Goal: Task Accomplishment & Management: Use online tool/utility

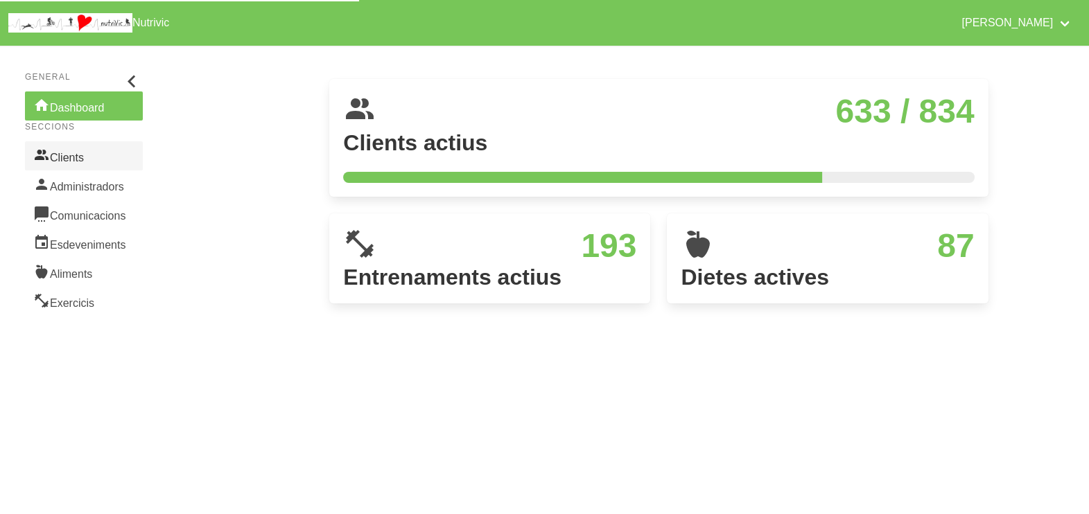
click at [65, 162] on link "Clients" at bounding box center [84, 155] width 118 height 29
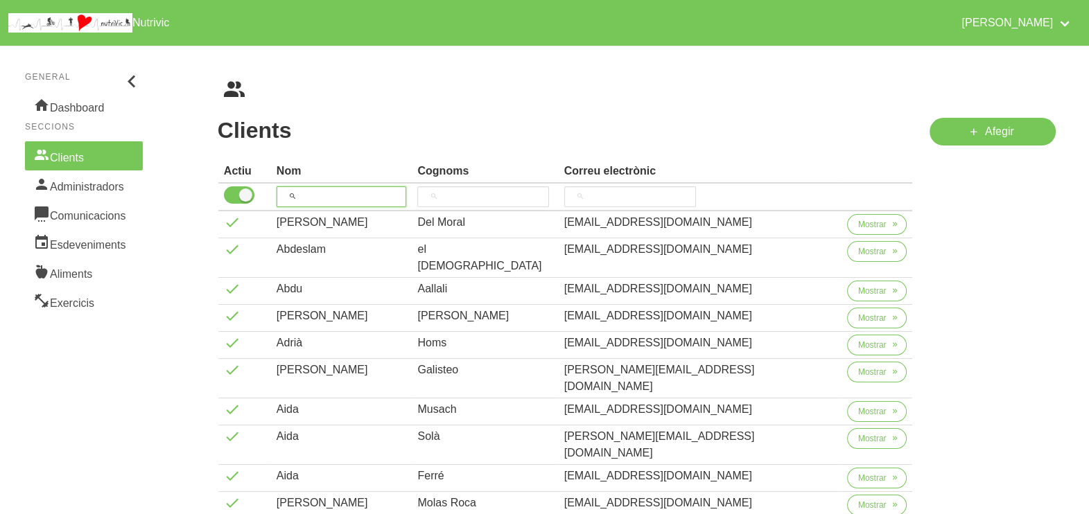
click at [332, 193] on input "search" at bounding box center [342, 196] width 130 height 21
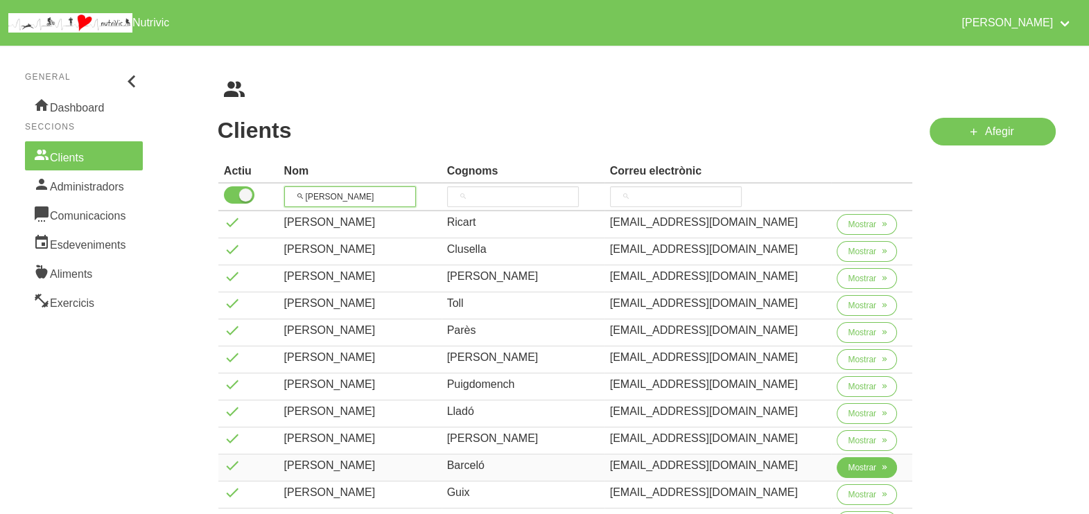
type input "[PERSON_NAME]"
click at [855, 471] on span "Mostrar" at bounding box center [862, 468] width 28 height 12
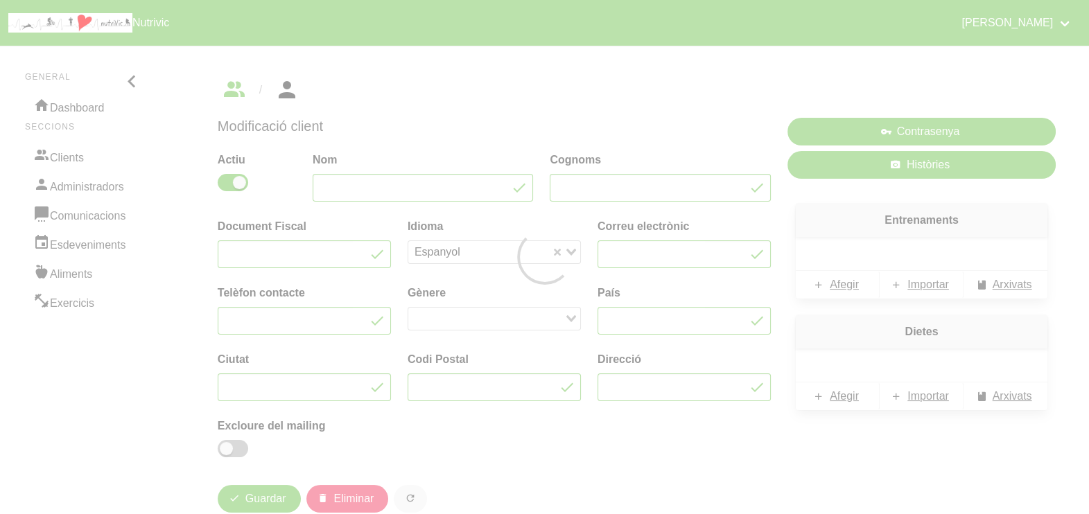
type input "[PERSON_NAME]"
type input "Barceló"
type input "[EMAIL_ADDRESS][DOMAIN_NAME]"
type input "651336595"
type input "08505"
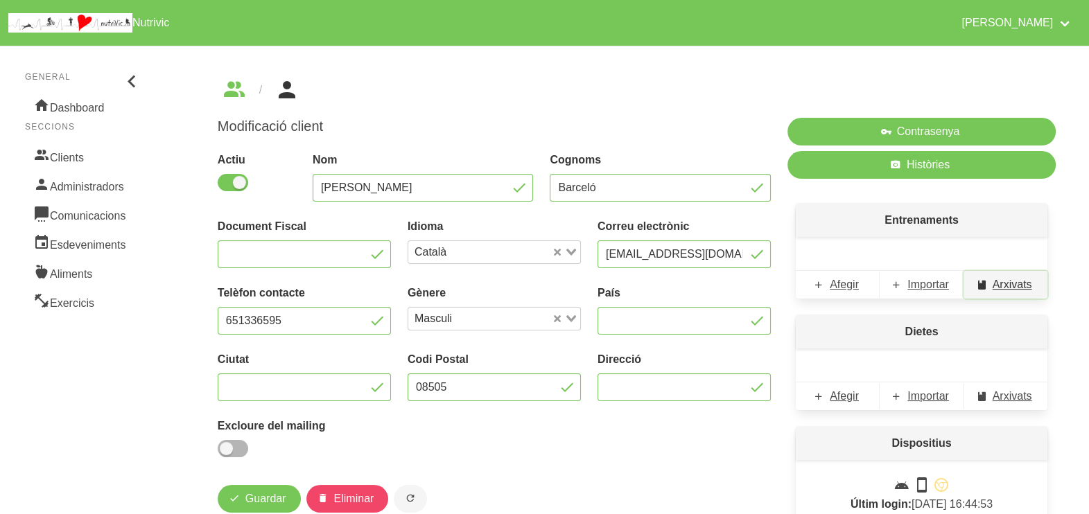
click at [1013, 281] on span "Arxivats" at bounding box center [1013, 285] width 40 height 17
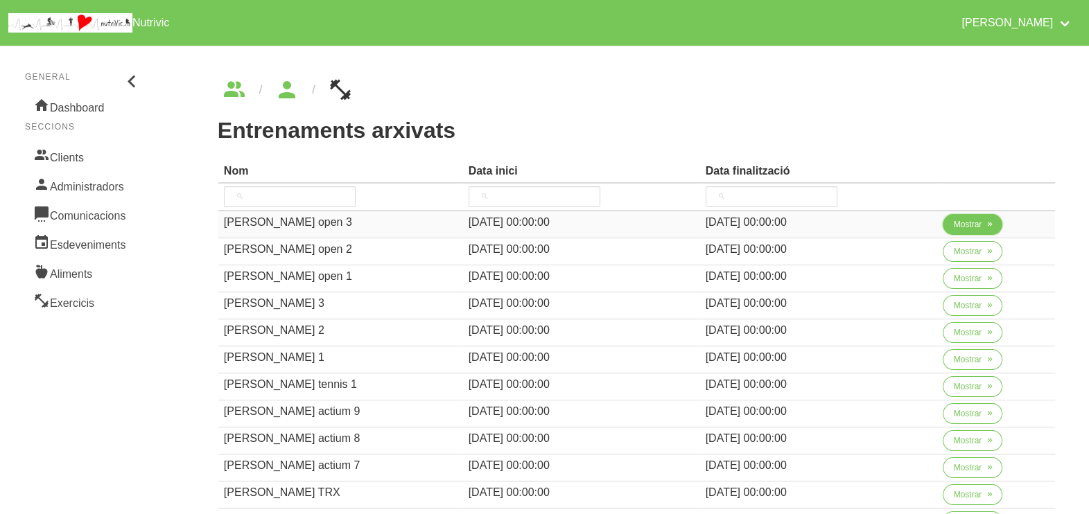
click at [970, 218] on span "Mostrar" at bounding box center [968, 224] width 28 height 12
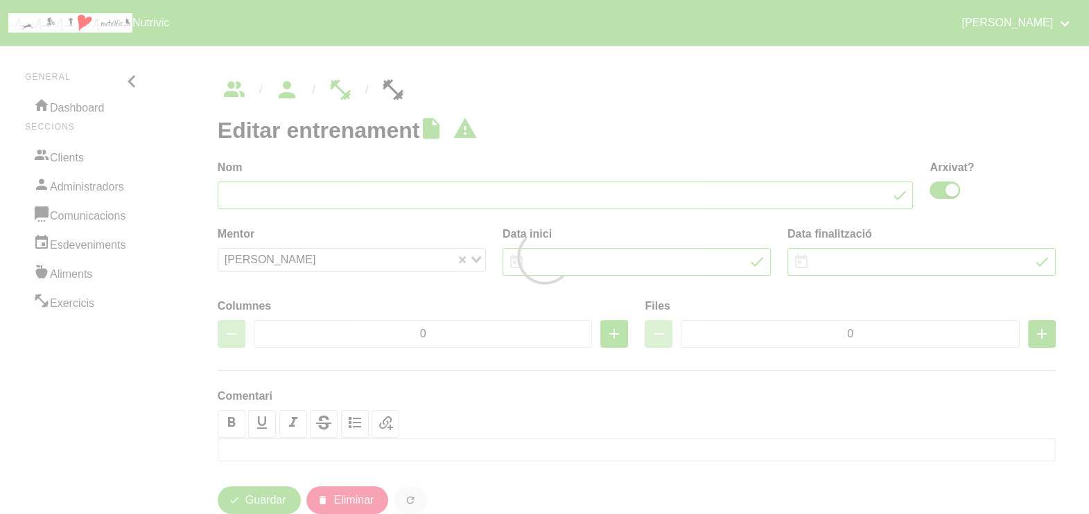
type input "[PERSON_NAME] open 3"
checkbox input "true"
type input "[DATE]"
type input "4"
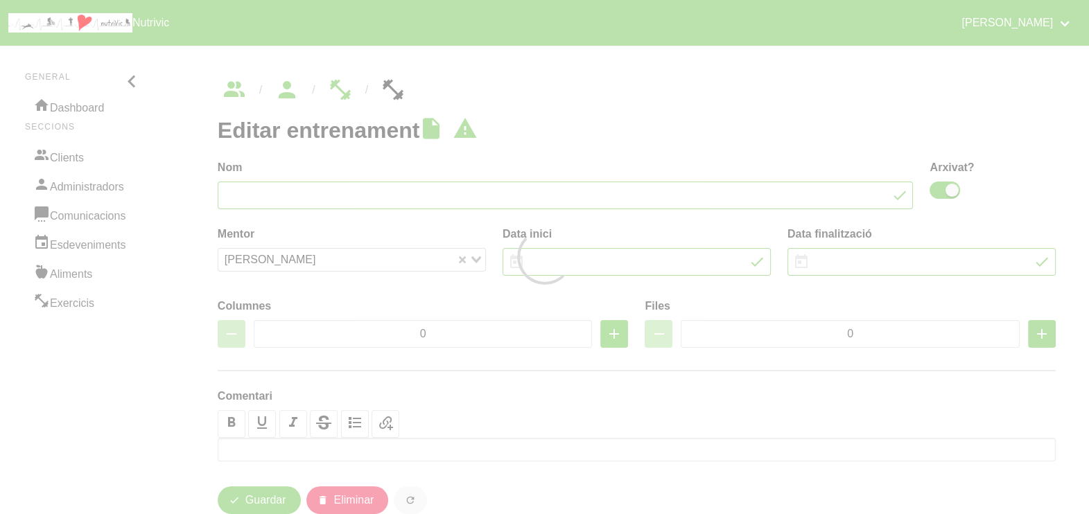
type input "8"
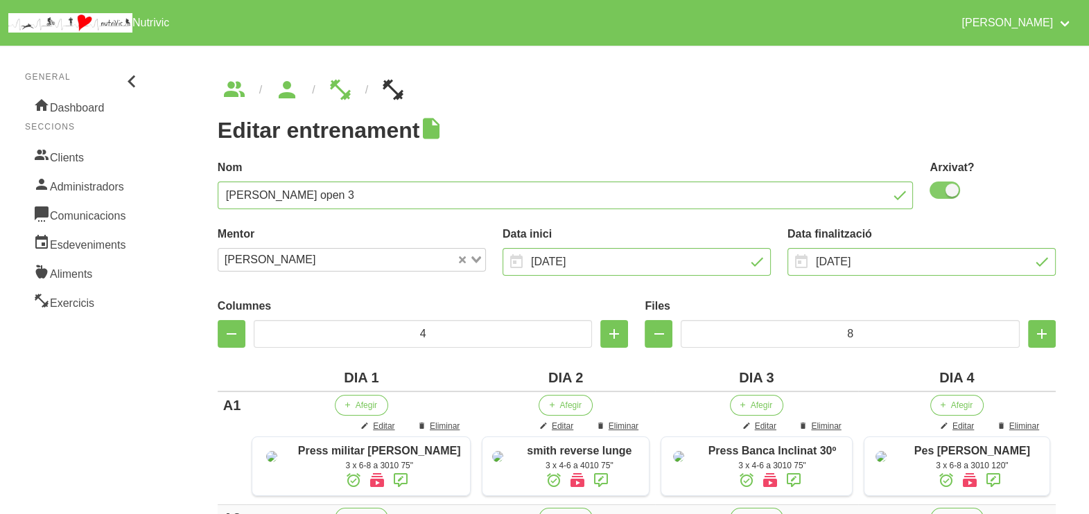
click at [946, 191] on span at bounding box center [945, 190] width 31 height 17
click at [939, 191] on input "checkbox" at bounding box center [934, 190] width 9 height 9
checkbox input "false"
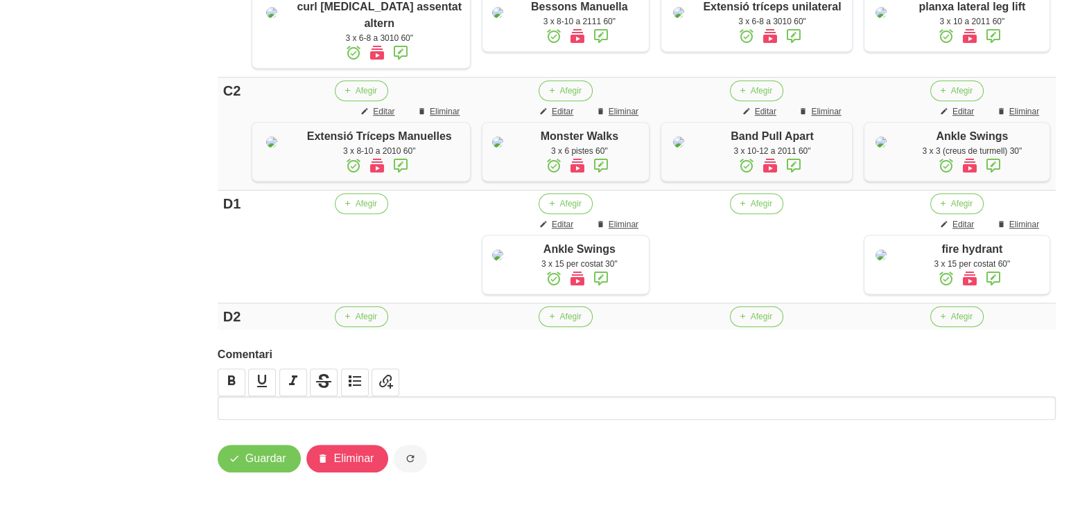
scroll to position [1194, 0]
click at [254, 455] on span "Guardar" at bounding box center [265, 459] width 41 height 17
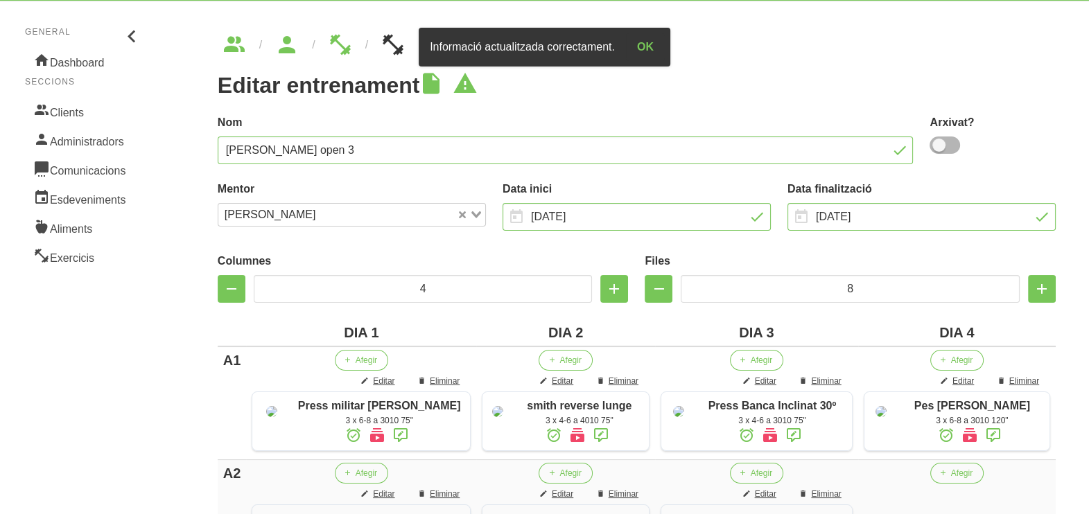
scroll to position [0, 0]
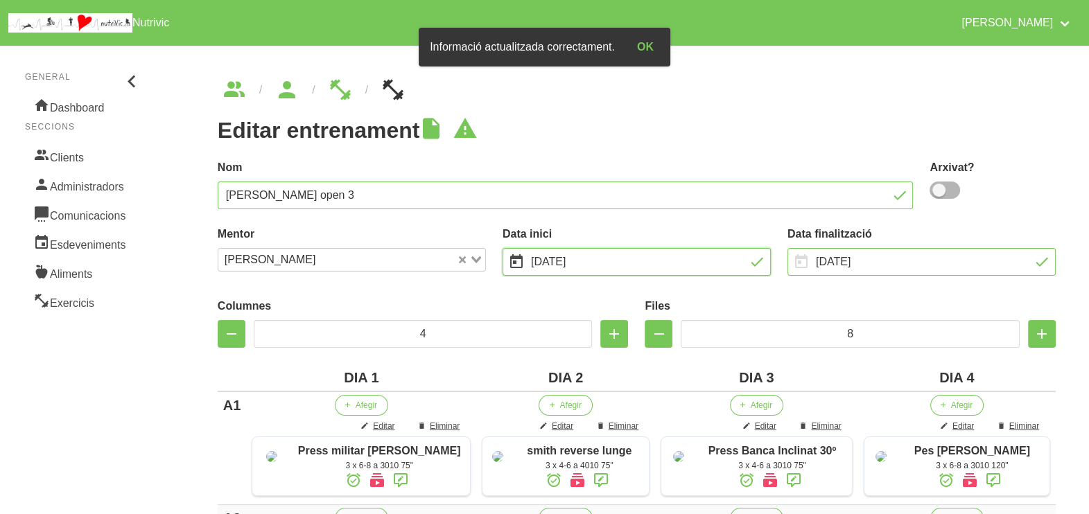
click at [583, 267] on input "[DATE]" at bounding box center [637, 262] width 268 height 28
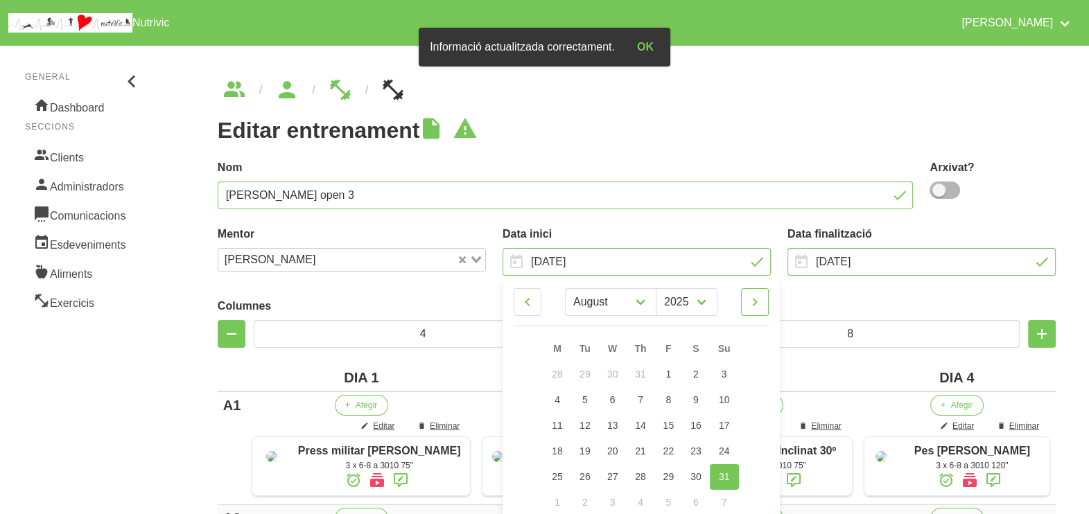
click at [756, 305] on icon at bounding box center [755, 302] width 17 height 25
select select "8"
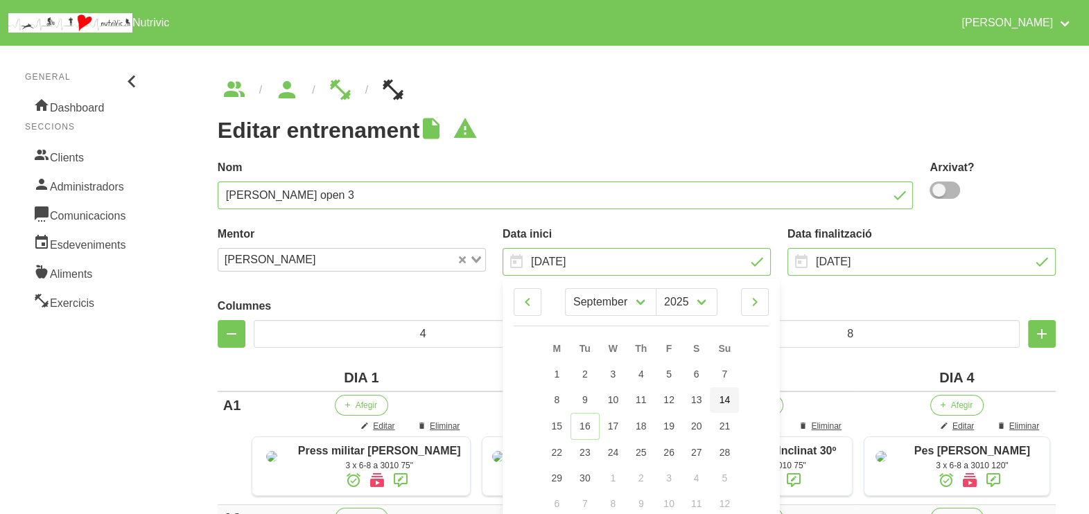
click at [726, 399] on span "14" at bounding box center [725, 399] width 11 height 11
type input "[DATE]"
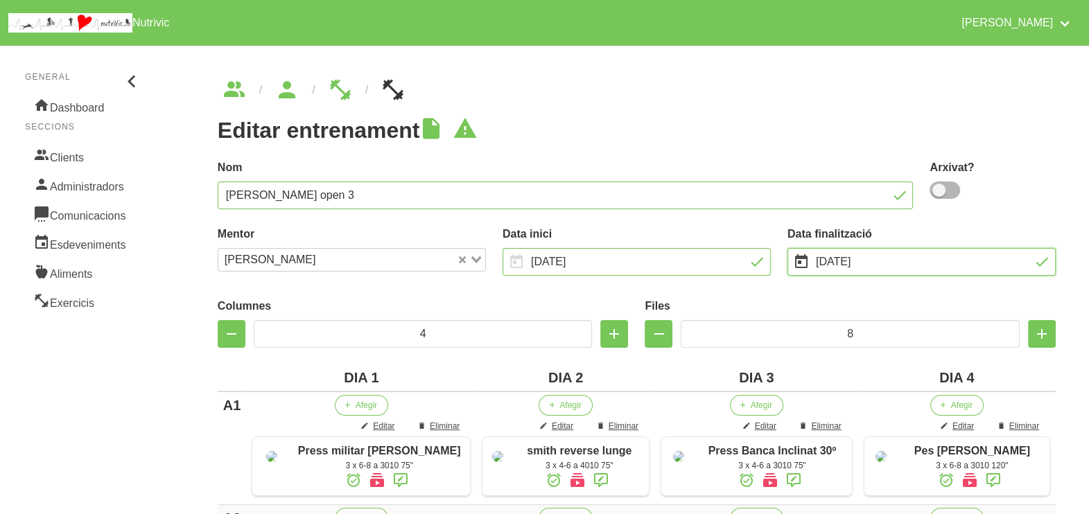
click at [875, 262] on input "[DATE]" at bounding box center [922, 262] width 268 height 28
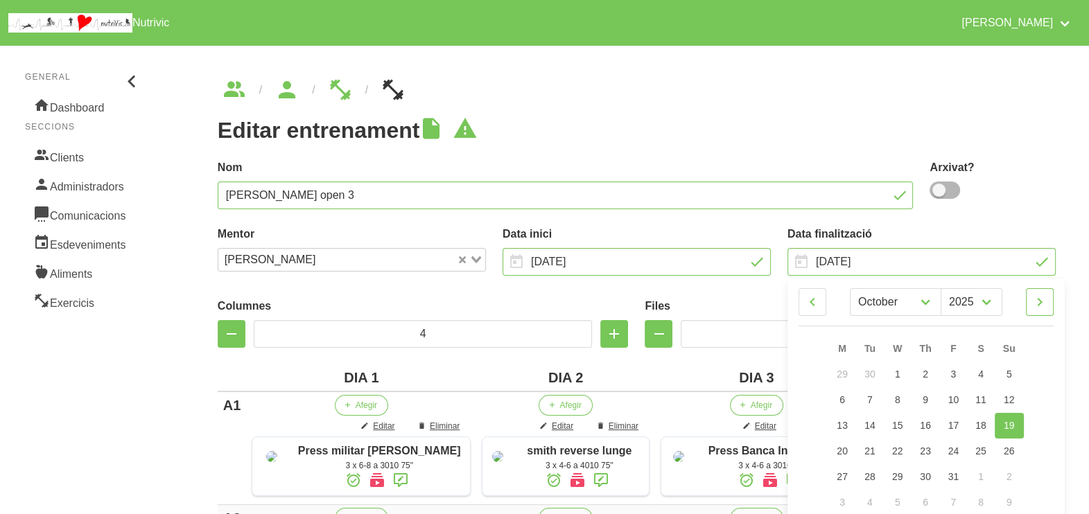
click at [1036, 298] on icon at bounding box center [1040, 302] width 17 height 25
select select "10"
click at [1015, 374] on link "2" at bounding box center [1009, 375] width 29 height 26
type input "[DATE]"
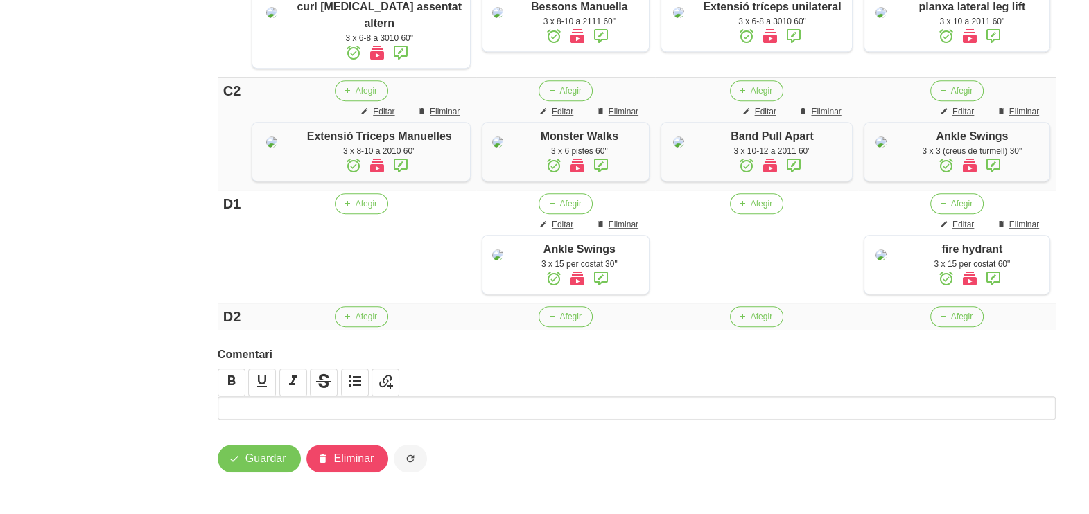
scroll to position [1194, 0]
click at [256, 469] on button "Guardar" at bounding box center [259, 459] width 83 height 28
click at [243, 463] on button "Guardar" at bounding box center [259, 459] width 83 height 28
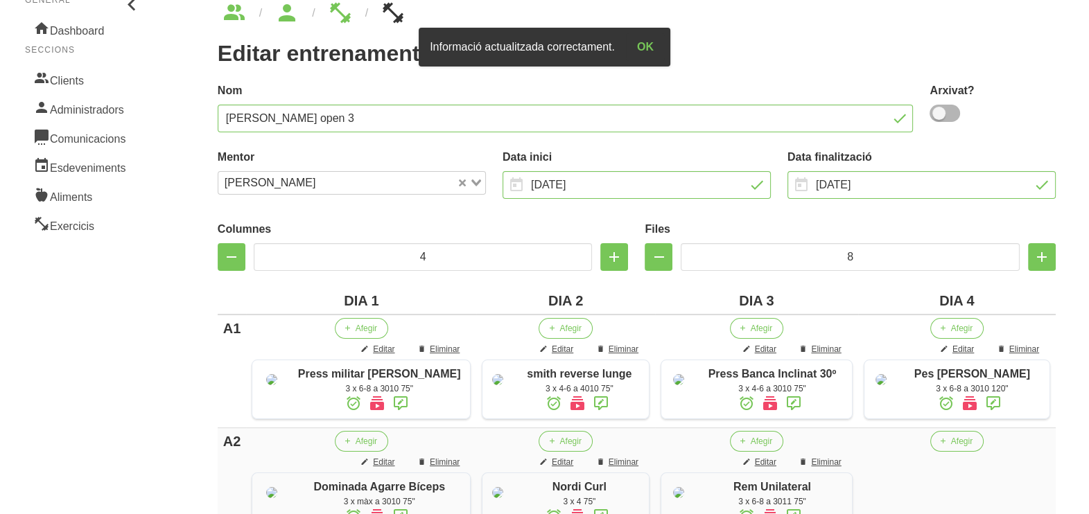
scroll to position [0, 0]
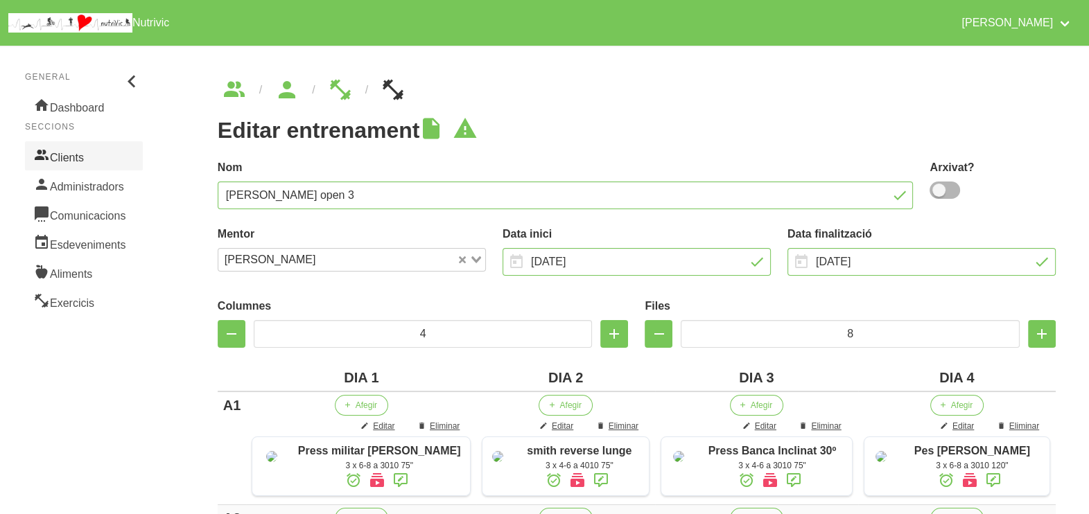
click at [79, 152] on link "Clients" at bounding box center [84, 155] width 118 height 29
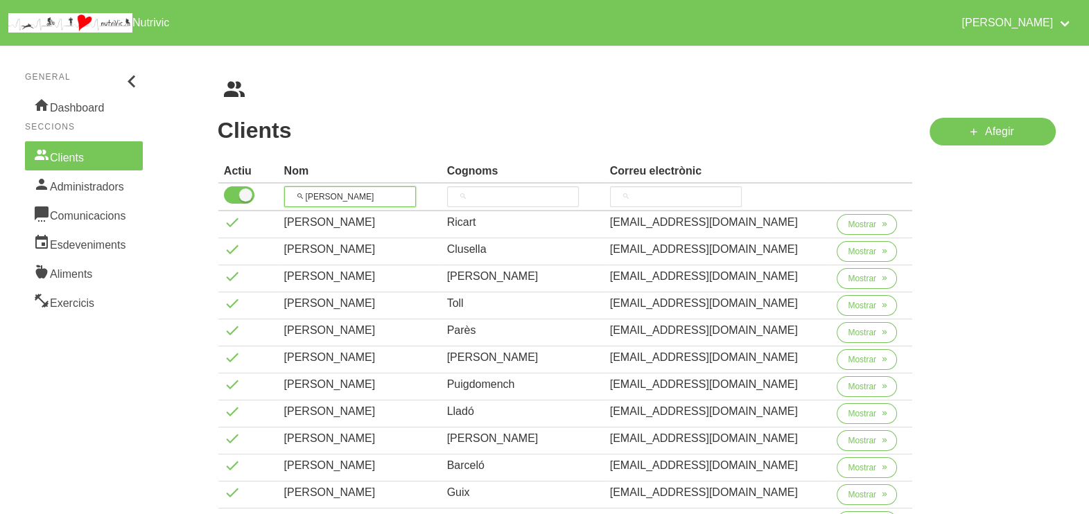
drag, startPoint x: 336, startPoint y: 193, endPoint x: 287, endPoint y: 184, distance: 50.2
click at [288, 185] on th "[PERSON_NAME]" at bounding box center [360, 198] width 163 height 28
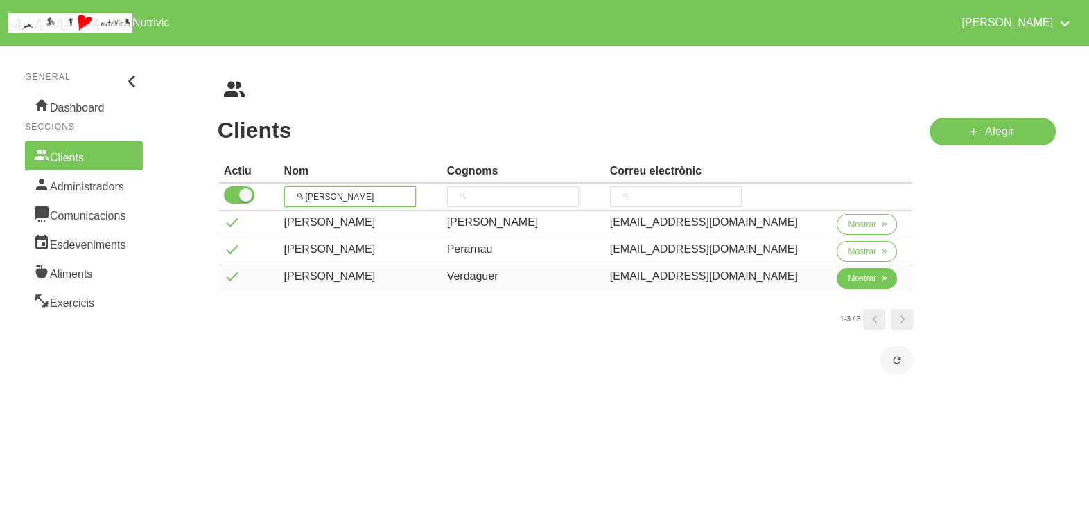
type input "[PERSON_NAME]"
click at [862, 278] on span "Mostrar" at bounding box center [862, 278] width 28 height 12
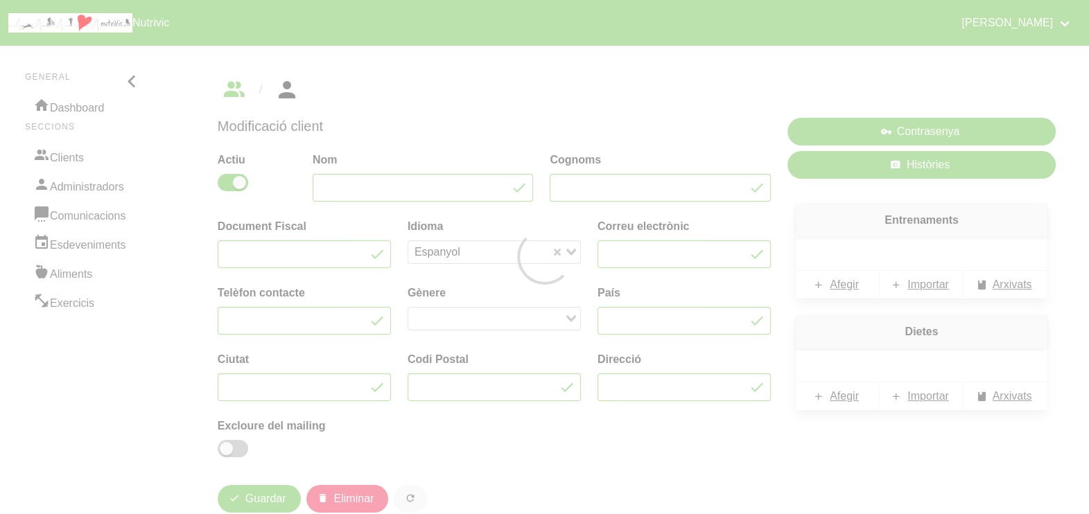
type input "[PERSON_NAME]"
type input "Verdaguer"
type input "[EMAIL_ADDRESS][DOMAIN_NAME]"
type input "[PHONE_NUMBER]"
type input "[GEOGRAPHIC_DATA]"
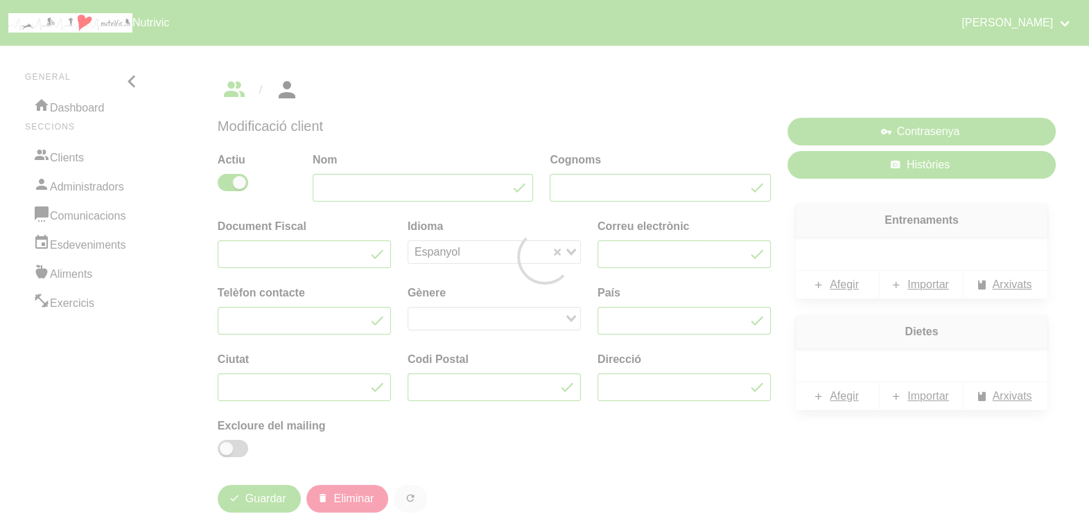
type input "[PERSON_NAME] (Les Masies de Voltregà)"
type input "08508"
type input "[STREET_ADDRESS]"
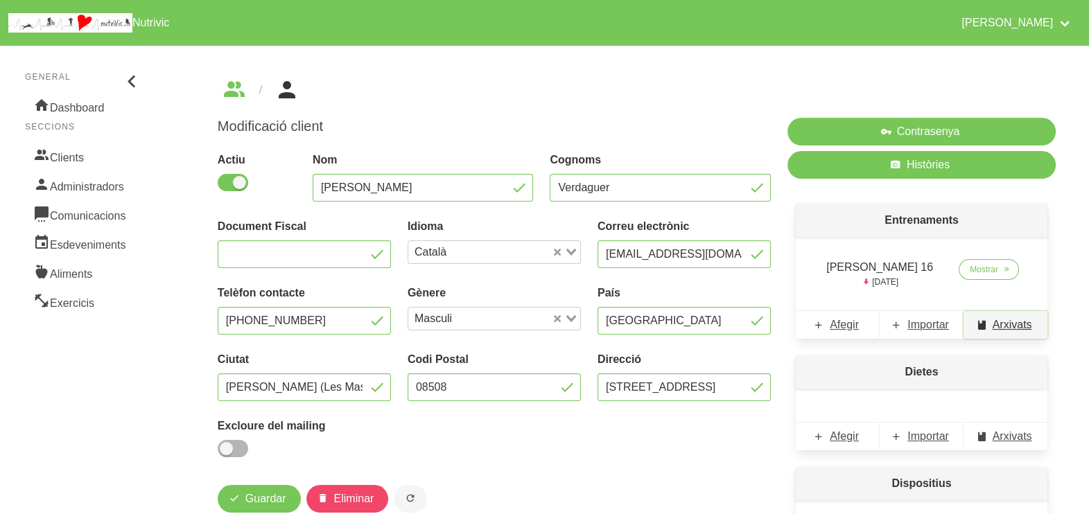
click at [1008, 327] on span "Arxivats" at bounding box center [1013, 325] width 40 height 17
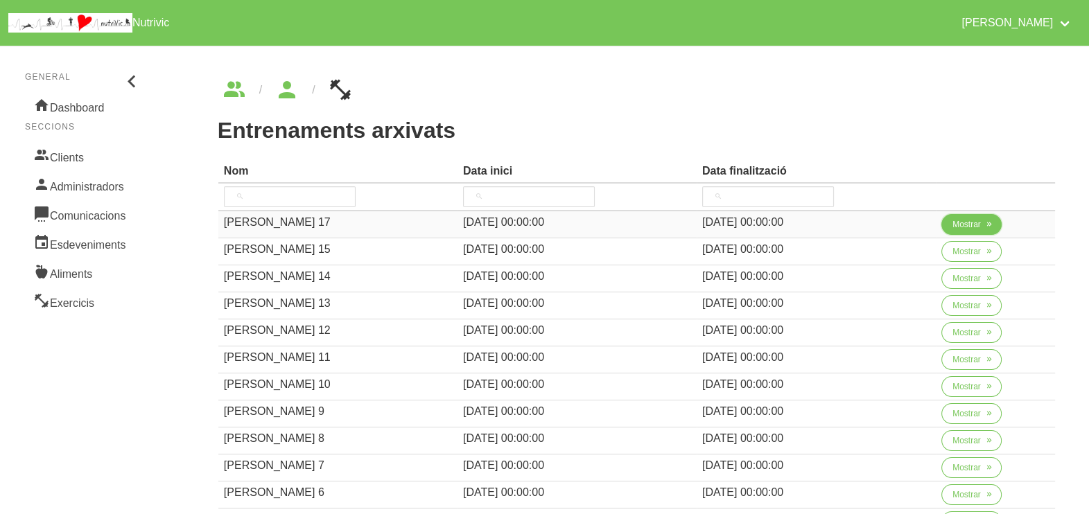
click at [971, 225] on span "Mostrar" at bounding box center [966, 224] width 28 height 12
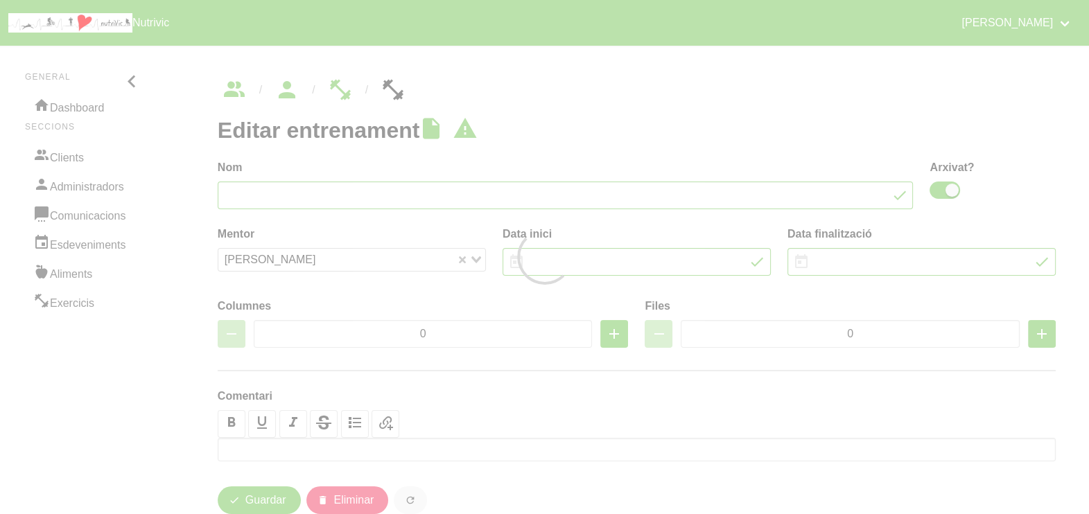
type input "[PERSON_NAME] 17"
checkbox input "true"
type input "[DATE]"
type input "2"
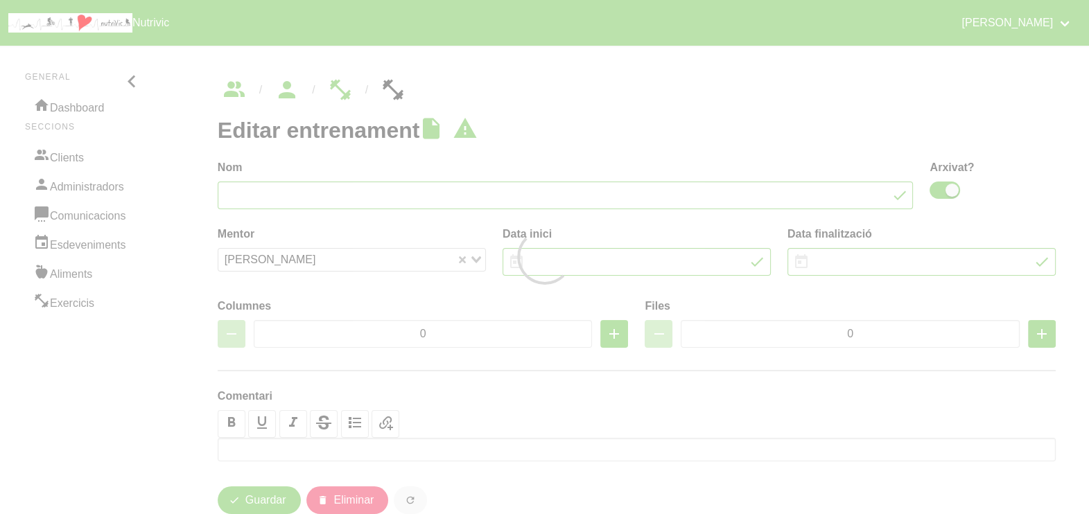
type input "9"
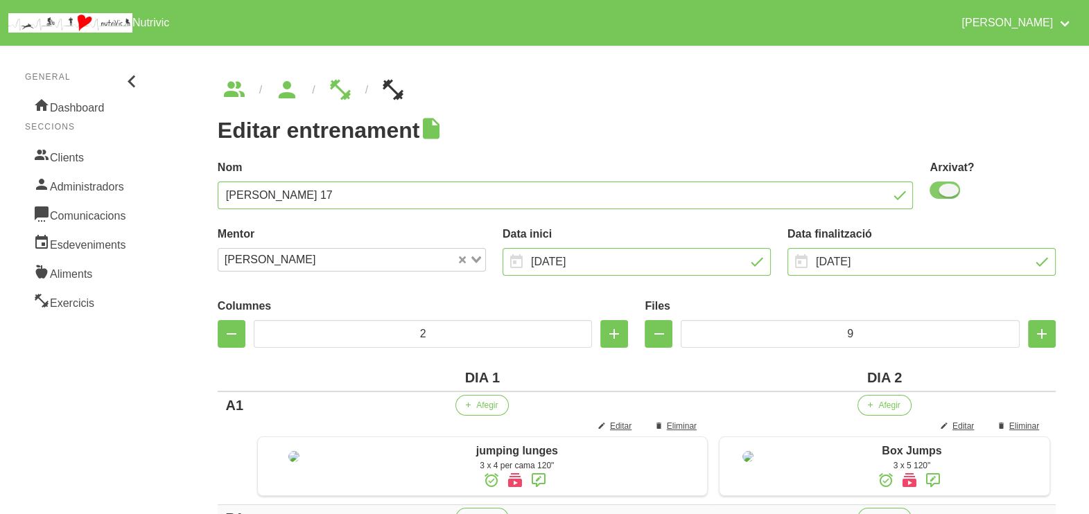
click at [948, 194] on span at bounding box center [945, 190] width 31 height 17
click at [939, 194] on input "checkbox" at bounding box center [934, 190] width 9 height 9
checkbox input "false"
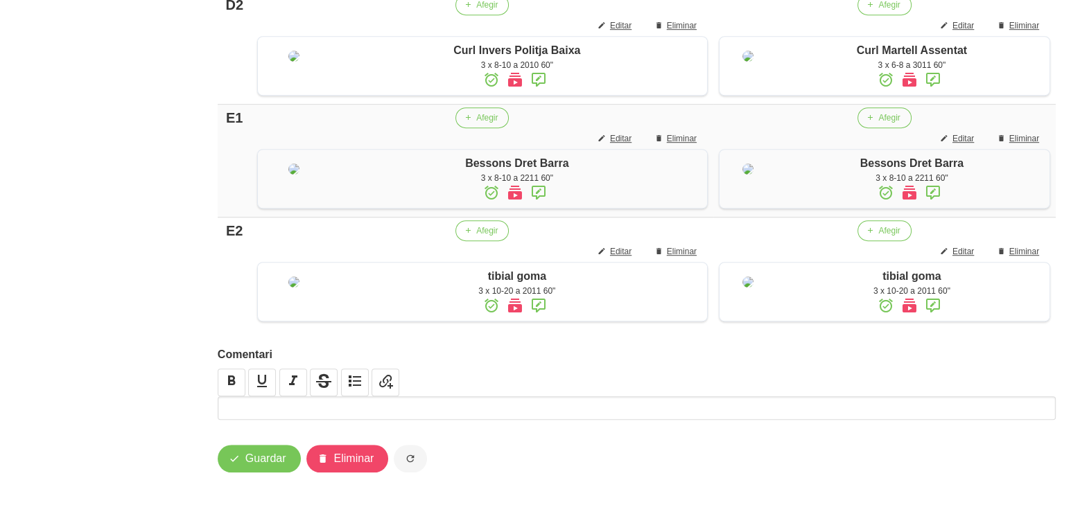
scroll to position [1320, 0]
click at [270, 460] on span "Guardar" at bounding box center [265, 459] width 41 height 17
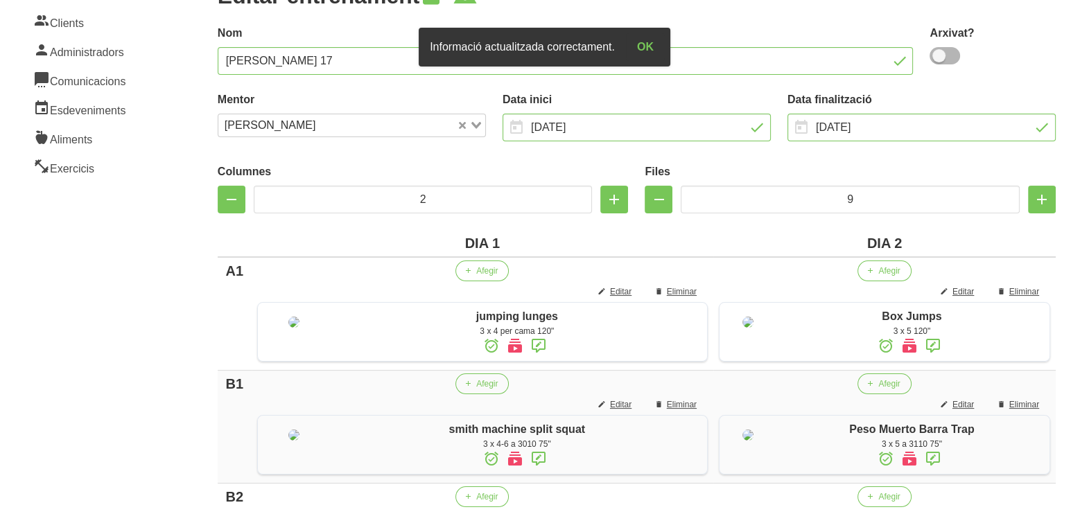
scroll to position [0, 0]
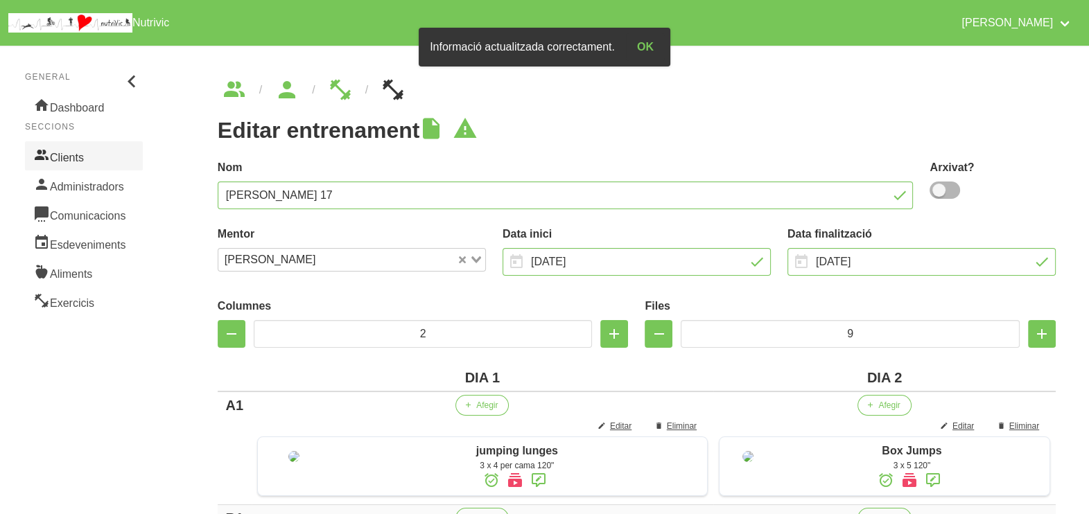
click at [76, 150] on link "Clients" at bounding box center [84, 155] width 118 height 29
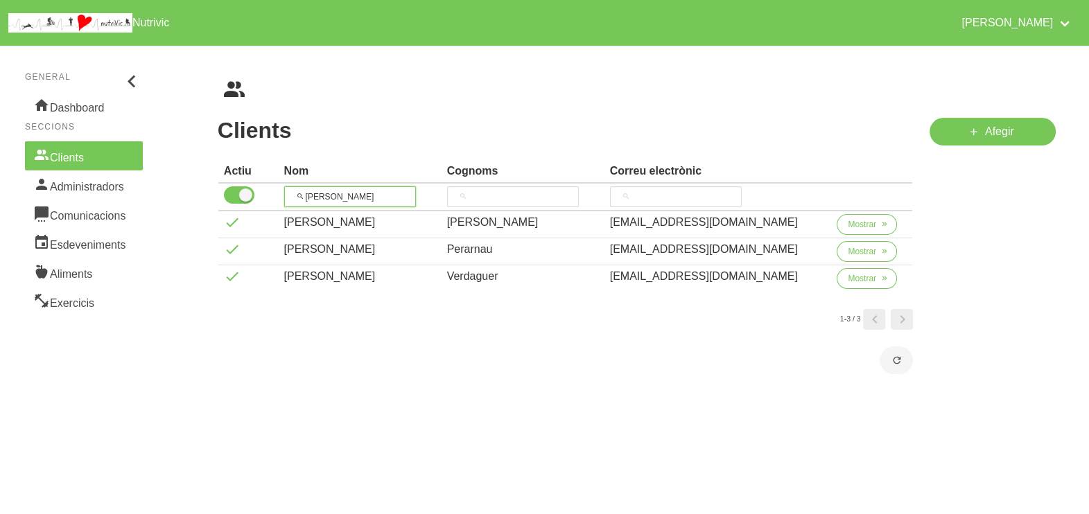
drag, startPoint x: 359, startPoint y: 193, endPoint x: 279, endPoint y: 191, distance: 80.4
click at [279, 191] on tr "[PERSON_NAME]" at bounding box center [565, 198] width 695 height 28
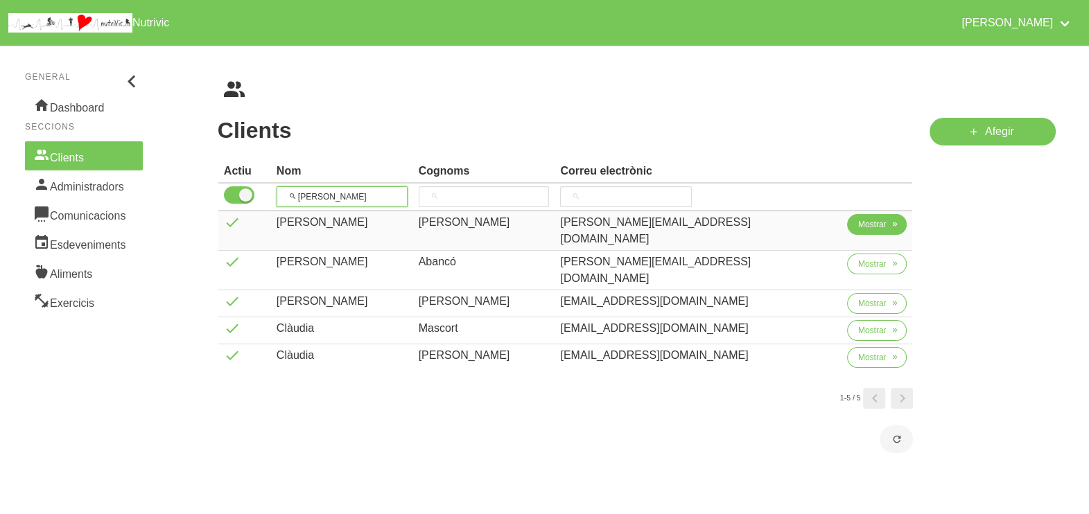
type input "[PERSON_NAME]"
click at [858, 225] on span "Mostrar" at bounding box center [872, 224] width 28 height 12
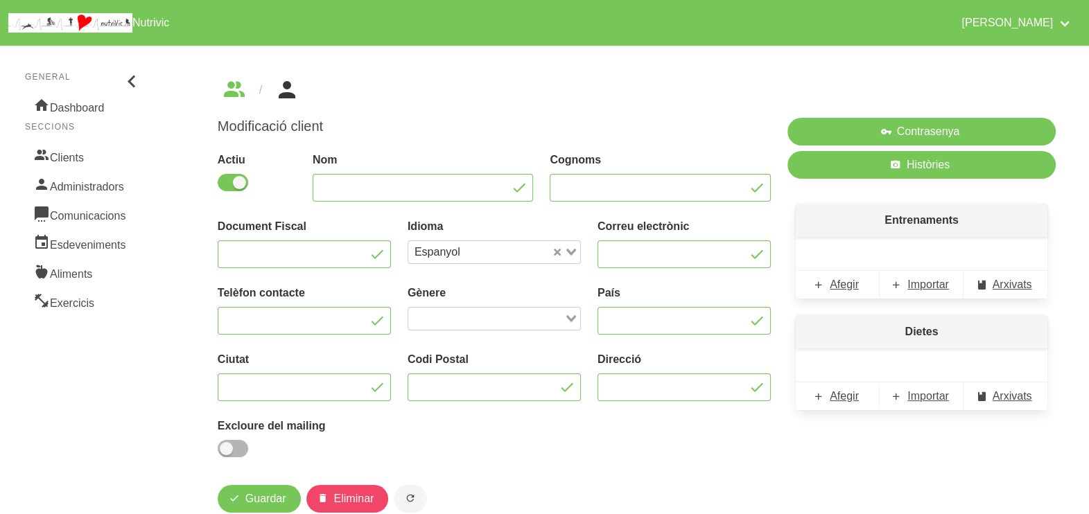
type input "[PERSON_NAME]"
type input "[PERSON_NAME][EMAIL_ADDRESS][DOMAIN_NAME]"
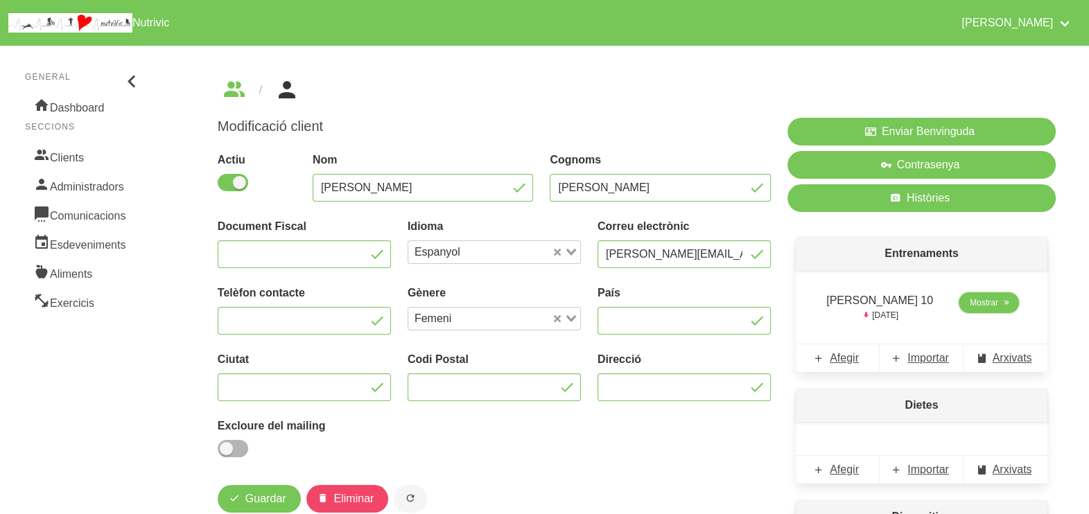
click at [985, 304] on span "Mostrar" at bounding box center [984, 303] width 28 height 12
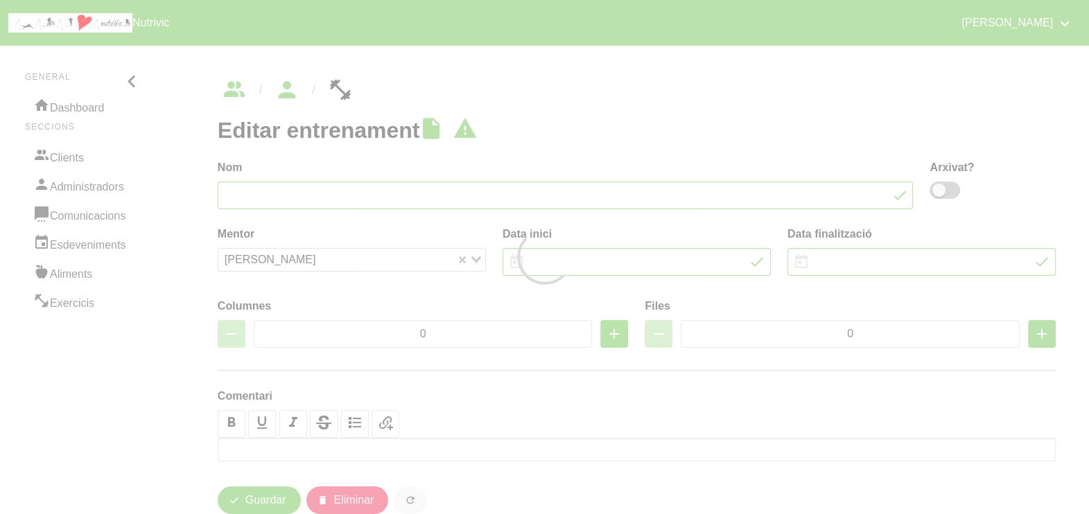
type input "[PERSON_NAME] 10"
type input "[DATE]"
type input "2"
type input "6"
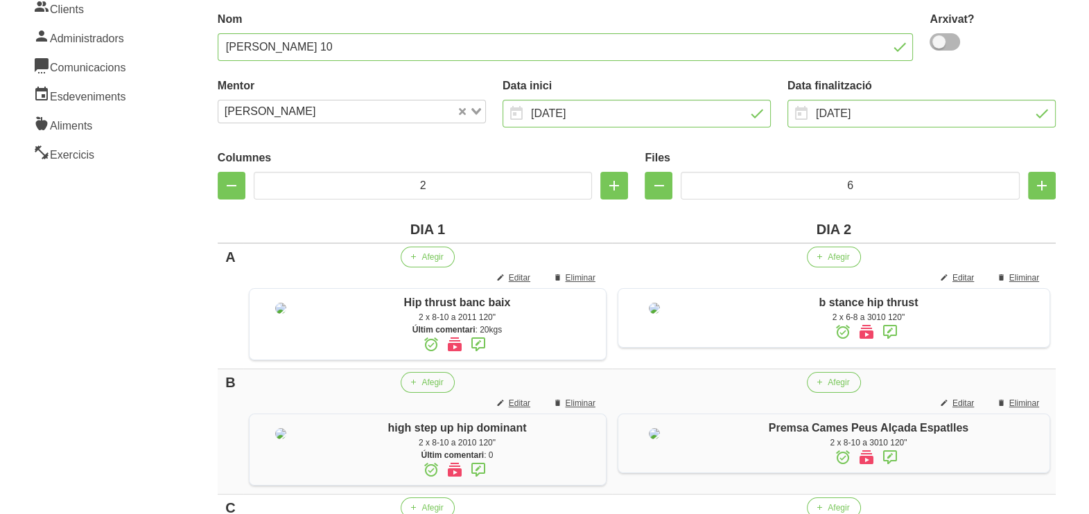
scroll to position [86, 0]
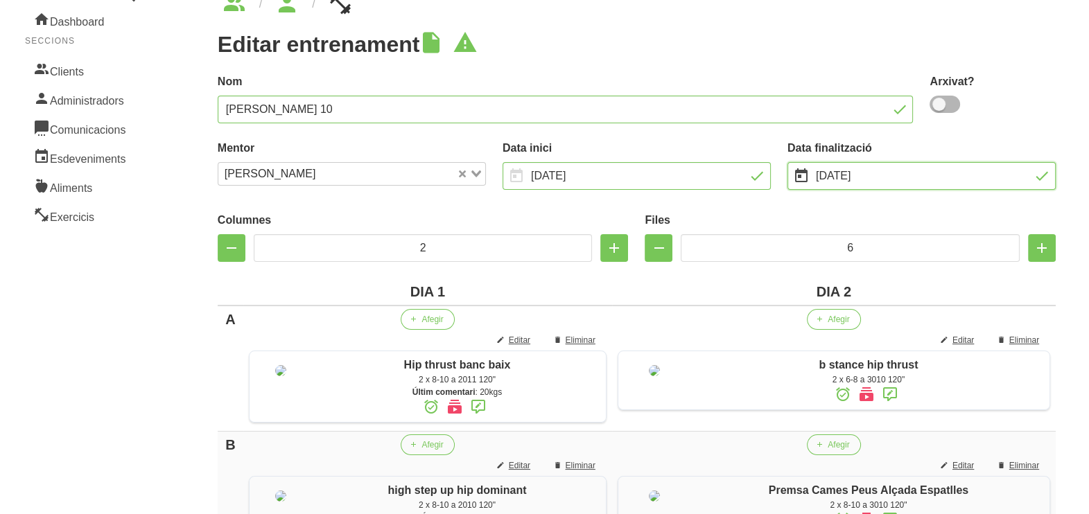
click at [847, 179] on input "[DATE]" at bounding box center [922, 176] width 268 height 28
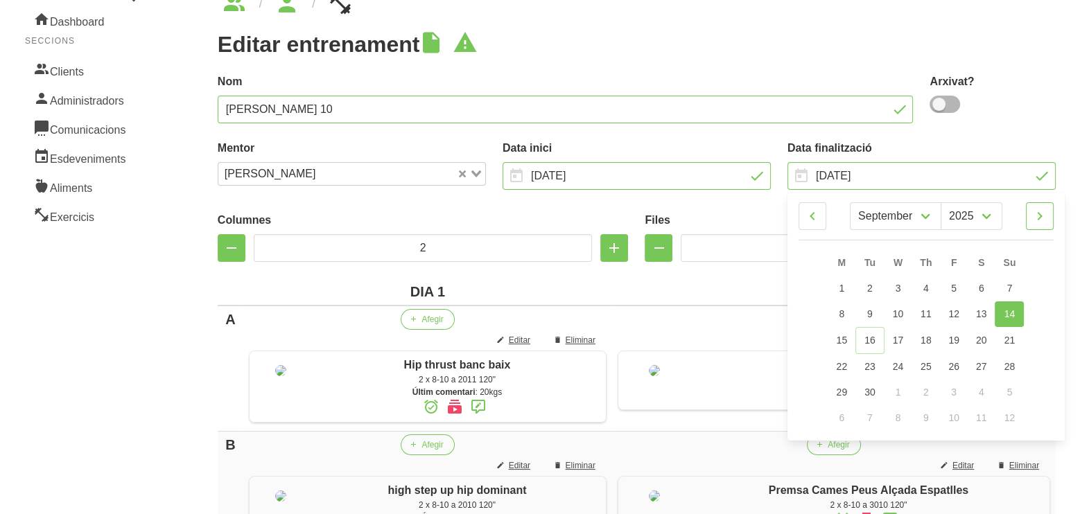
click at [1038, 218] on icon at bounding box center [1040, 216] width 17 height 25
select select "9"
click at [1015, 359] on link "26" at bounding box center [1009, 366] width 29 height 26
type input "[DATE]"
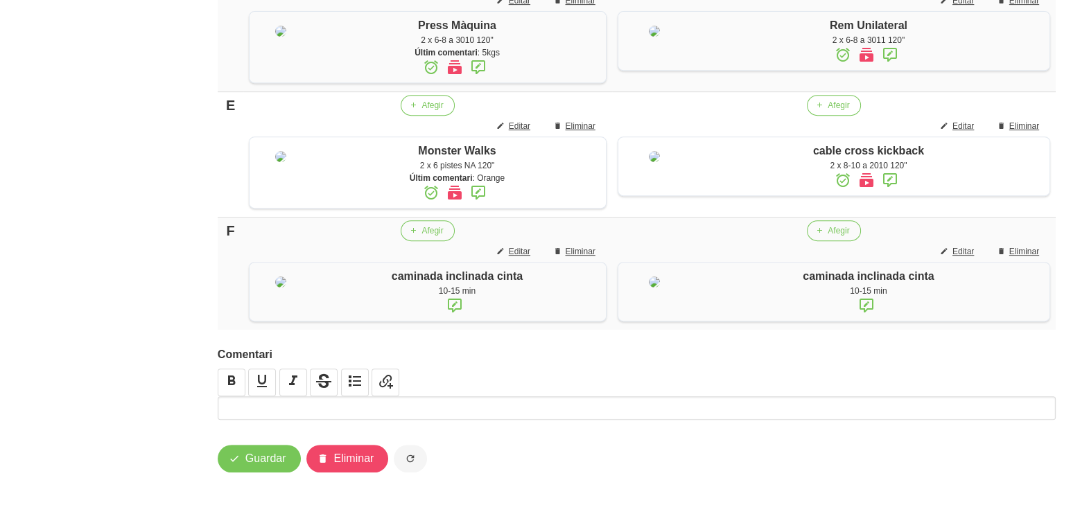
scroll to position [886, 0]
click at [269, 464] on span "Guardar" at bounding box center [265, 459] width 41 height 17
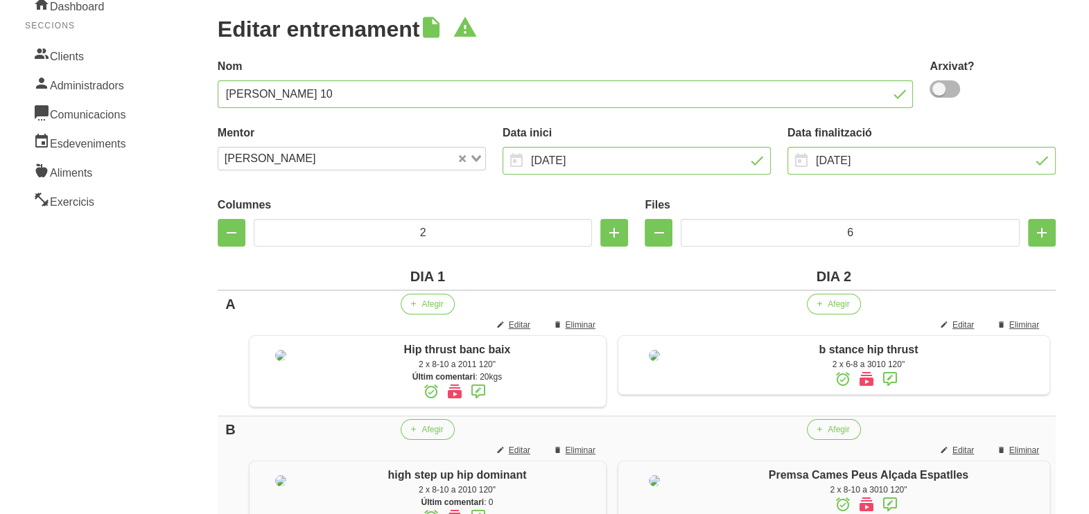
scroll to position [0, 0]
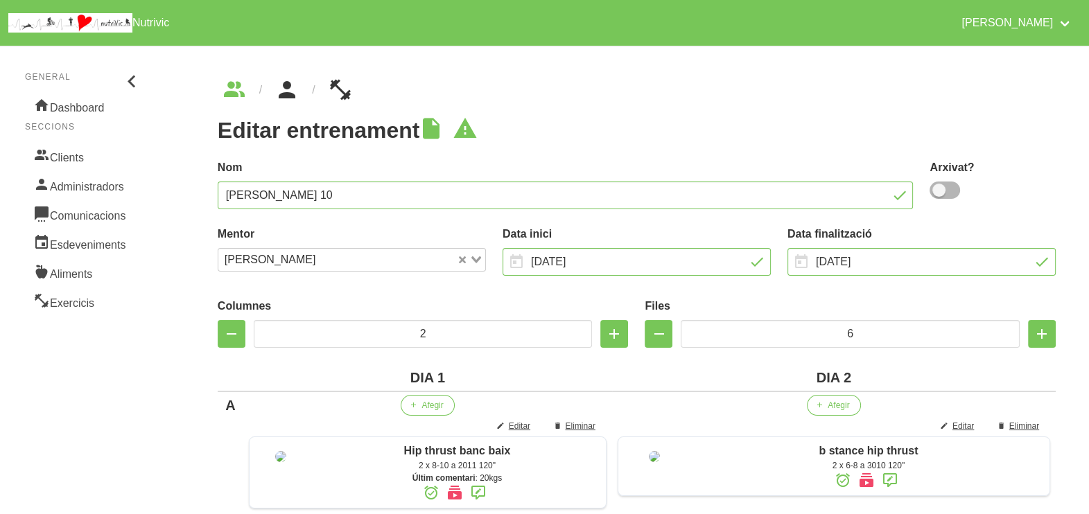
click at [291, 97] on icon "breadcrumbs" at bounding box center [287, 89] width 25 height 37
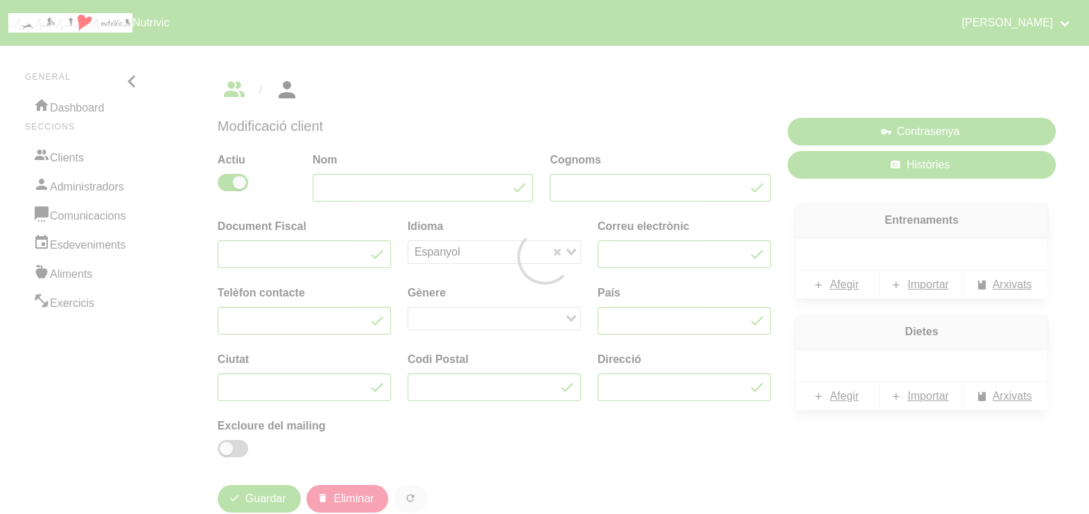
type input "[PERSON_NAME]"
type input "[PERSON_NAME][EMAIL_ADDRESS][DOMAIN_NAME]"
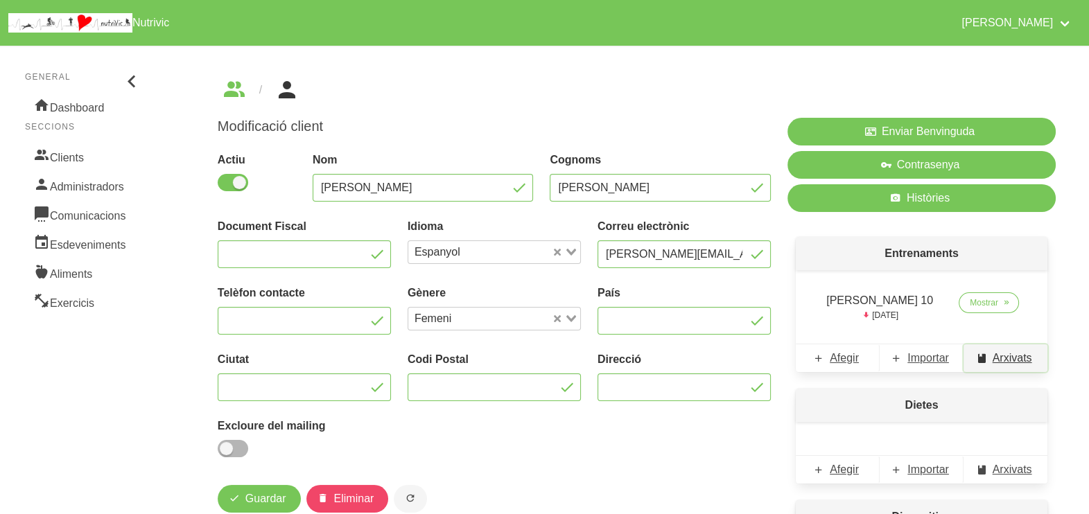
click at [1003, 357] on span "Arxivats" at bounding box center [1013, 358] width 40 height 17
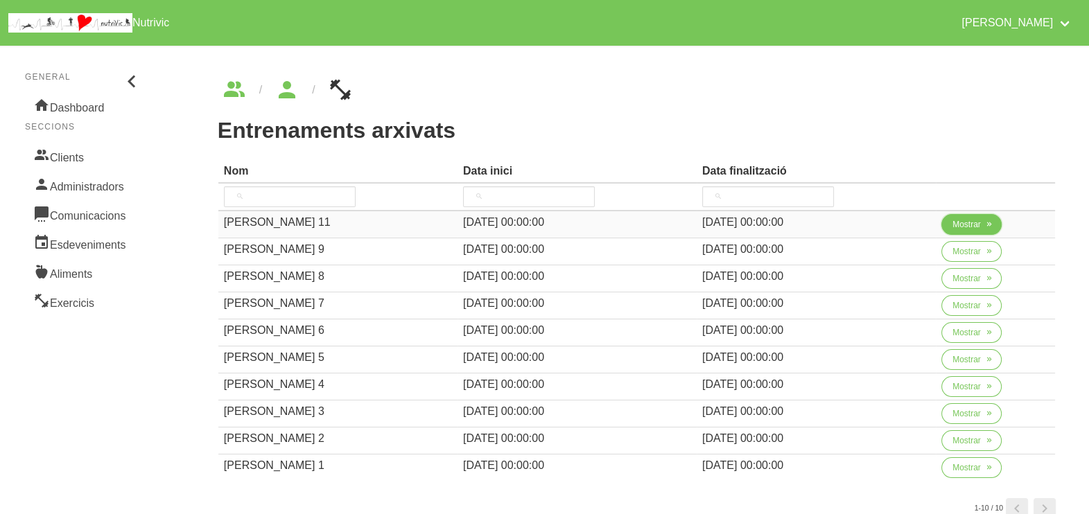
click at [971, 225] on span "Mostrar" at bounding box center [966, 224] width 28 height 12
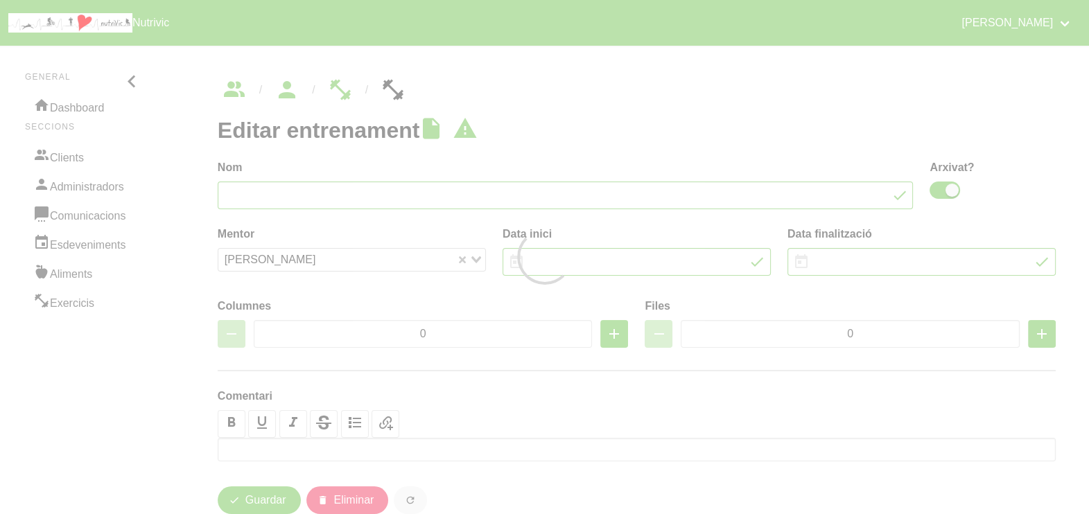
type input "[PERSON_NAME] 11"
checkbox input "true"
type input "[DATE]"
type input "2"
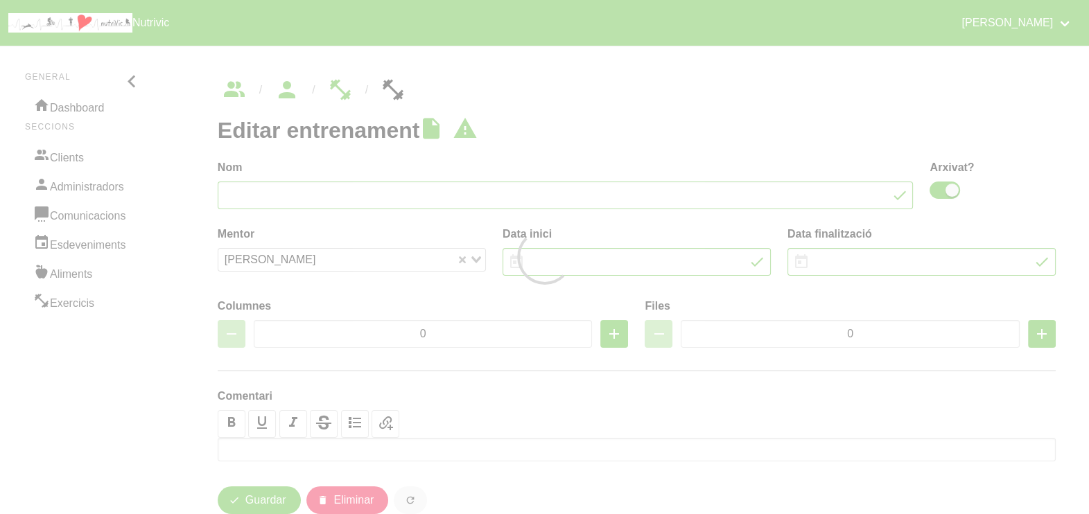
type input "7"
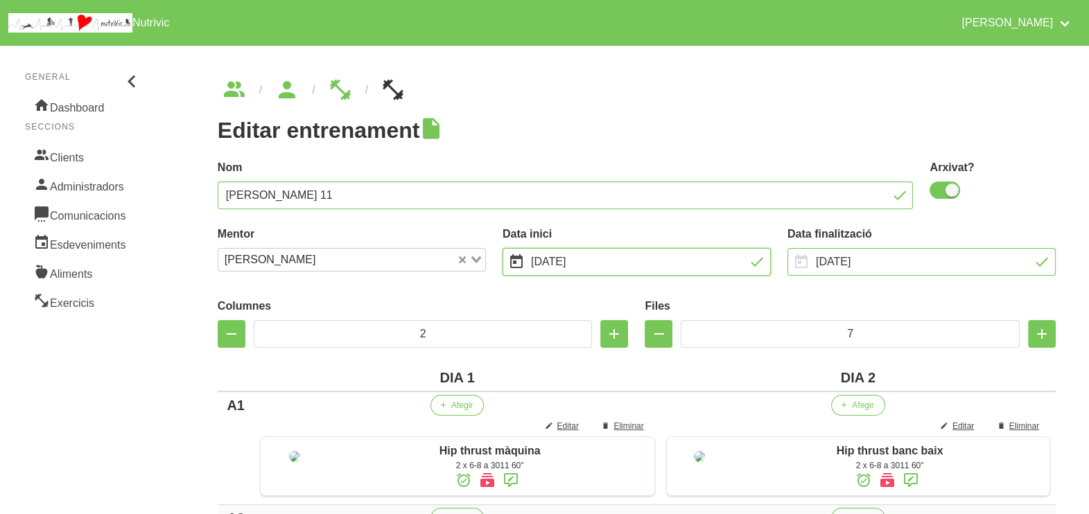
click at [593, 265] on input "[DATE]" at bounding box center [637, 262] width 268 height 28
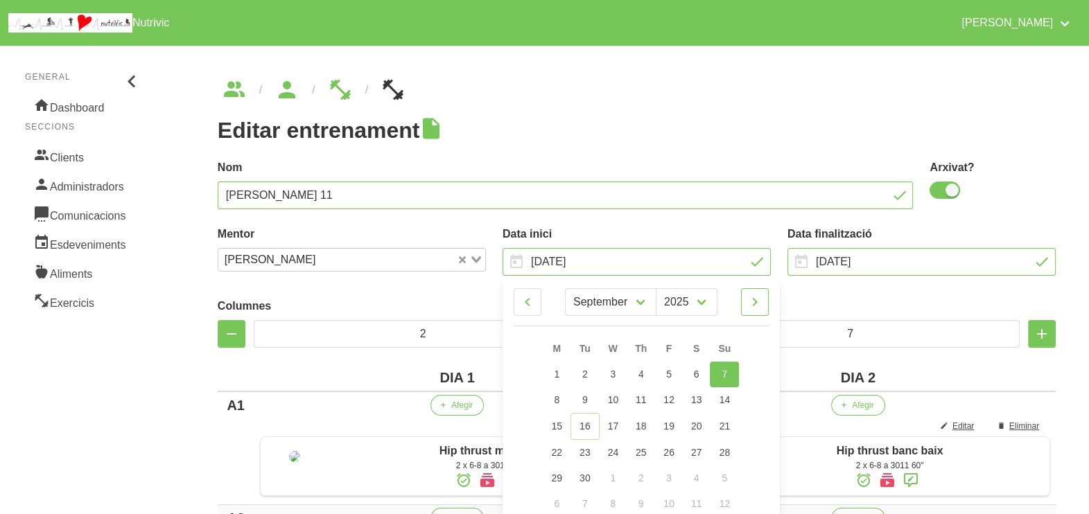
click at [756, 293] on icon at bounding box center [755, 302] width 17 height 25
select select "9"
click at [726, 423] on span "19" at bounding box center [724, 425] width 11 height 11
type input "[DATE]"
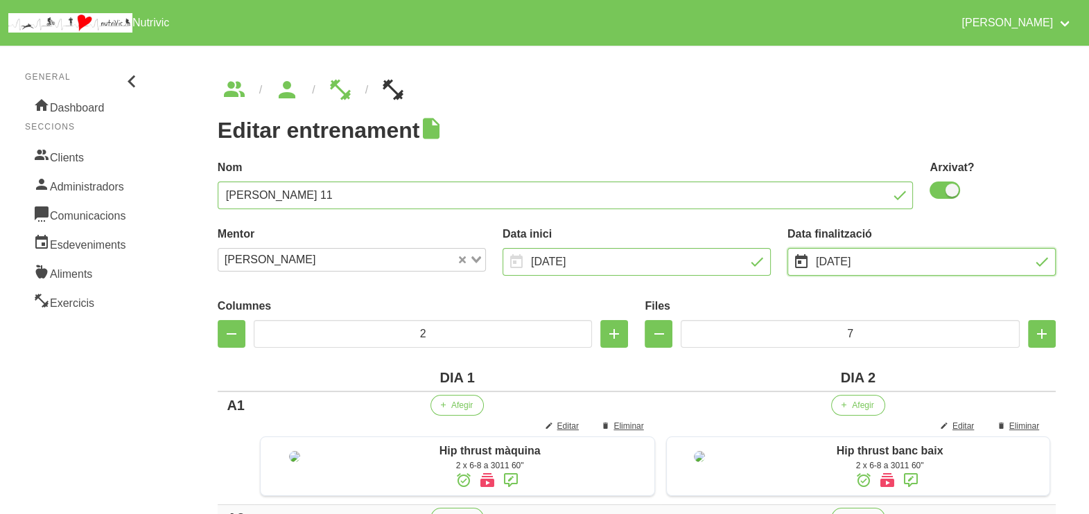
click at [850, 257] on input "[DATE]" at bounding box center [922, 262] width 268 height 28
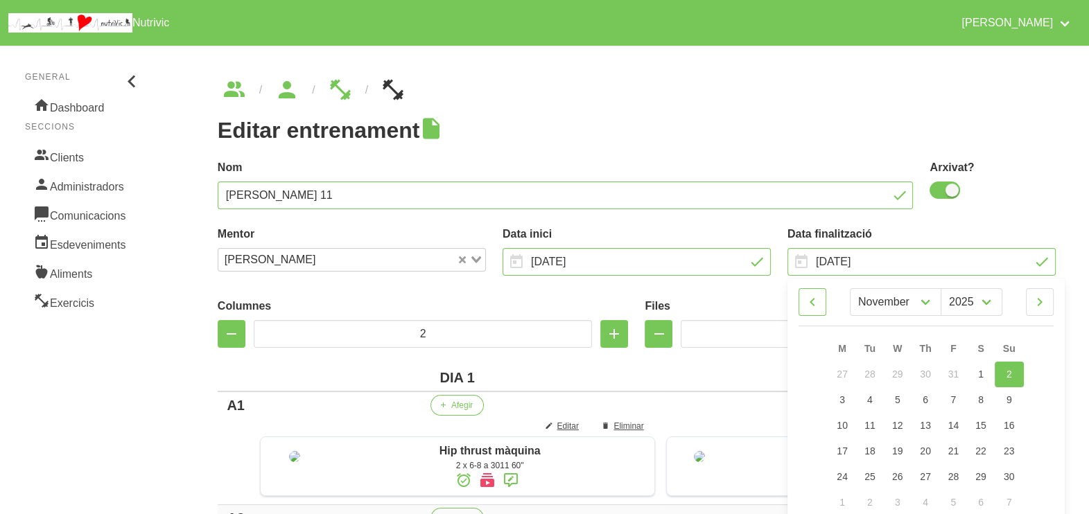
click at [815, 308] on icon at bounding box center [812, 302] width 17 height 25
click at [1043, 302] on icon at bounding box center [1040, 302] width 17 height 25
select select "10"
click at [1014, 476] on link "30" at bounding box center [1009, 477] width 29 height 26
type input "[DATE]"
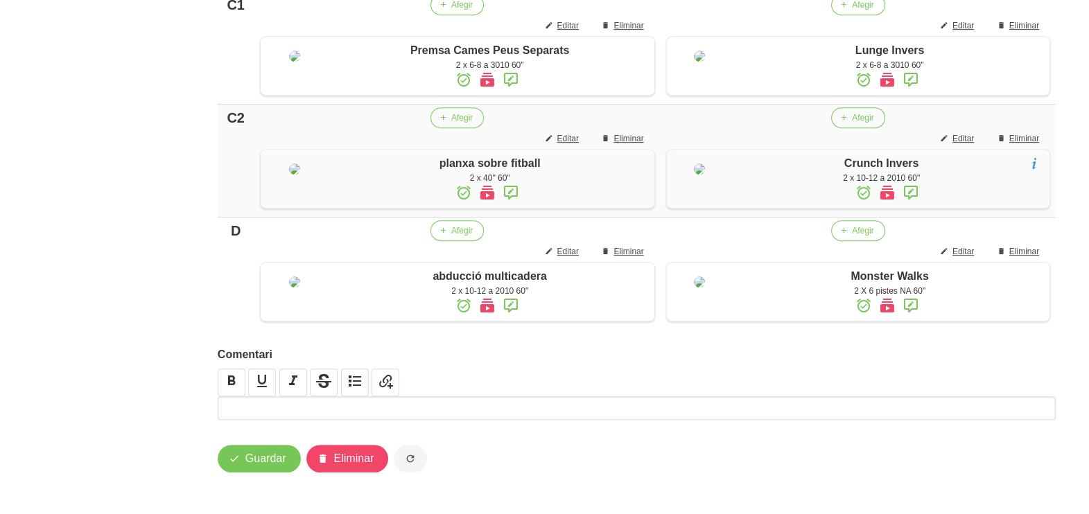
scroll to position [1112, 0]
click at [260, 462] on span "Guardar" at bounding box center [265, 459] width 41 height 17
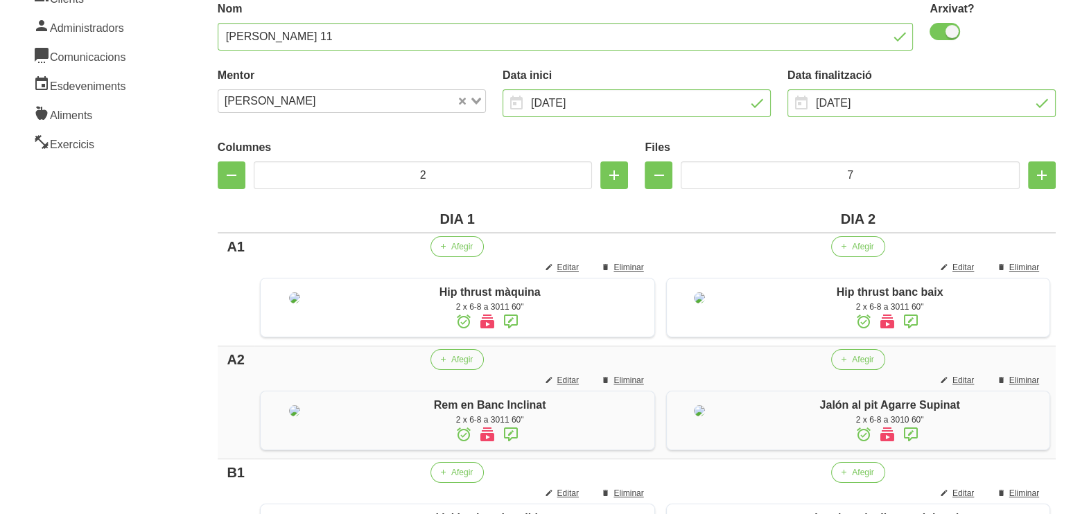
scroll to position [0, 0]
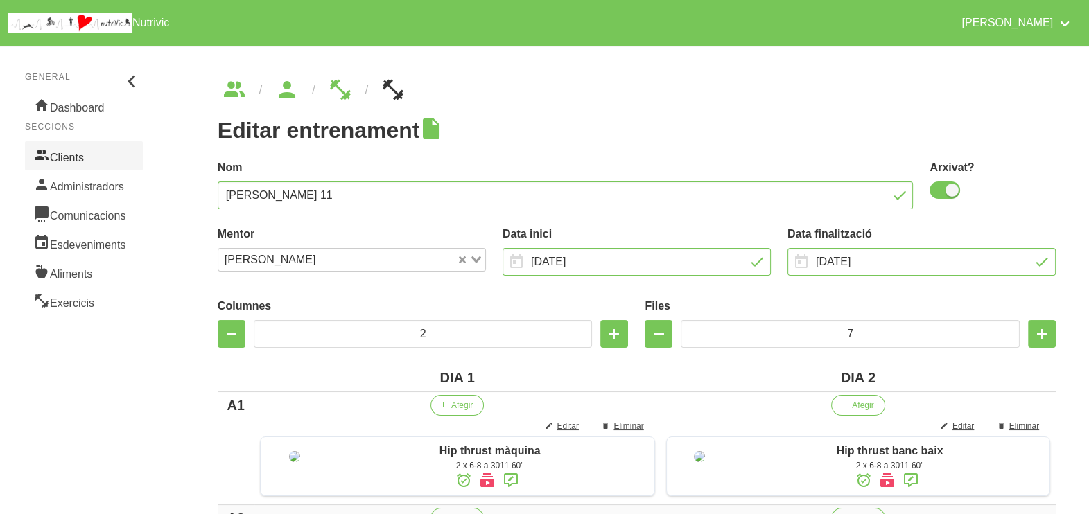
click at [87, 163] on link "Clients" at bounding box center [84, 155] width 118 height 29
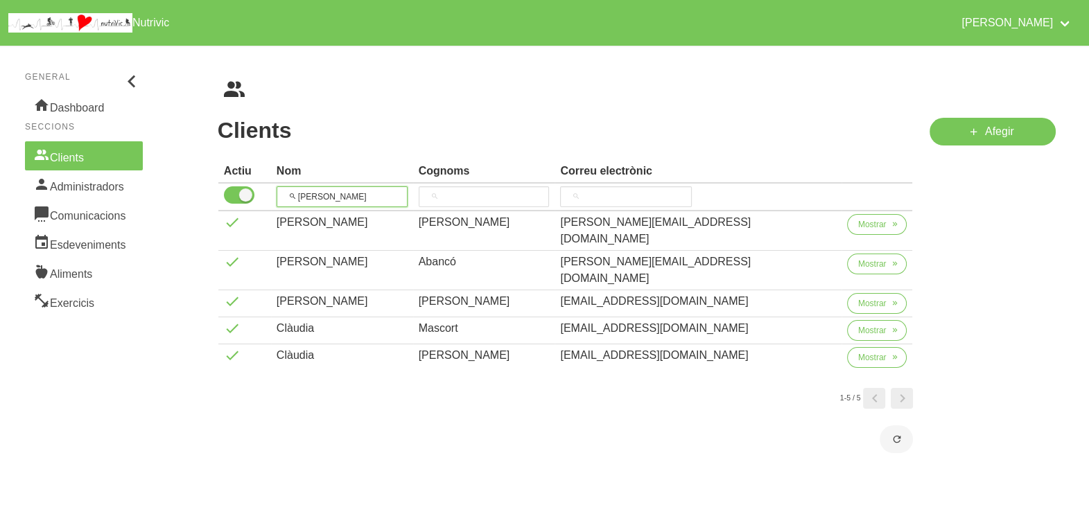
drag, startPoint x: 355, startPoint y: 194, endPoint x: 222, endPoint y: 193, distance: 133.1
click at [222, 193] on tr "[PERSON_NAME]" at bounding box center [565, 198] width 695 height 28
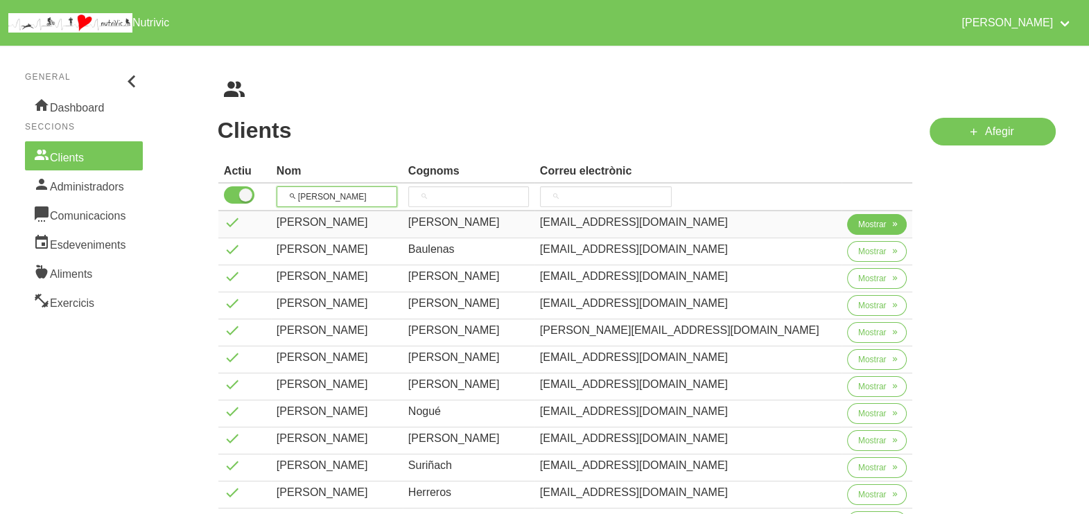
type input "[PERSON_NAME]"
click at [858, 224] on span "Mostrar" at bounding box center [872, 224] width 28 height 12
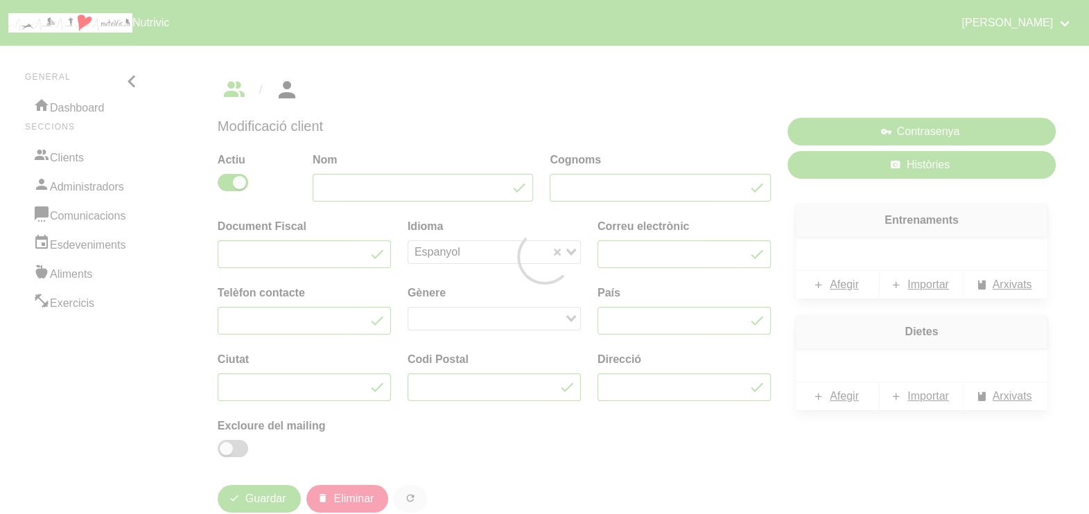
type input "[PERSON_NAME]"
type input "[EMAIL_ADDRESS][DOMAIN_NAME]"
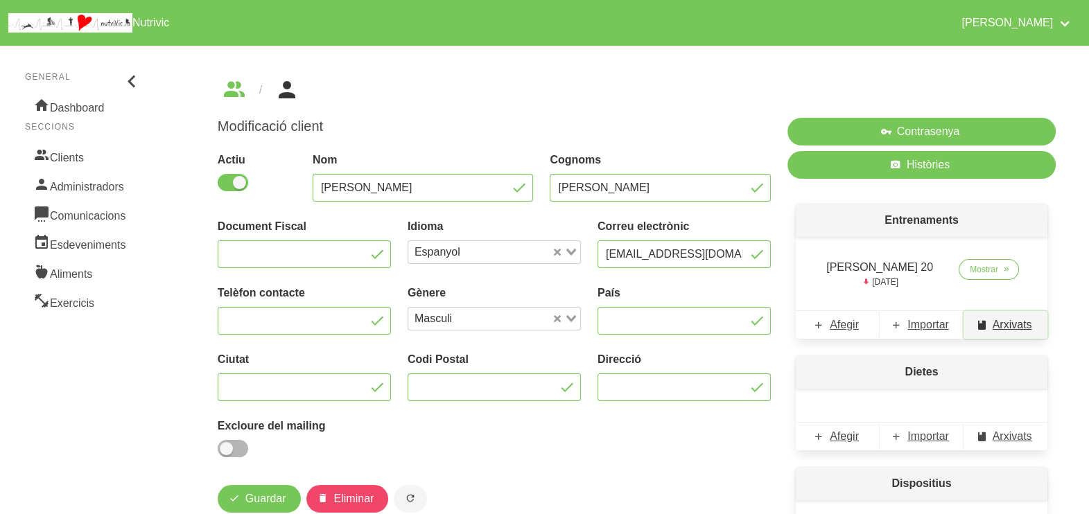
click at [1005, 333] on link "Arxivats" at bounding box center [1006, 325] width 84 height 28
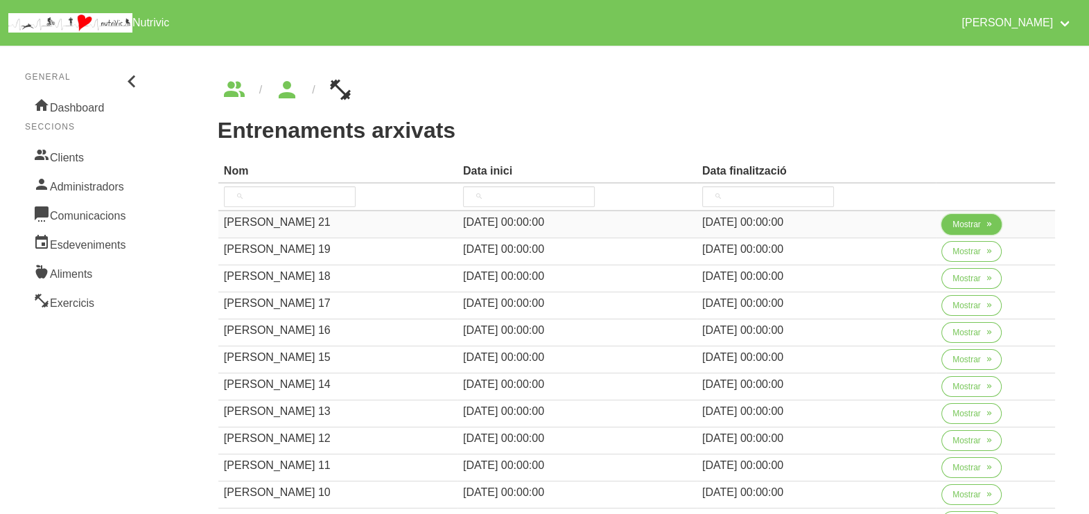
click at [962, 225] on span "Mostrar" at bounding box center [966, 224] width 28 height 12
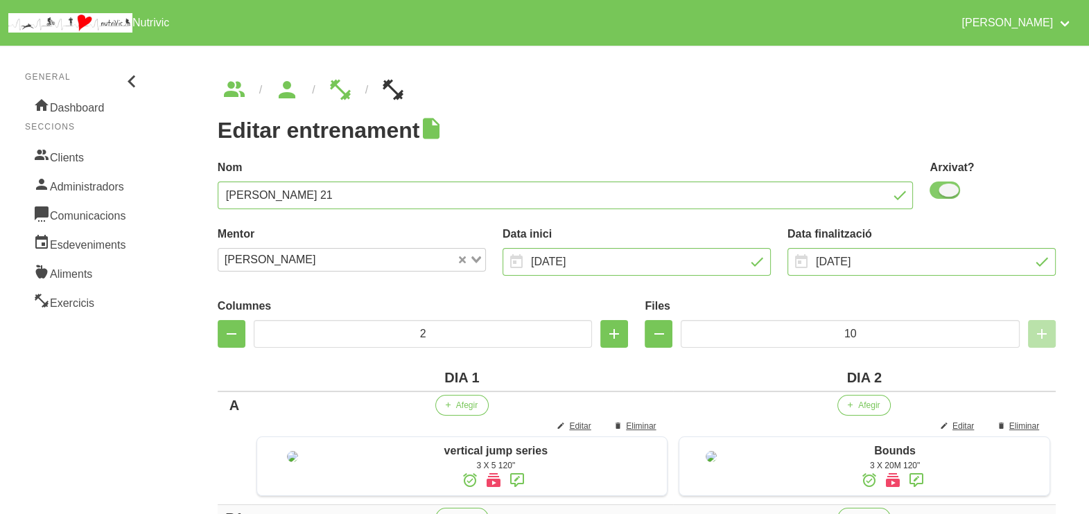
click at [949, 193] on span at bounding box center [945, 190] width 31 height 17
click at [939, 193] on input "checkbox" at bounding box center [934, 190] width 9 height 9
checkbox input "false"
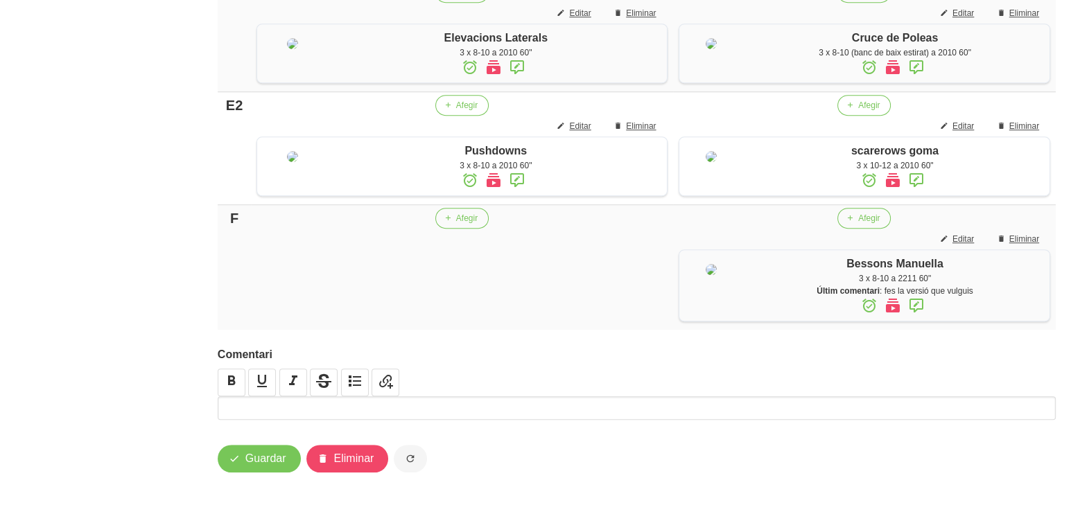
scroll to position [1461, 0]
click at [283, 454] on span "Guardar" at bounding box center [265, 459] width 41 height 17
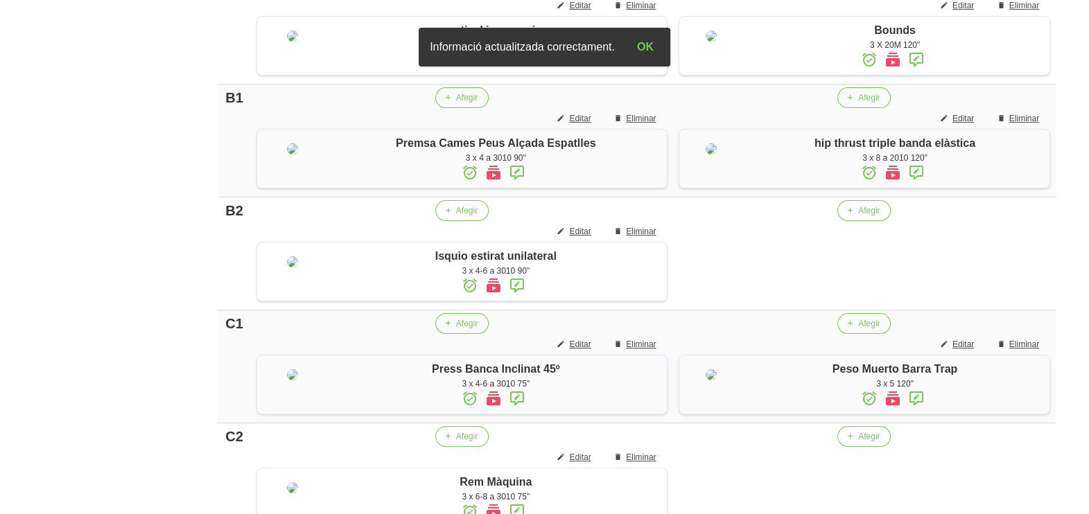
scroll to position [0, 0]
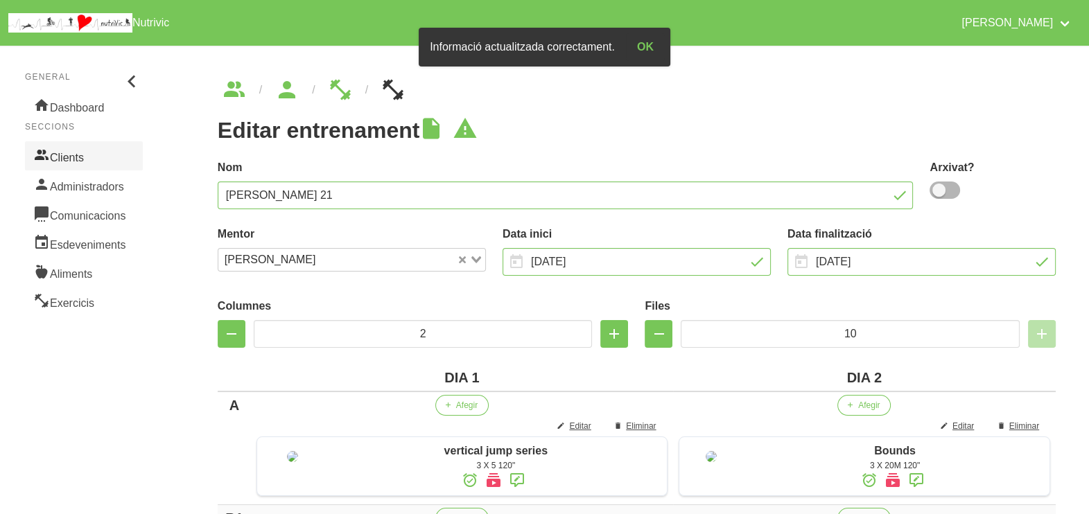
click at [82, 151] on link "Clients" at bounding box center [84, 155] width 118 height 29
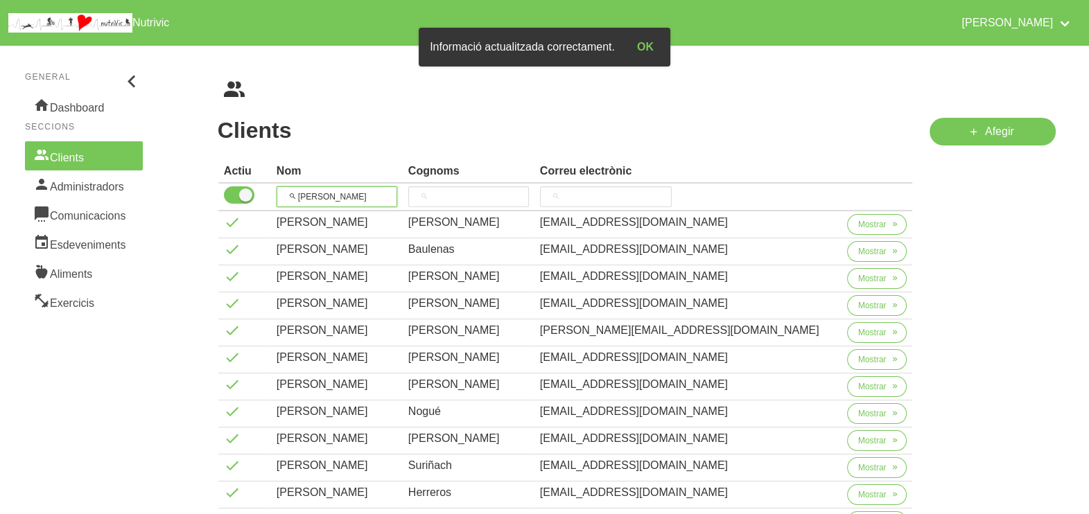
drag, startPoint x: 360, startPoint y: 191, endPoint x: 289, endPoint y: 194, distance: 71.5
click at [289, 194] on input "[PERSON_NAME]" at bounding box center [337, 196] width 121 height 21
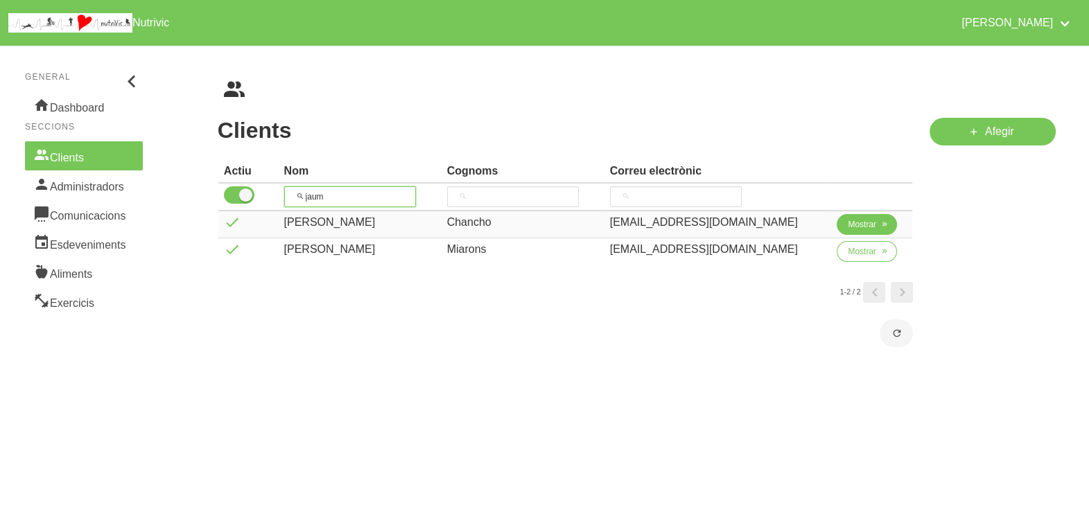
type input "jaum"
click at [837, 229] on button "Mostrar" at bounding box center [867, 224] width 60 height 21
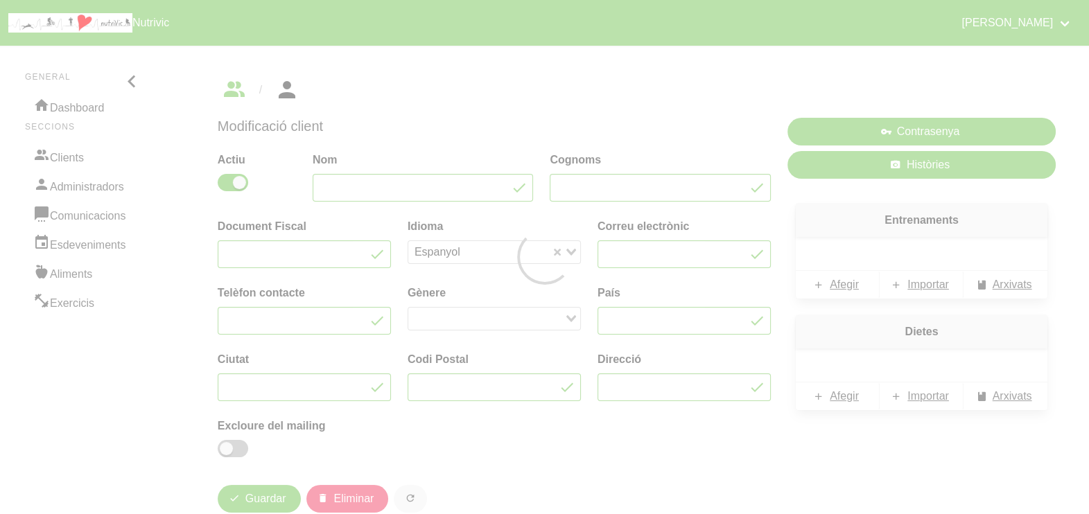
type input "[PERSON_NAME]"
type input "Chancho"
type input "[EMAIL_ADDRESS][DOMAIN_NAME]"
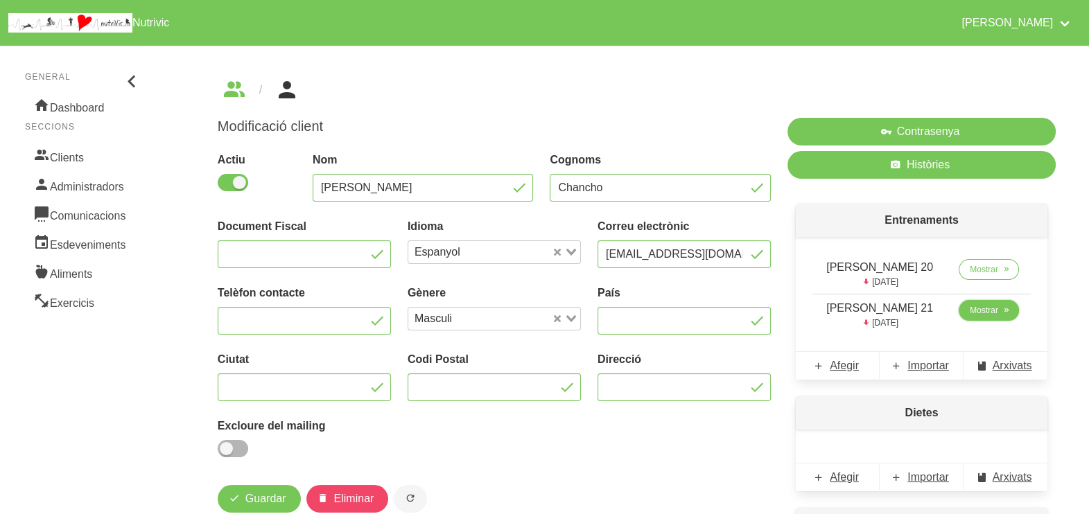
click at [981, 317] on link "Mostrar" at bounding box center [989, 310] width 60 height 21
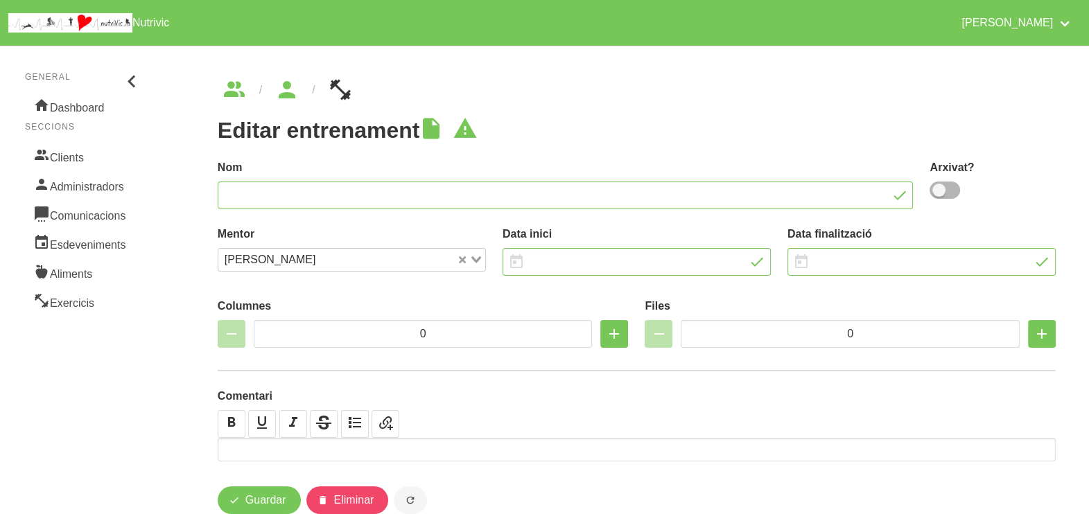
type input "[PERSON_NAME] 21"
type input "[DATE]"
type input "4"
type input "6"
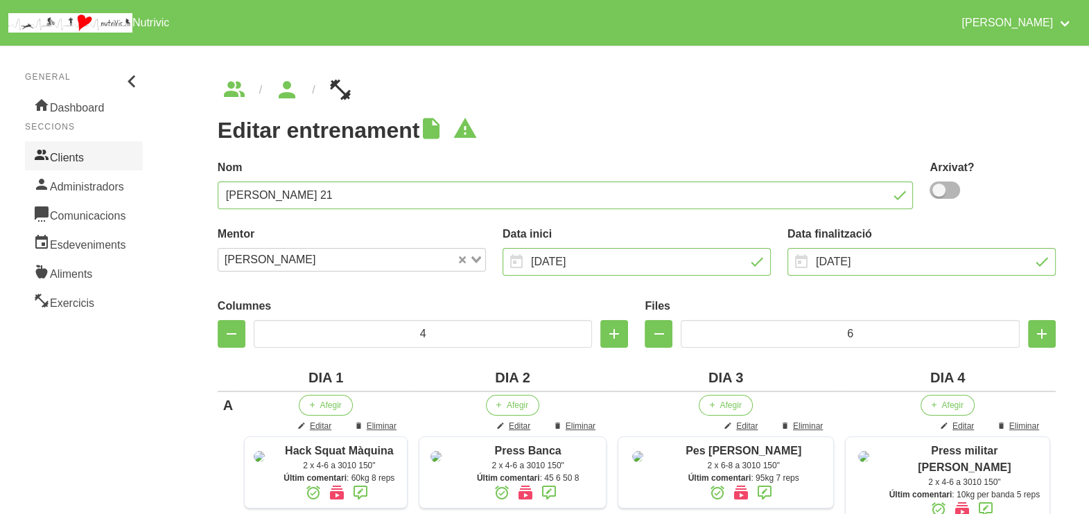
click at [78, 151] on link "Clients" at bounding box center [84, 155] width 118 height 29
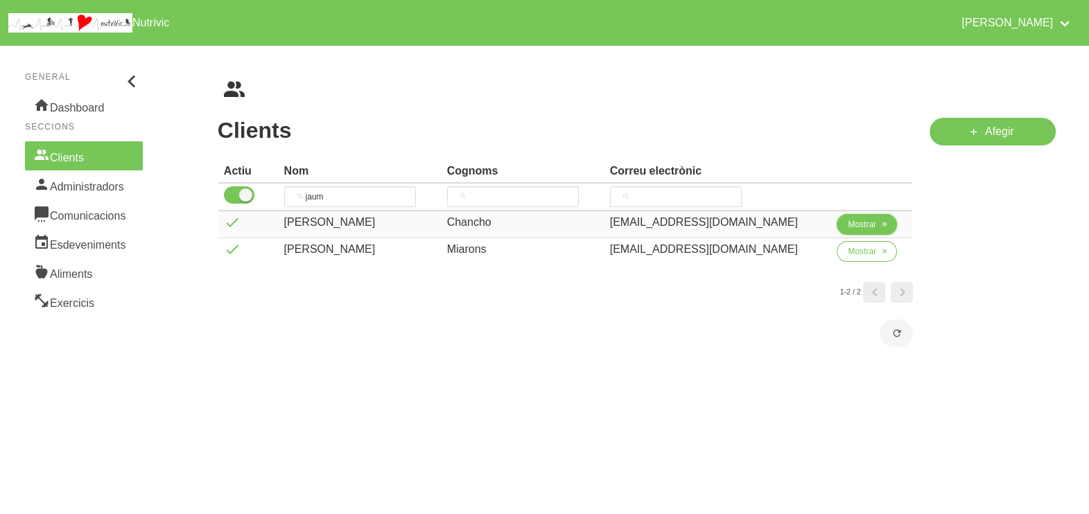
click at [866, 221] on span "Mostrar" at bounding box center [862, 224] width 28 height 12
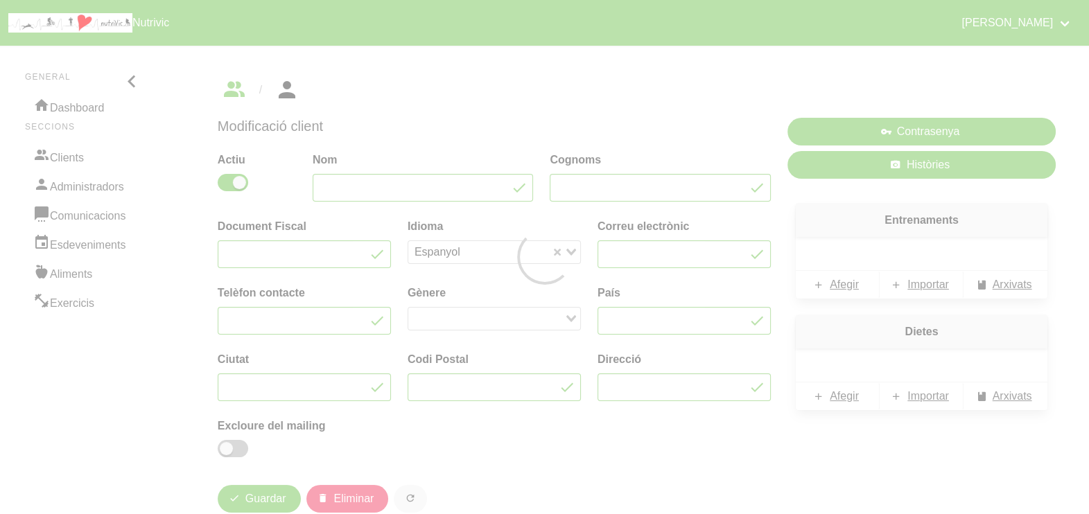
type input "[PERSON_NAME]"
type input "Chancho"
type input "[EMAIL_ADDRESS][DOMAIN_NAME]"
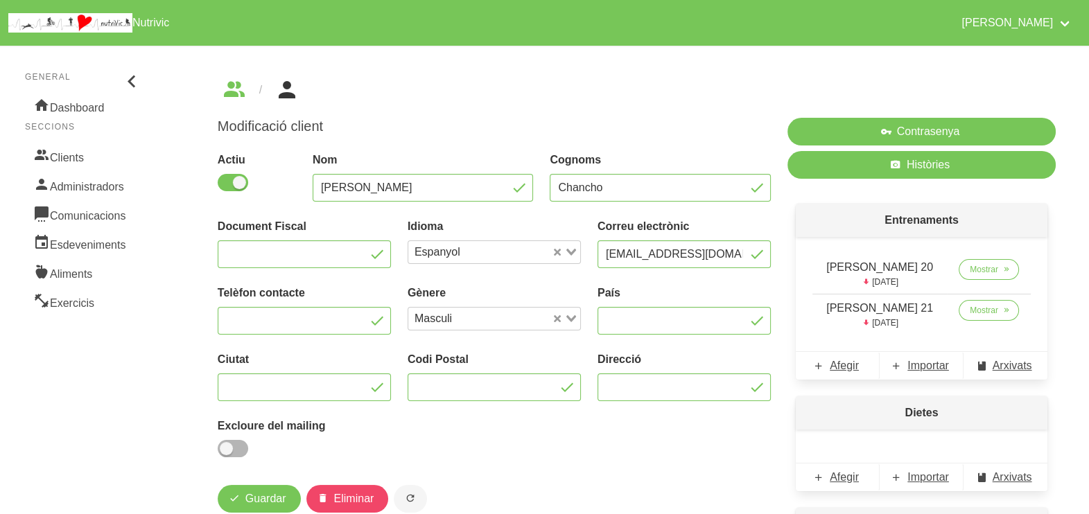
drag, startPoint x: 1016, startPoint y: 403, endPoint x: 986, endPoint y: 397, distance: 29.8
click at [1013, 405] on p "Dietes" at bounding box center [922, 413] width 252 height 33
click at [1000, 361] on span "Arxivats" at bounding box center [1013, 366] width 40 height 17
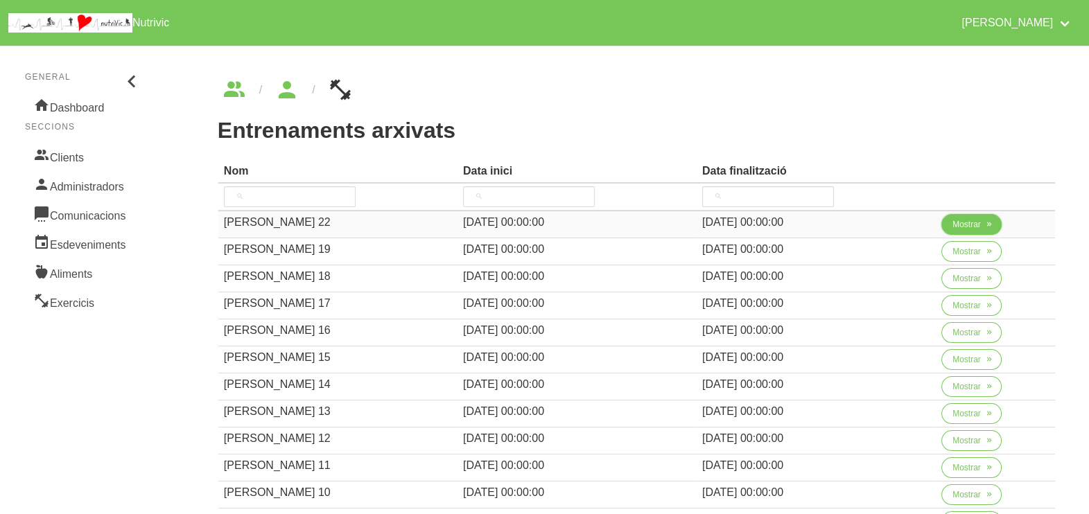
click at [971, 229] on span "Mostrar" at bounding box center [966, 224] width 28 height 12
select select "8"
select select "2025"
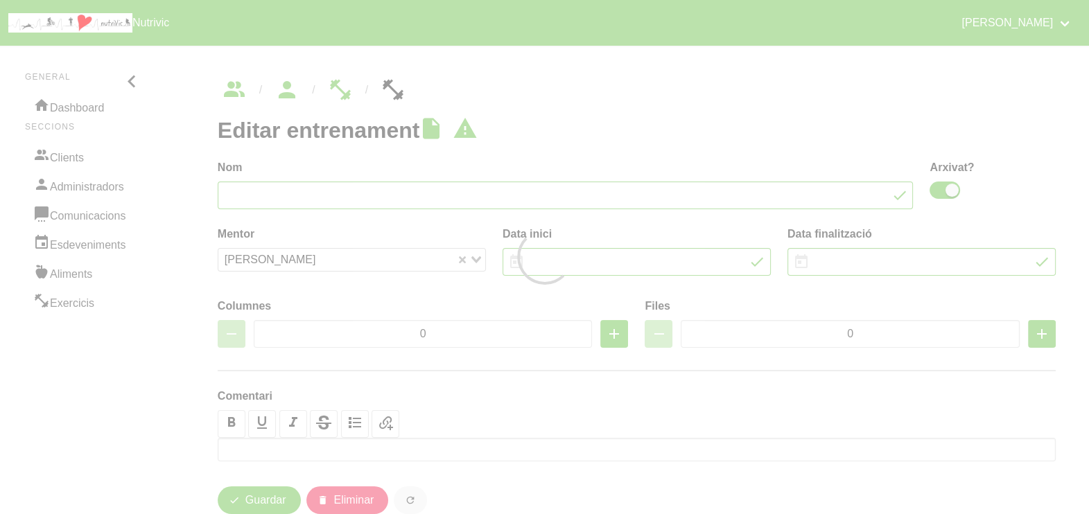
type input "[PERSON_NAME] 22"
checkbox input "true"
type input "[DATE]"
type input "4"
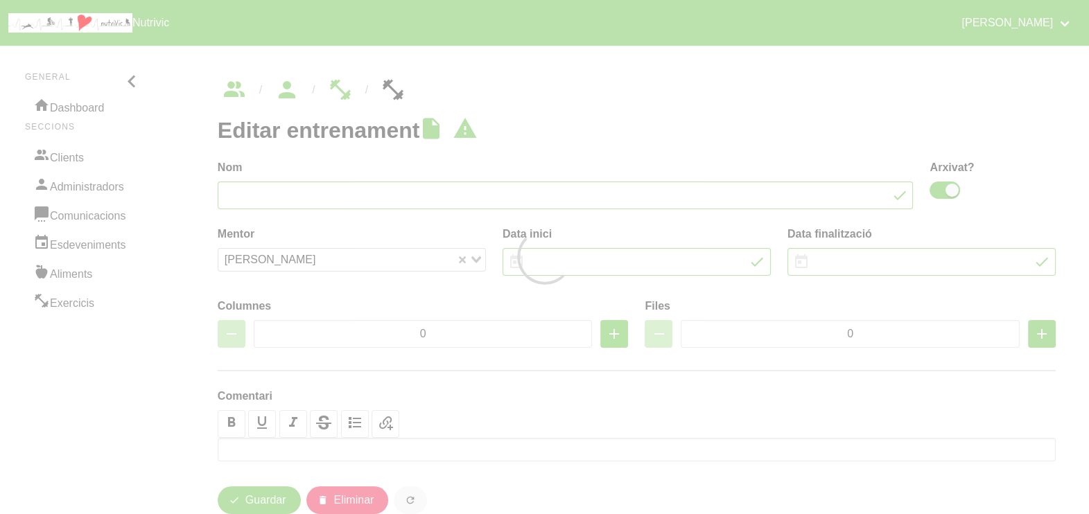
type input "7"
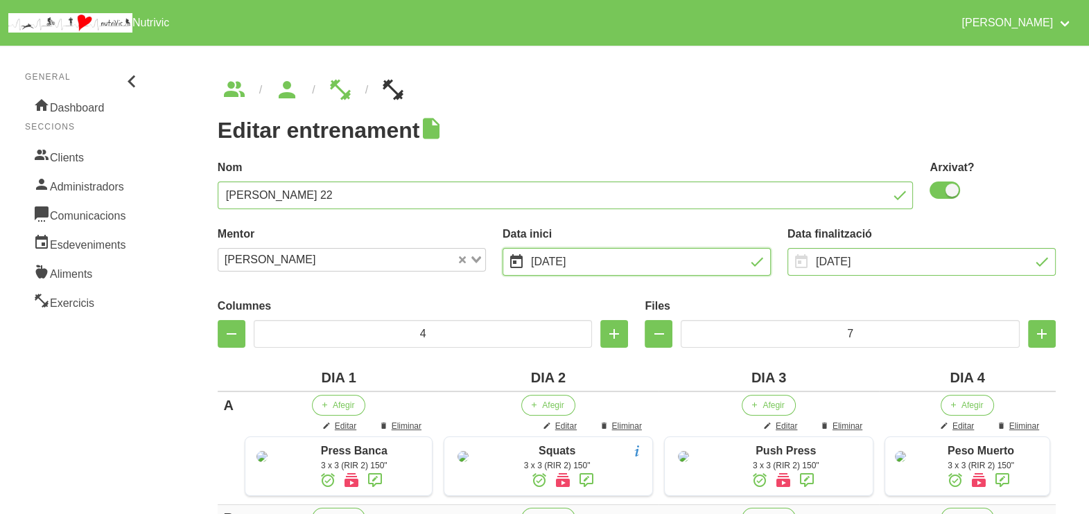
click at [598, 261] on input "[DATE]" at bounding box center [637, 262] width 268 height 28
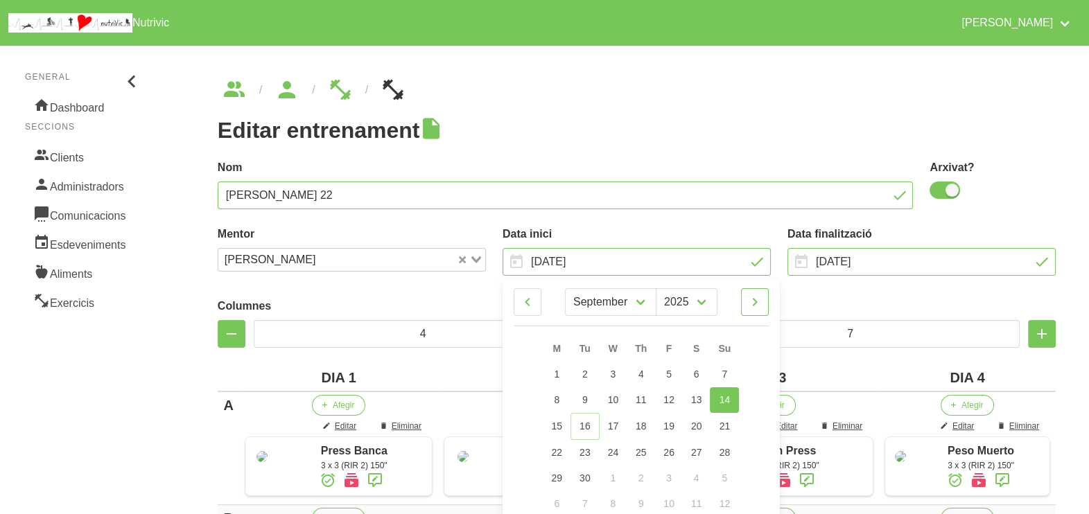
click at [752, 300] on icon at bounding box center [755, 302] width 17 height 25
select select "9"
click at [724, 397] on span "12" at bounding box center [724, 399] width 11 height 11
type input "[DATE]"
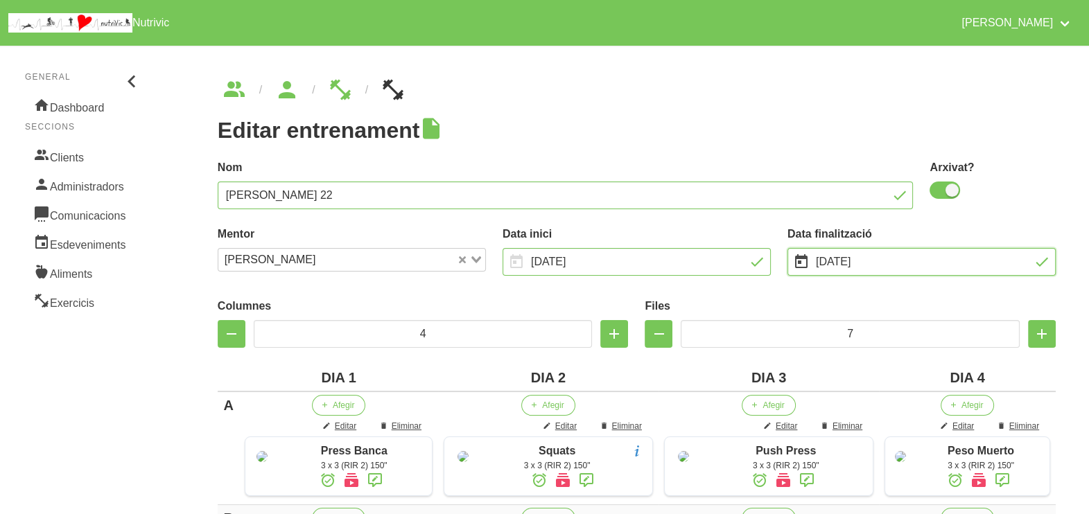
click at [855, 262] on input "[DATE]" at bounding box center [922, 262] width 268 height 28
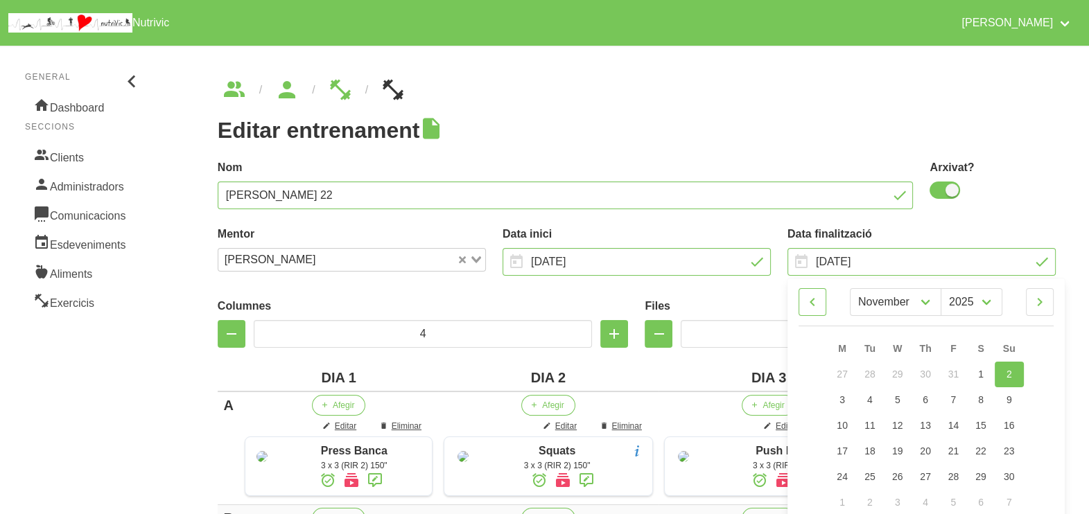
click at [816, 302] on icon at bounding box center [812, 302] width 17 height 25
click at [1047, 303] on icon at bounding box center [1040, 302] width 17 height 25
select select "10"
click at [1009, 444] on link "23" at bounding box center [1009, 452] width 29 height 26
type input "[DATE]"
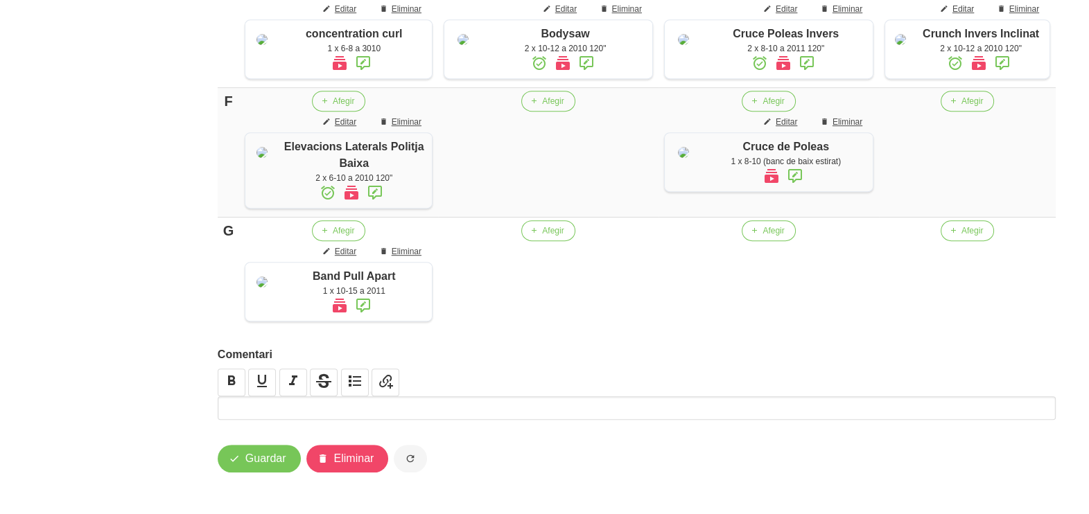
scroll to position [1038, 0]
click at [281, 464] on span "Guardar" at bounding box center [265, 459] width 41 height 17
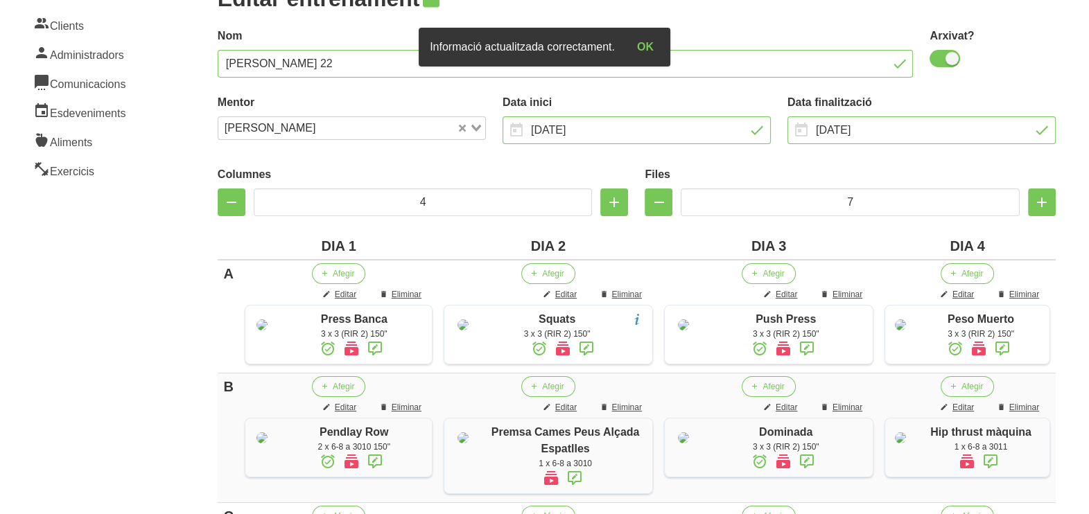
scroll to position [0, 0]
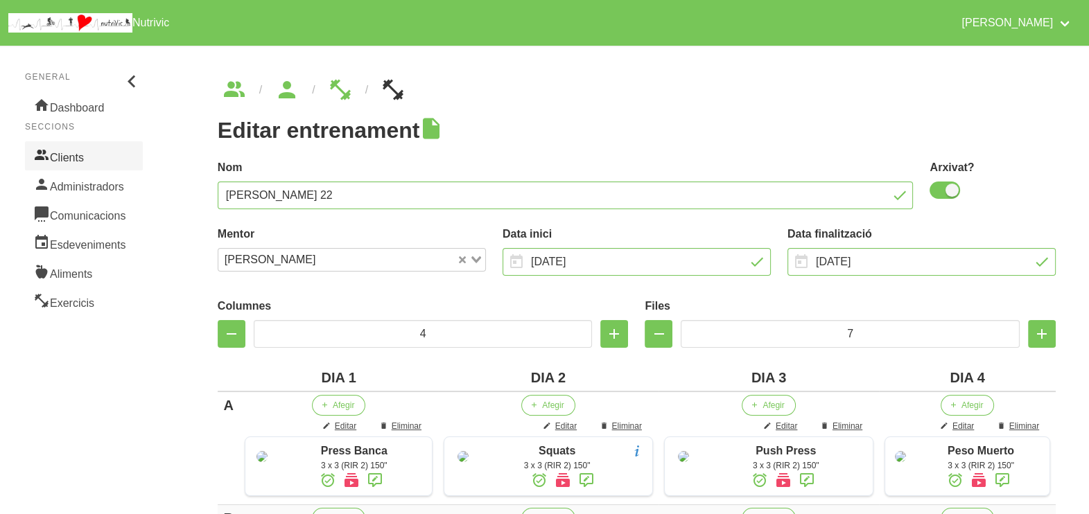
click at [93, 163] on link "Clients" at bounding box center [84, 155] width 118 height 29
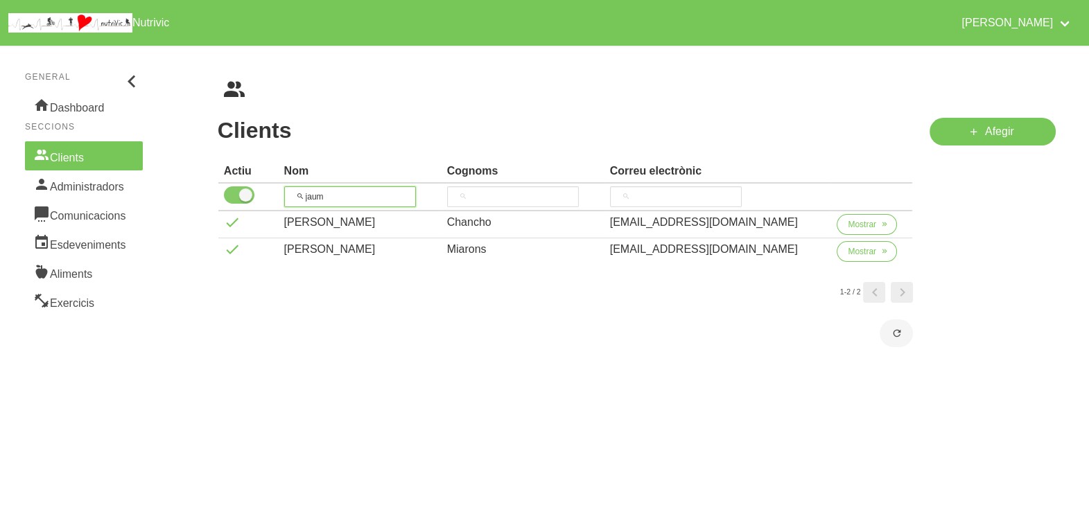
drag, startPoint x: 356, startPoint y: 201, endPoint x: 249, endPoint y: 198, distance: 106.8
click at [249, 198] on tr "jaum" at bounding box center [565, 198] width 695 height 28
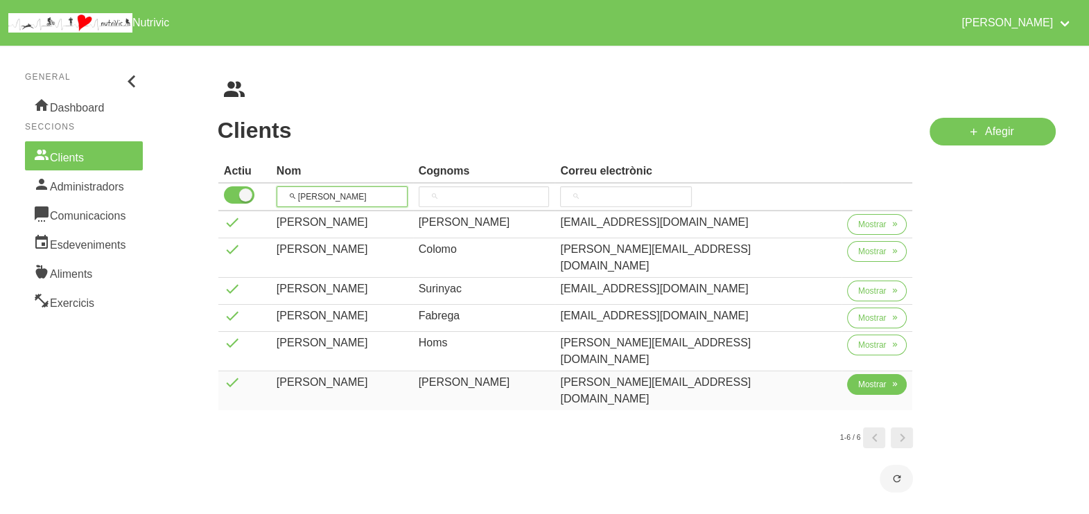
type input "[PERSON_NAME]"
click at [858, 379] on span "Mostrar" at bounding box center [872, 385] width 28 height 12
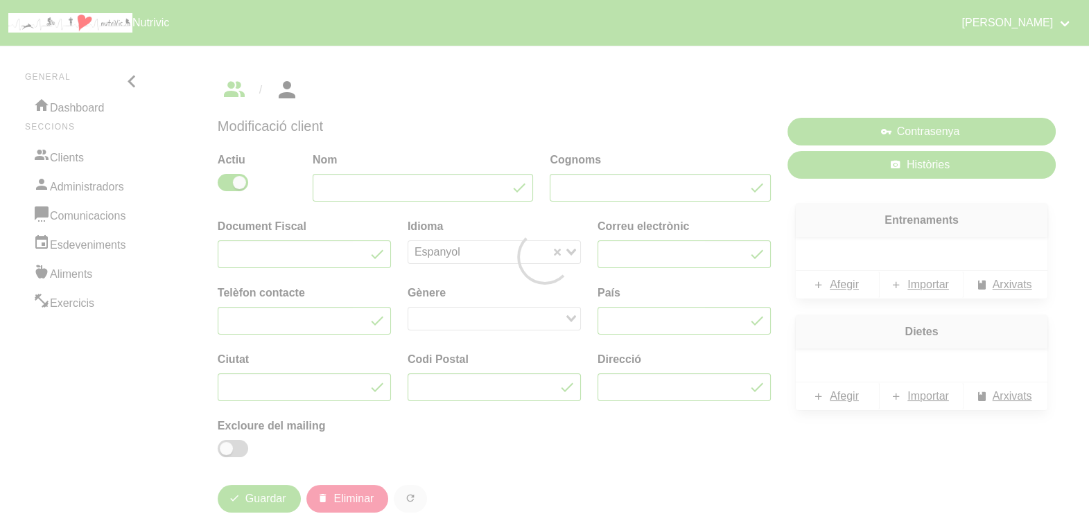
type input "[PERSON_NAME]"
type input "[PERSON_NAME][EMAIL_ADDRESS][DOMAIN_NAME]"
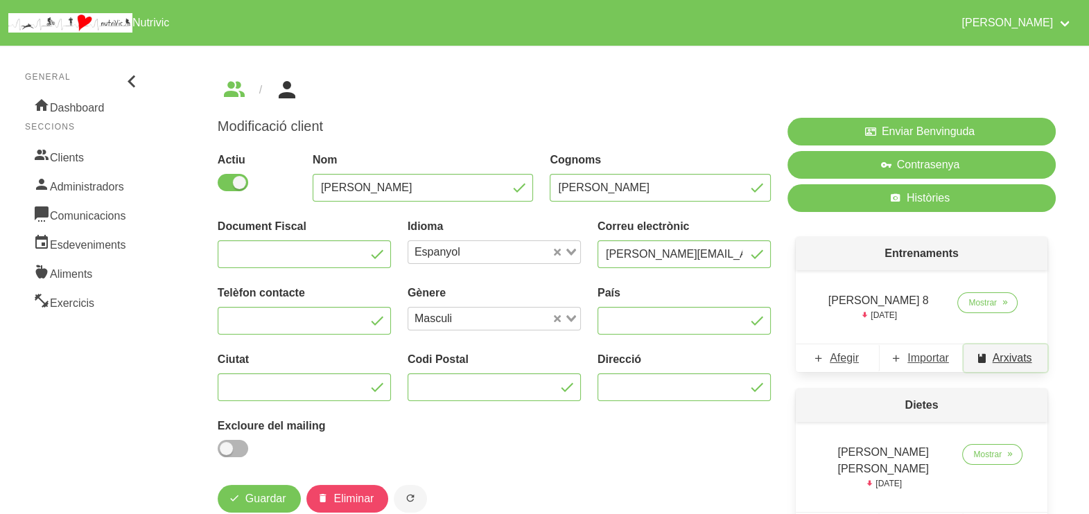
click at [1013, 357] on span "Arxivats" at bounding box center [1013, 358] width 40 height 17
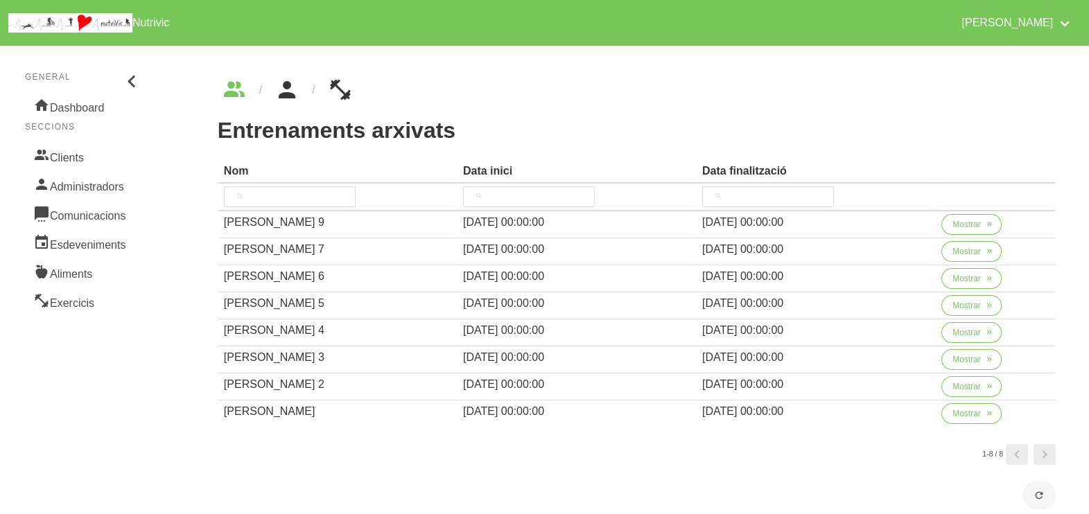
click at [286, 96] on icon "breadcrumbs" at bounding box center [287, 89] width 25 height 37
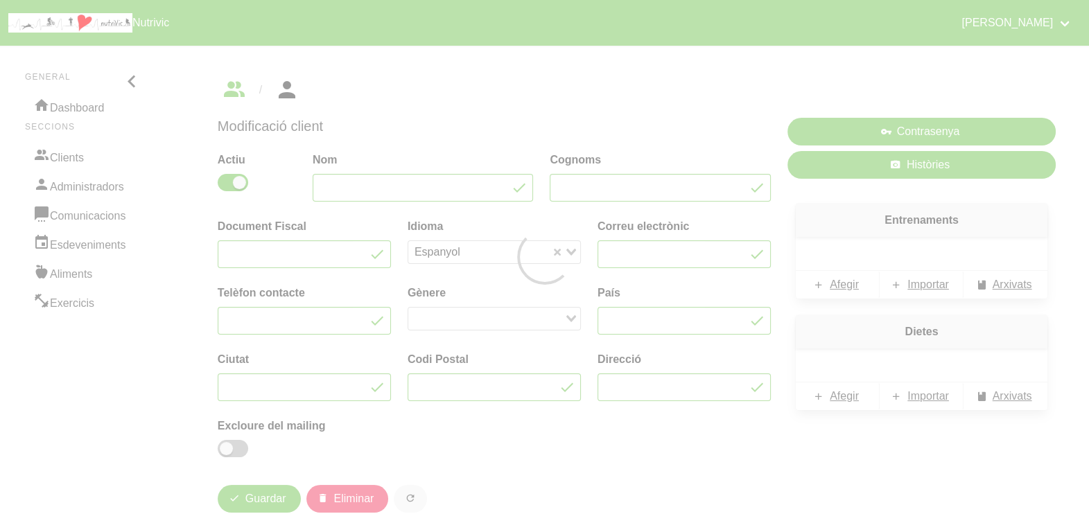
type input "[PERSON_NAME]"
type input "[PERSON_NAME][EMAIL_ADDRESS][DOMAIN_NAME]"
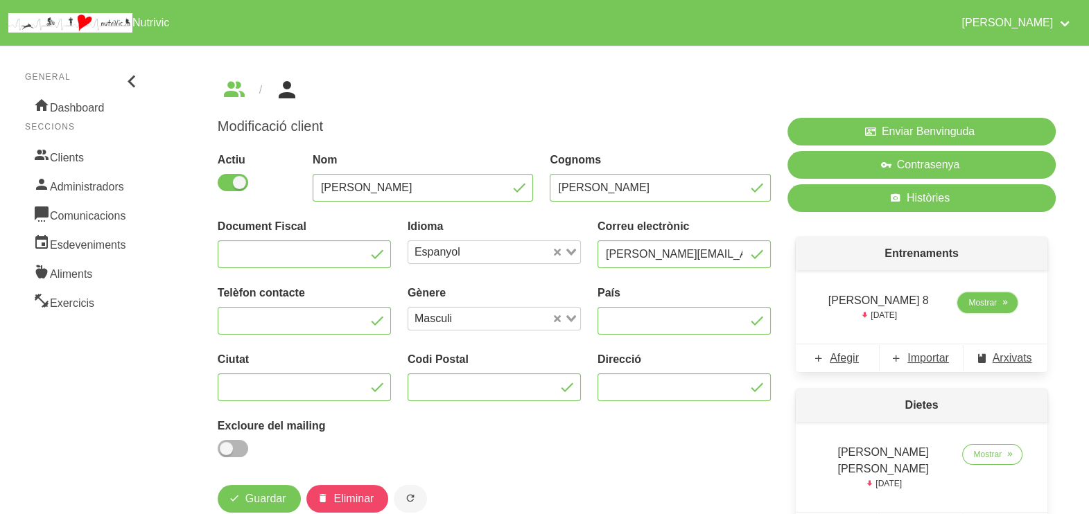
click at [982, 306] on span "Mostrar" at bounding box center [982, 303] width 28 height 12
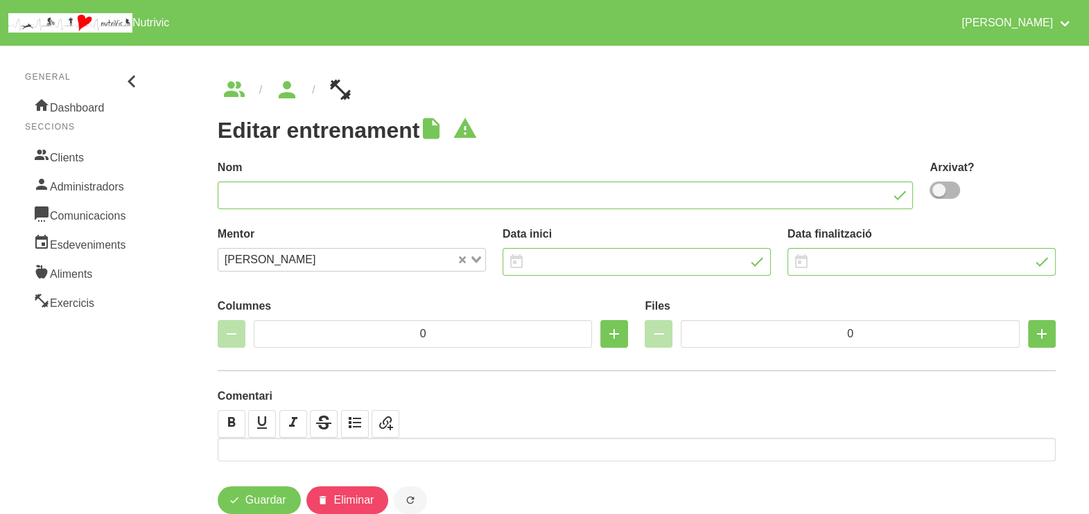
type input "[PERSON_NAME] 8"
type input "[DATE]"
type input "3"
type input "9"
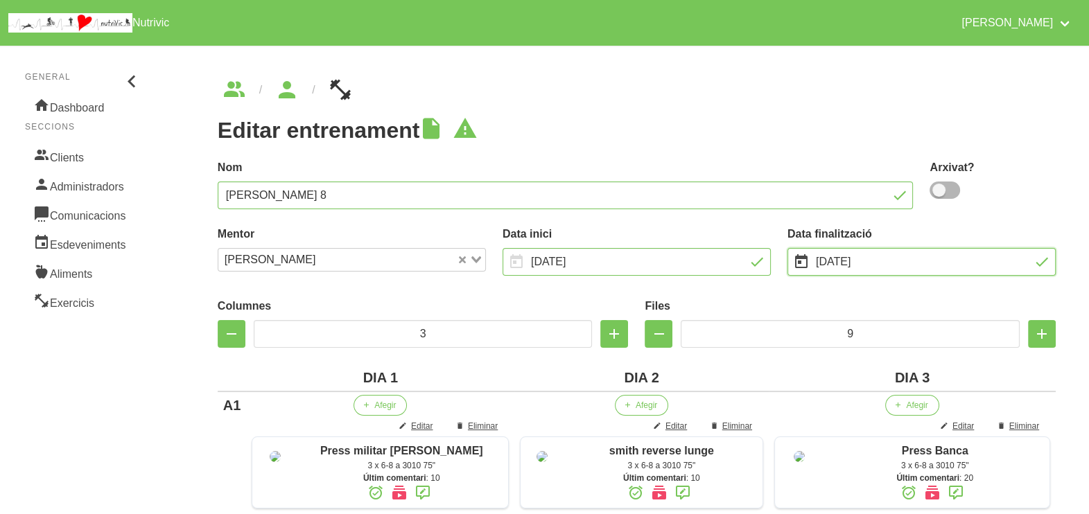
click at [833, 254] on input "[DATE]" at bounding box center [922, 262] width 268 height 28
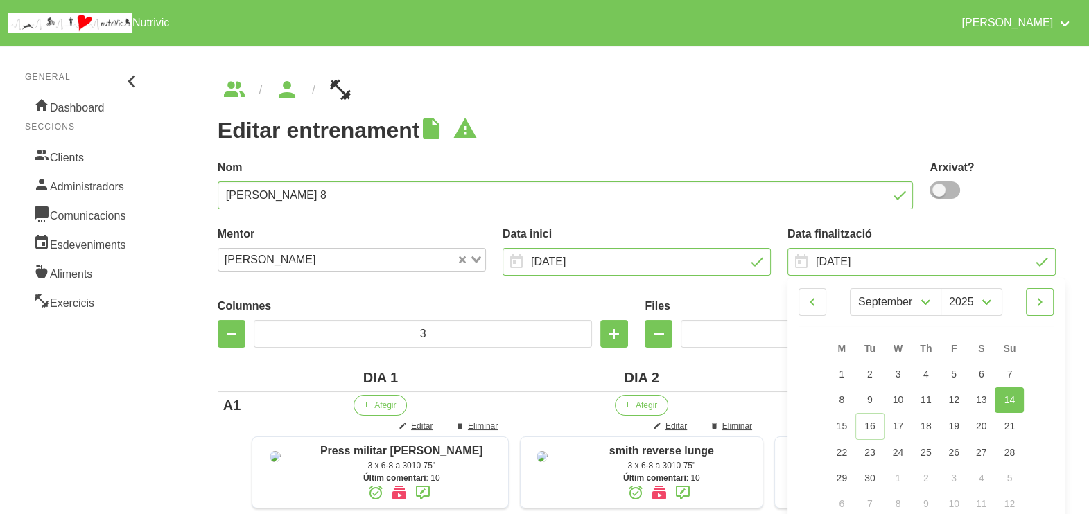
click at [1042, 300] on icon at bounding box center [1040, 302] width 17 height 25
select select "9"
click at [1017, 423] on link "19" at bounding box center [1009, 426] width 29 height 26
type input "[DATE]"
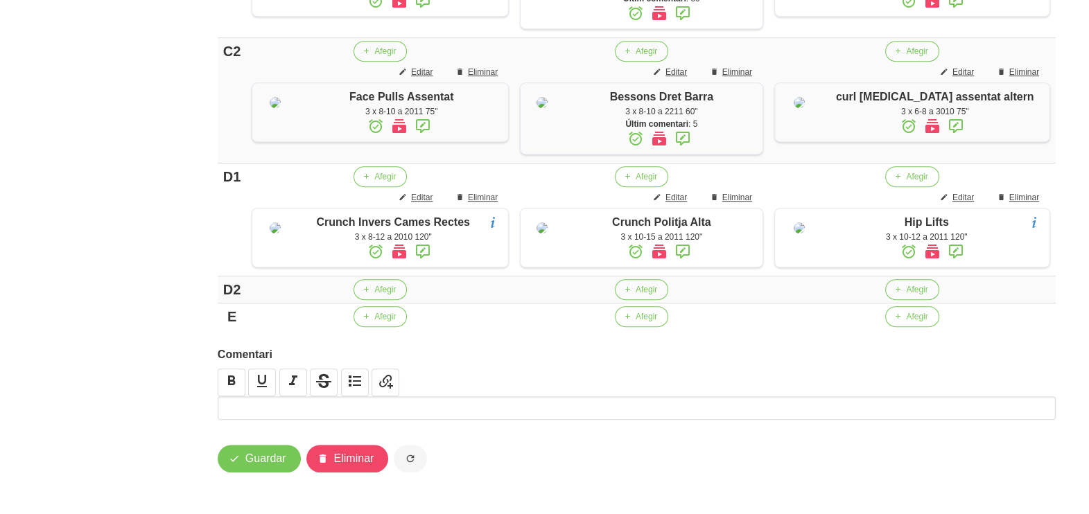
scroll to position [1133, 0]
click at [263, 456] on span "Guardar" at bounding box center [265, 459] width 41 height 17
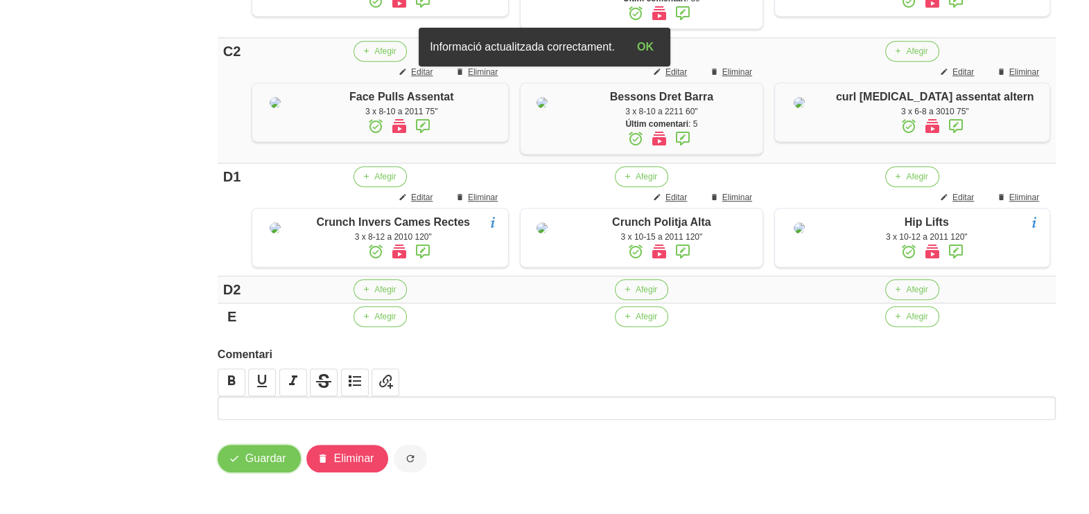
scroll to position [7, 0]
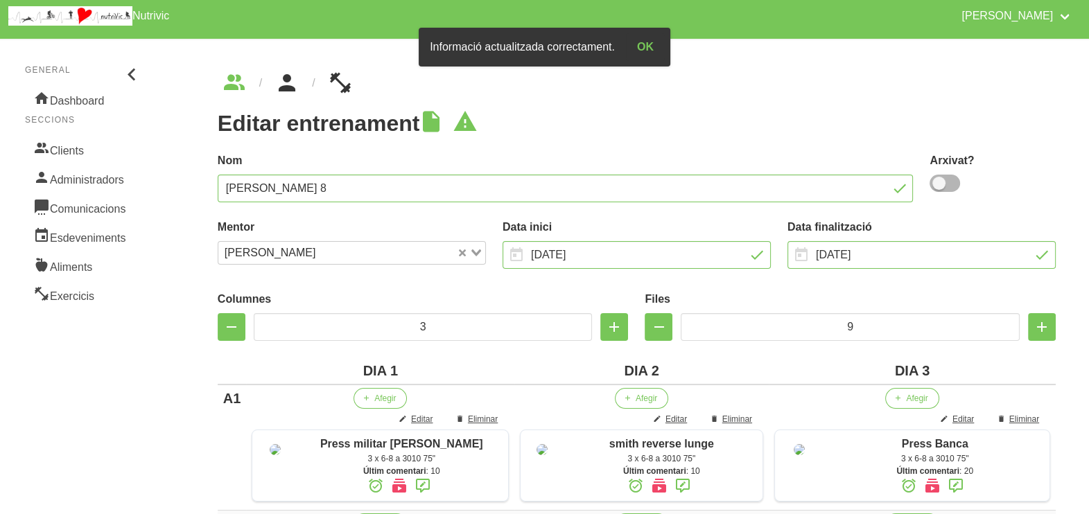
click at [289, 82] on icon "breadcrumbs" at bounding box center [287, 82] width 25 height 37
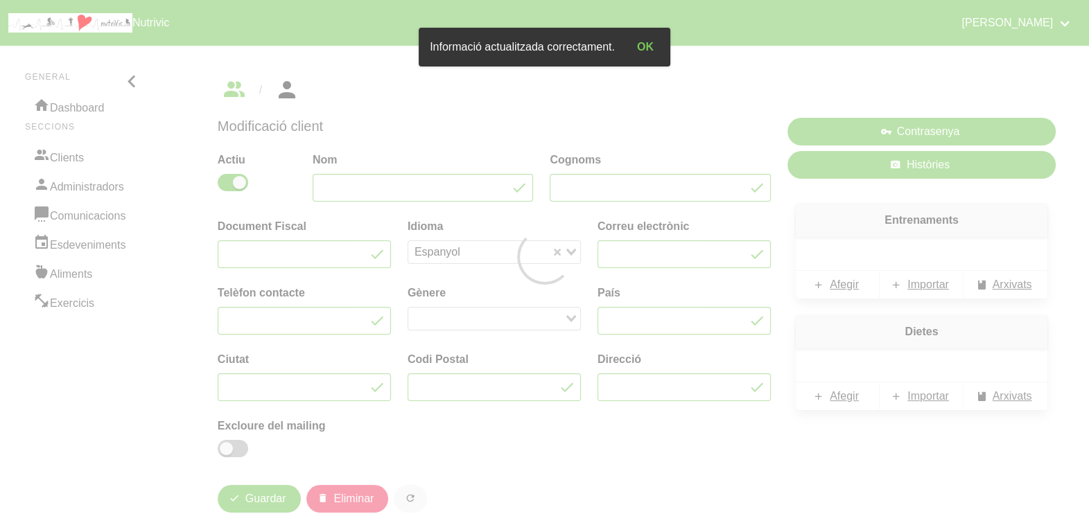
type input "[PERSON_NAME]"
type input "[PERSON_NAME][EMAIL_ADDRESS][DOMAIN_NAME]"
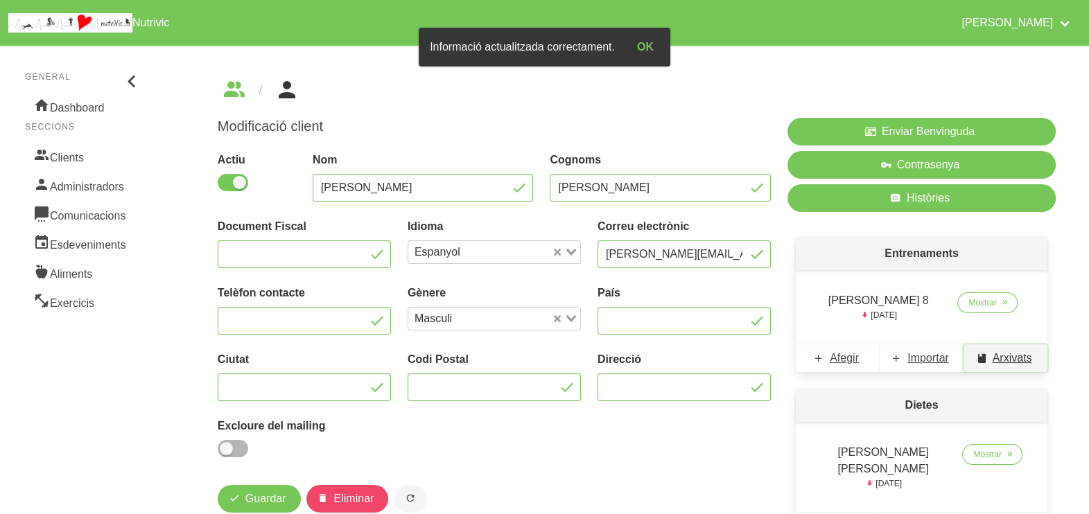
click at [1005, 357] on span "Arxivats" at bounding box center [1013, 358] width 40 height 17
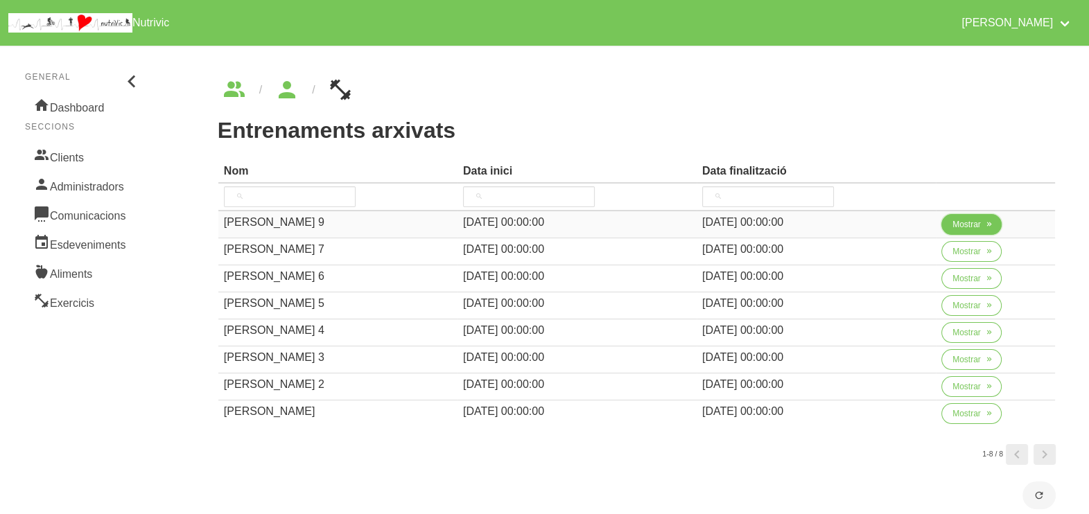
click at [948, 219] on button "Mostrar" at bounding box center [971, 224] width 60 height 21
select select "8"
select select "2025"
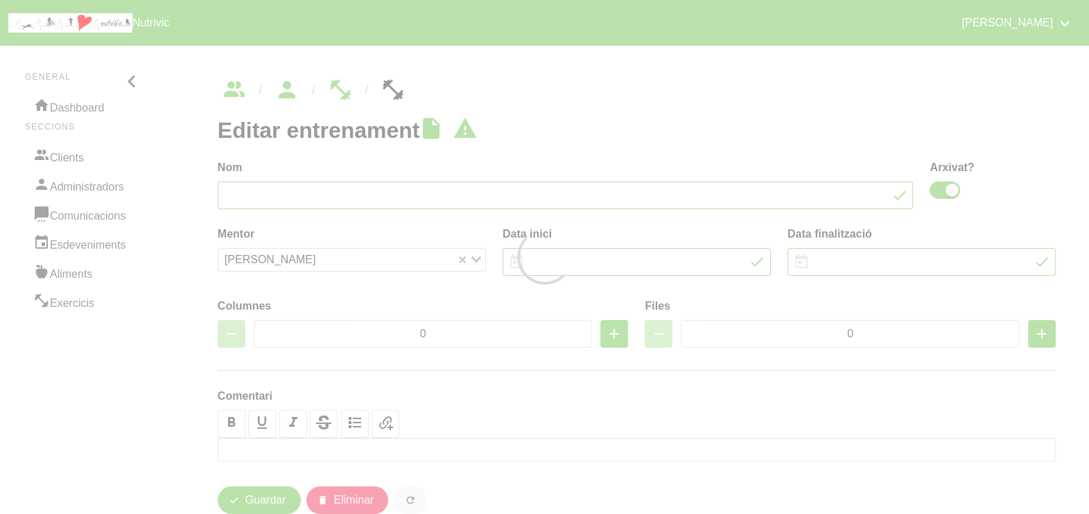
type input "[PERSON_NAME] 9"
checkbox input "true"
type input "[DATE]"
select select "10"
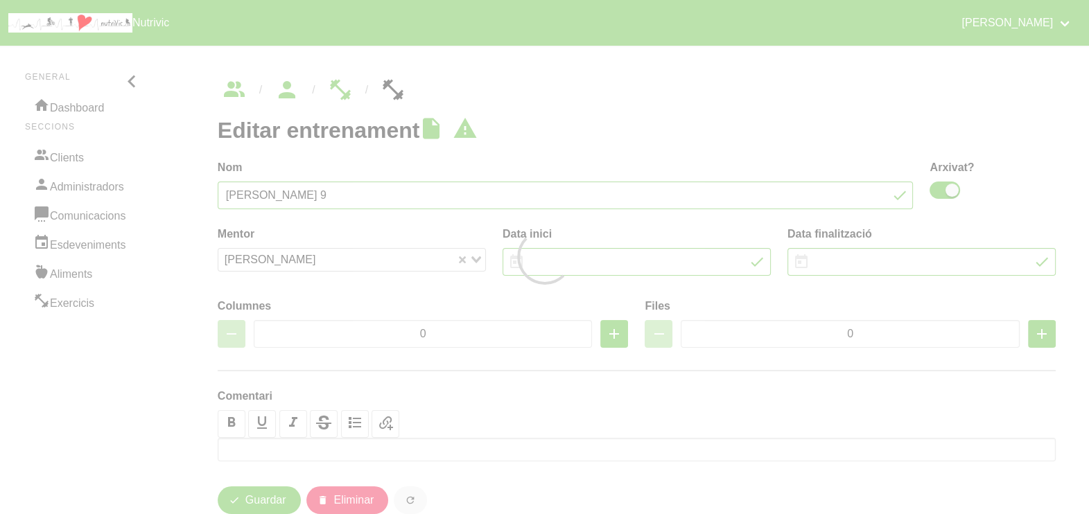
type input "3"
type input "7"
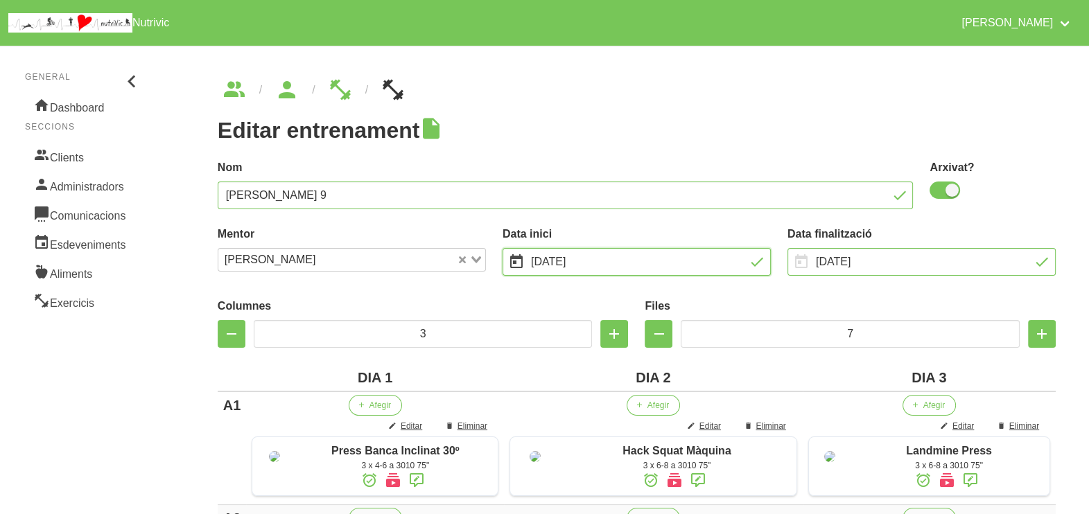
click at [586, 259] on input "[DATE]" at bounding box center [637, 262] width 268 height 28
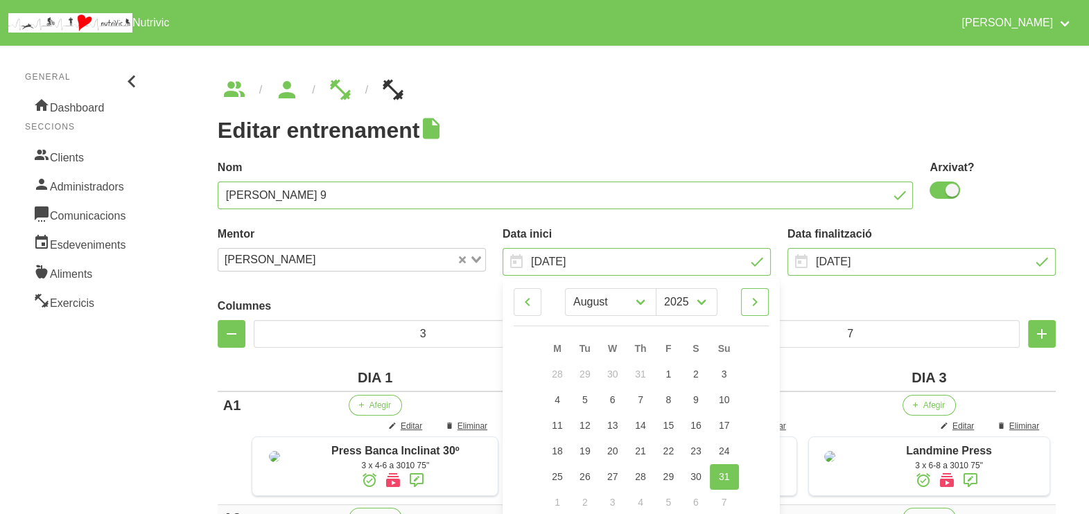
click at [759, 304] on icon at bounding box center [755, 302] width 17 height 25
select select "9"
click at [722, 424] on span "19" at bounding box center [724, 425] width 11 height 11
type input "[DATE]"
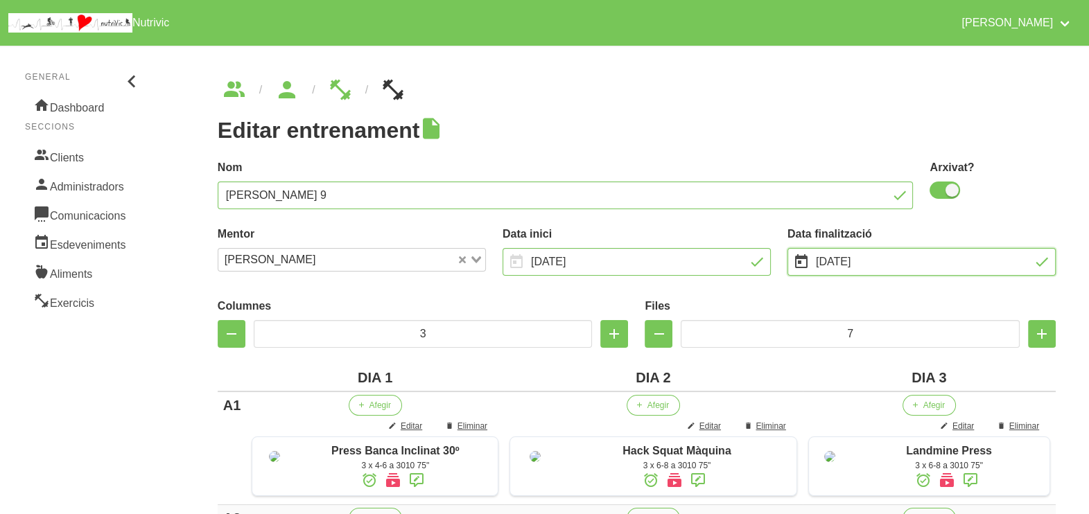
click at [841, 254] on input "[DATE]" at bounding box center [922, 262] width 268 height 28
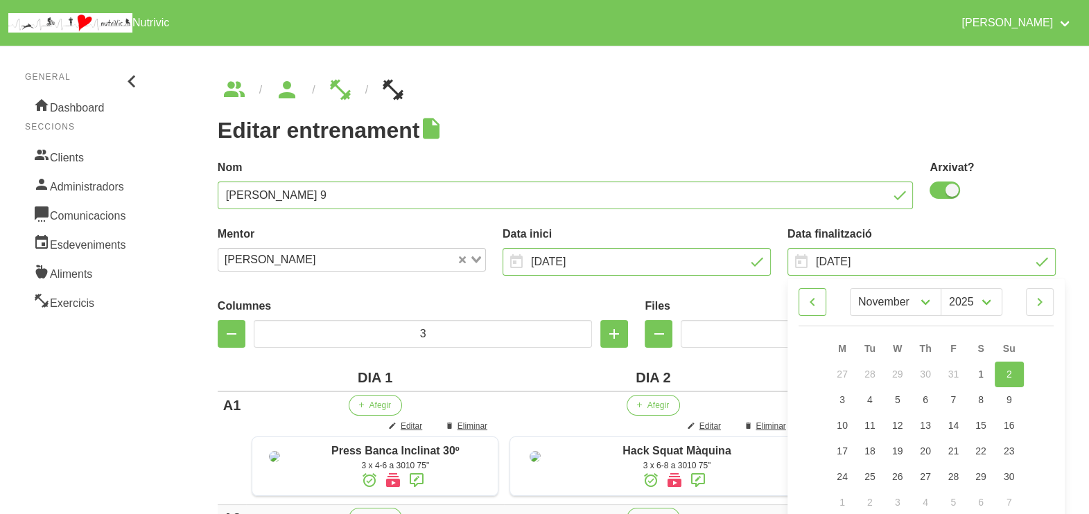
click at [815, 302] on icon at bounding box center [812, 302] width 17 height 25
click at [1045, 301] on icon at bounding box center [1040, 302] width 17 height 25
select select "10"
click at [1011, 478] on span "30" at bounding box center [1009, 476] width 11 height 11
type input "[DATE]"
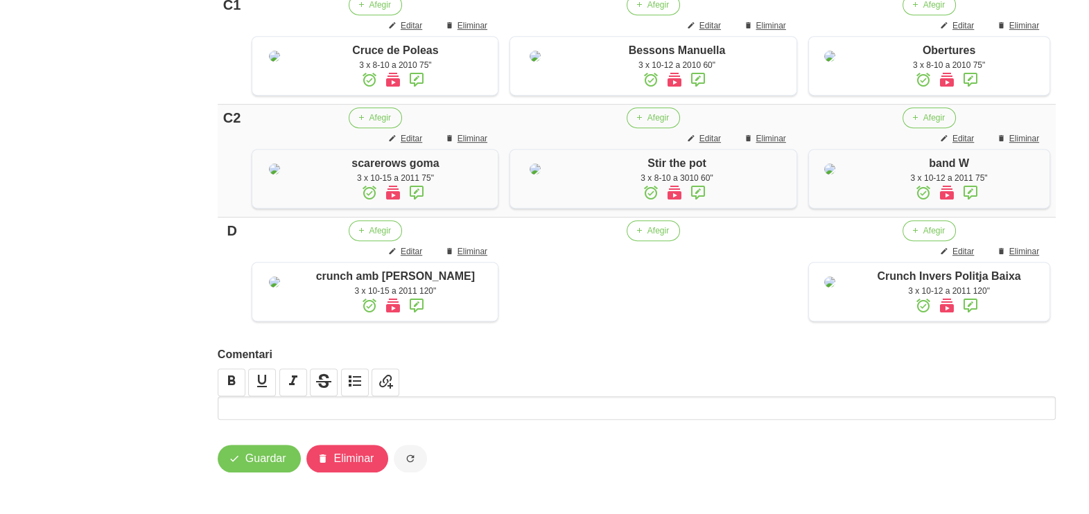
scroll to position [1078, 0]
click at [256, 460] on span "Guardar" at bounding box center [265, 459] width 41 height 17
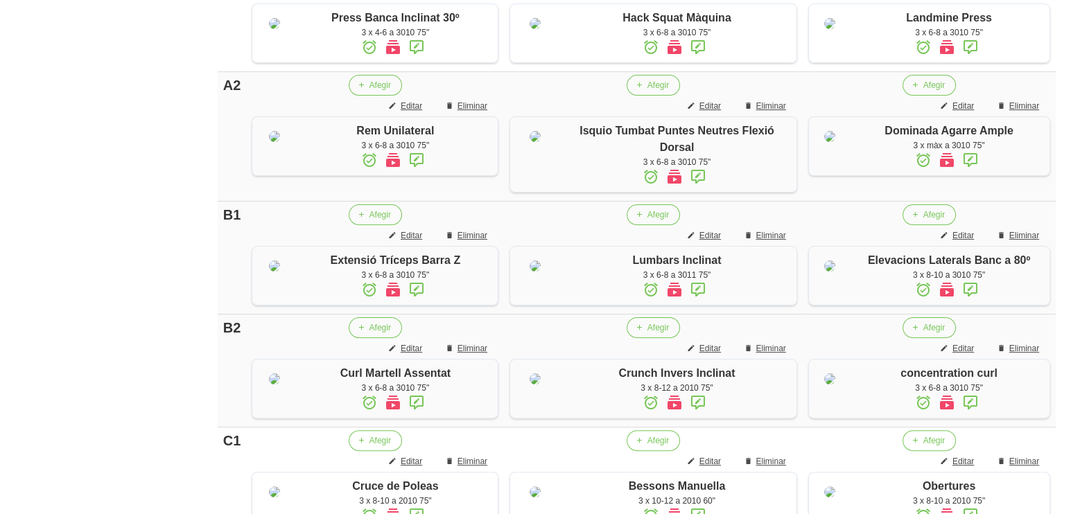
scroll to position [0, 0]
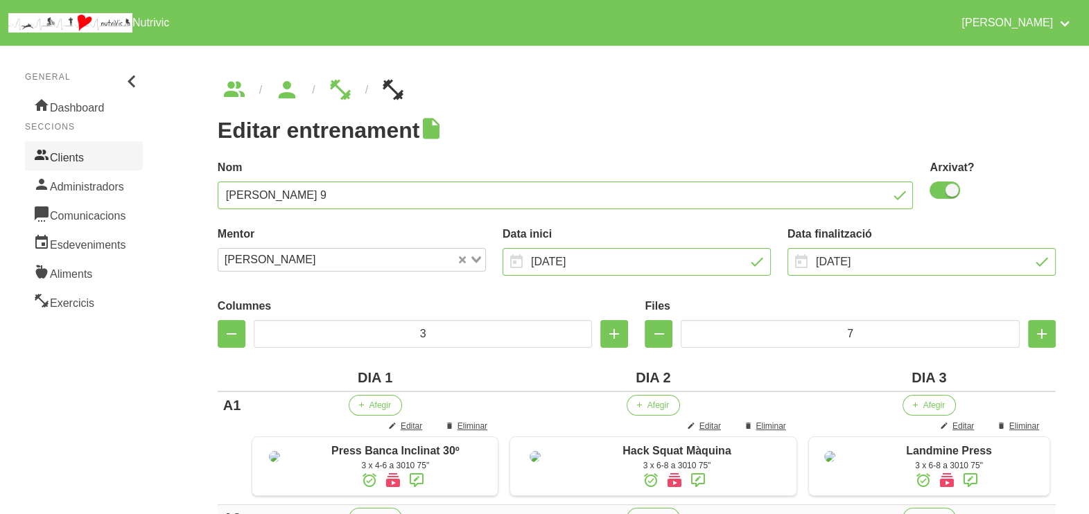
click at [78, 153] on link "Clients" at bounding box center [84, 155] width 118 height 29
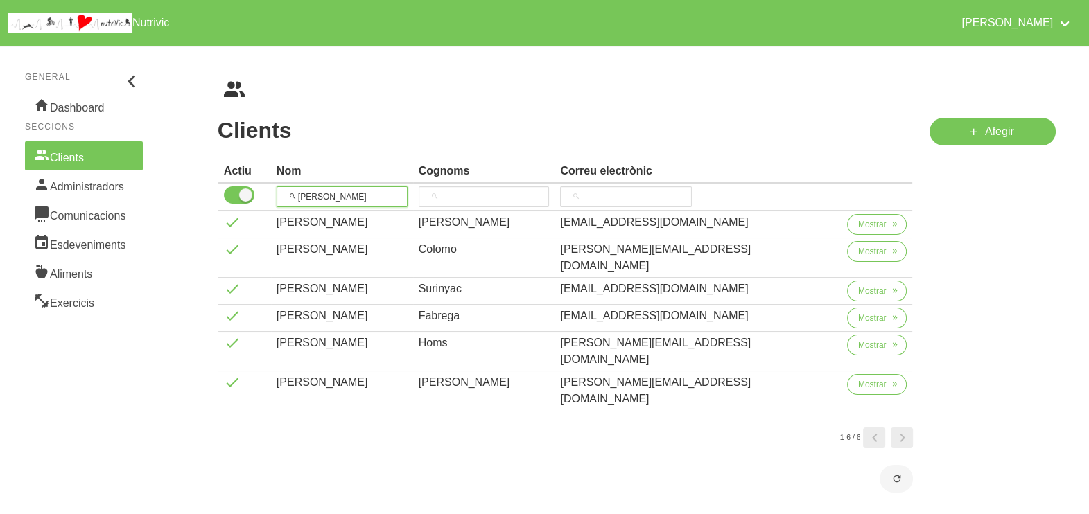
click at [260, 191] on tr "[PERSON_NAME]" at bounding box center [565, 198] width 695 height 28
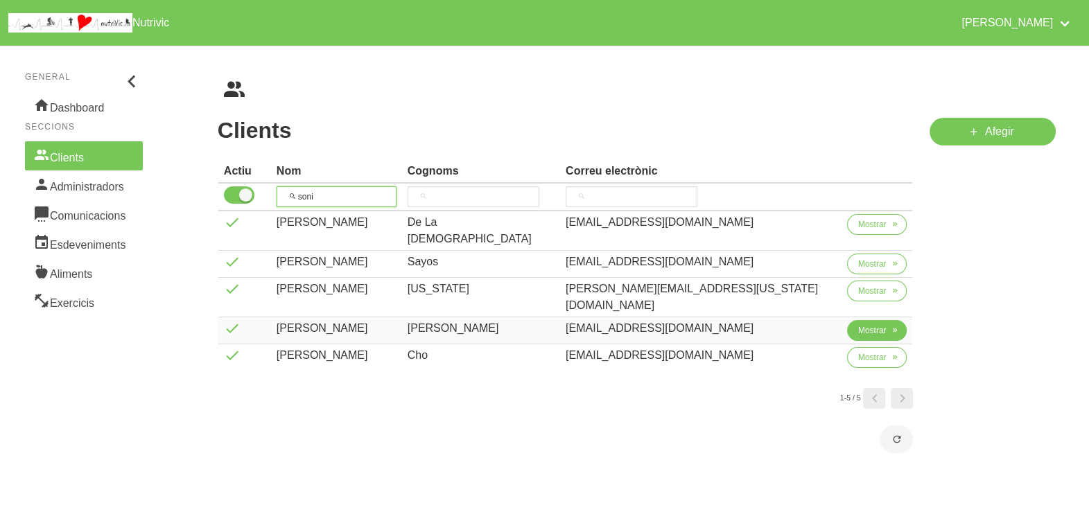
type input "soni"
click at [858, 324] on span "Mostrar" at bounding box center [872, 330] width 28 height 12
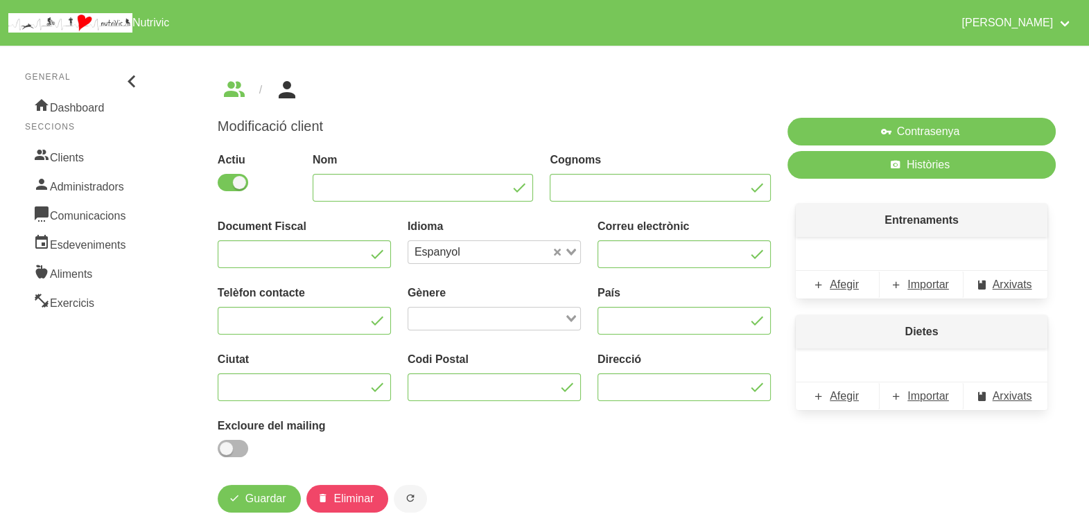
type input "[PERSON_NAME]"
type input "[EMAIL_ADDRESS][DOMAIN_NAME]"
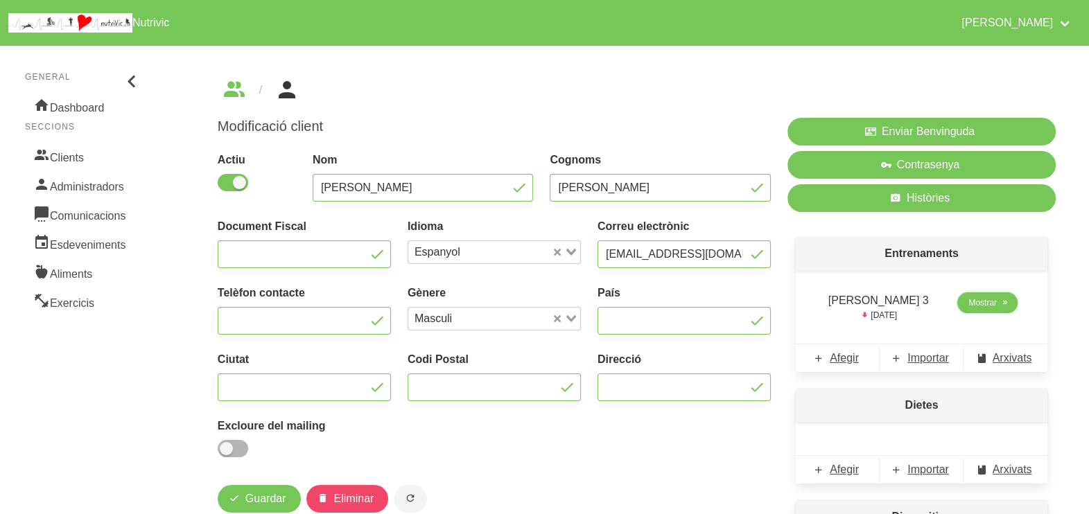
click at [980, 307] on span "Mostrar" at bounding box center [982, 303] width 28 height 12
select select "8"
select select "2025"
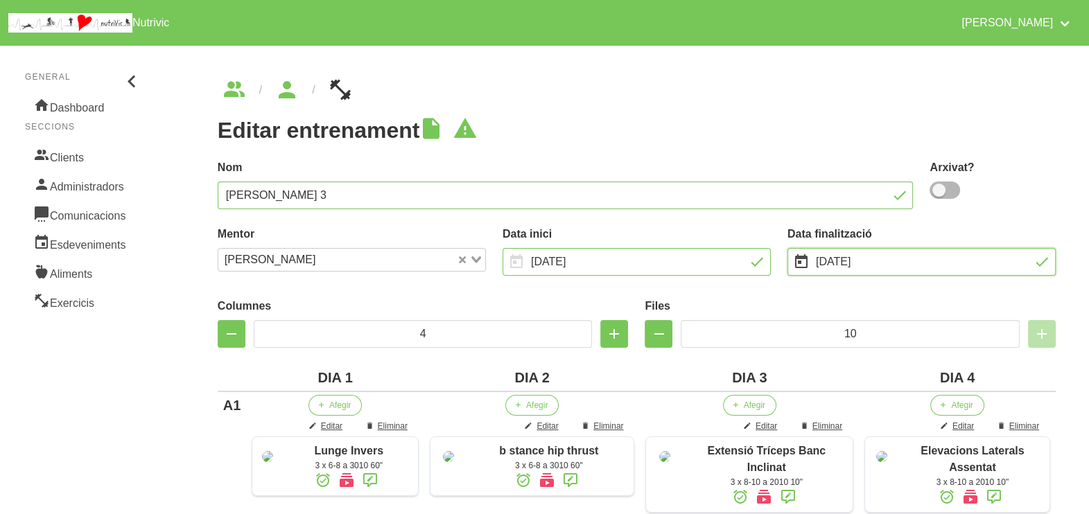
click at [835, 264] on input "[DATE]" at bounding box center [922, 262] width 268 height 28
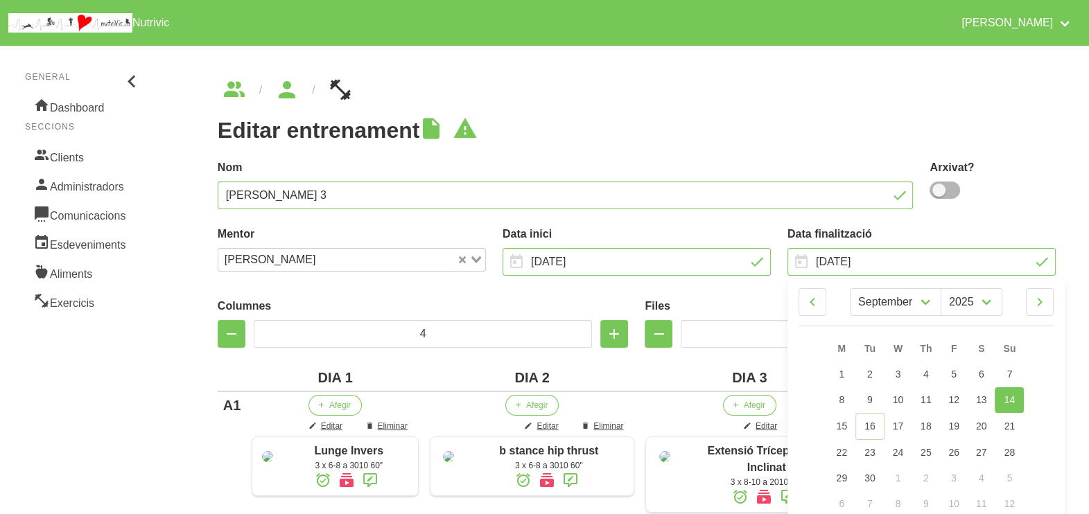
click at [696, 101] on ul "breadcrumbs" at bounding box center [637, 90] width 838 height 22
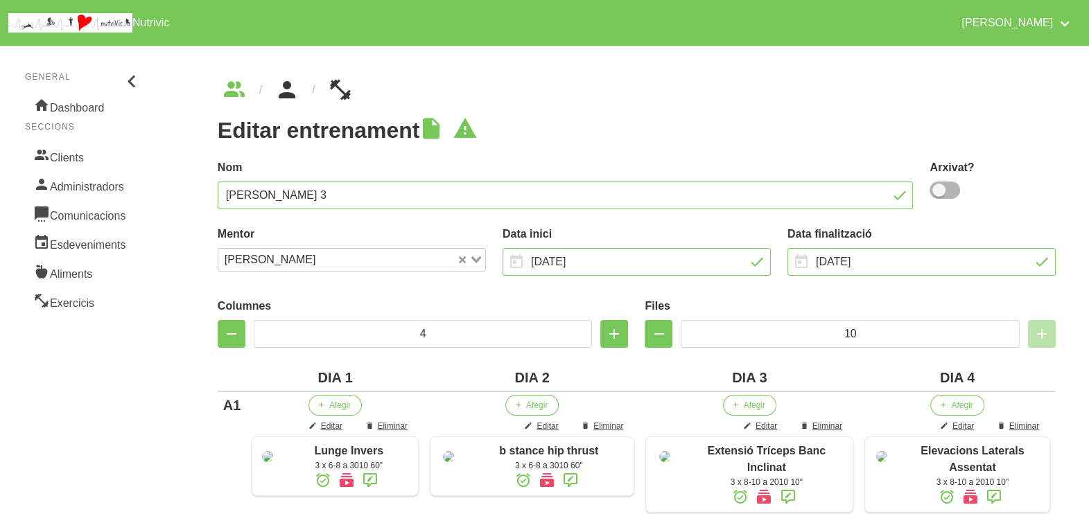
click at [288, 95] on icon "breadcrumbs" at bounding box center [287, 89] width 25 height 37
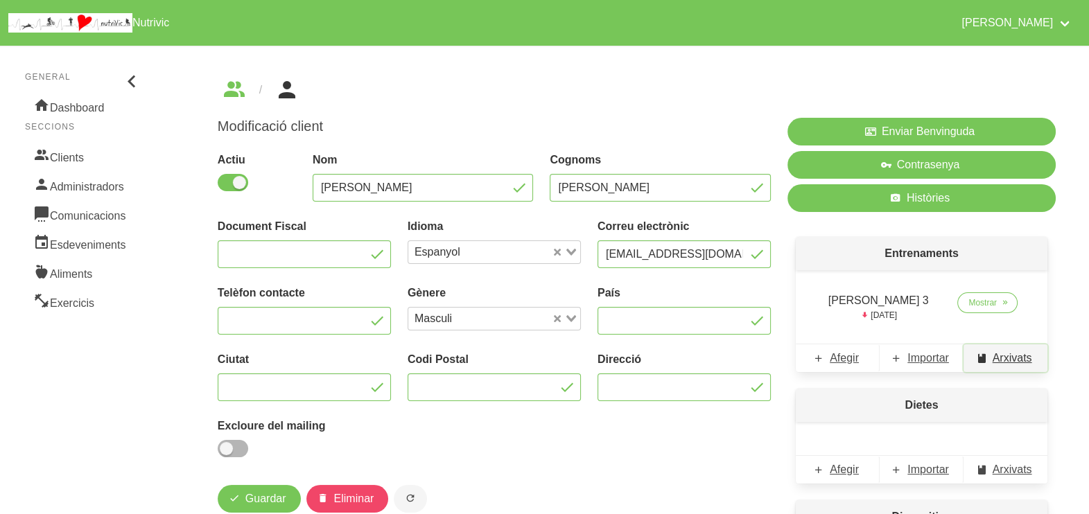
click at [1004, 358] on span "Arxivats" at bounding box center [1013, 358] width 40 height 17
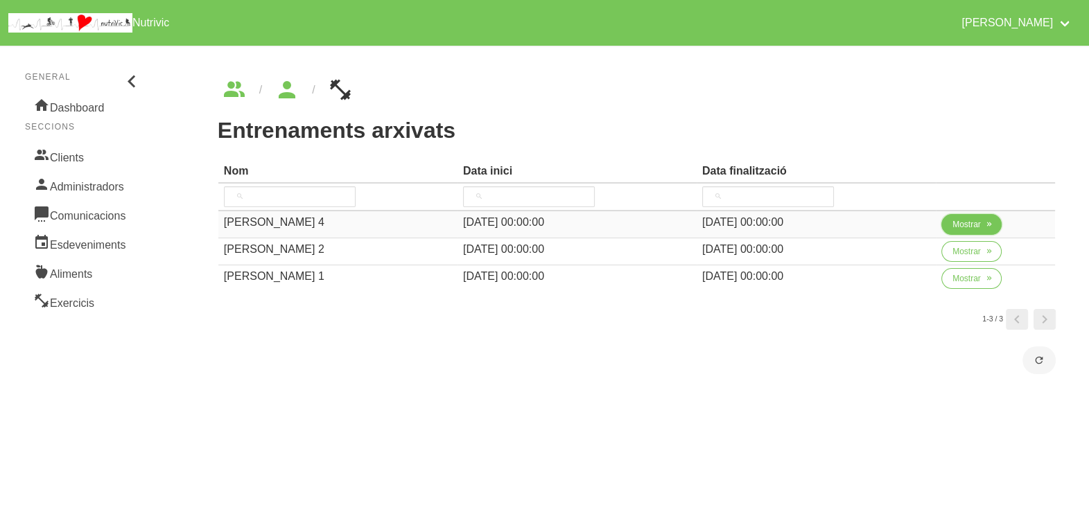
click at [966, 232] on button "Mostrar" at bounding box center [971, 224] width 60 height 21
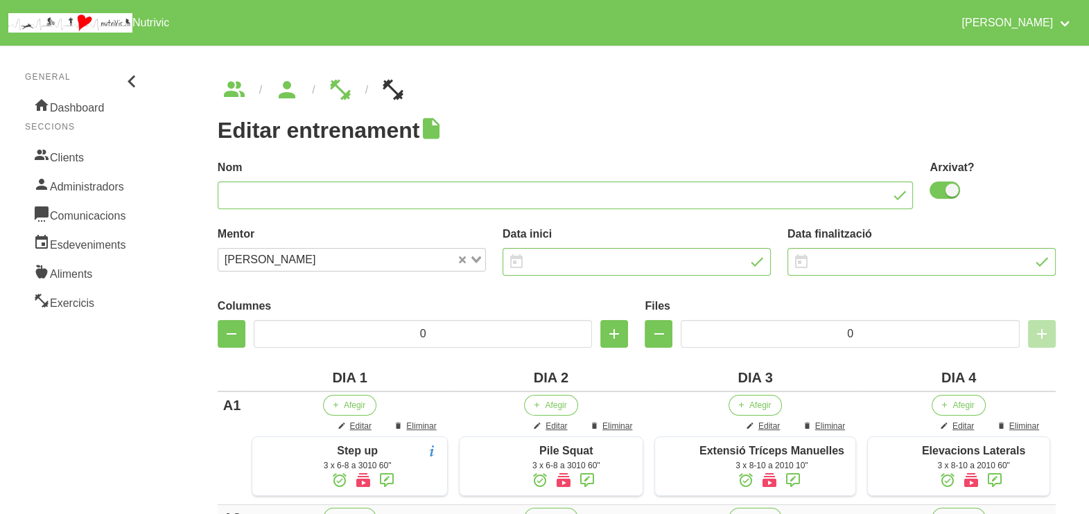
type input "[PERSON_NAME] 4"
checkbox input "true"
type input "[DATE]"
type input "4"
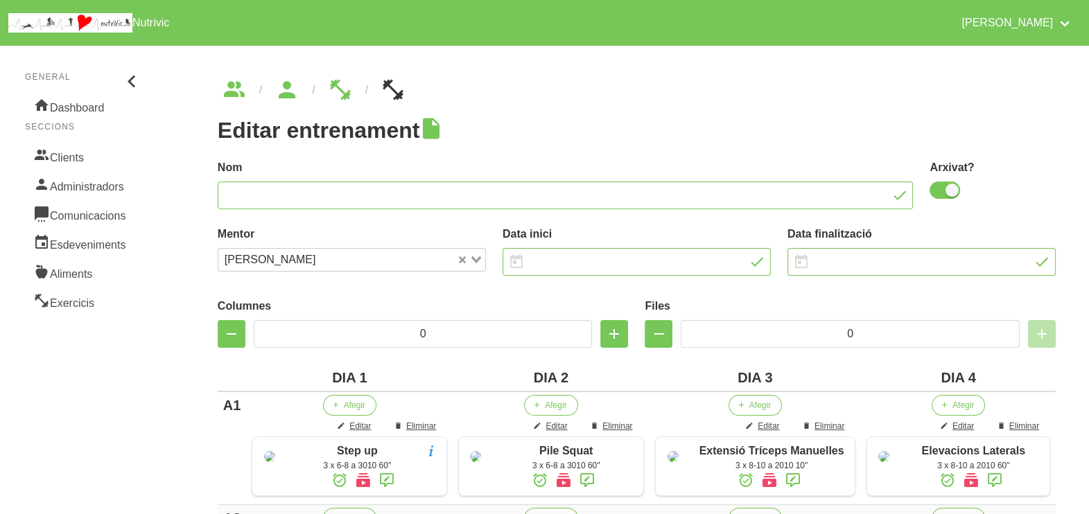
type input "10"
click at [947, 193] on span at bounding box center [945, 190] width 31 height 17
click at [939, 193] on input "checkbox" at bounding box center [934, 190] width 9 height 9
checkbox input "false"
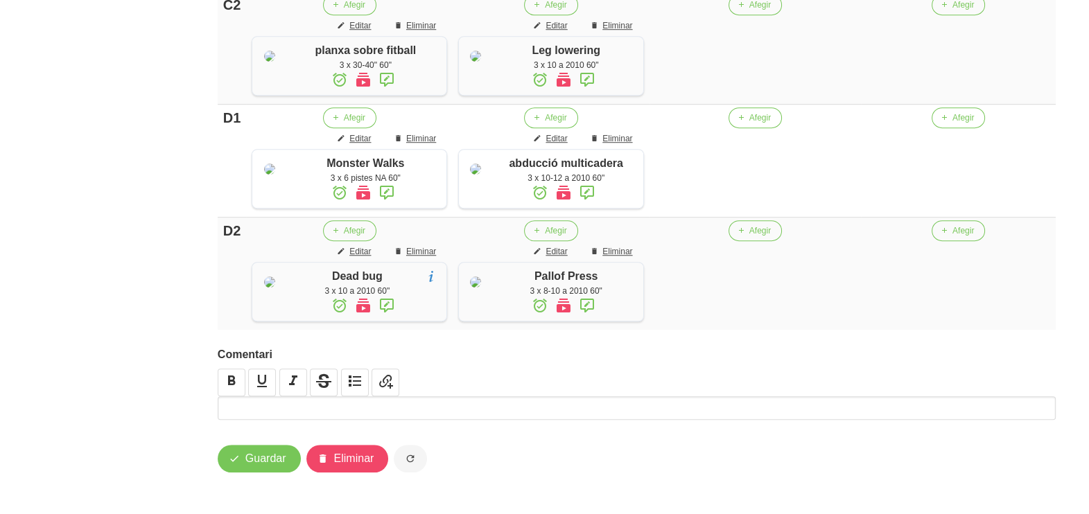
scroll to position [1571, 0]
click at [274, 464] on span "Guardar" at bounding box center [265, 459] width 41 height 17
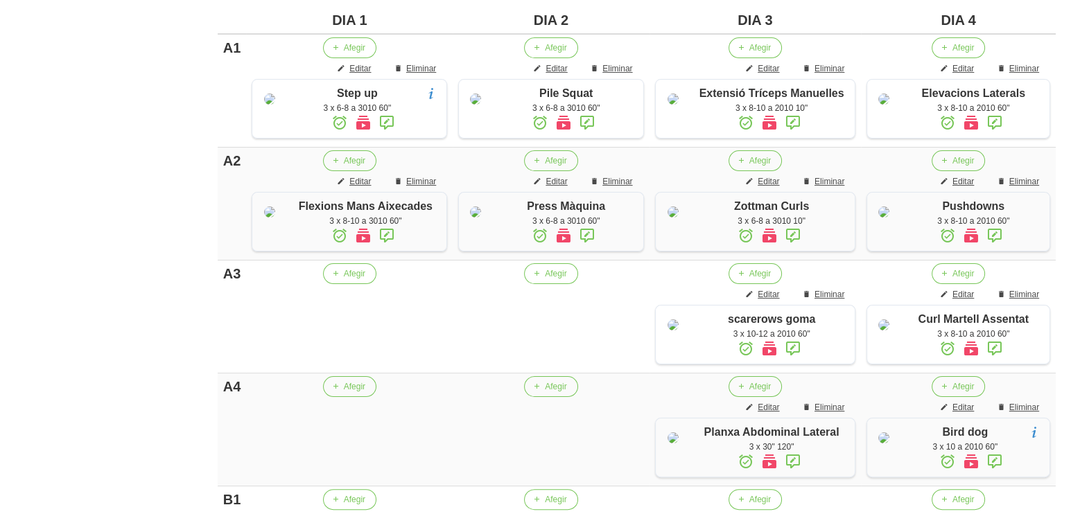
scroll to position [0, 0]
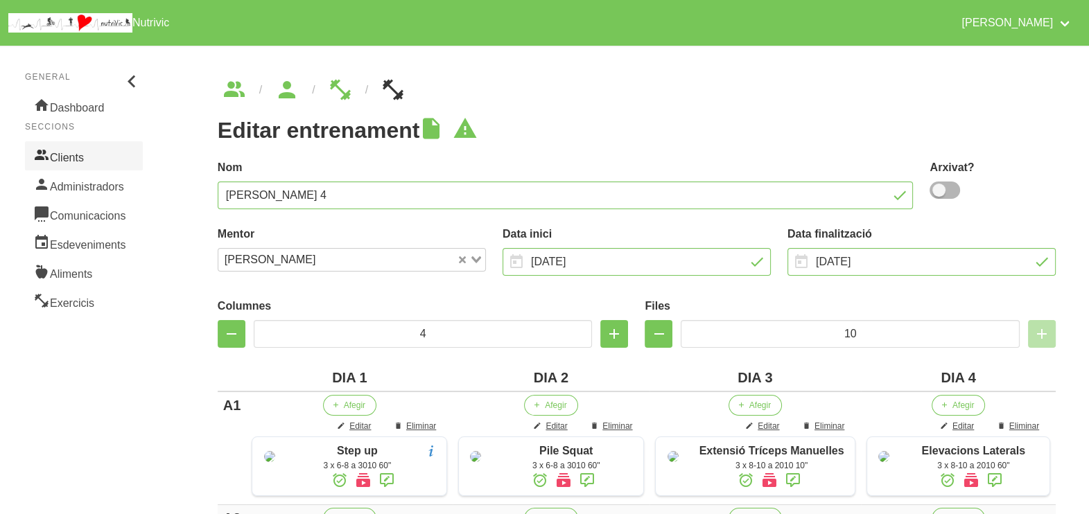
click at [86, 153] on link "Clients" at bounding box center [84, 155] width 118 height 29
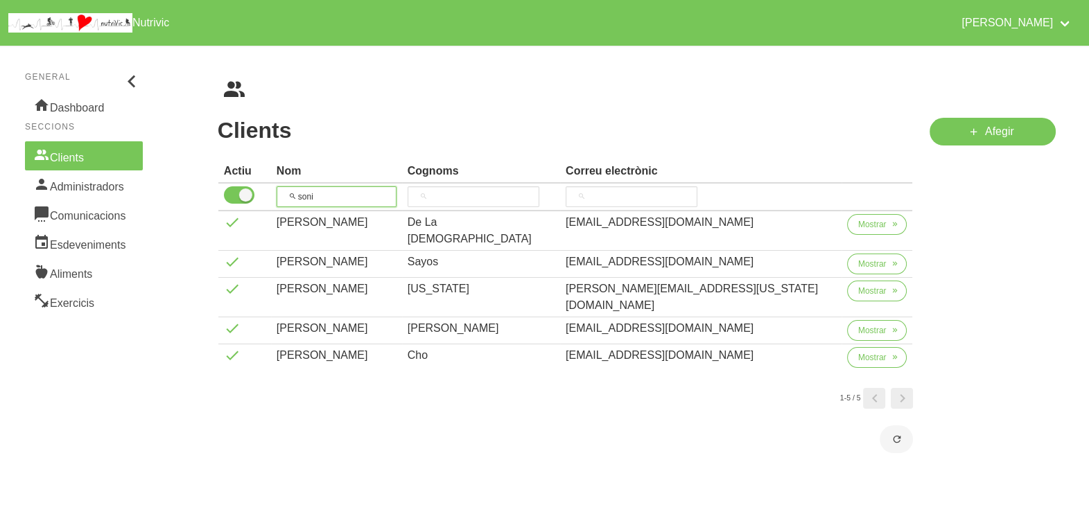
drag, startPoint x: 338, startPoint y: 195, endPoint x: 263, endPoint y: 182, distance: 76.1
click at [263, 182] on thead "Actiu Nom Cognoms Correu electrònic soni" at bounding box center [565, 185] width 695 height 51
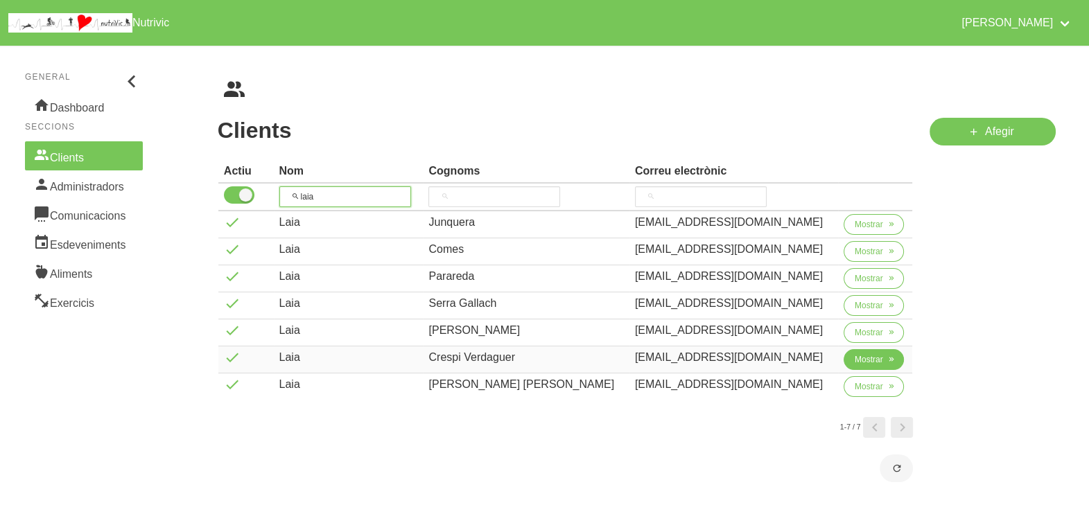
type input "laia"
click at [855, 360] on span "Mostrar" at bounding box center [869, 360] width 28 height 12
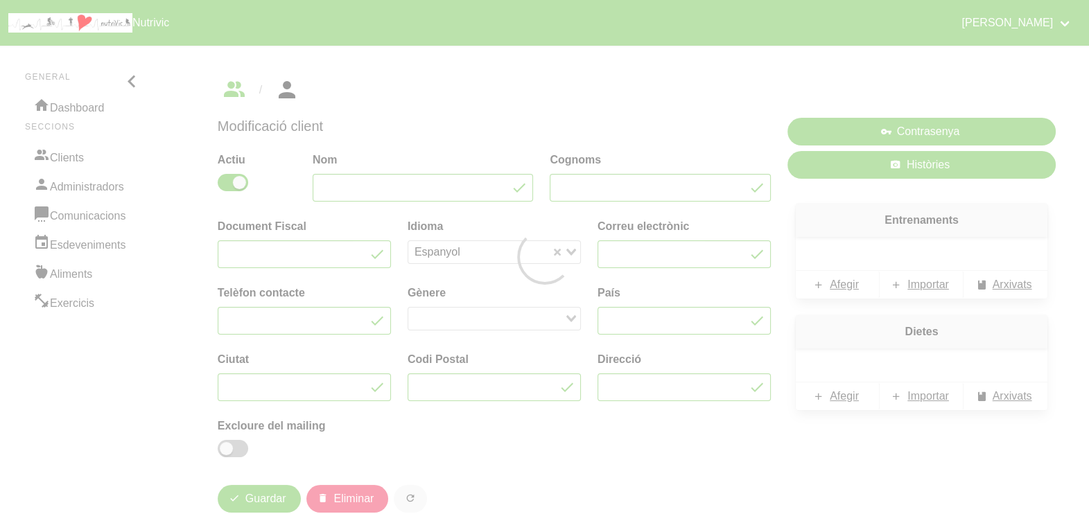
type input "Laia"
type input "Crespi Verdaguer"
type input "[EMAIL_ADDRESS][DOMAIN_NAME]"
type input "681136359"
type input "[GEOGRAPHIC_DATA]"
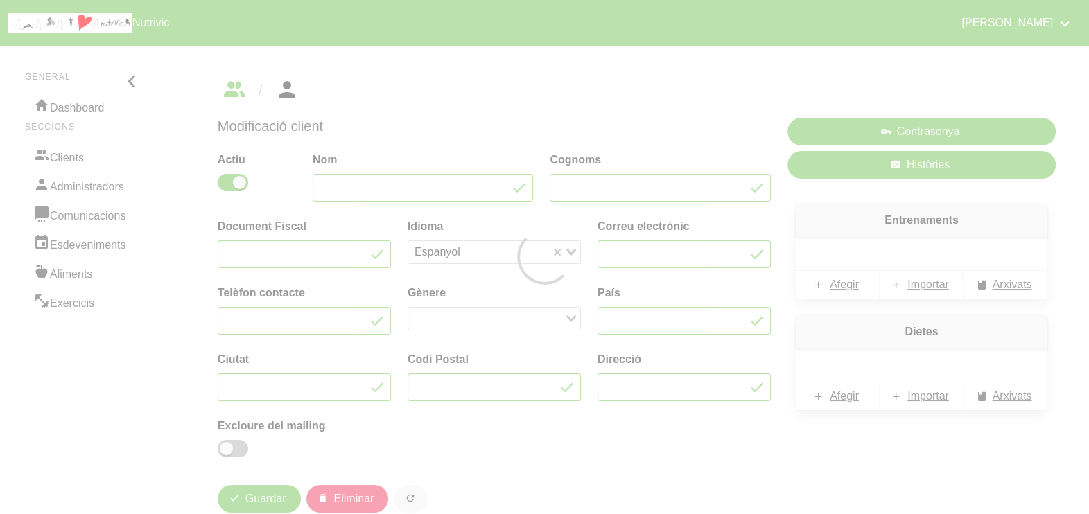
type input "Vic"
type input "08500"
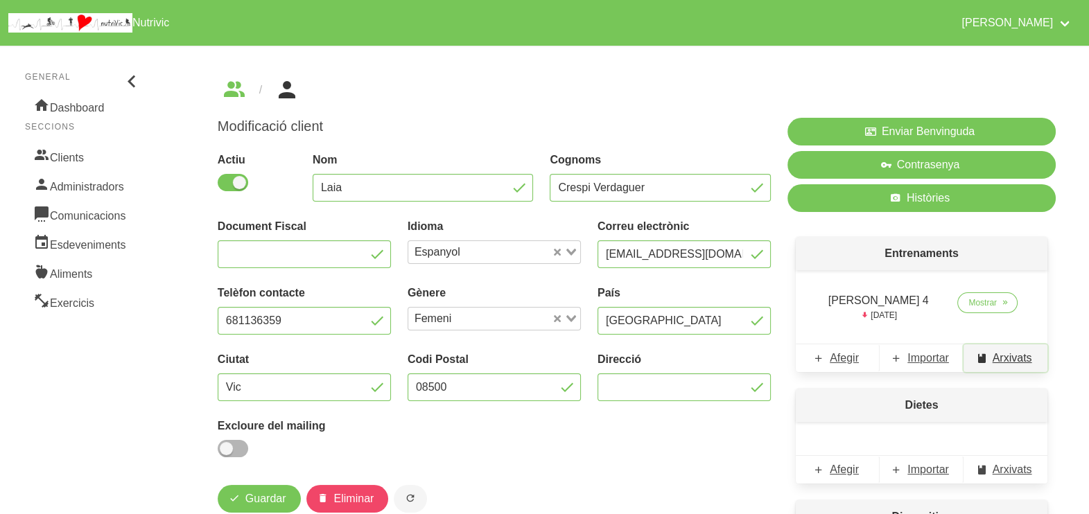
drag, startPoint x: 1008, startPoint y: 359, endPoint x: 998, endPoint y: 358, distance: 9.8
click at [1008, 359] on span "Arxivats" at bounding box center [1013, 358] width 40 height 17
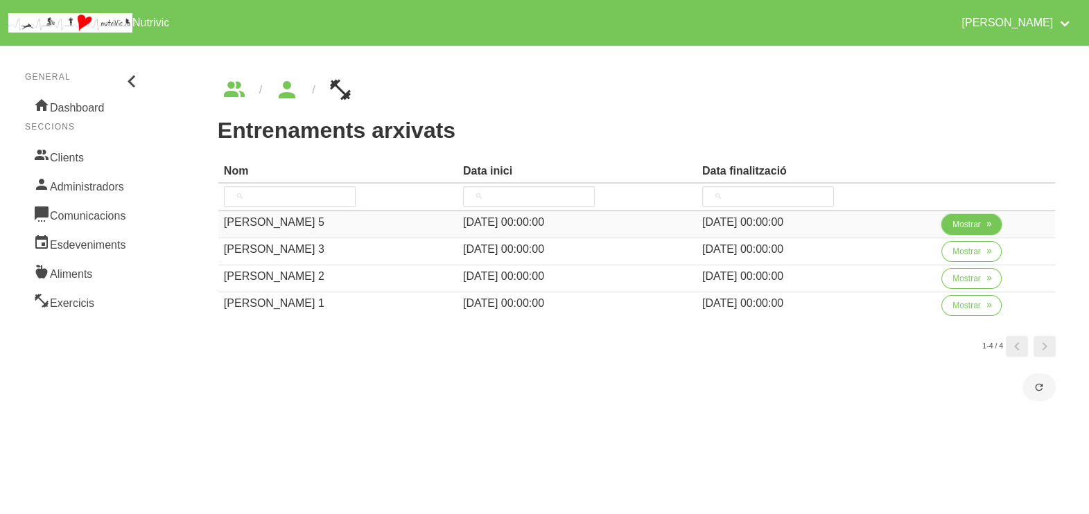
click at [973, 227] on span "Mostrar" at bounding box center [966, 224] width 28 height 12
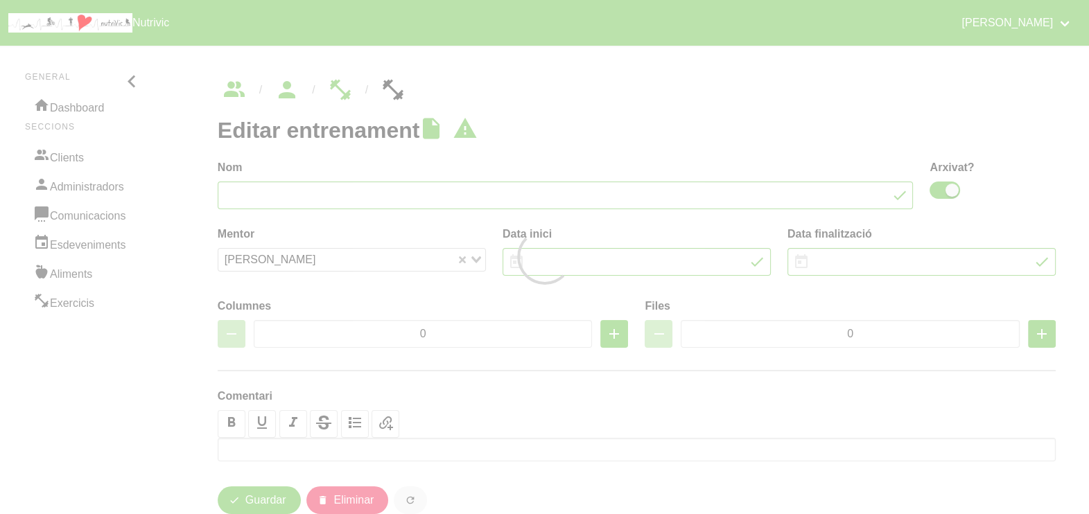
type input "[PERSON_NAME] 5"
checkbox input "true"
type input "[DATE]"
type input "3"
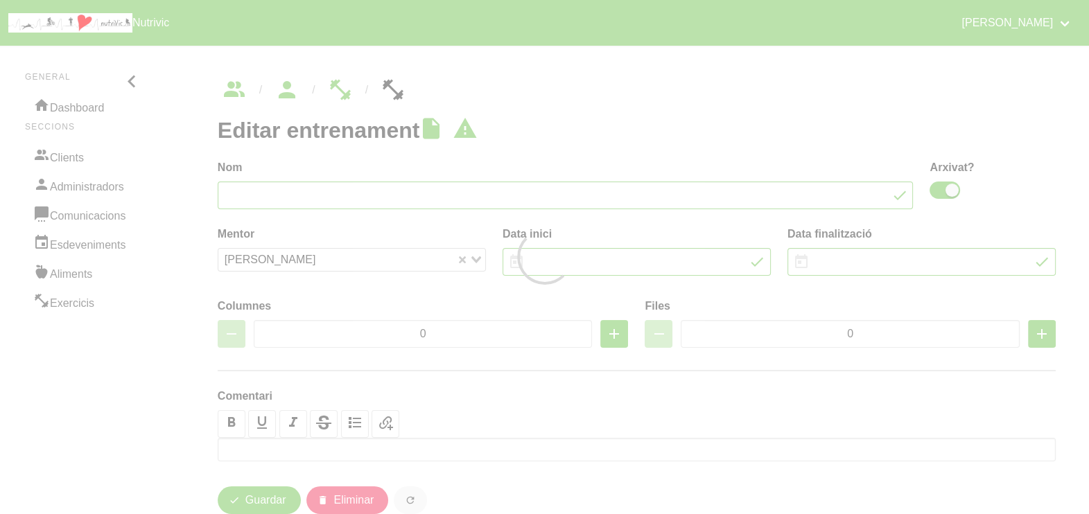
type input "8"
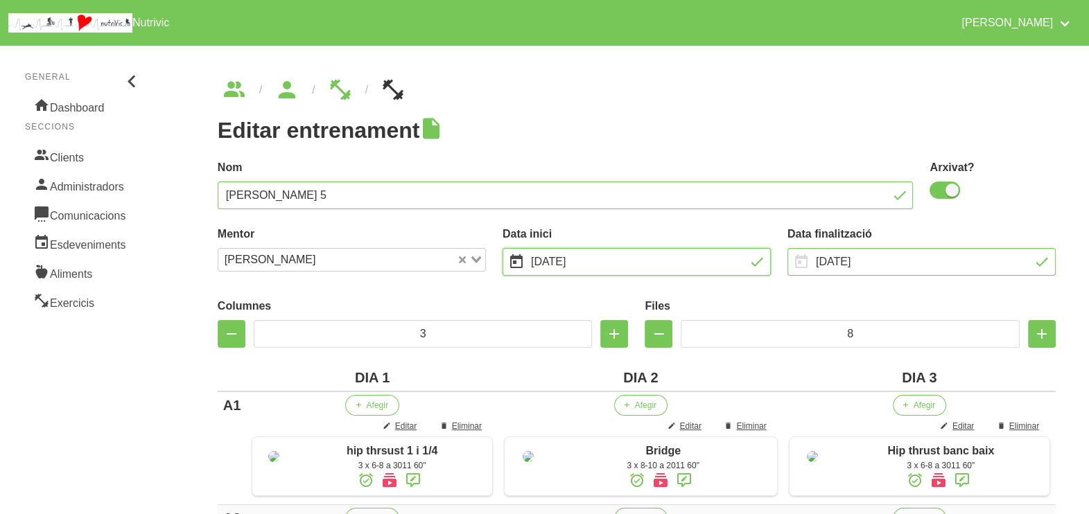
click at [583, 257] on input "[DATE]" at bounding box center [637, 262] width 268 height 28
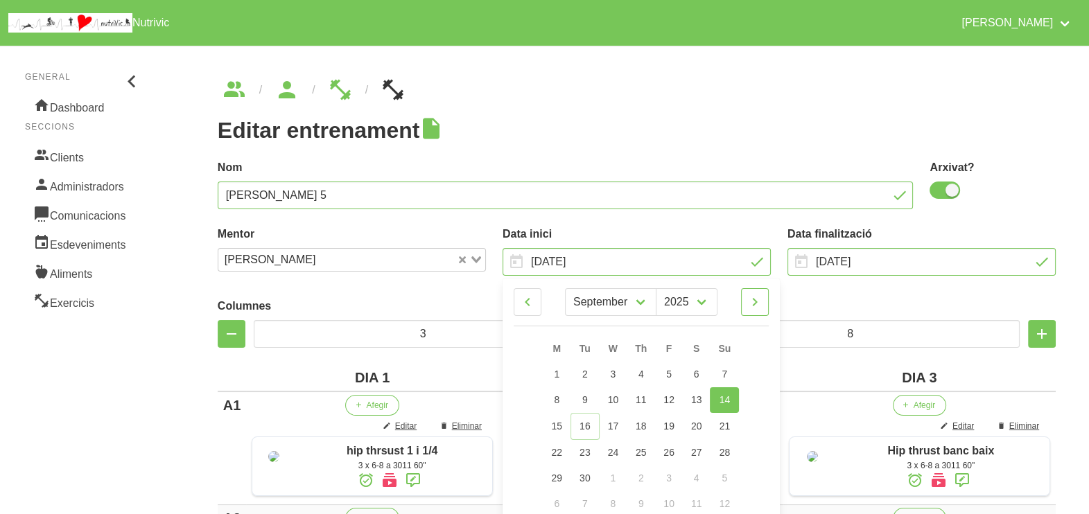
click at [759, 303] on icon at bounding box center [755, 302] width 17 height 25
select select "9"
click at [728, 398] on span "12" at bounding box center [724, 399] width 11 height 11
type input "[DATE]"
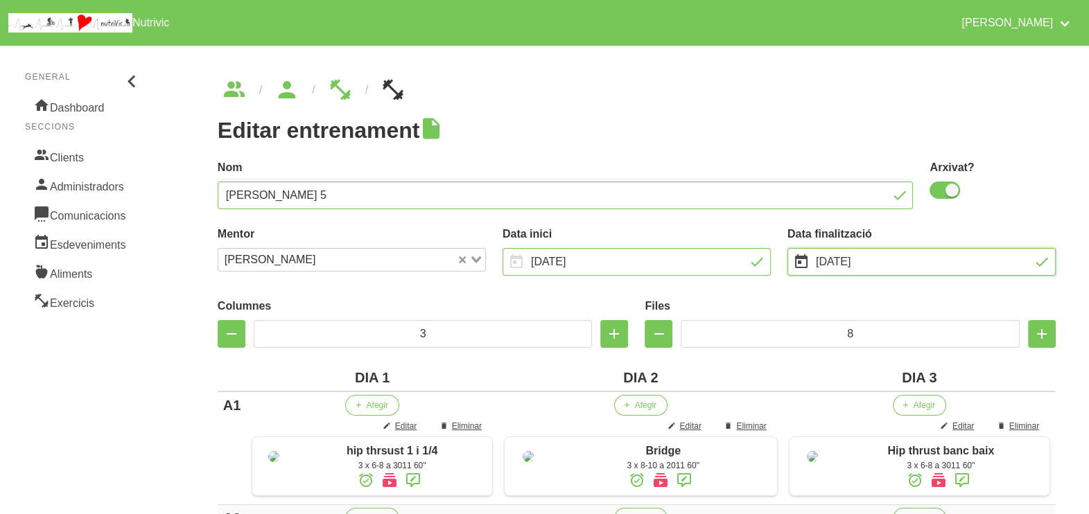
click at [836, 263] on input "[DATE]" at bounding box center [922, 262] width 268 height 28
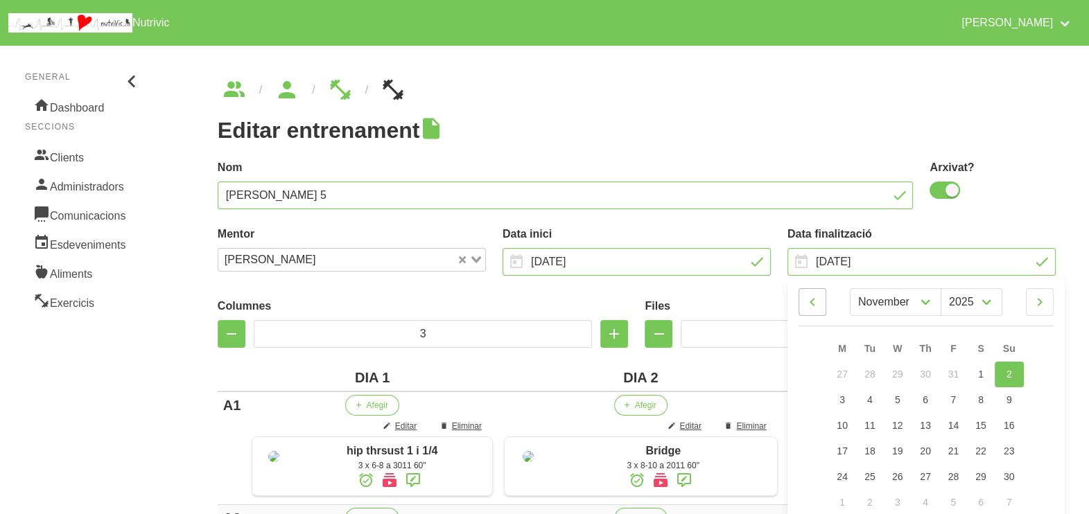
click at [816, 304] on icon at bounding box center [812, 302] width 17 height 25
click at [1042, 302] on icon at bounding box center [1040, 302] width 17 height 25
select select "10"
drag, startPoint x: 1007, startPoint y: 442, endPoint x: 1007, endPoint y: 382, distance: 59.6
click at [1008, 442] on link "23" at bounding box center [1009, 452] width 29 height 26
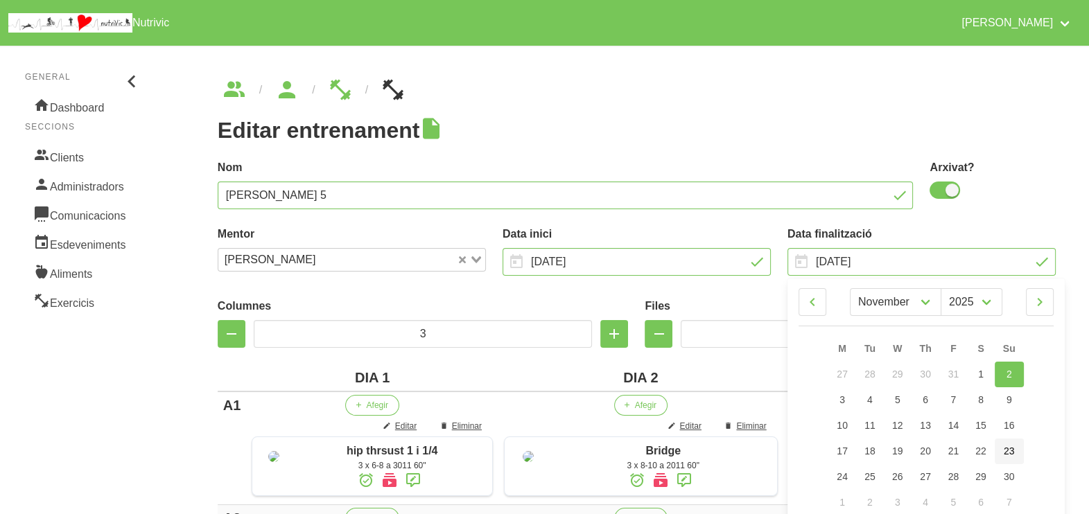
type input "[DATE]"
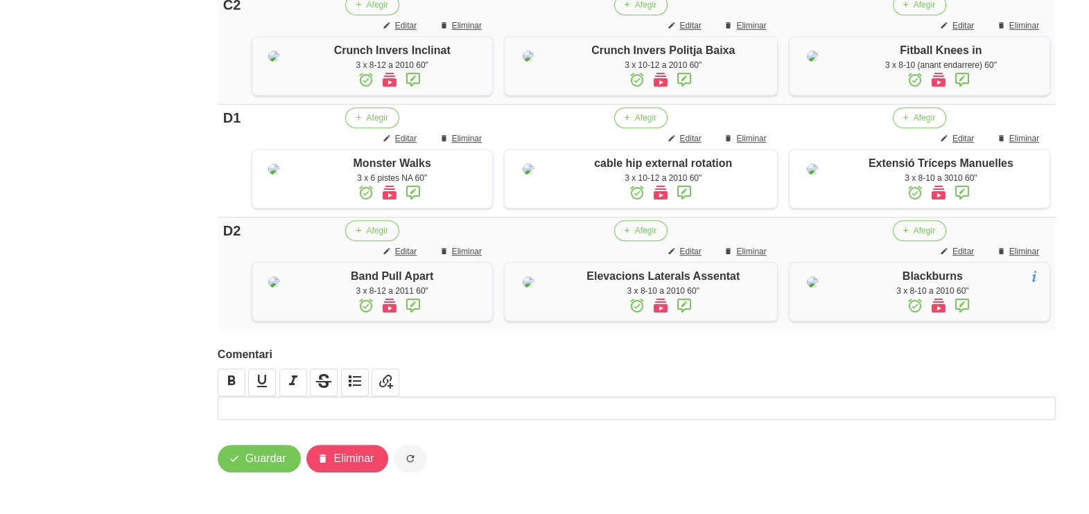
scroll to position [1251, 0]
click at [260, 461] on span "Guardar" at bounding box center [265, 459] width 41 height 17
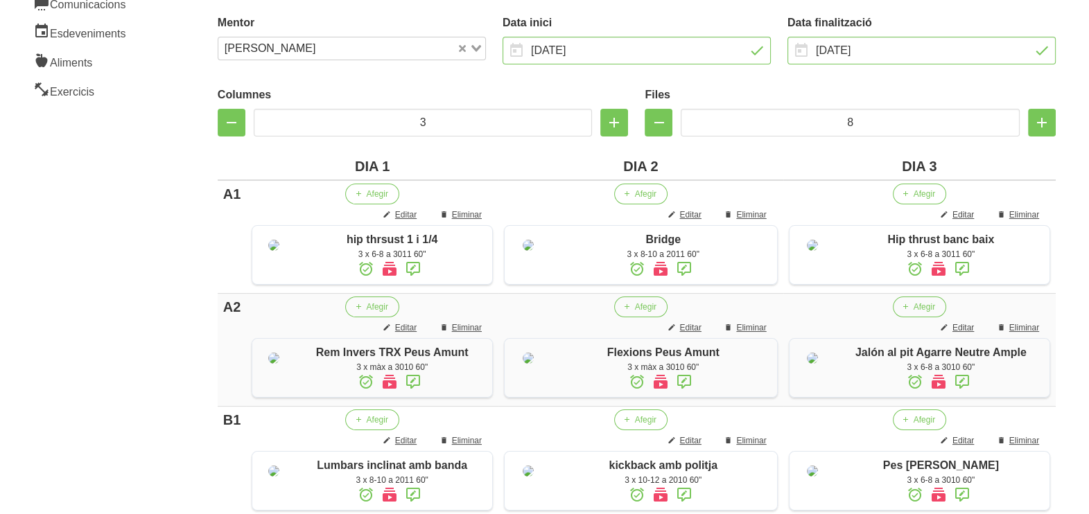
scroll to position [0, 0]
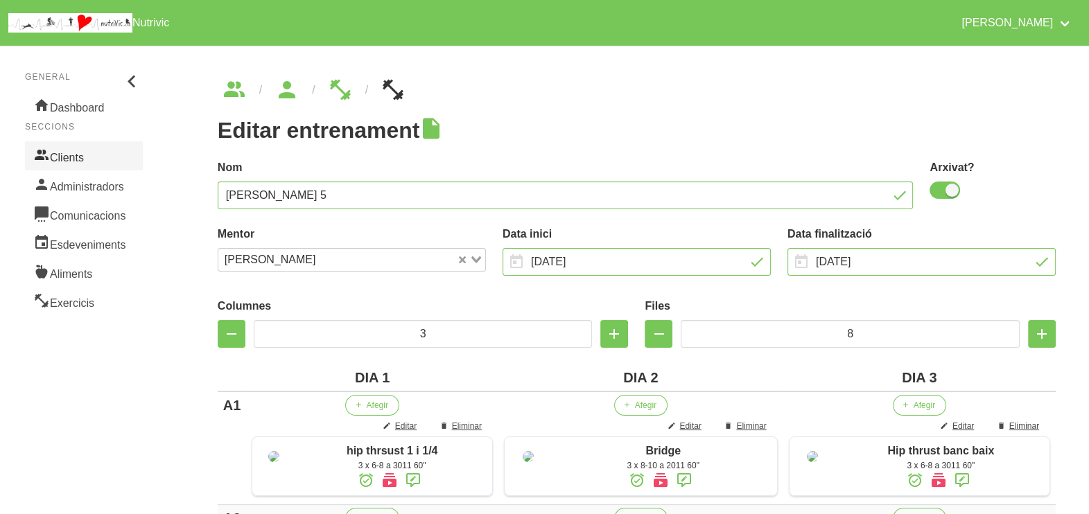
click at [90, 160] on link "Clients" at bounding box center [84, 155] width 118 height 29
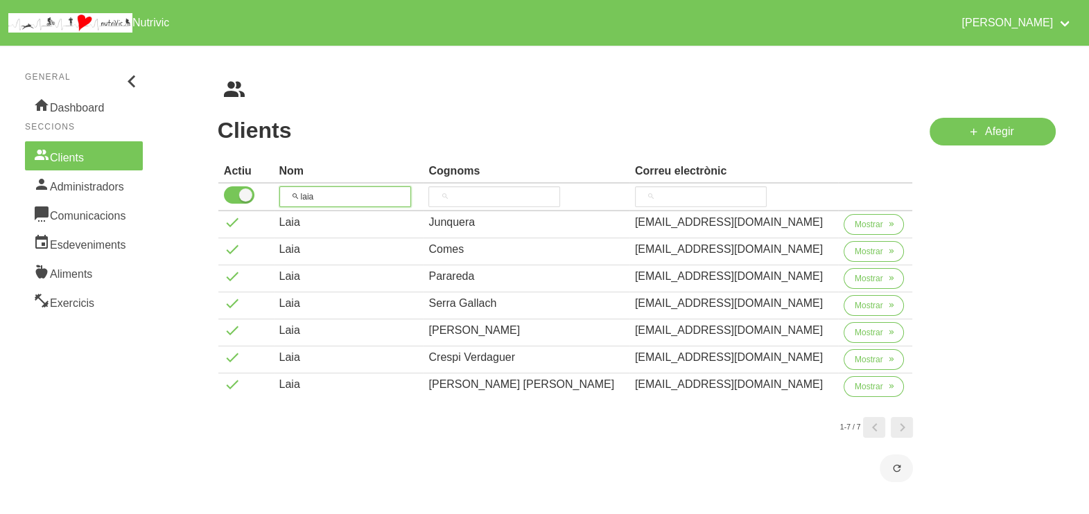
drag, startPoint x: 352, startPoint y: 198, endPoint x: 275, endPoint y: 195, distance: 77.7
click at [275, 195] on tr "laia" at bounding box center [565, 198] width 695 height 28
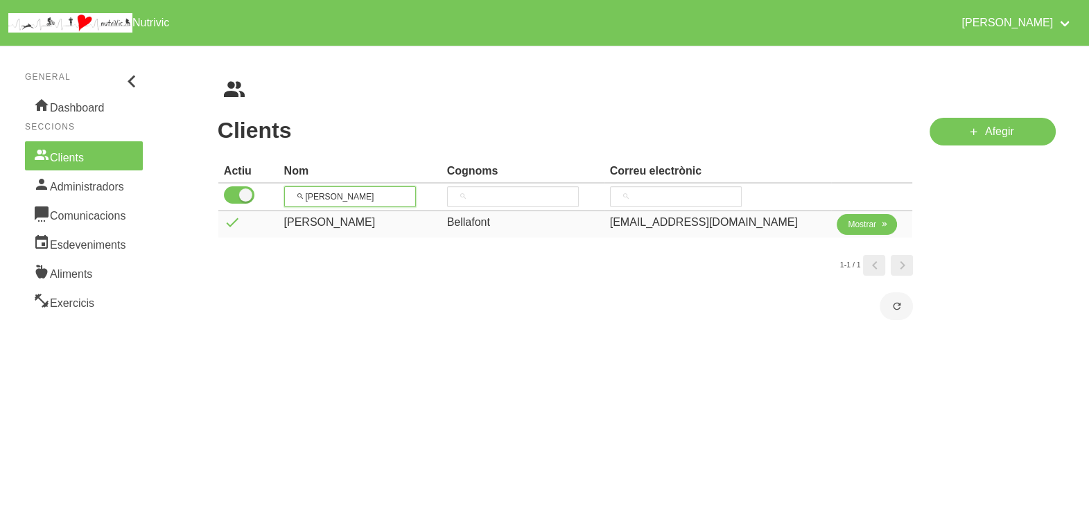
type input "[PERSON_NAME]"
click at [853, 226] on span "Mostrar" at bounding box center [862, 224] width 28 height 12
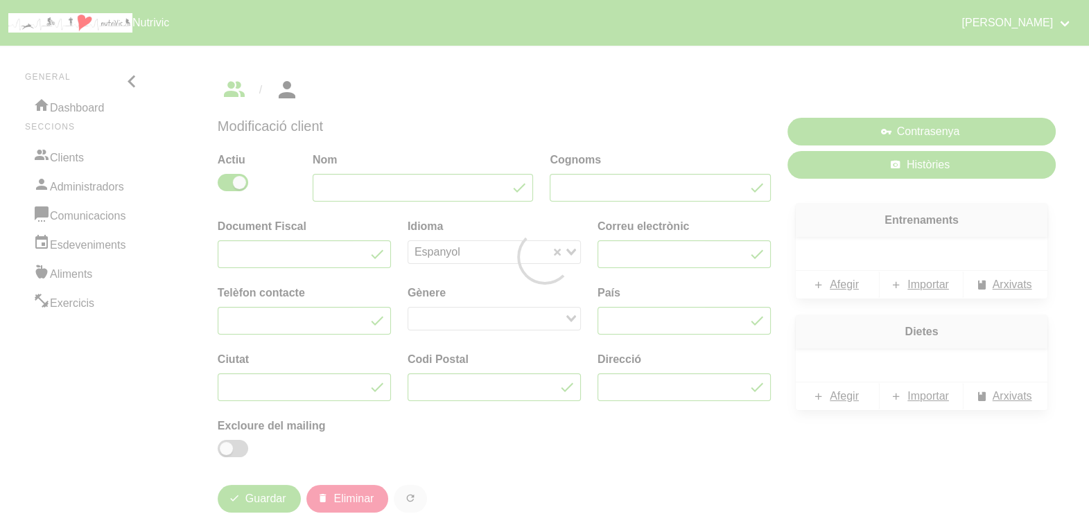
type input "[PERSON_NAME]"
type input "Bellafont"
type input "[EMAIL_ADDRESS][DOMAIN_NAME]"
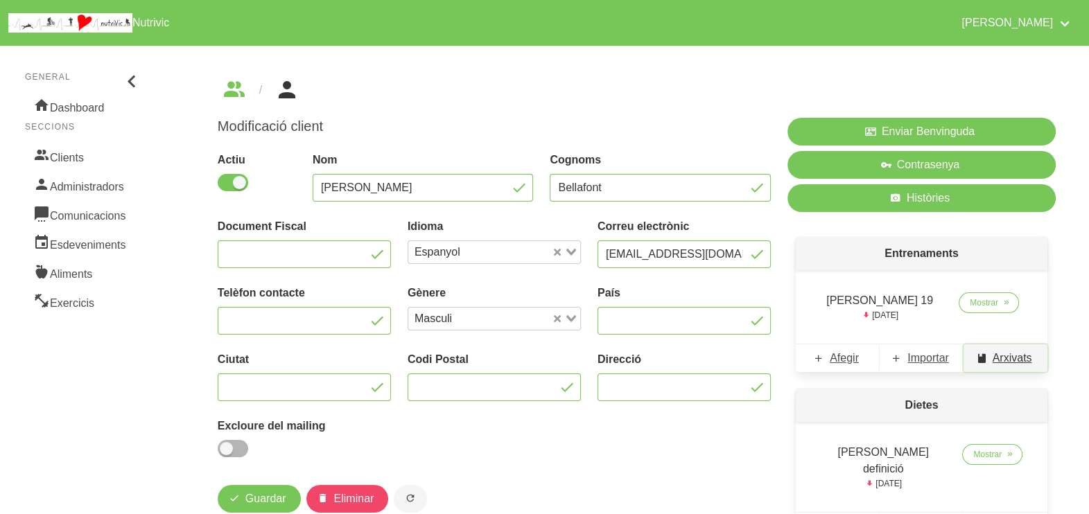
click at [1009, 360] on span "Arxivats" at bounding box center [1013, 358] width 40 height 17
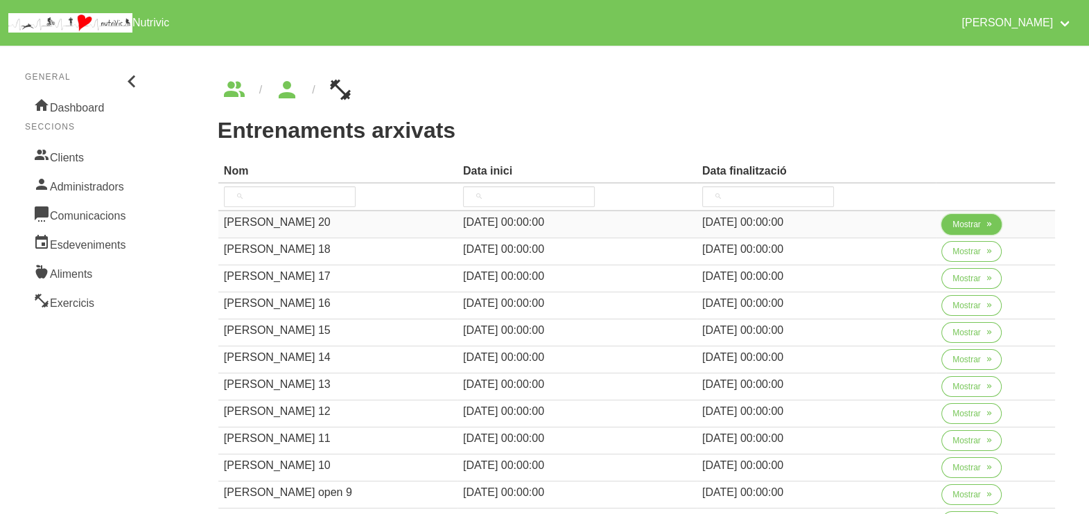
click at [957, 228] on span "Mostrar" at bounding box center [966, 224] width 28 height 12
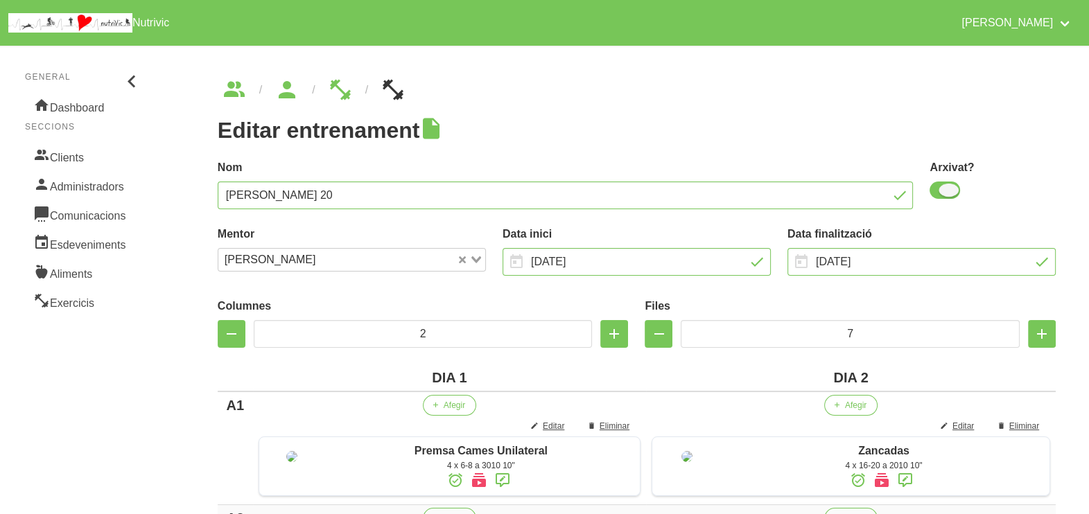
click at [946, 191] on span at bounding box center [945, 190] width 31 height 17
click at [939, 191] on input "checkbox" at bounding box center [934, 190] width 9 height 9
checkbox input "false"
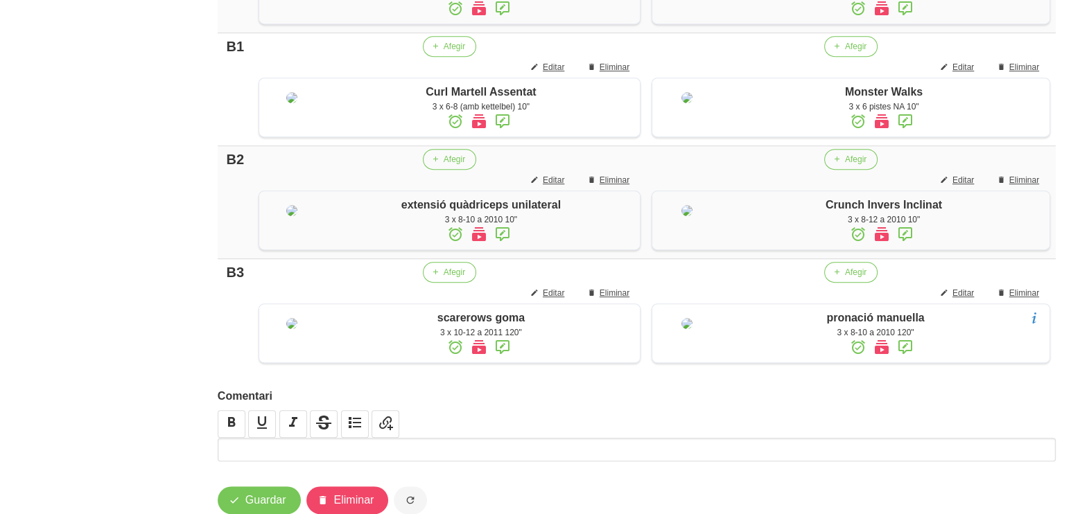
scroll to position [1132, 0]
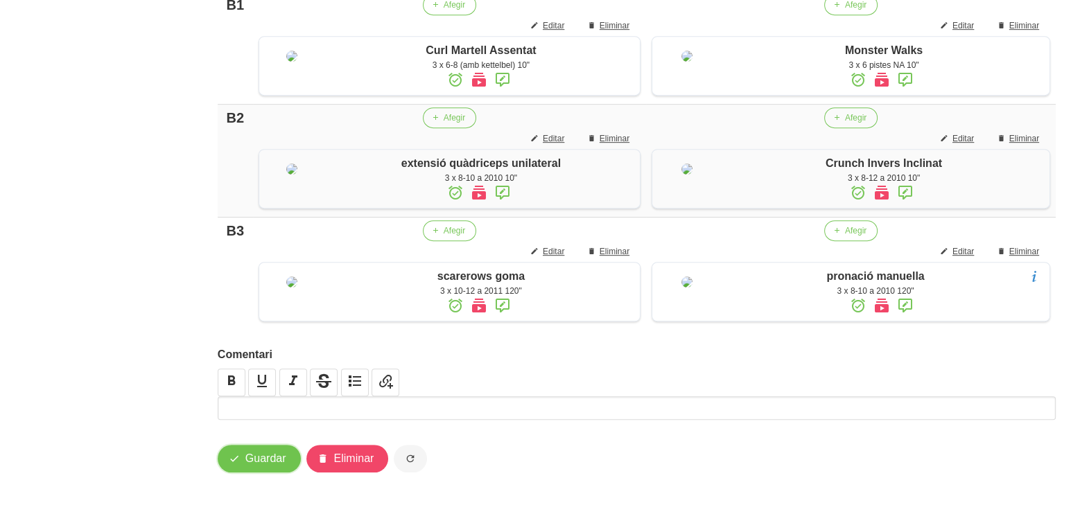
click at [250, 461] on span "Guardar" at bounding box center [265, 459] width 41 height 17
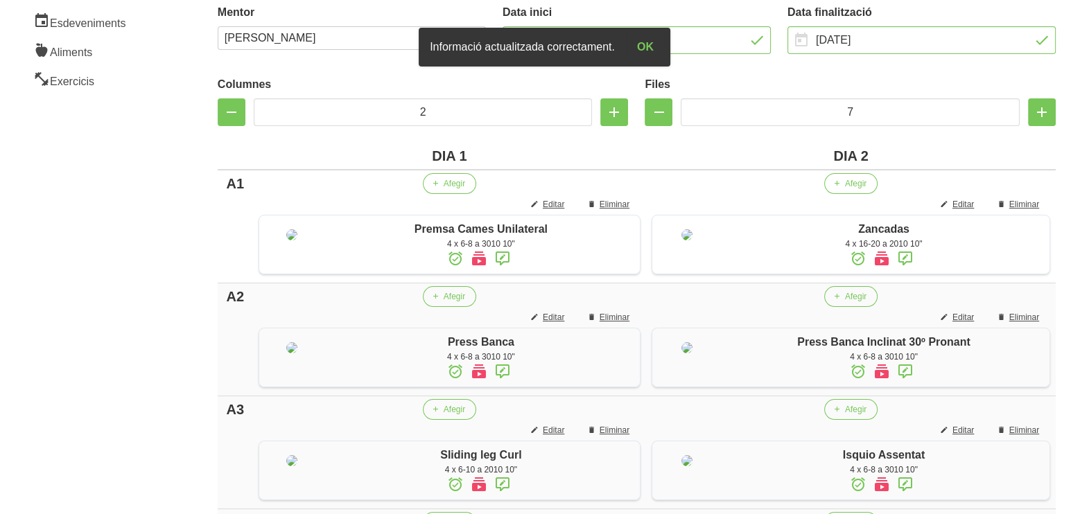
scroll to position [0, 0]
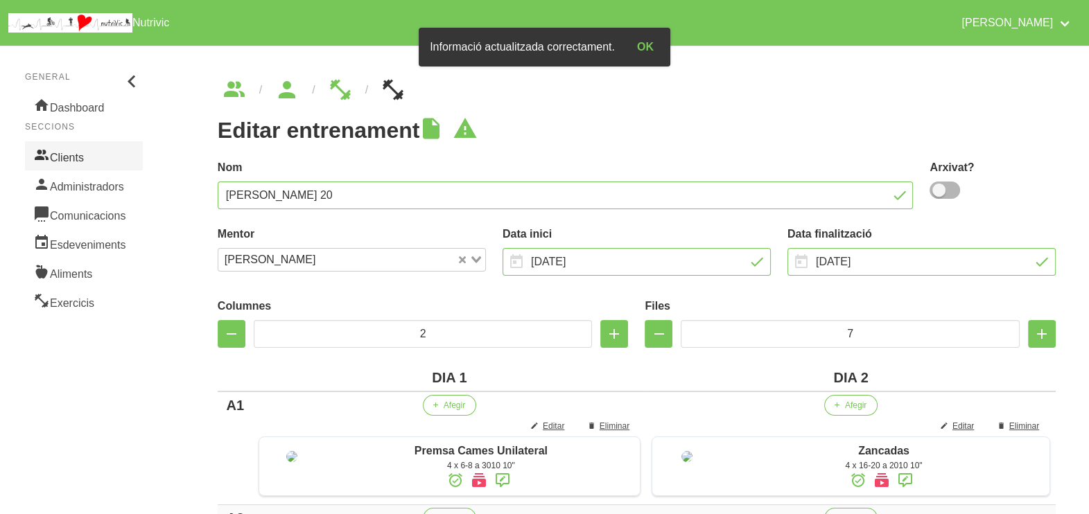
click at [99, 150] on link "Clients" at bounding box center [84, 155] width 118 height 29
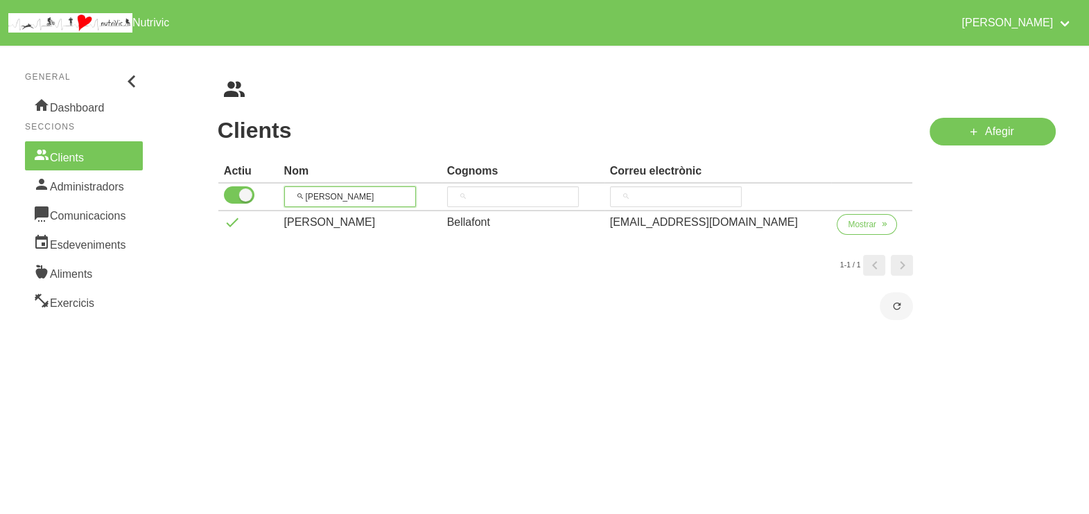
drag, startPoint x: 347, startPoint y: 194, endPoint x: 276, endPoint y: 179, distance: 72.3
click at [276, 180] on thead "Actiu Nom Cognoms Correu electrònic [PERSON_NAME]" at bounding box center [565, 185] width 695 height 51
type input "[PERSON_NAME]"
click at [853, 223] on span "Mostrar" at bounding box center [862, 224] width 28 height 12
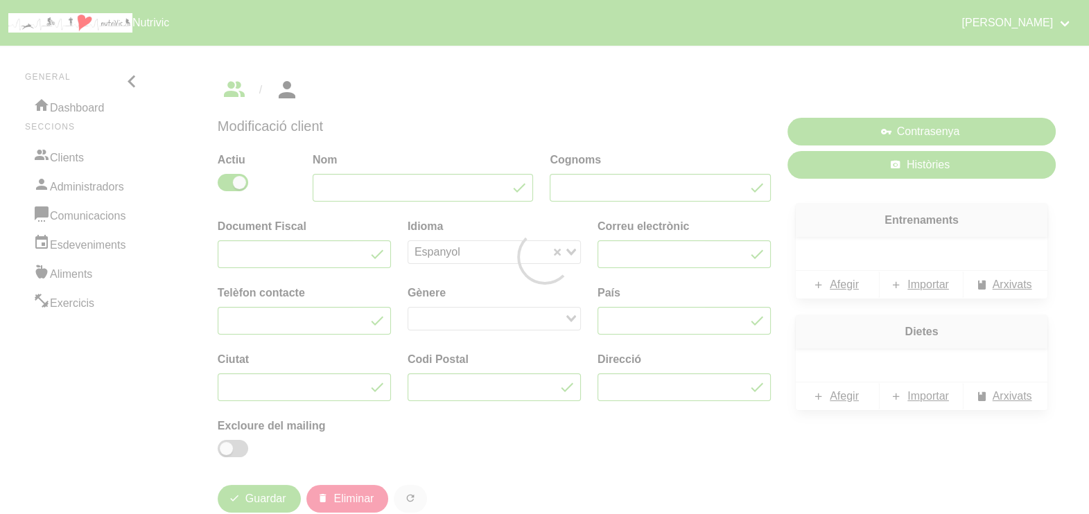
type input "[PERSON_NAME]"
type input "Compte Crivilles"
type input "[EMAIL_ADDRESS][DOMAIN_NAME]"
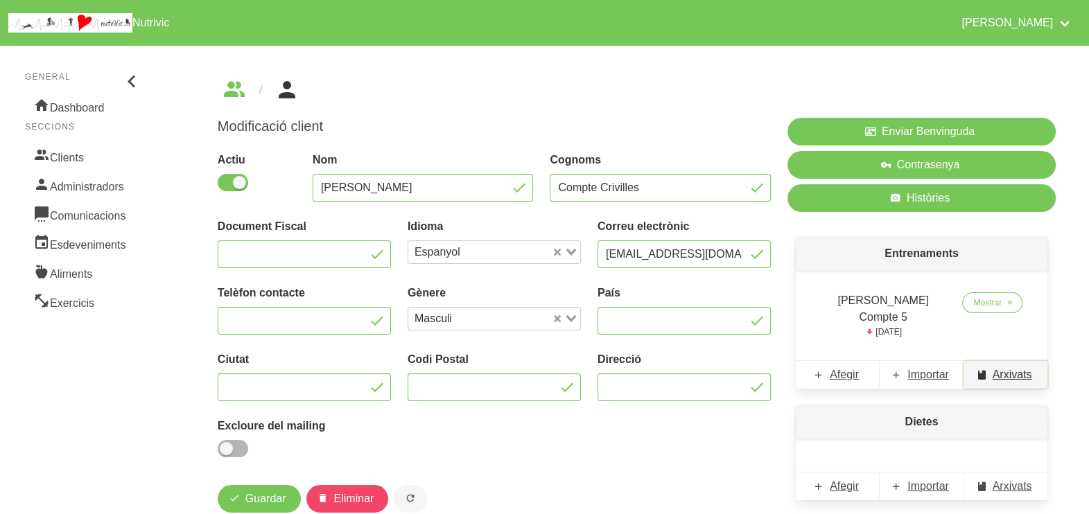
click at [993, 367] on span "Arxivats" at bounding box center [1013, 375] width 40 height 17
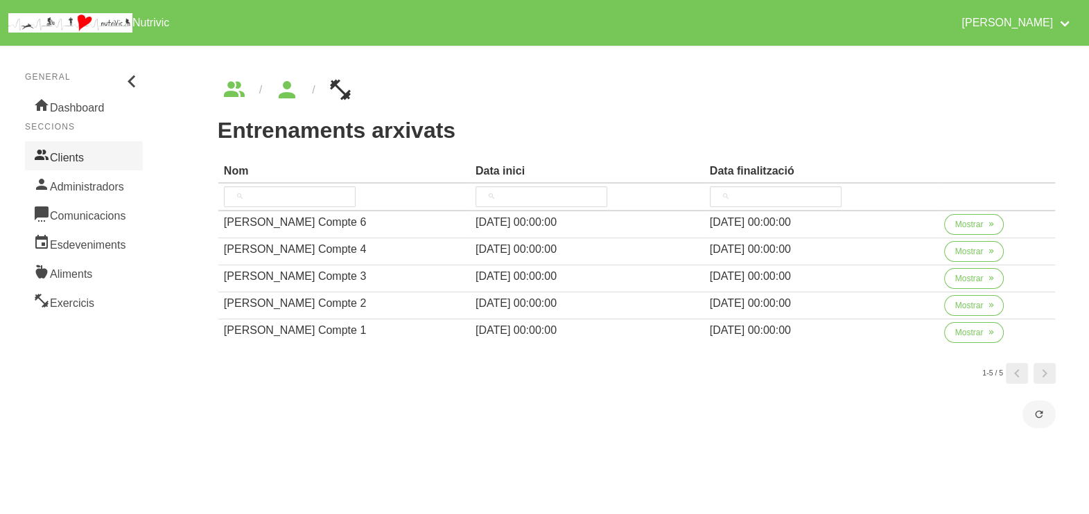
click at [77, 149] on link "Clients" at bounding box center [84, 155] width 118 height 29
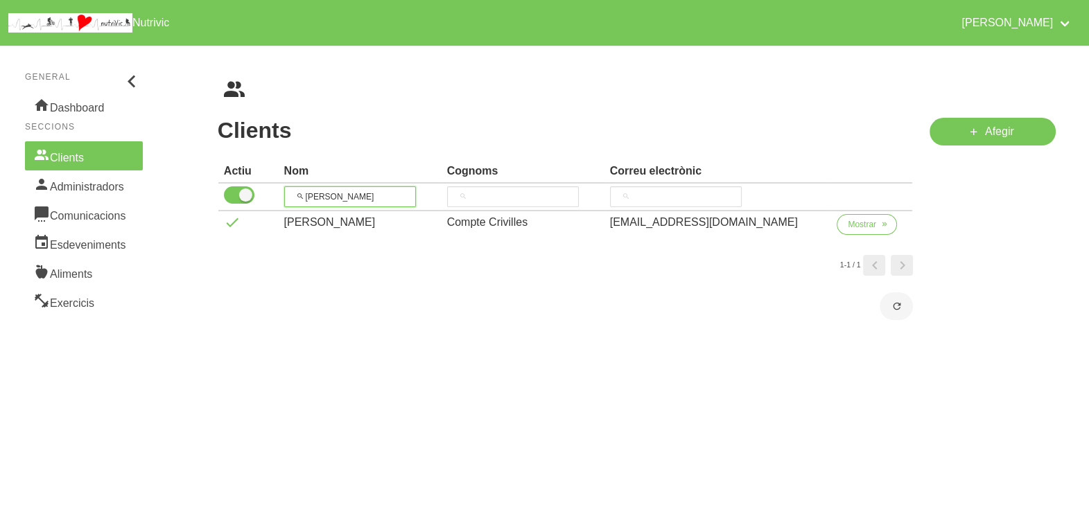
drag, startPoint x: 356, startPoint y: 198, endPoint x: 270, endPoint y: 184, distance: 86.3
click at [266, 185] on tr "[PERSON_NAME]" at bounding box center [565, 198] width 695 height 28
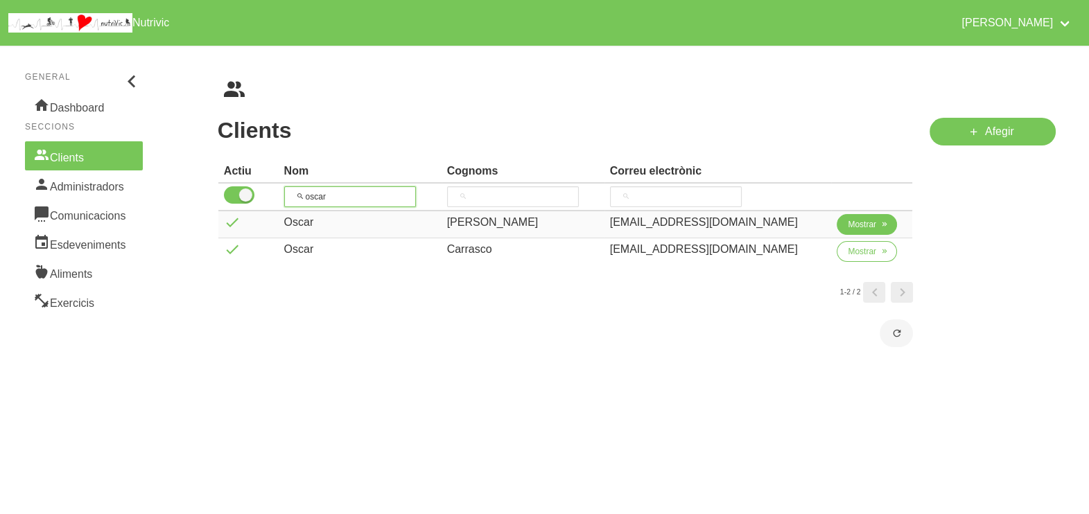
type input "oscar"
click at [856, 234] on button "Mostrar" at bounding box center [867, 224] width 60 height 21
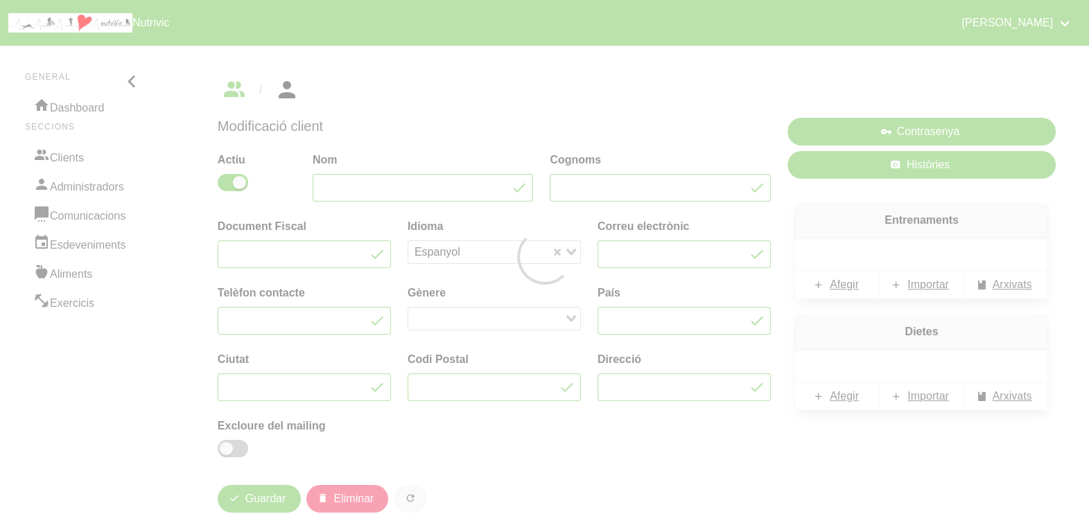
type input "Oscar"
type input "[PERSON_NAME]"
type input "[EMAIL_ADDRESS][DOMAIN_NAME]"
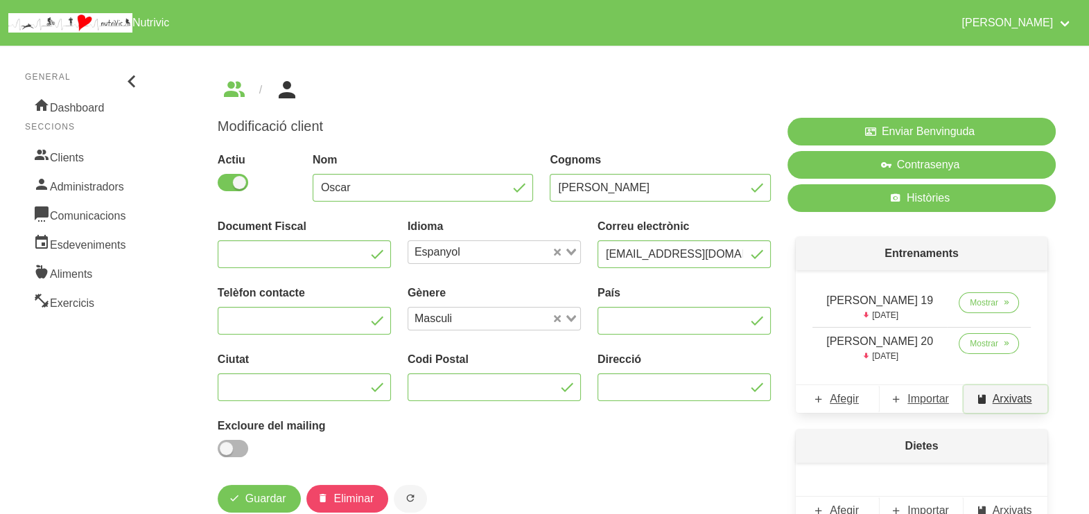
click at [1006, 391] on span "Arxivats" at bounding box center [1013, 399] width 40 height 17
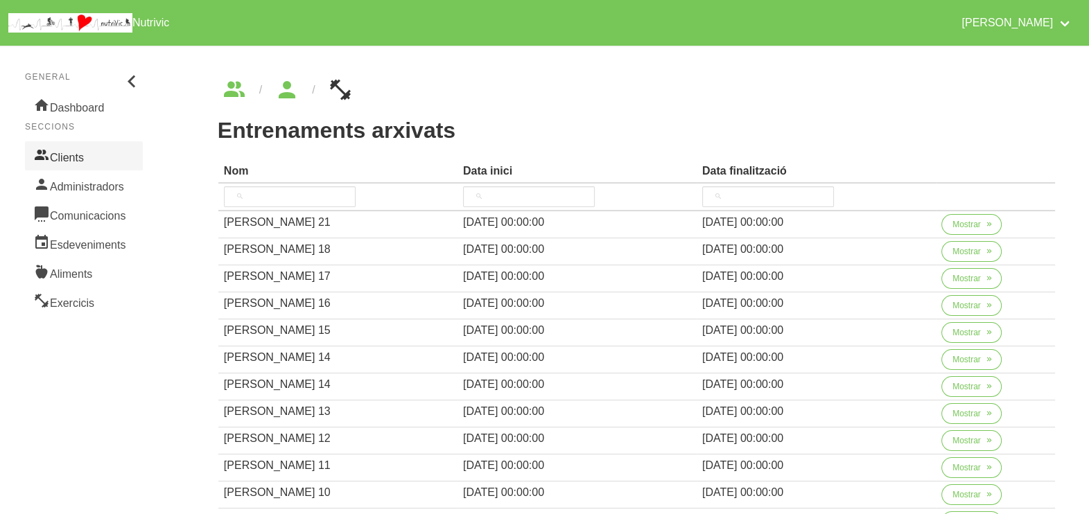
click at [73, 163] on link "Clients" at bounding box center [84, 155] width 118 height 29
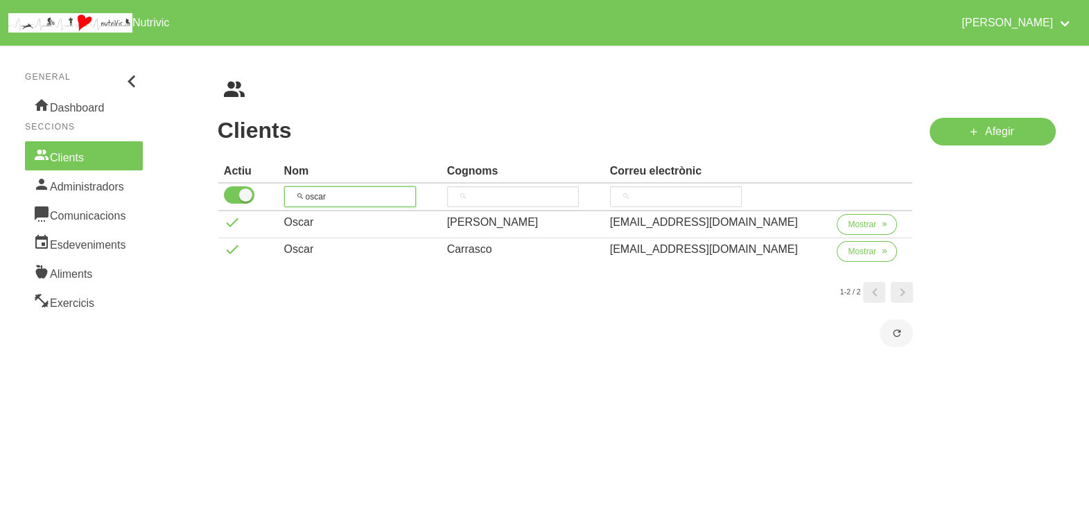
drag, startPoint x: 350, startPoint y: 195, endPoint x: 363, endPoint y: 148, distance: 48.9
click at [277, 197] on tr "oscar" at bounding box center [565, 198] width 695 height 28
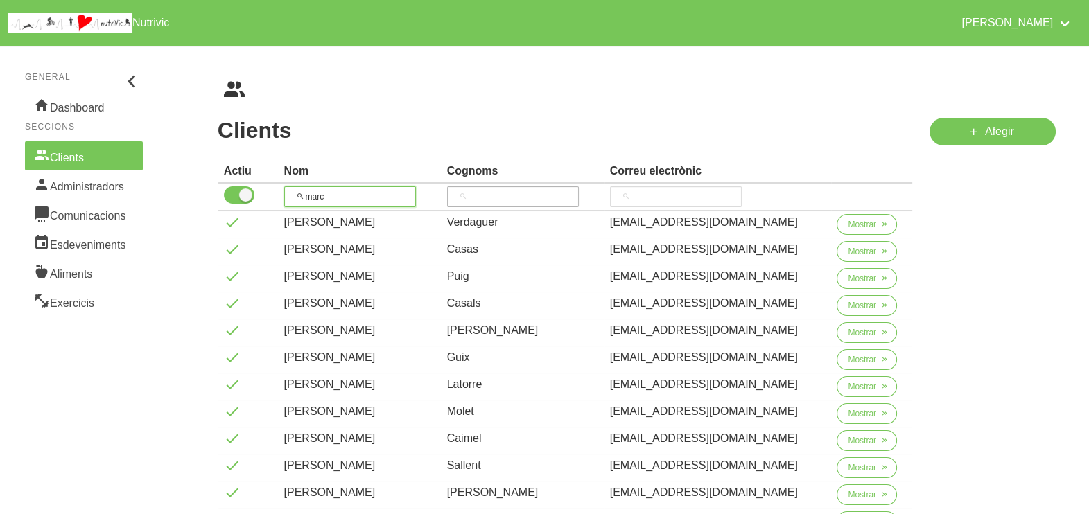
type input "marc"
click at [496, 191] on input "search" at bounding box center [513, 196] width 132 height 21
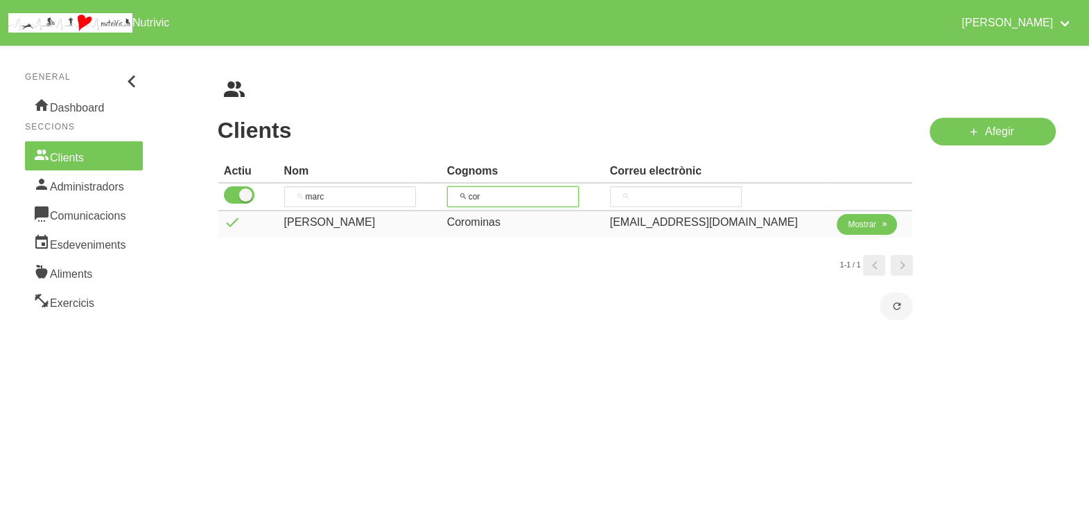
type input "cor"
click at [848, 227] on span "Mostrar" at bounding box center [862, 224] width 28 height 12
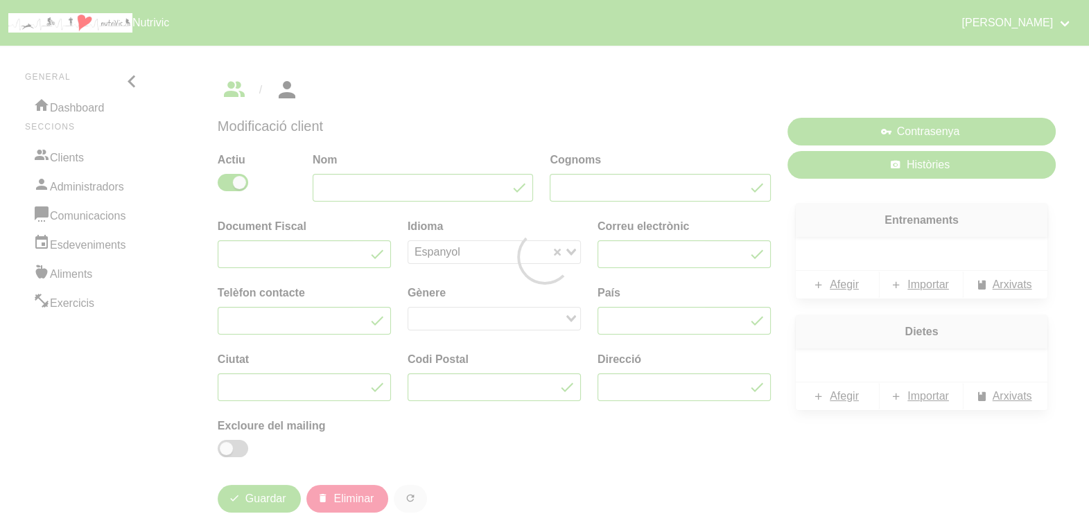
type input "[PERSON_NAME]"
type input "Corominas"
type input "[EMAIL_ADDRESS][DOMAIN_NAME]"
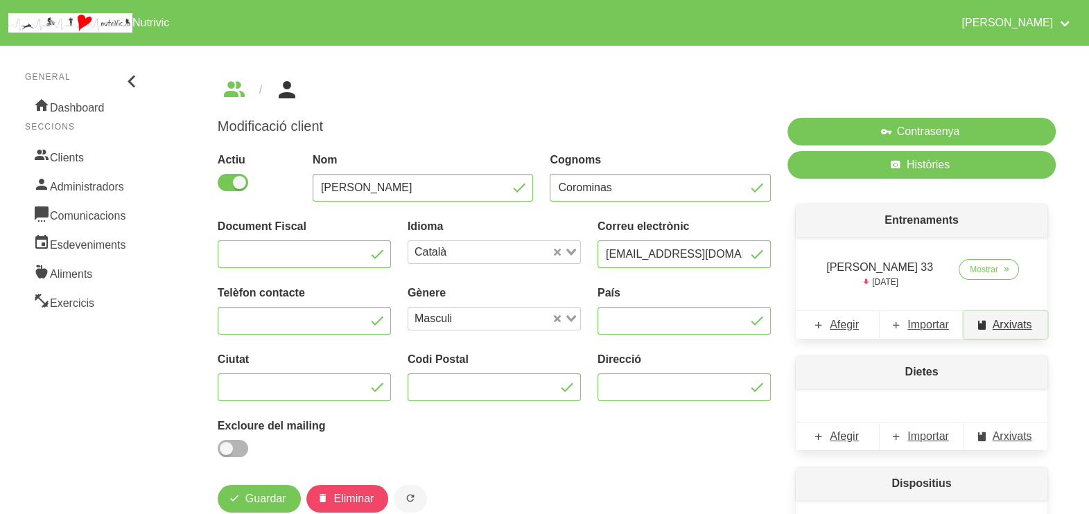
click at [1012, 326] on span "Arxivats" at bounding box center [1013, 325] width 40 height 17
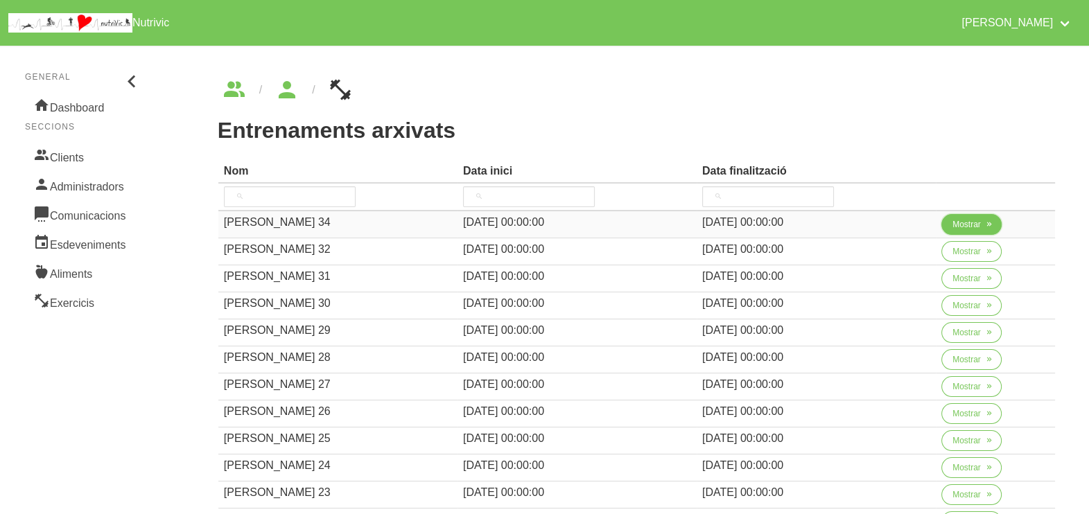
click at [955, 218] on span "Mostrar" at bounding box center [966, 224] width 28 height 12
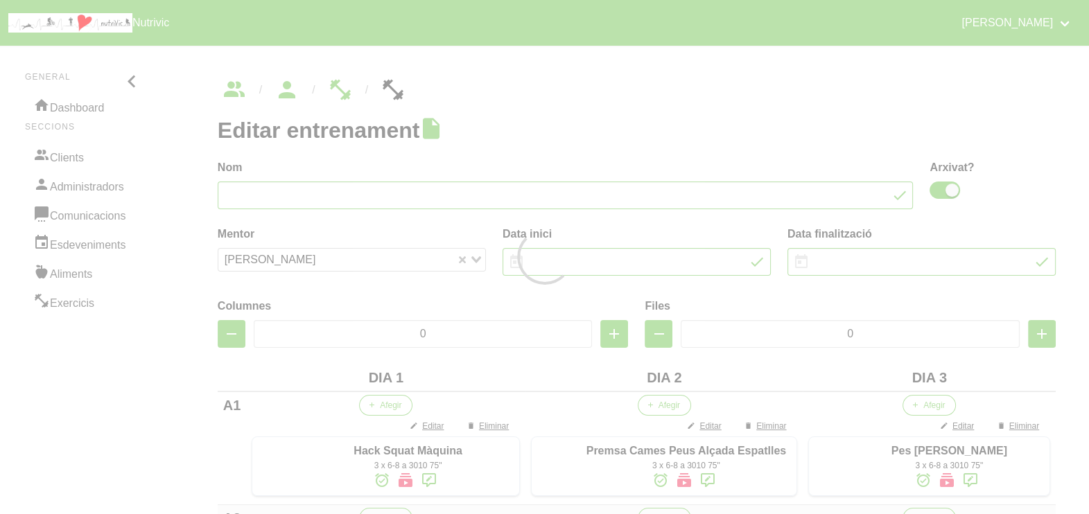
type input "[PERSON_NAME] 34"
checkbox input "true"
type input "[DATE]"
type input "3"
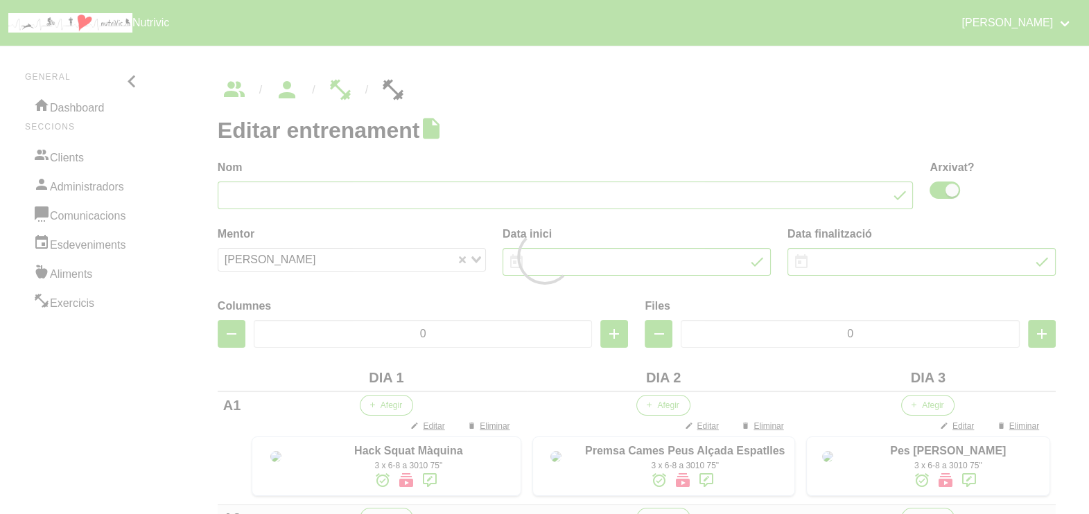
type input "8"
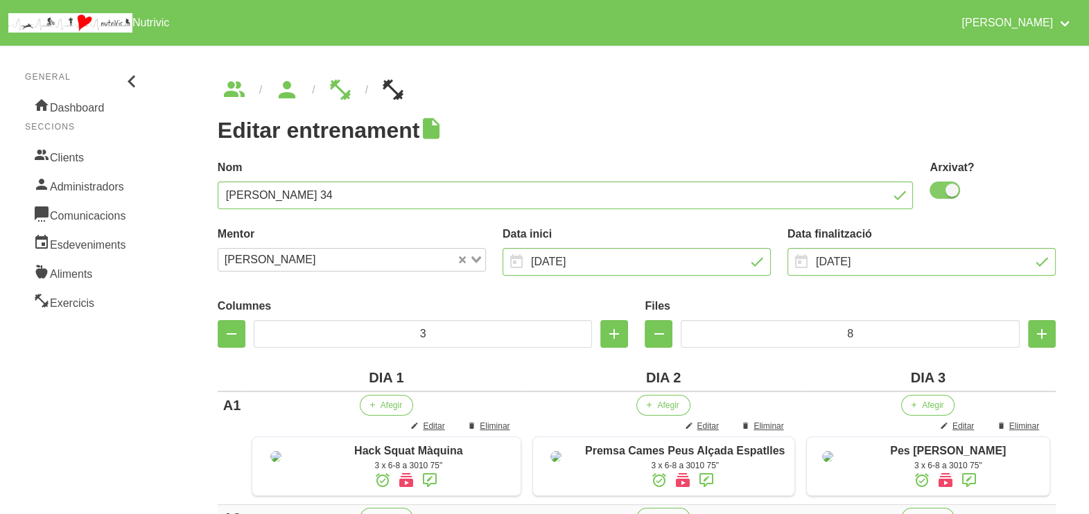
click at [943, 187] on span at bounding box center [945, 190] width 31 height 17
click at [939, 187] on input "checkbox" at bounding box center [934, 190] width 9 height 9
checkbox input "false"
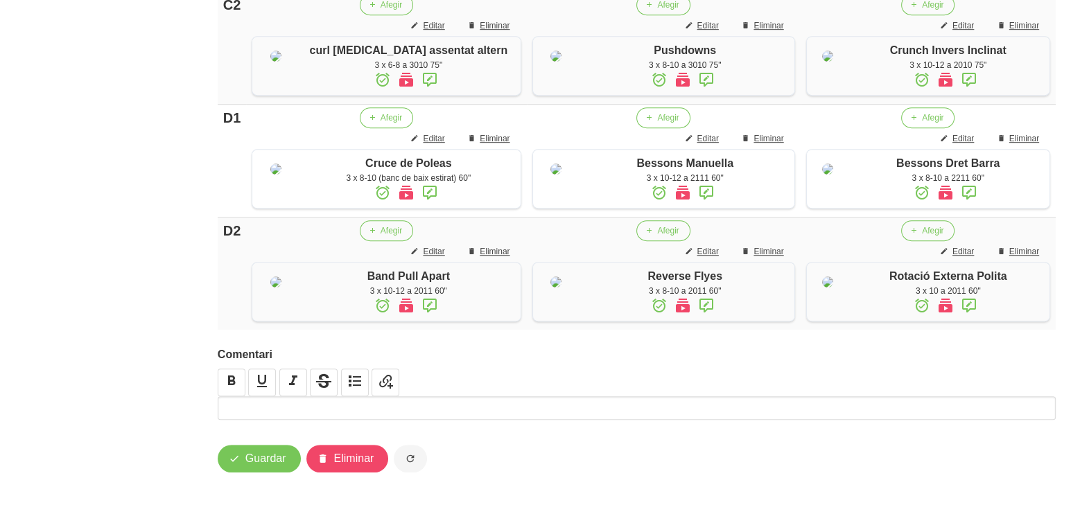
scroll to position [1206, 0]
click at [277, 467] on span "Guardar" at bounding box center [265, 459] width 41 height 17
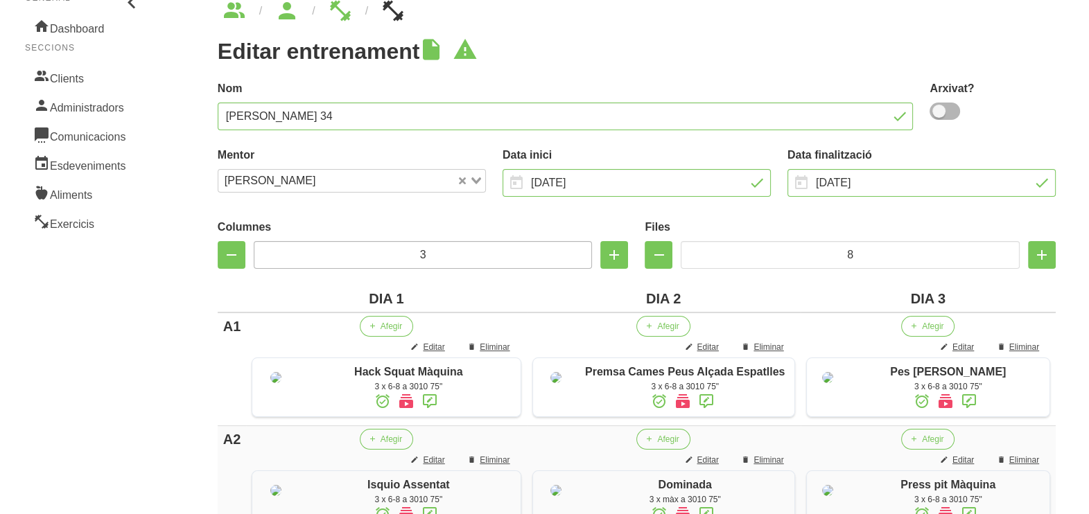
scroll to position [0, 0]
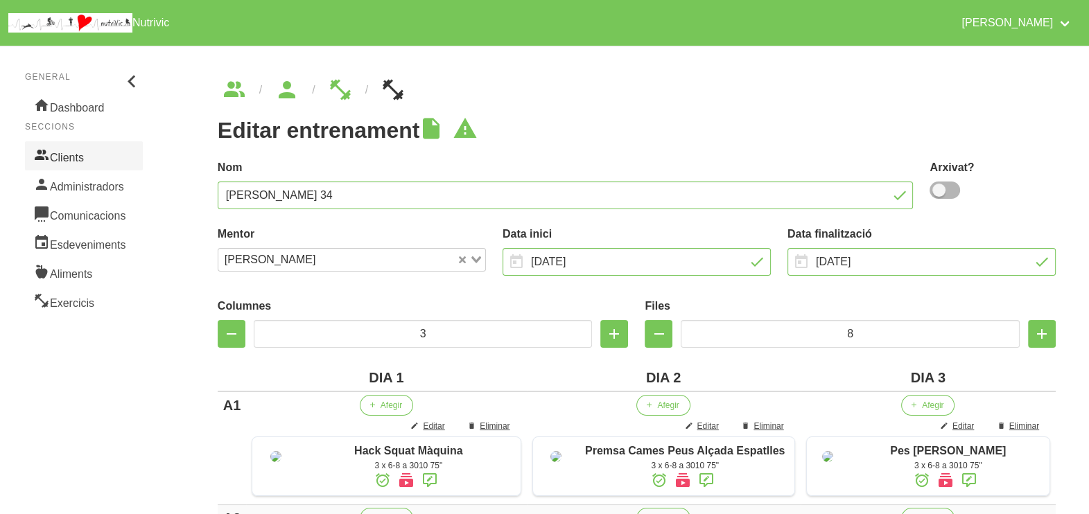
click at [77, 153] on link "Clients" at bounding box center [84, 155] width 118 height 29
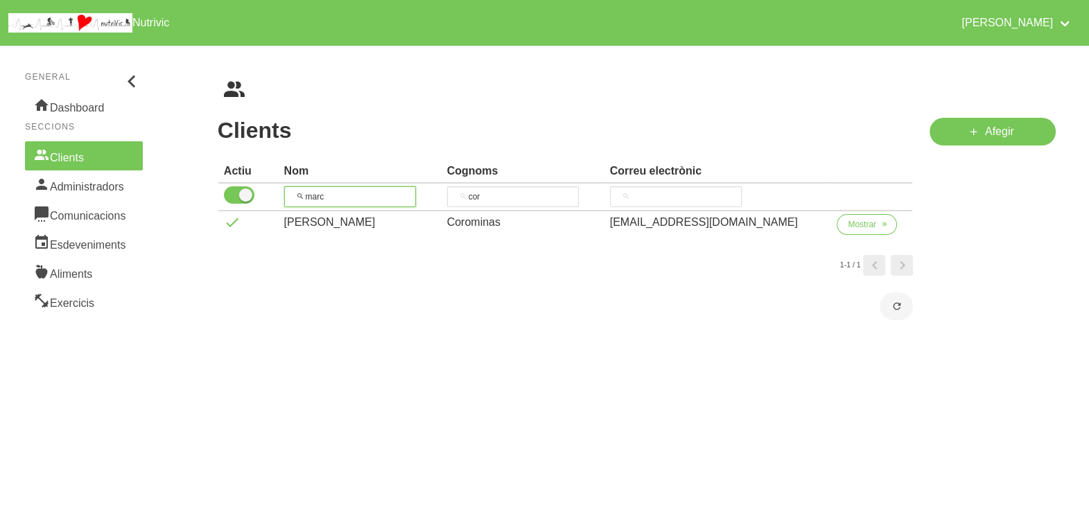
click at [347, 191] on input "marc" at bounding box center [350, 196] width 132 height 21
click at [848, 218] on span "Mostrar" at bounding box center [862, 224] width 28 height 12
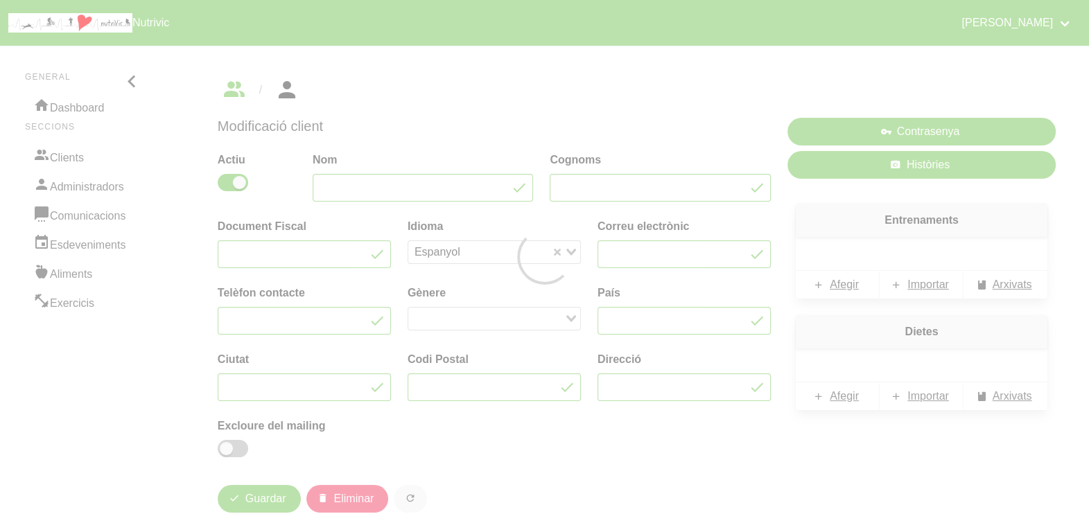
type input "[PERSON_NAME]"
type input "Corominas"
type input "[EMAIL_ADDRESS][DOMAIN_NAME]"
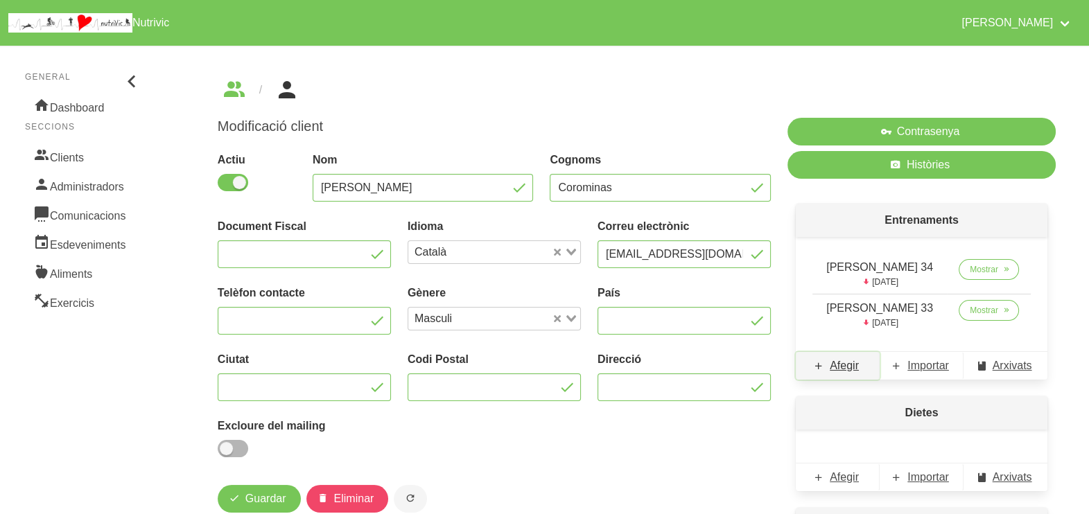
click at [853, 365] on span "Afegir" at bounding box center [844, 366] width 29 height 17
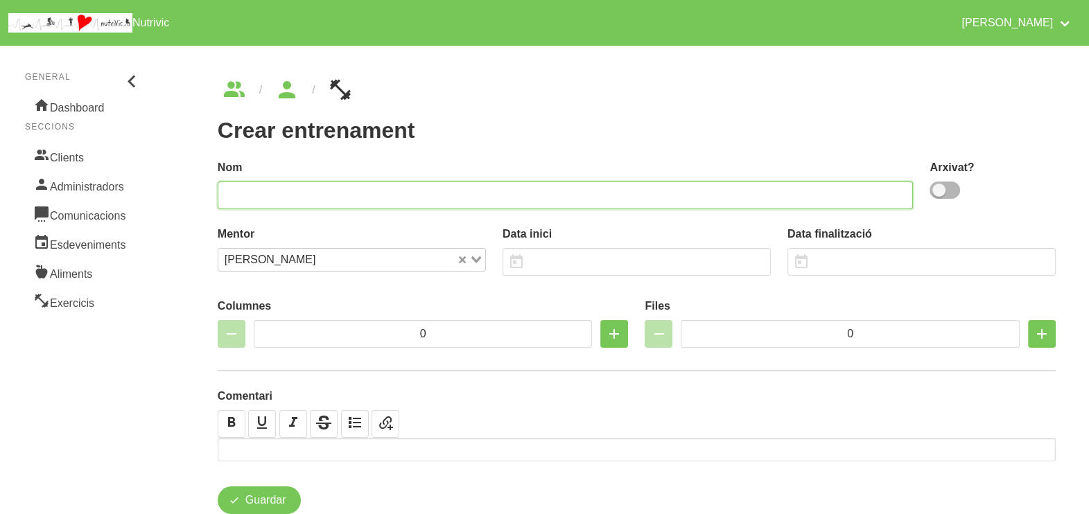
click at [490, 191] on input "text" at bounding box center [566, 196] width 696 height 28
type input "[PERSON_NAME] 35"
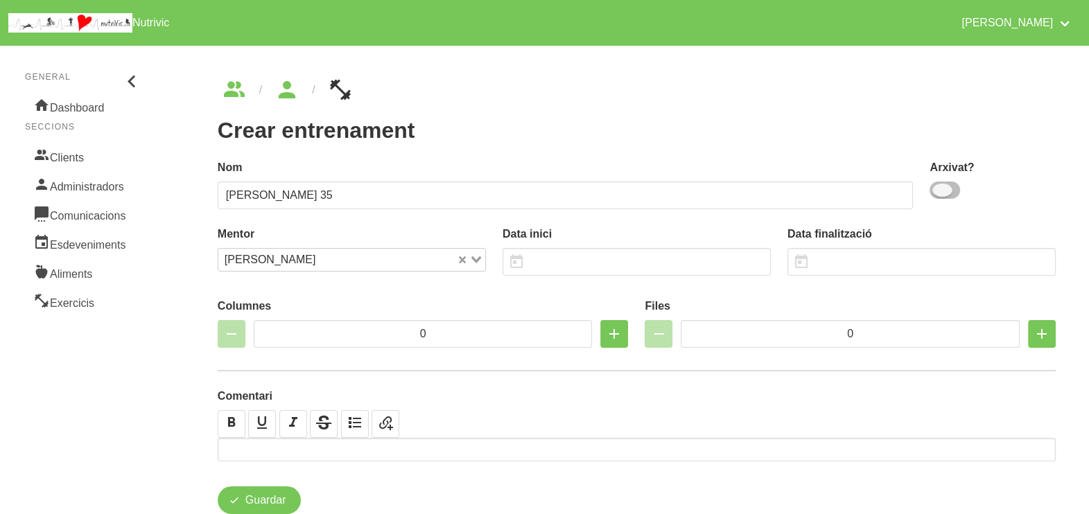
click at [949, 192] on span at bounding box center [945, 190] width 31 height 17
click at [939, 192] on input "checkbox" at bounding box center [934, 190] width 9 height 9
checkbox input "true"
click at [599, 267] on input "text" at bounding box center [637, 262] width 268 height 28
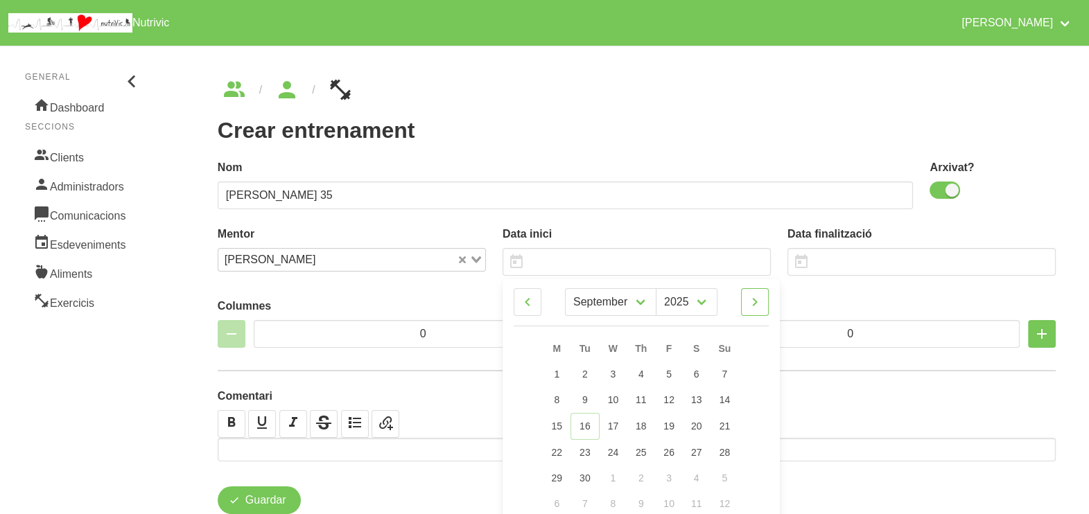
click at [757, 305] on icon at bounding box center [755, 302] width 17 height 25
select select "9"
click at [724, 451] on span "26" at bounding box center [724, 451] width 11 height 11
type input "[DATE]"
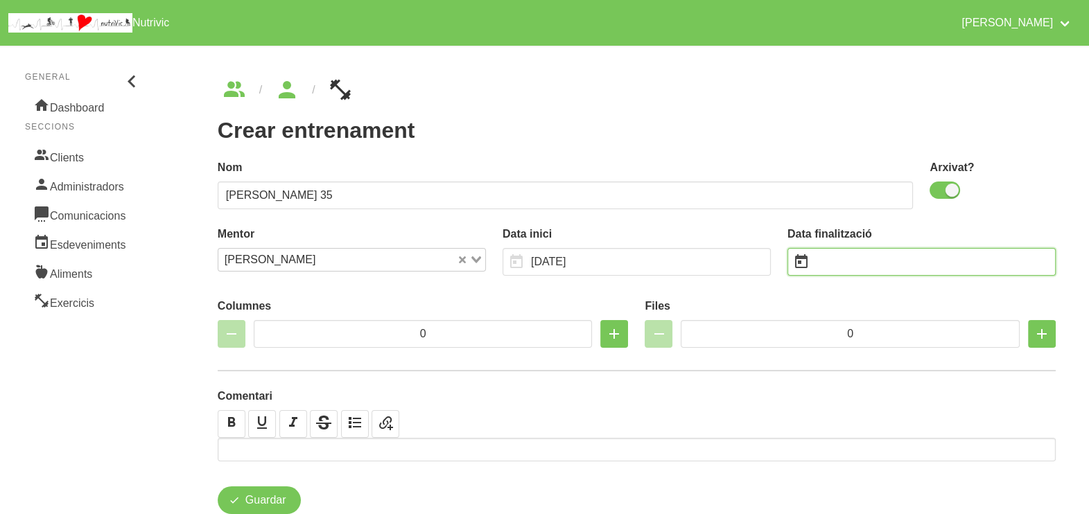
click at [844, 262] on input "text" at bounding box center [922, 262] width 268 height 28
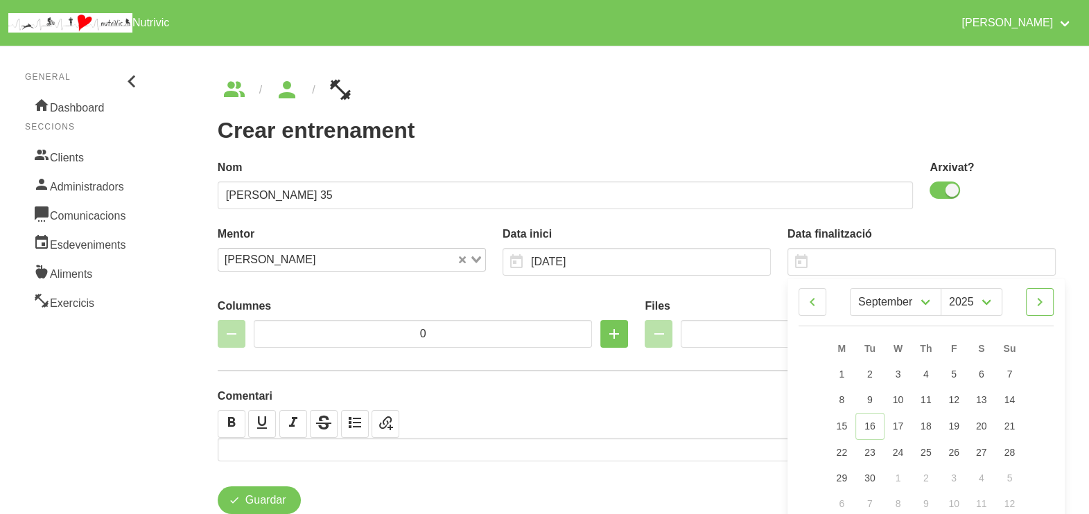
click at [1043, 300] on icon at bounding box center [1040, 302] width 17 height 25
select select "11"
click at [1013, 381] on link "7" at bounding box center [1009, 375] width 29 height 26
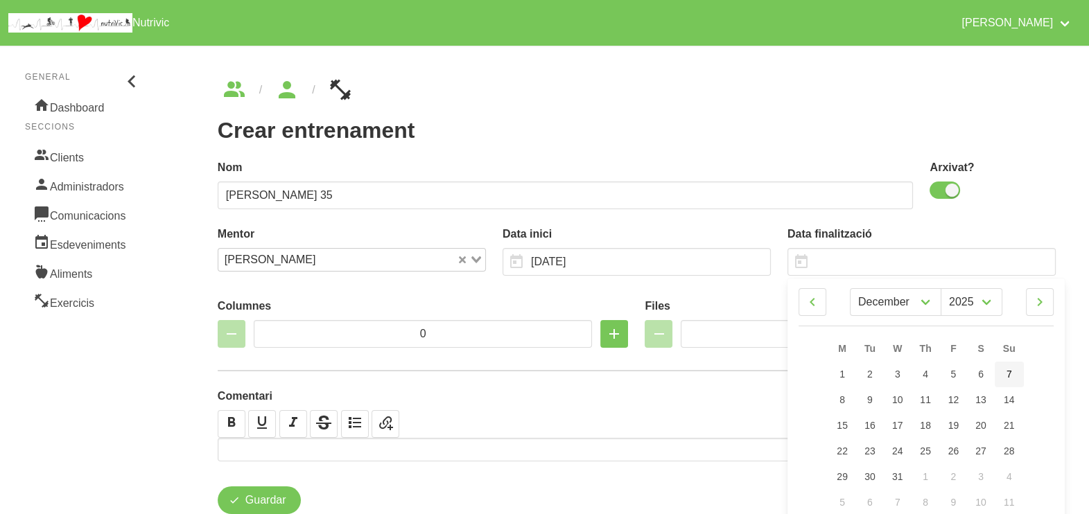
type input "[DATE]"
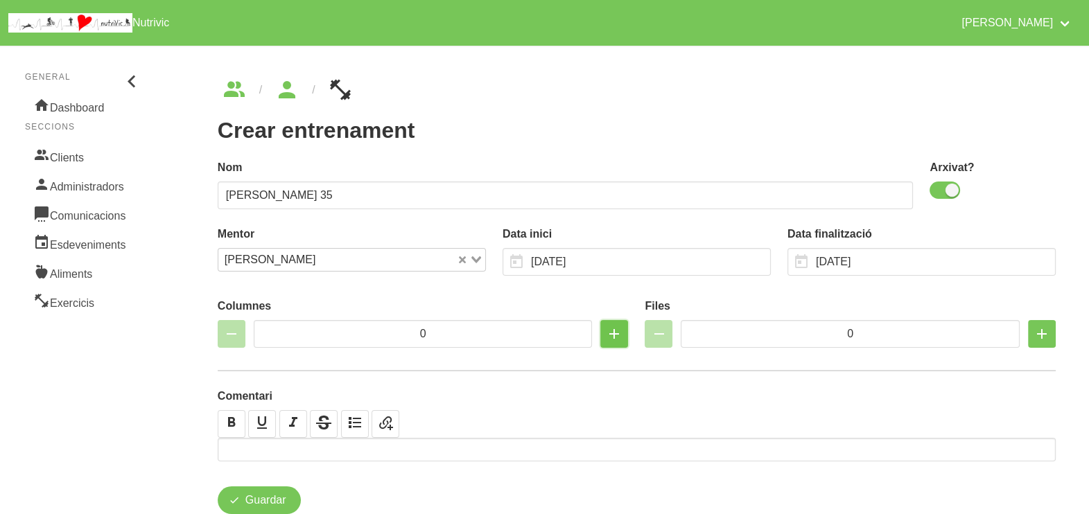
click at [609, 336] on icon "button" at bounding box center [614, 334] width 17 height 25
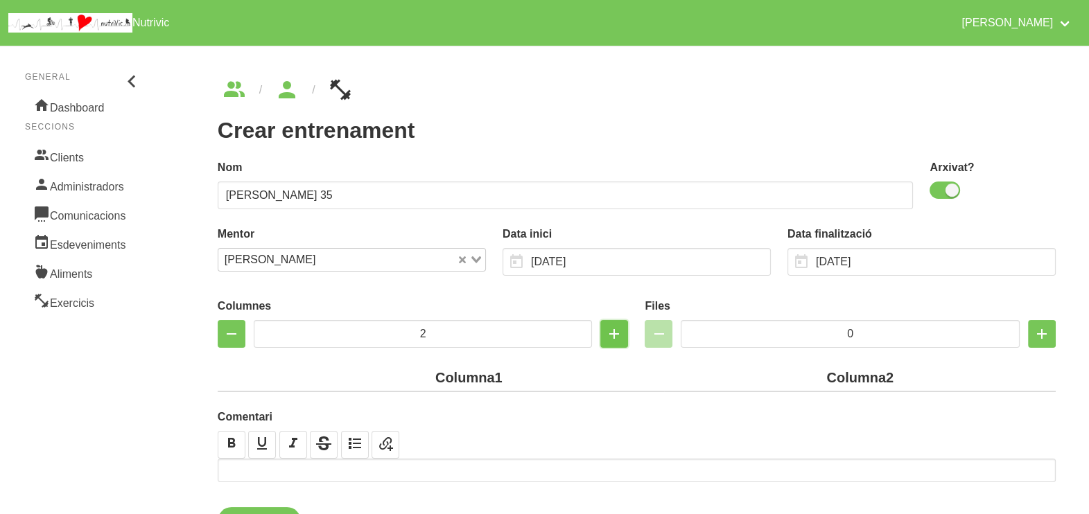
click at [609, 336] on icon "button" at bounding box center [614, 334] width 17 height 25
type input "3"
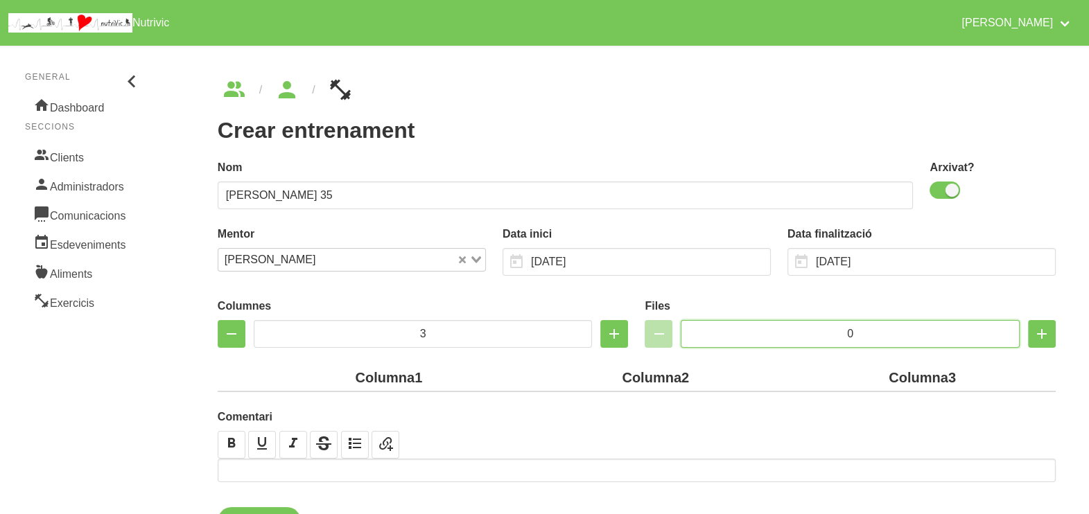
drag, startPoint x: 863, startPoint y: 333, endPoint x: 778, endPoint y: 325, distance: 85.6
click at [778, 326] on input "0" at bounding box center [850, 334] width 339 height 28
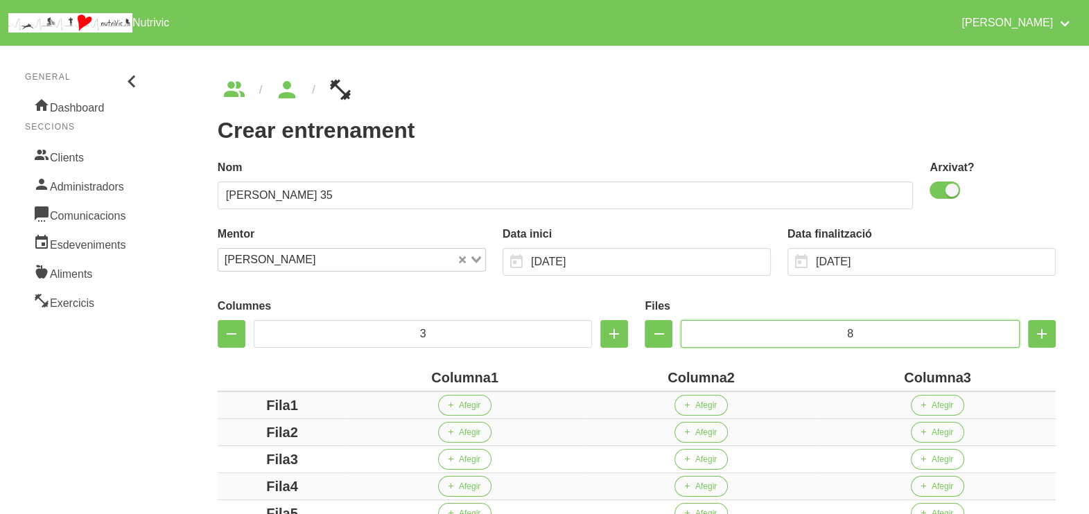
scroll to position [260, 0]
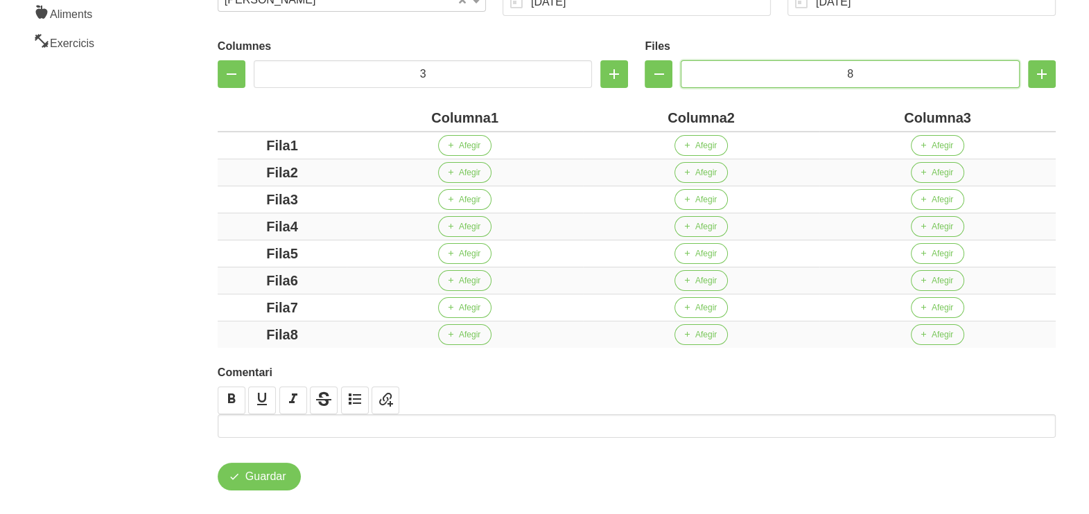
type input "8"
drag, startPoint x: 490, startPoint y: 117, endPoint x: 372, endPoint y: 115, distance: 118.6
click at [372, 115] on div "Columna1" at bounding box center [464, 117] width 225 height 21
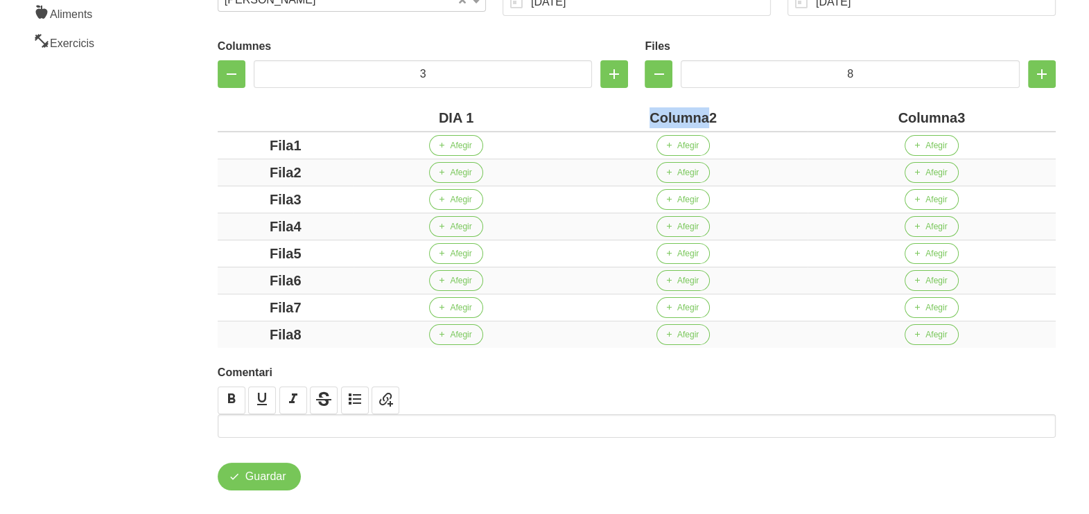
drag, startPoint x: 707, startPoint y: 114, endPoint x: 632, endPoint y: 124, distance: 75.5
click at [631, 123] on div "Columna2" at bounding box center [682, 117] width 237 height 21
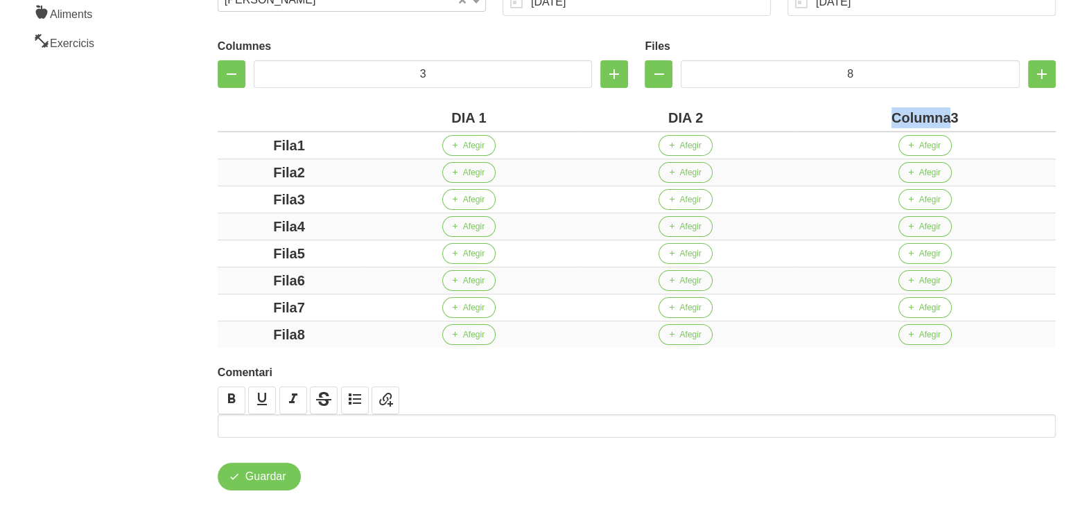
drag, startPoint x: 949, startPoint y: 114, endPoint x: 863, endPoint y: 107, distance: 86.2
click at [863, 107] on div "Columna3" at bounding box center [925, 117] width 250 height 21
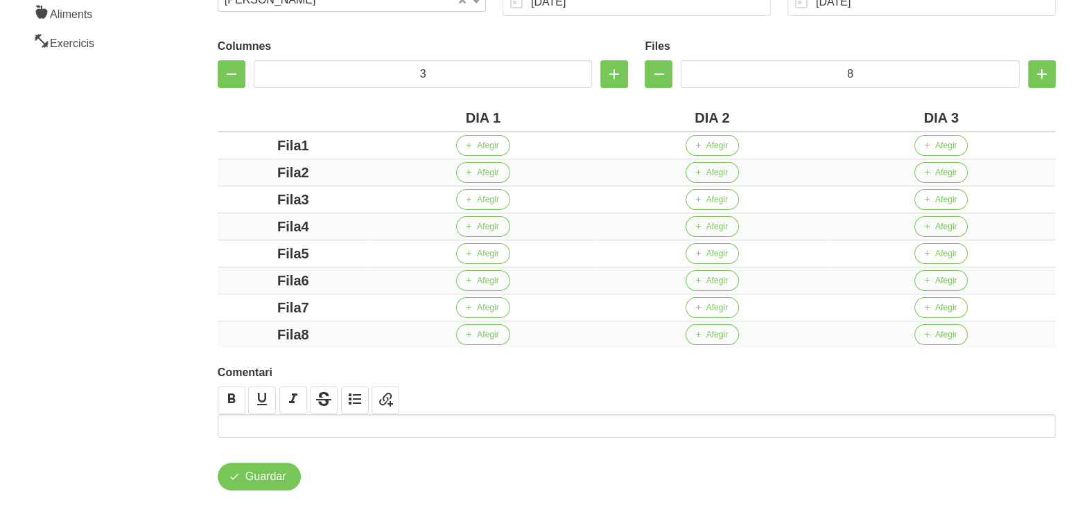
drag, startPoint x: 302, startPoint y: 139, endPoint x: 200, endPoint y: 164, distance: 104.8
click at [267, 146] on div "Fila1" at bounding box center [293, 145] width 140 height 21
drag, startPoint x: 303, startPoint y: 172, endPoint x: 232, endPoint y: 169, distance: 71.5
click at [255, 170] on div "Fila2" at bounding box center [293, 172] width 140 height 21
drag, startPoint x: 322, startPoint y: 201, endPoint x: 261, endPoint y: 195, distance: 61.3
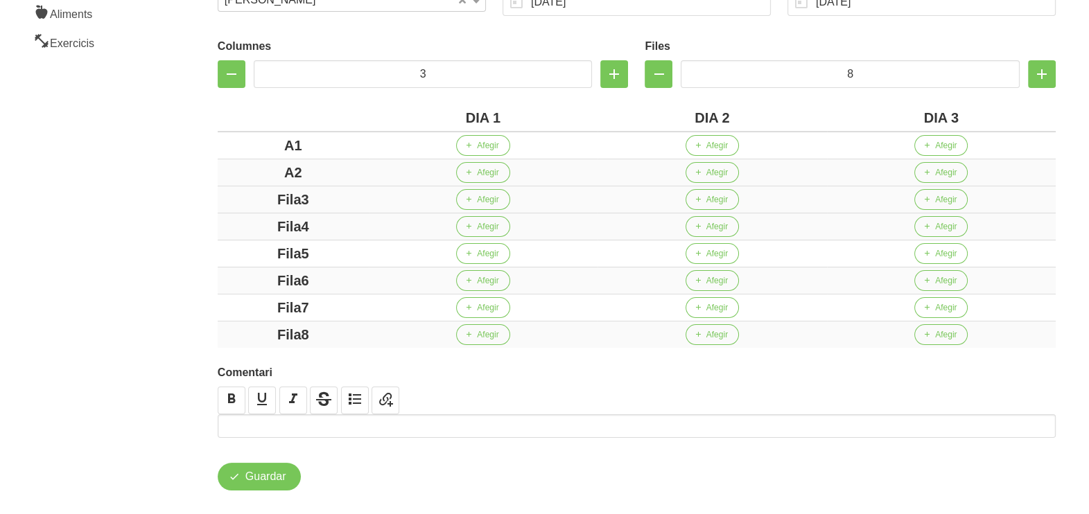
click at [263, 195] on div "Fila3" at bounding box center [293, 199] width 140 height 21
drag, startPoint x: 326, startPoint y: 228, endPoint x: 247, endPoint y: 215, distance: 80.1
click at [248, 216] on div "Fila4" at bounding box center [293, 226] width 140 height 21
drag, startPoint x: 330, startPoint y: 244, endPoint x: 237, endPoint y: 261, distance: 94.5
click at [237, 261] on div "Fila5" at bounding box center [293, 253] width 140 height 21
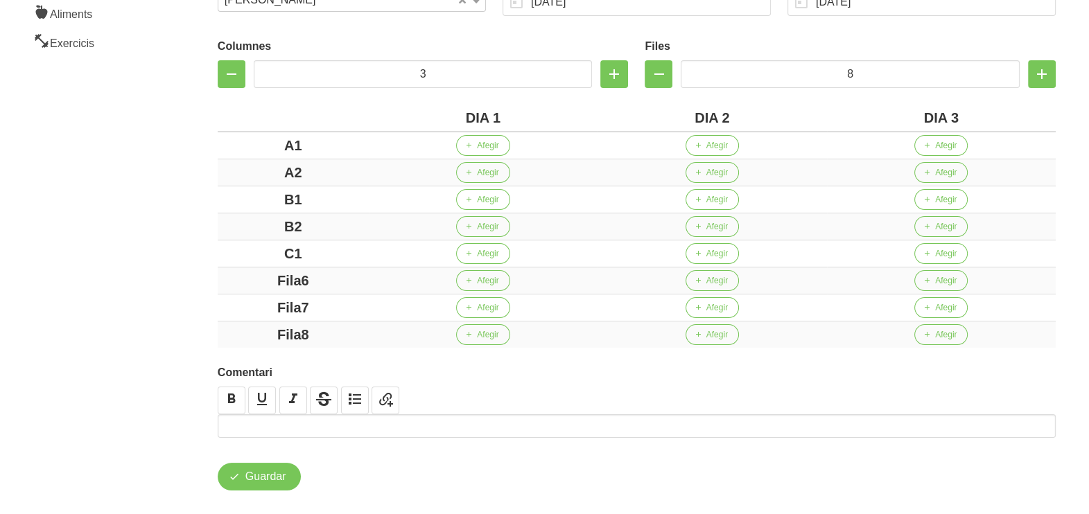
drag, startPoint x: 326, startPoint y: 270, endPoint x: 205, endPoint y: 266, distance: 121.4
click at [205, 266] on div "Crear entrenament f8d404e6-7bf1-49e0-bf33-648271c63576 Nom [PERSON_NAME] 35 Arx…" at bounding box center [636, 155] width 905 height 738
drag, startPoint x: 342, startPoint y: 315, endPoint x: 185, endPoint y: 303, distance: 157.2
click at [191, 299] on div "Crear entrenament f8d404e6-7bf1-49e0-bf33-648271c63576 Nom [PERSON_NAME] 35 Arx…" at bounding box center [636, 155] width 905 height 738
drag, startPoint x: 331, startPoint y: 338, endPoint x: 164, endPoint y: 316, distance: 169.2
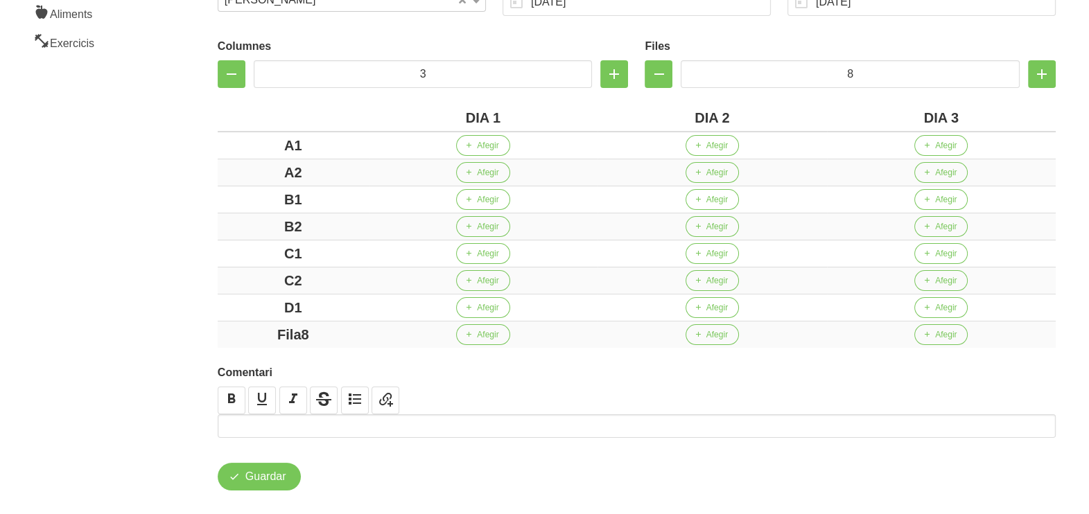
click at [175, 322] on section "General Dashboard Seccions Clients Administradors Comunicacions Esdeveniments A…" at bounding box center [545, 154] width 1106 height 755
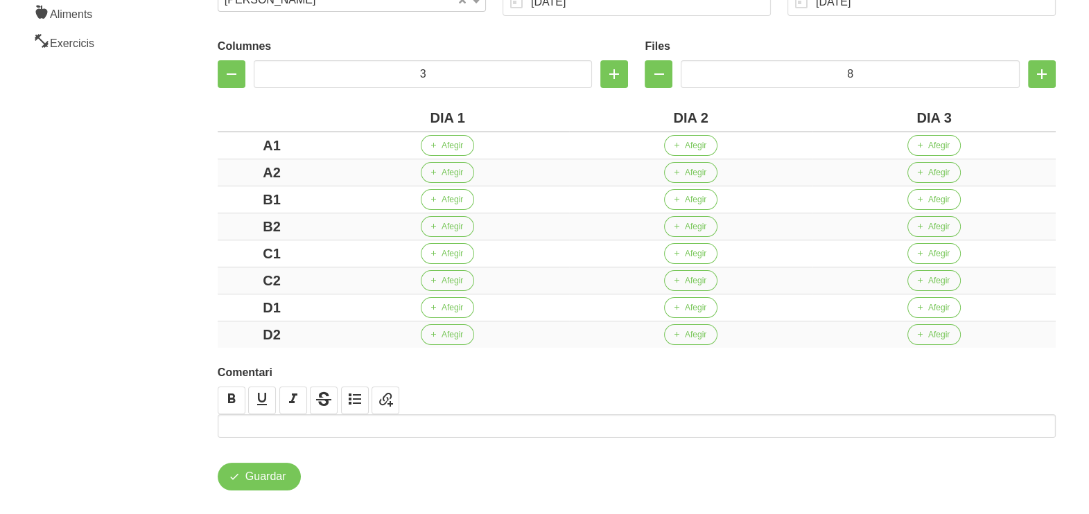
click at [86, 268] on aside "General Dashboard Seccions Clients Administradors Comunicacions Esdeveniments A…" at bounding box center [84, 154] width 184 height 755
click at [443, 150] on span "Afegir" at bounding box center [452, 145] width 21 height 12
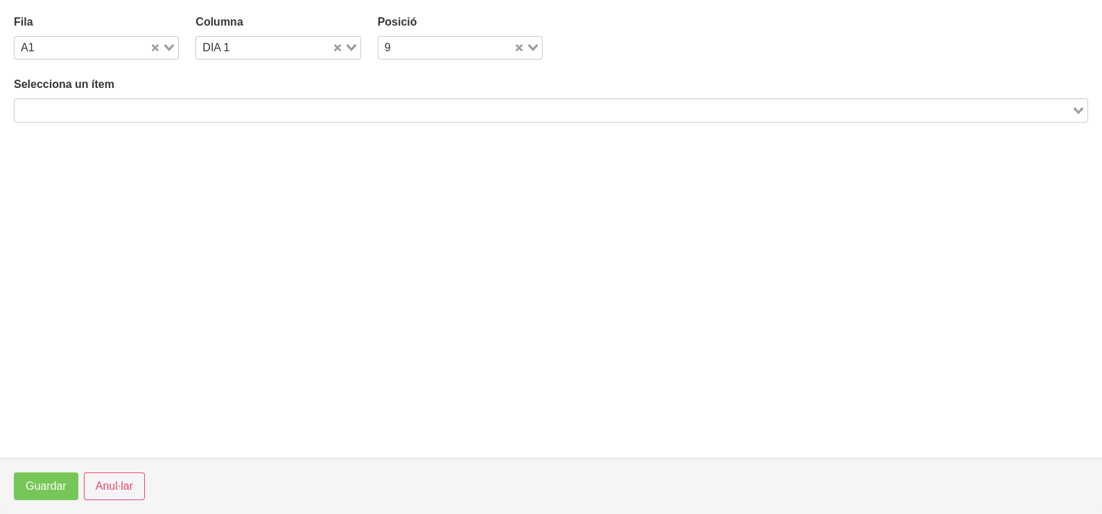
click at [182, 111] on input "Search for option" at bounding box center [543, 110] width 1054 height 17
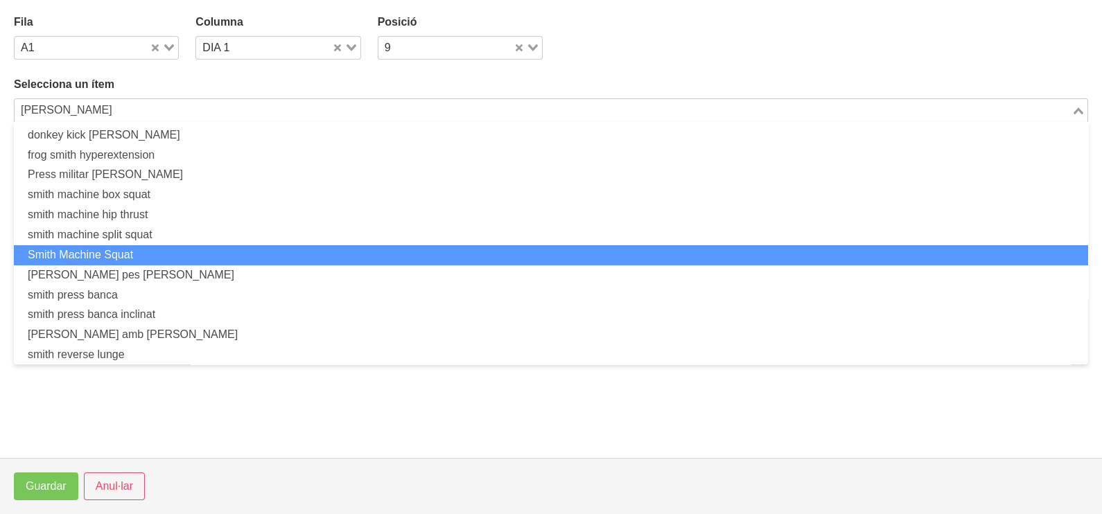
click at [159, 250] on li "Smith Machine Squat" at bounding box center [551, 255] width 1075 height 20
type input "[PERSON_NAME]"
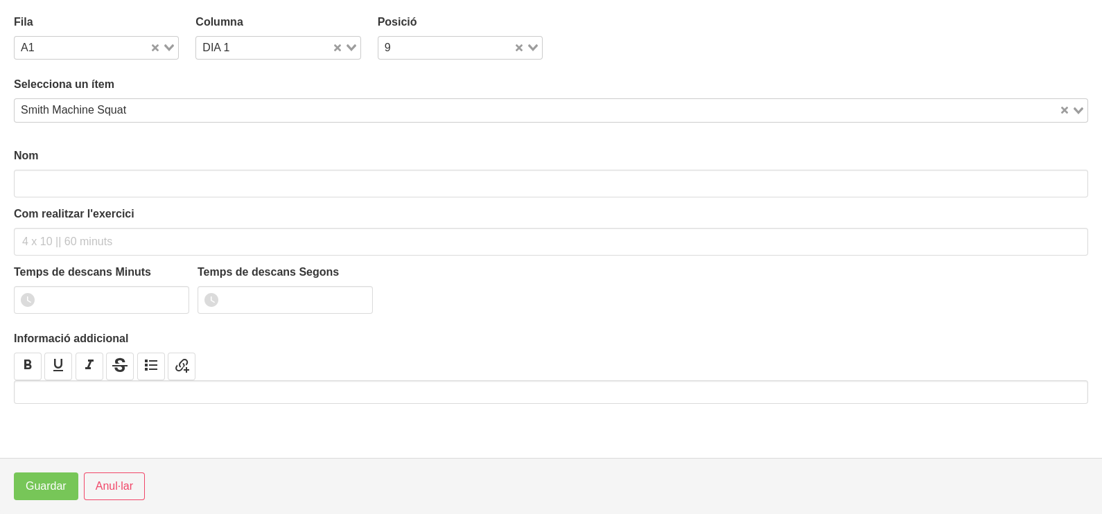
type input "Smith Machine Squat"
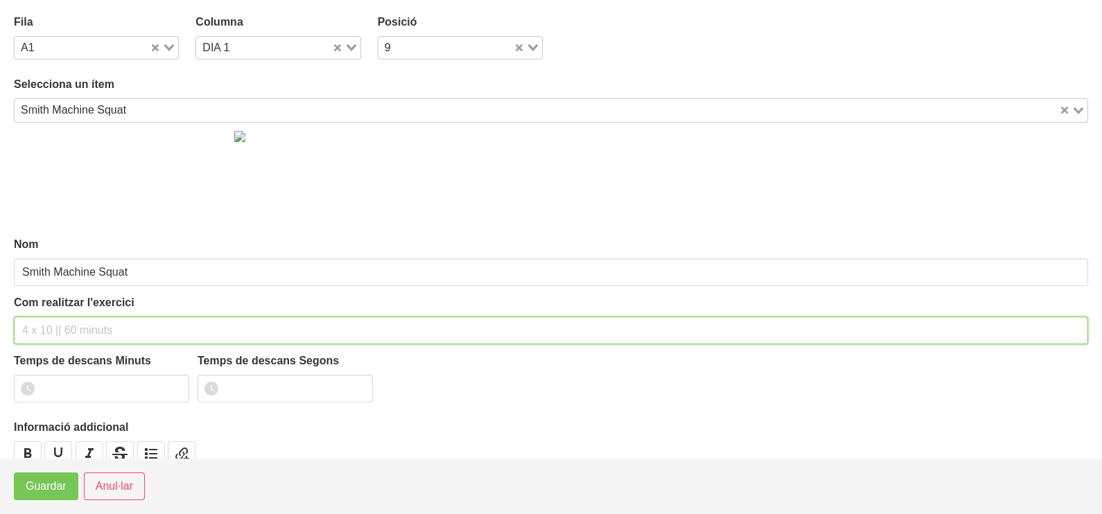
click at [35, 322] on input "text" at bounding box center [551, 331] width 1075 height 28
type input "3 x 6-8 a 3010 75""
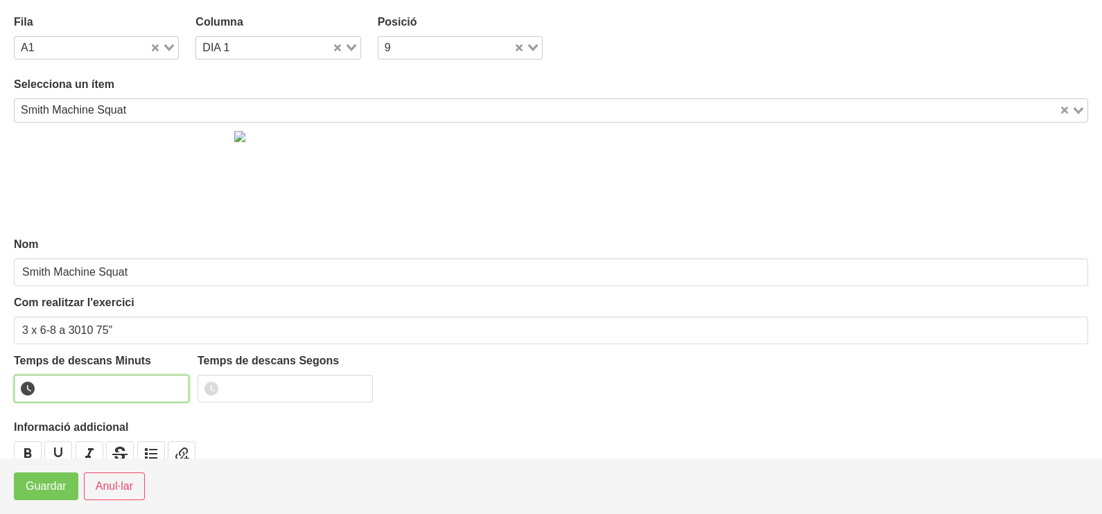
click at [82, 383] on input "number" at bounding box center [101, 389] width 175 height 28
type input "1"
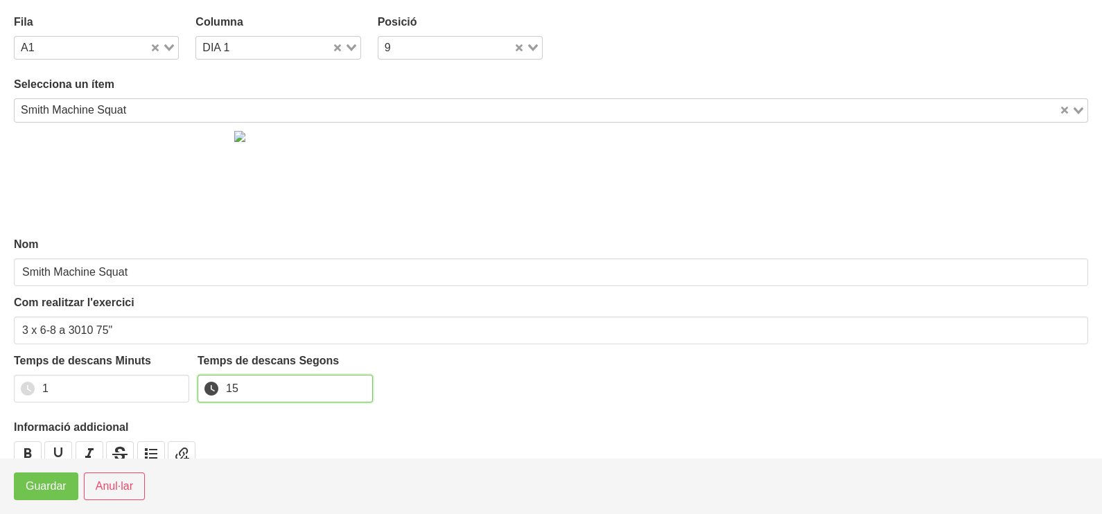
type input "15"
click at [43, 490] on span "Guardar" at bounding box center [46, 486] width 41 height 17
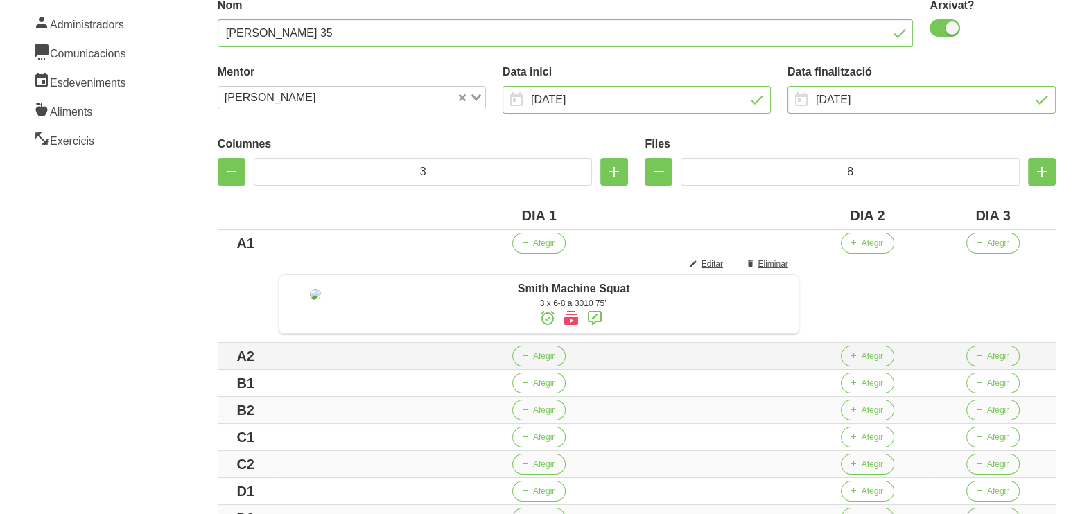
scroll to position [260, 0]
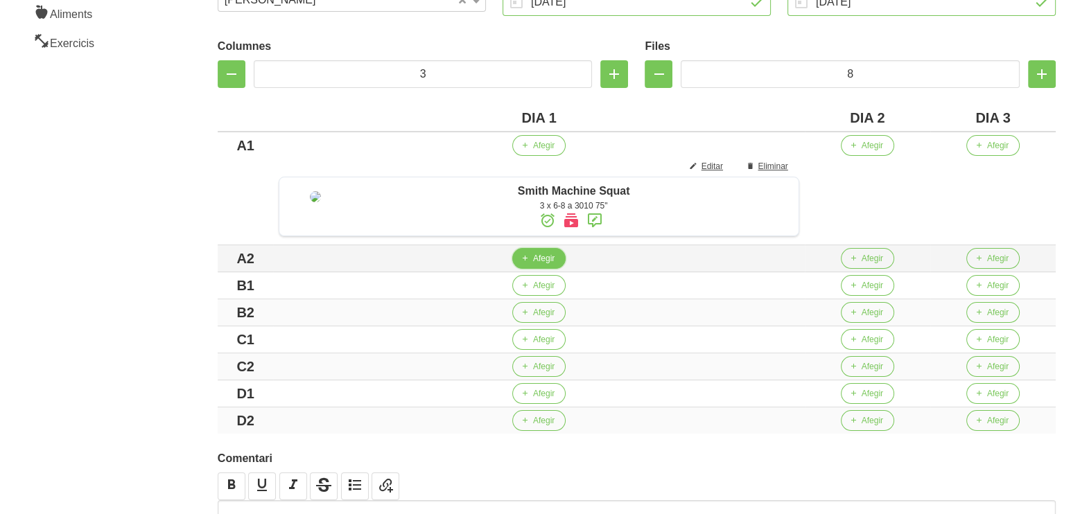
click at [551, 265] on span "Afegir" at bounding box center [543, 258] width 21 height 12
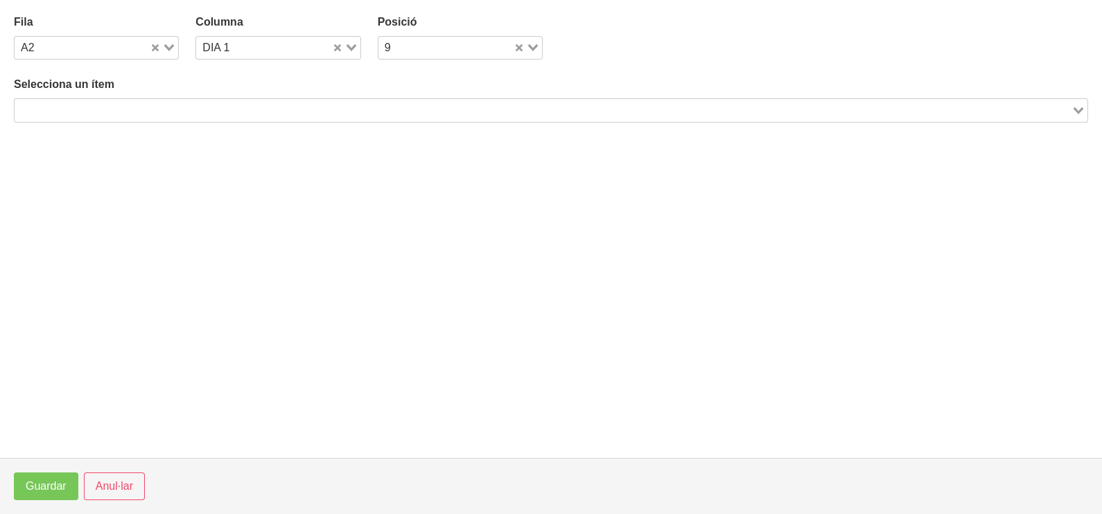
click at [273, 114] on input "Search for option" at bounding box center [543, 110] width 1054 height 17
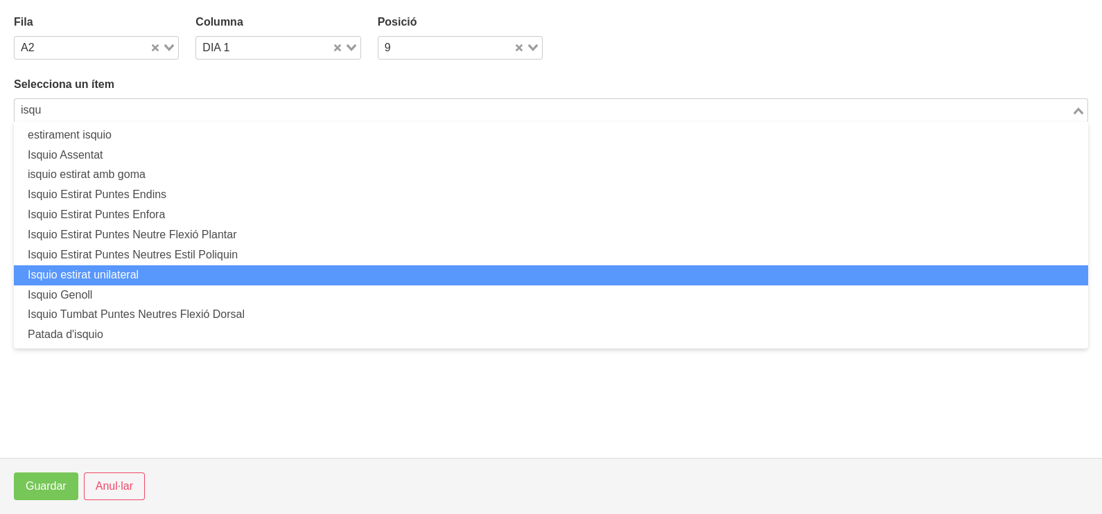
click at [176, 269] on li "Isquio estirat unilateral" at bounding box center [551, 276] width 1075 height 20
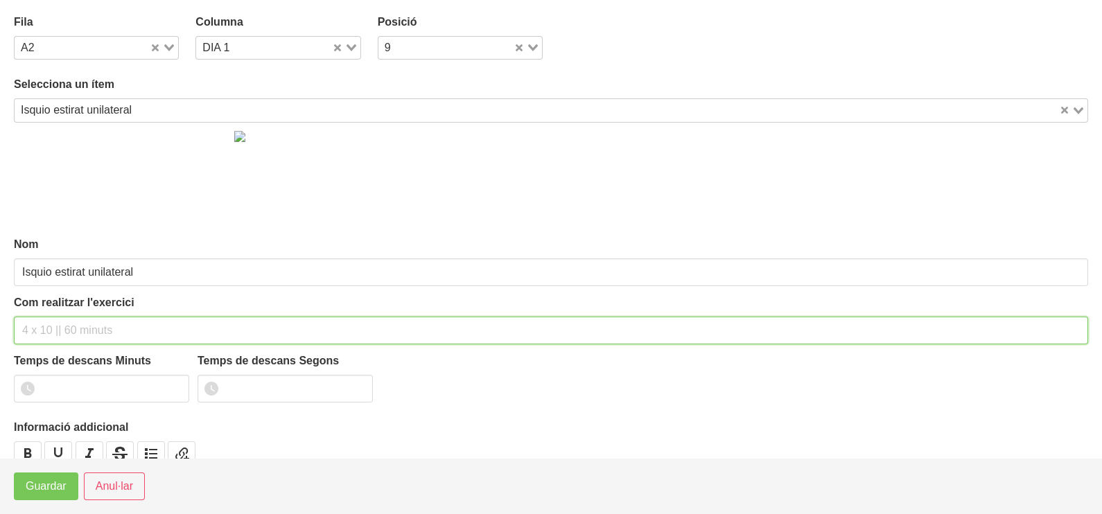
click at [42, 329] on input "text" at bounding box center [551, 331] width 1075 height 28
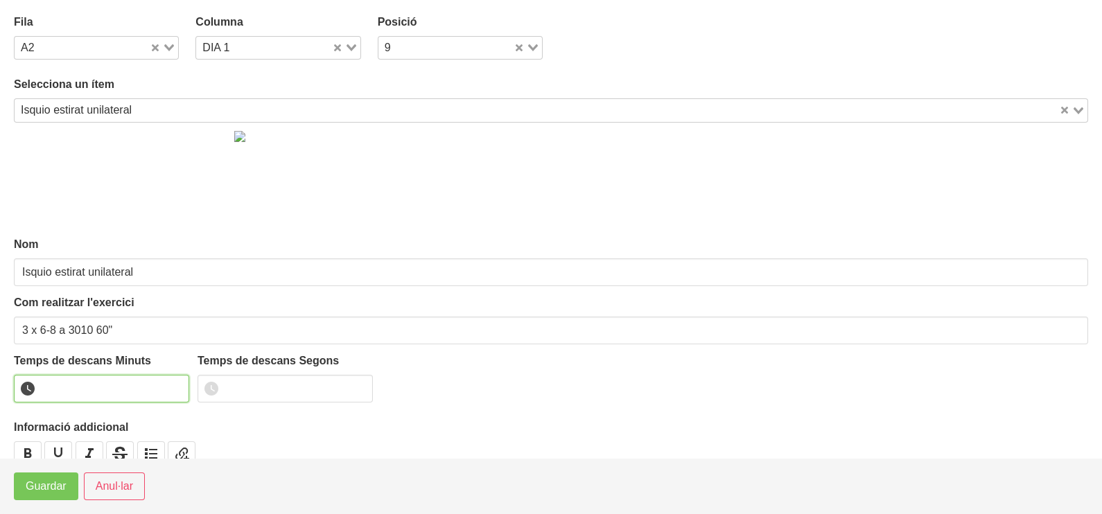
click at [168, 384] on input "number" at bounding box center [101, 389] width 175 height 28
click at [177, 380] on input "number" at bounding box center [101, 389] width 175 height 28
click at [180, 382] on input "1" at bounding box center [101, 389] width 175 height 28
click at [44, 489] on span "Guardar" at bounding box center [46, 486] width 41 height 17
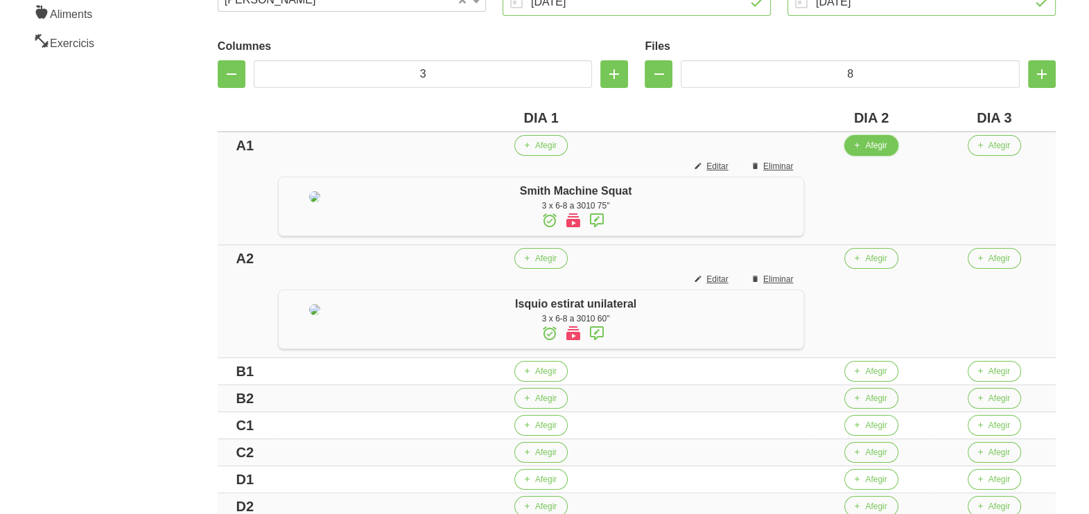
click at [894, 153] on button "Afegir" at bounding box center [870, 145] width 53 height 21
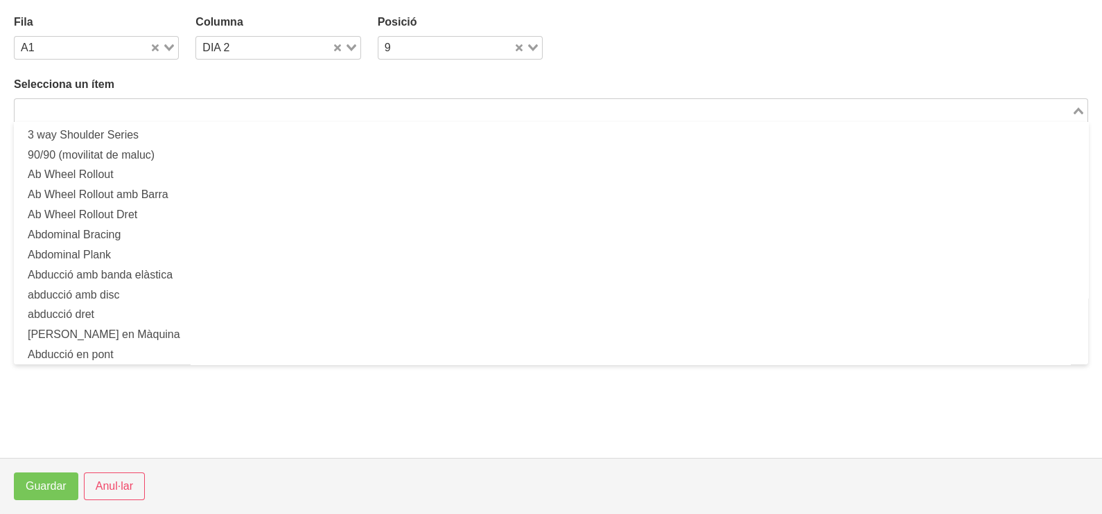
click at [244, 110] on input "Search for option" at bounding box center [543, 110] width 1054 height 17
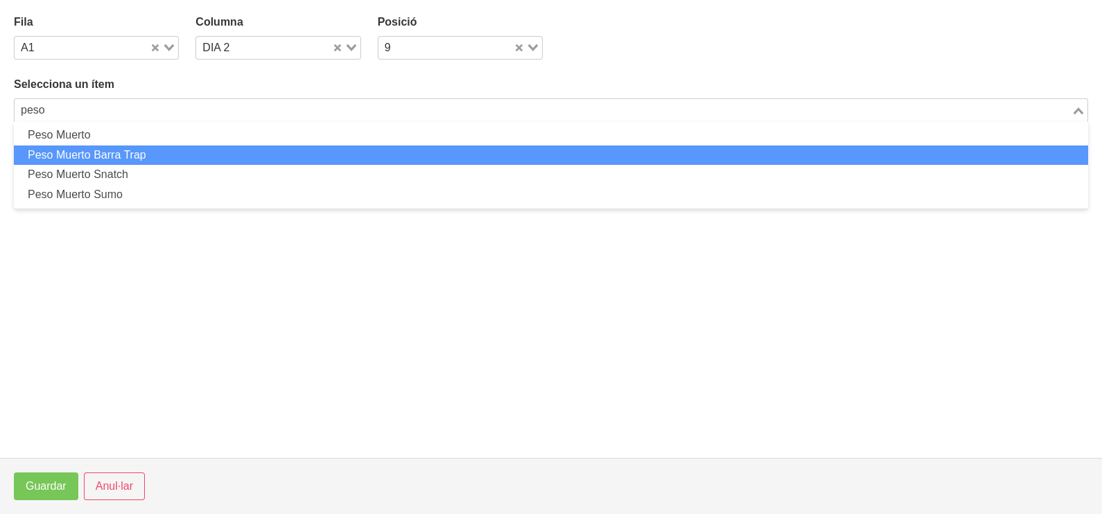
click at [173, 153] on li "Peso Muerto Barra Trap" at bounding box center [551, 156] width 1075 height 20
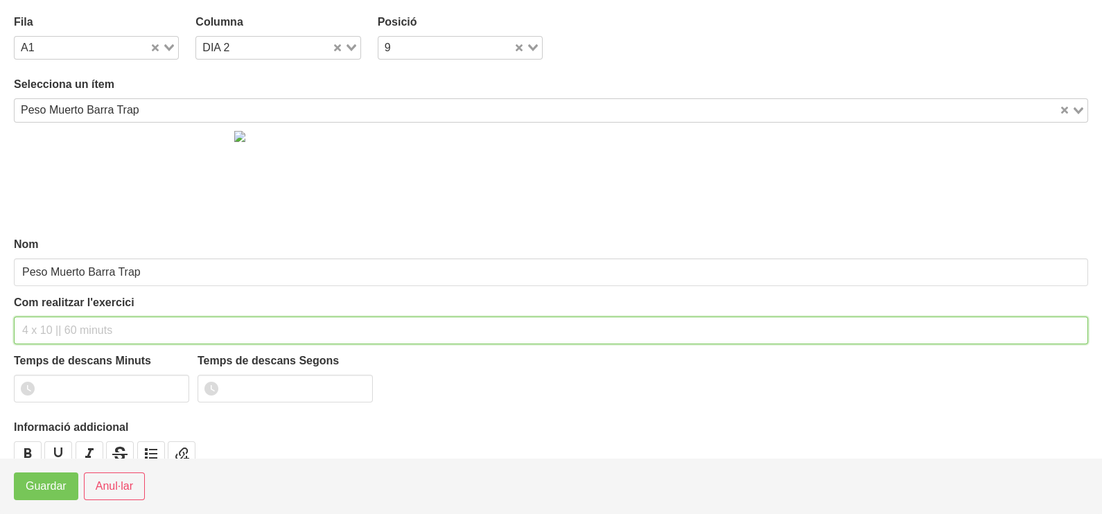
click at [63, 336] on input "text" at bounding box center [551, 331] width 1075 height 28
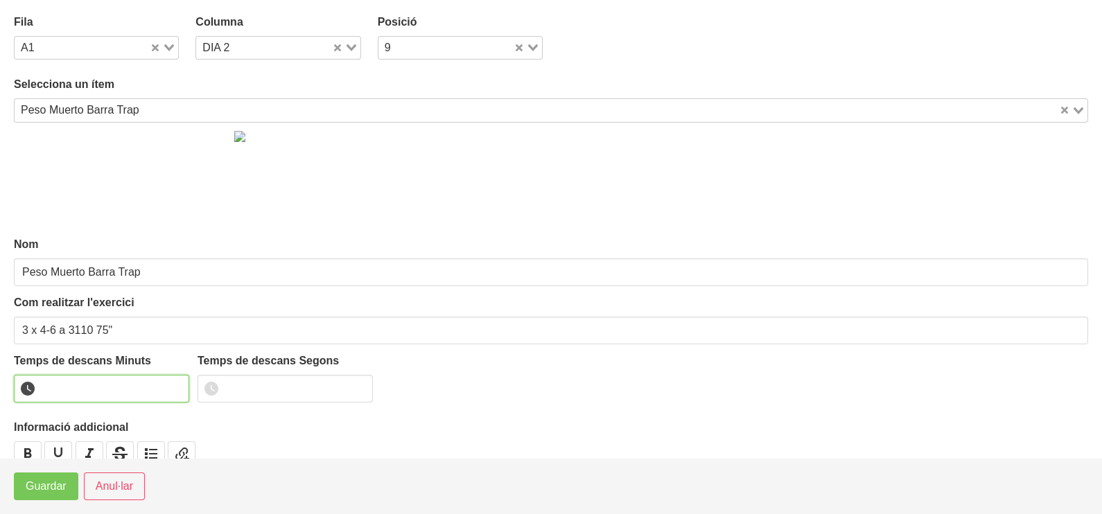
click at [90, 384] on input "number" at bounding box center [101, 389] width 175 height 28
click at [56, 492] on span "Guardar" at bounding box center [46, 486] width 41 height 17
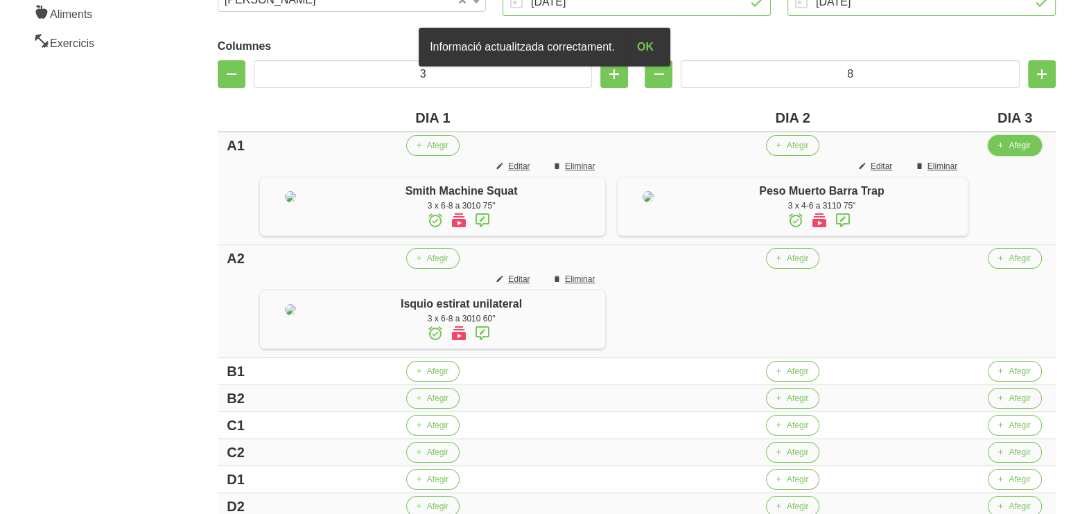
click at [1012, 149] on button "Afegir" at bounding box center [1014, 145] width 53 height 21
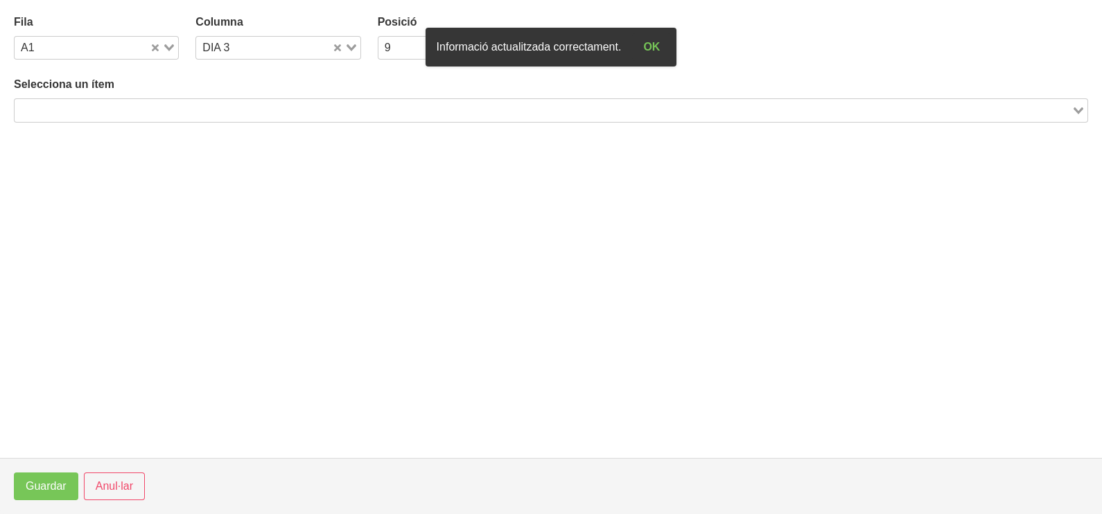
click at [243, 107] on input "Search for option" at bounding box center [543, 110] width 1054 height 17
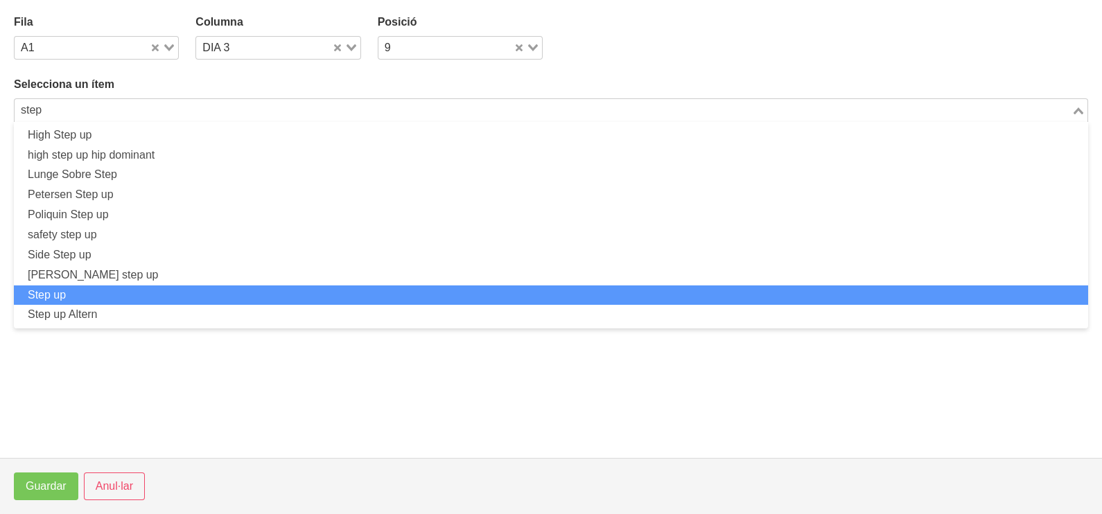
click at [142, 293] on li "Step up" at bounding box center [551, 296] width 1075 height 20
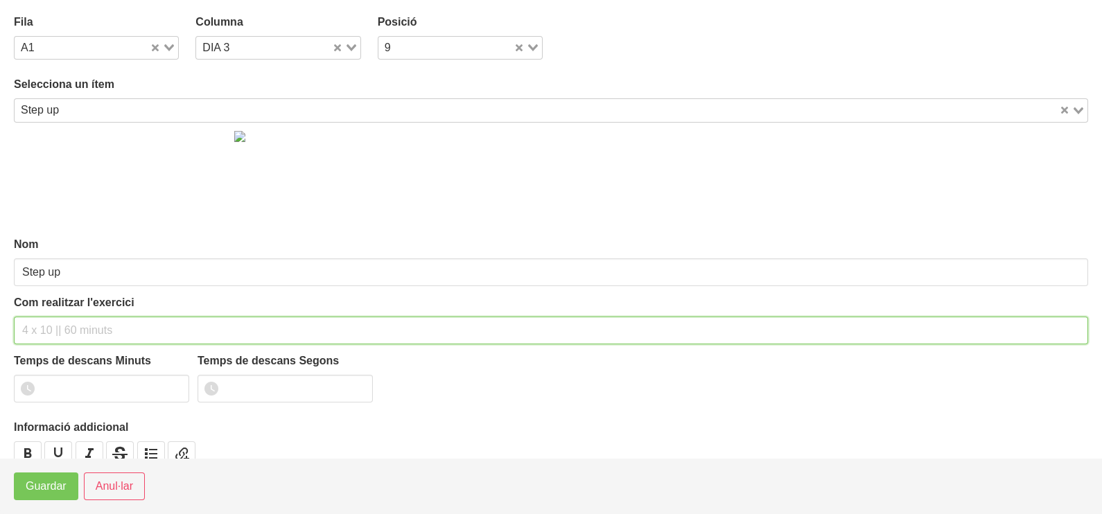
click at [46, 326] on input "text" at bounding box center [551, 331] width 1075 height 28
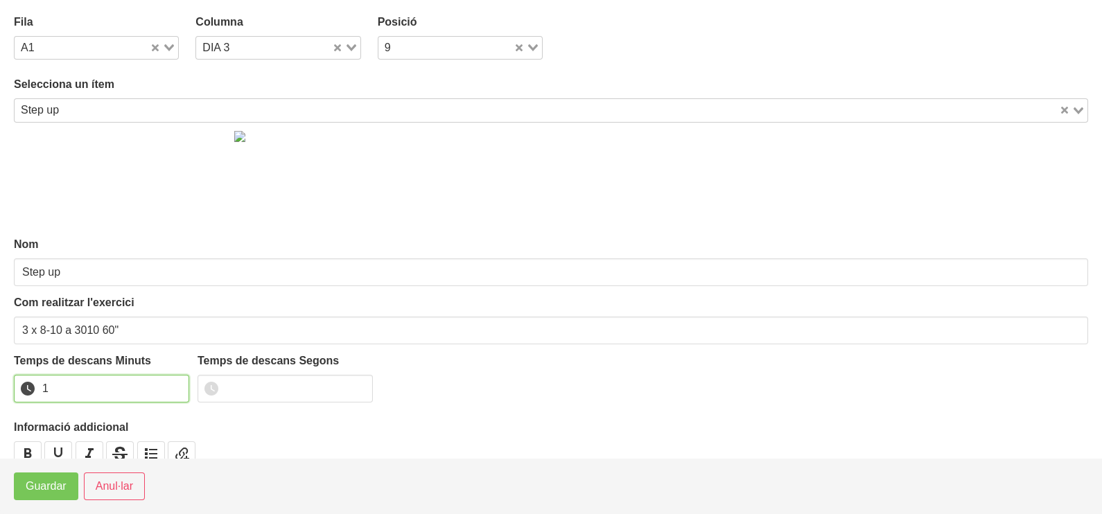
click at [176, 384] on input "1" at bounding box center [101, 389] width 175 height 28
click at [47, 485] on span "Guardar" at bounding box center [46, 486] width 41 height 17
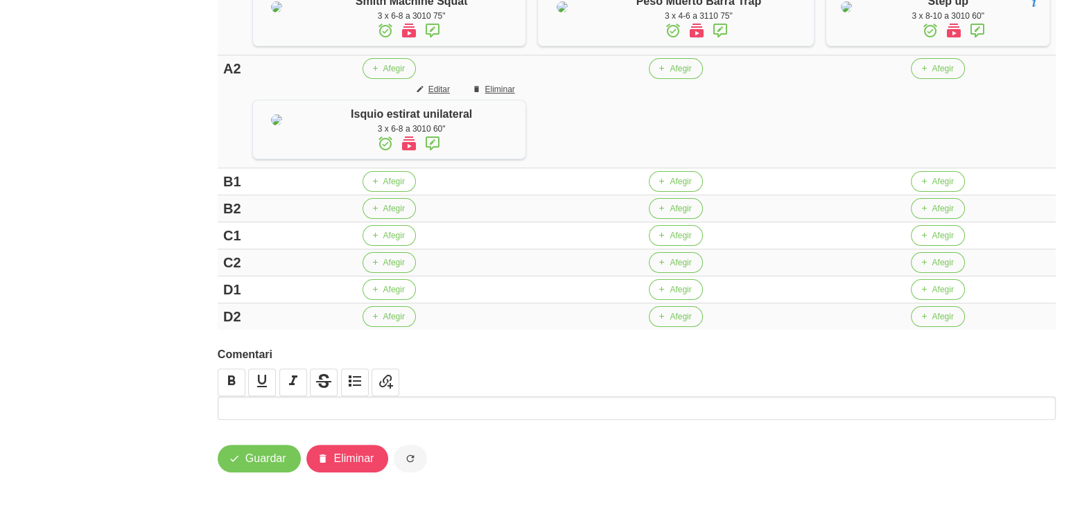
scroll to position [520, 0]
click at [946, 188] on span "Afegir" at bounding box center [942, 181] width 21 height 12
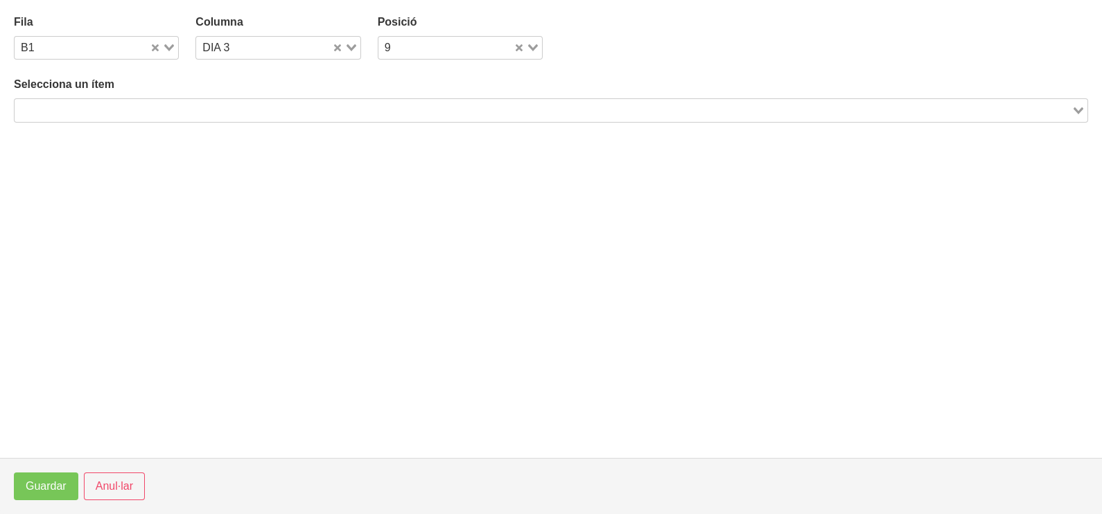
click at [289, 109] on input "Search for option" at bounding box center [543, 110] width 1054 height 17
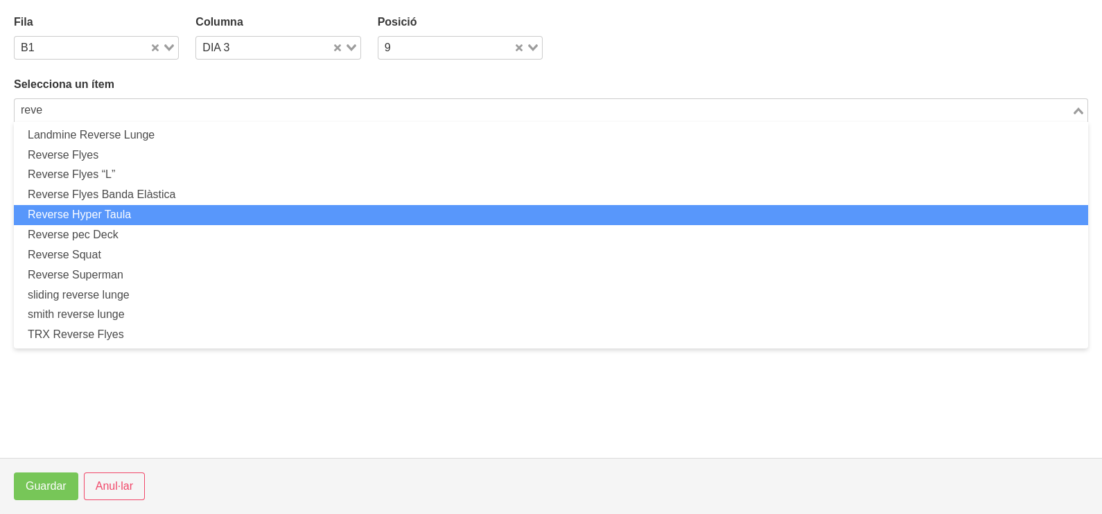
click at [171, 212] on li "Reverse Hyper Taula" at bounding box center [551, 215] width 1075 height 20
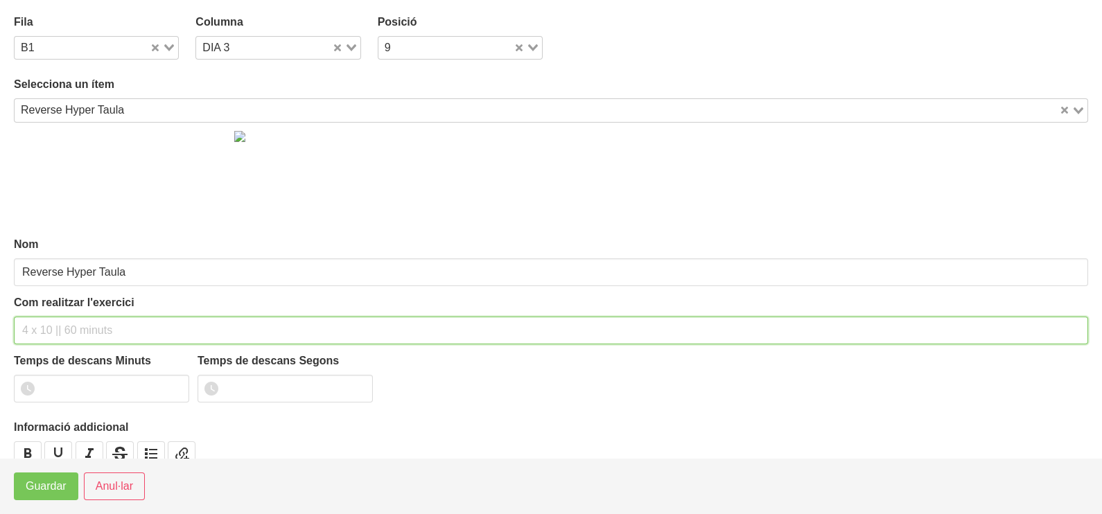
click at [73, 324] on input "text" at bounding box center [551, 331] width 1075 height 28
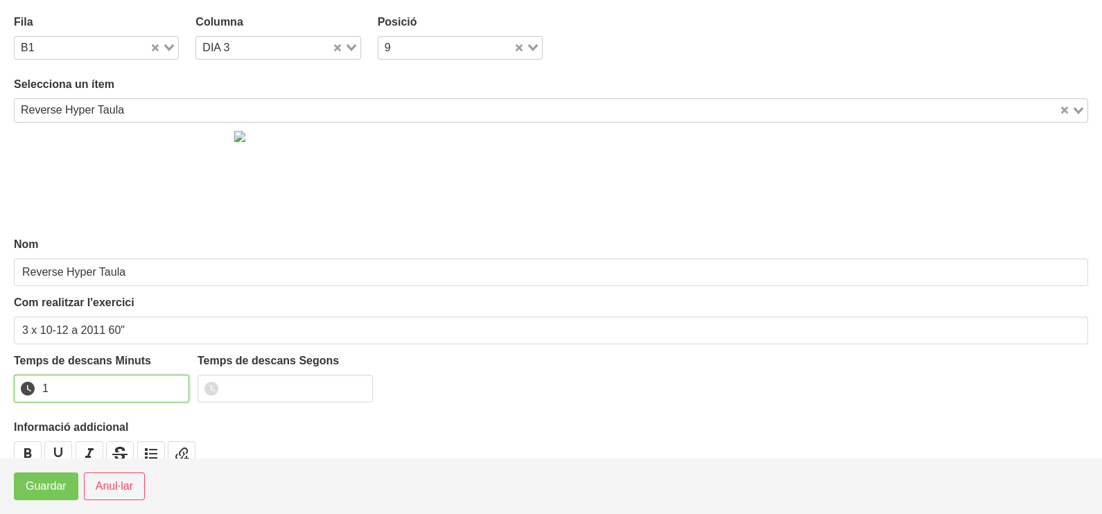
click at [176, 381] on input "1" at bounding box center [101, 389] width 175 height 28
click at [38, 493] on span "Guardar" at bounding box center [46, 486] width 41 height 17
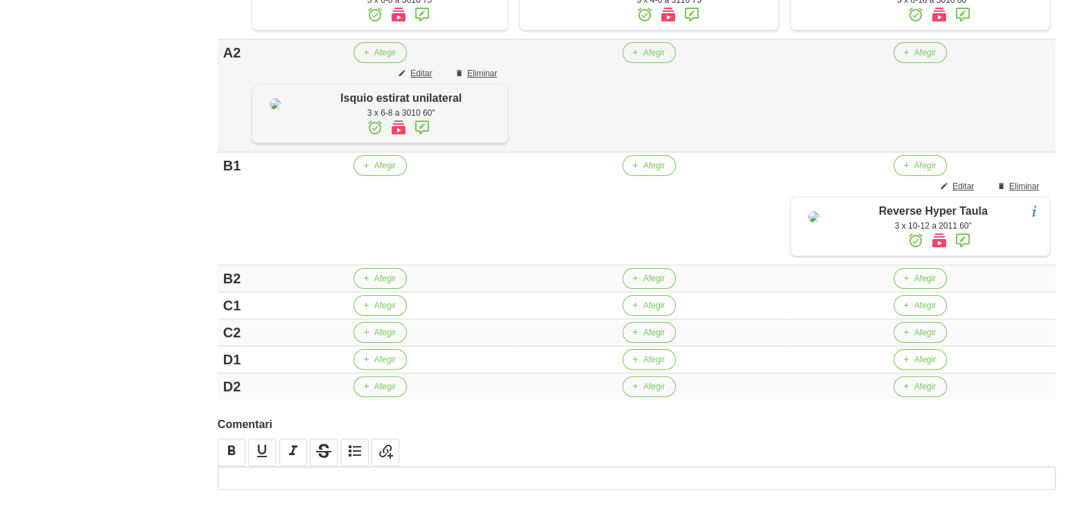
scroll to position [433, 0]
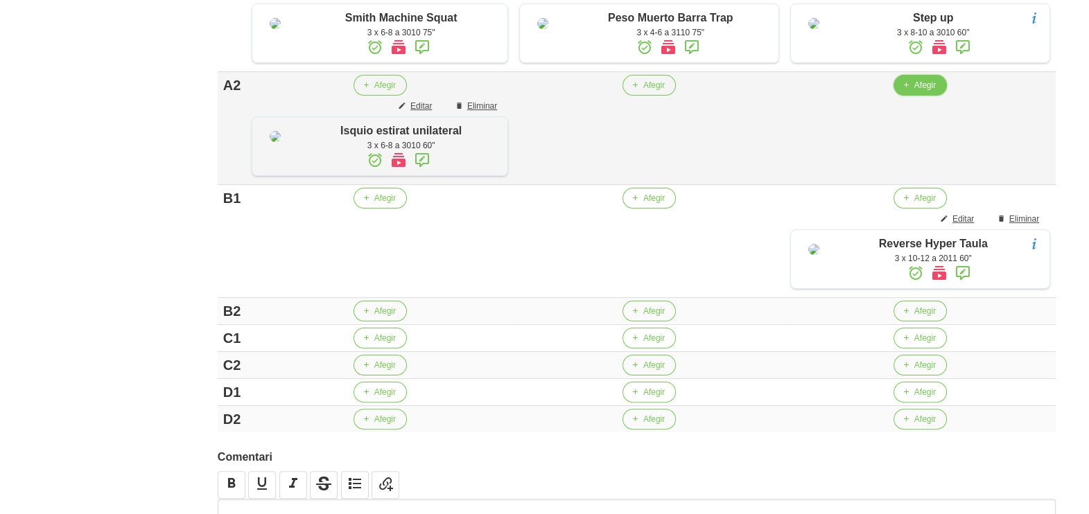
click at [908, 92] on icon "button" at bounding box center [906, 85] width 8 height 12
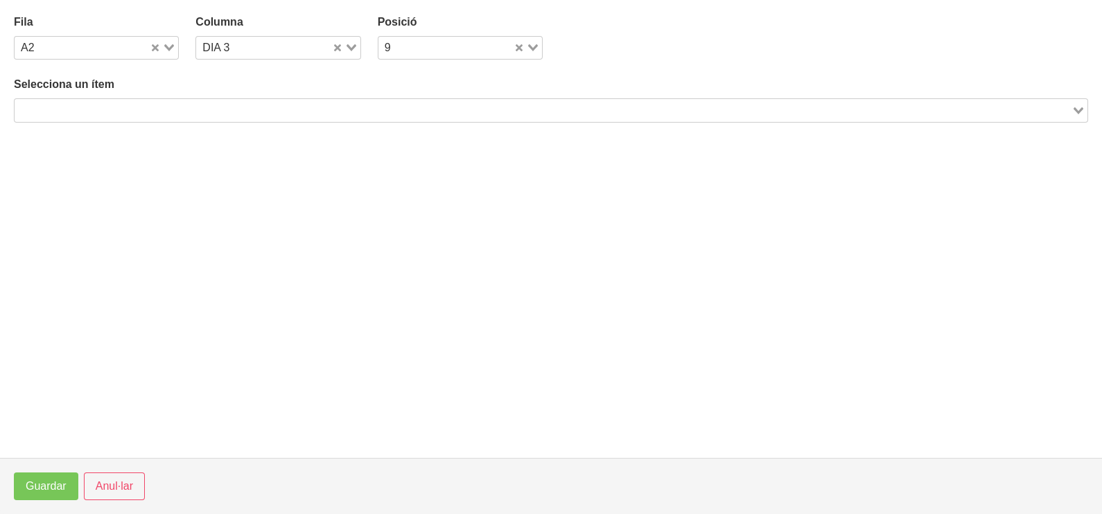
click at [333, 102] on input "Search for option" at bounding box center [543, 110] width 1054 height 17
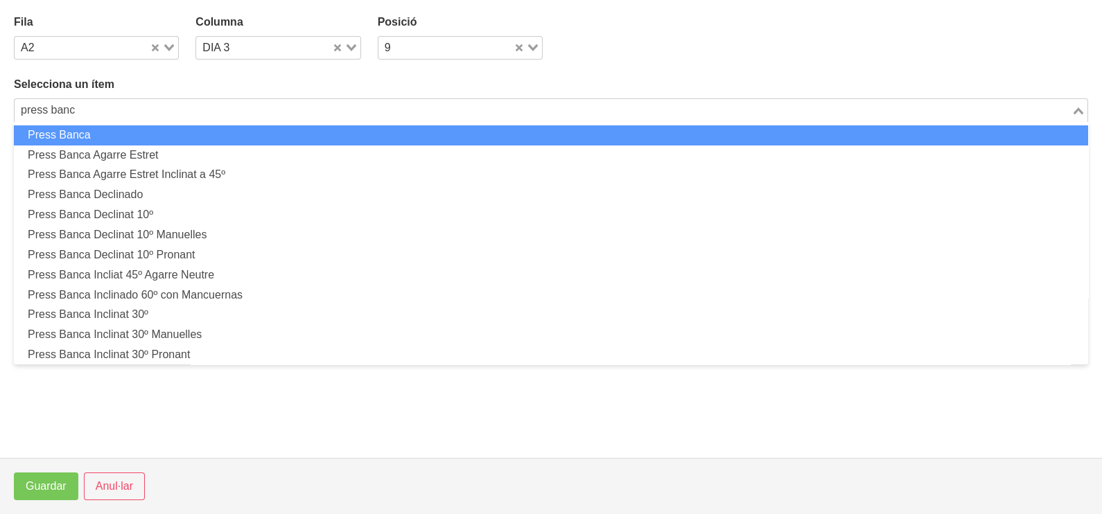
click at [320, 134] on li "Press Banca" at bounding box center [551, 135] width 1075 height 20
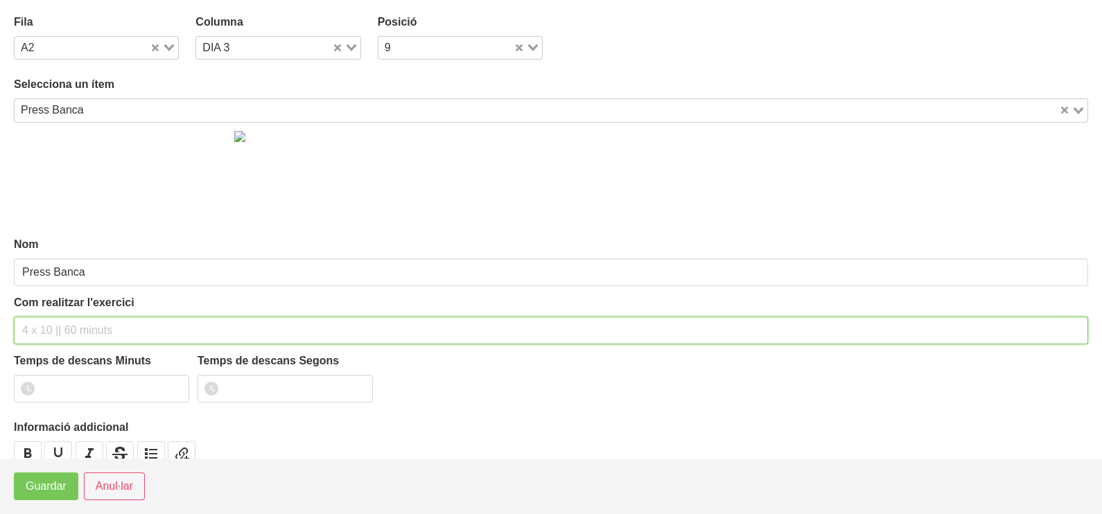
click at [62, 329] on input "text" at bounding box center [551, 331] width 1075 height 28
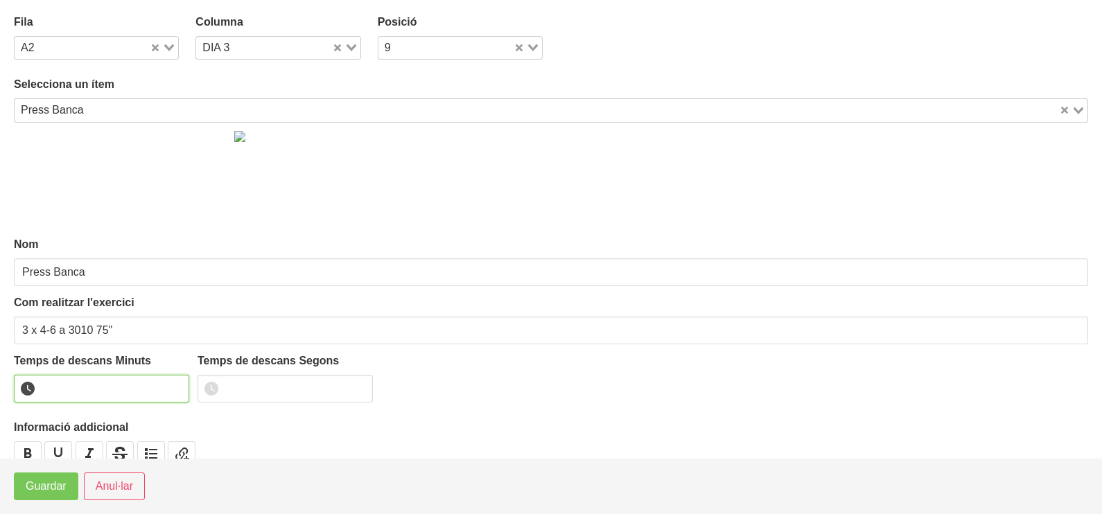
click at [98, 393] on input "number" at bounding box center [101, 389] width 175 height 28
click at [46, 492] on span "Guardar" at bounding box center [46, 486] width 41 height 17
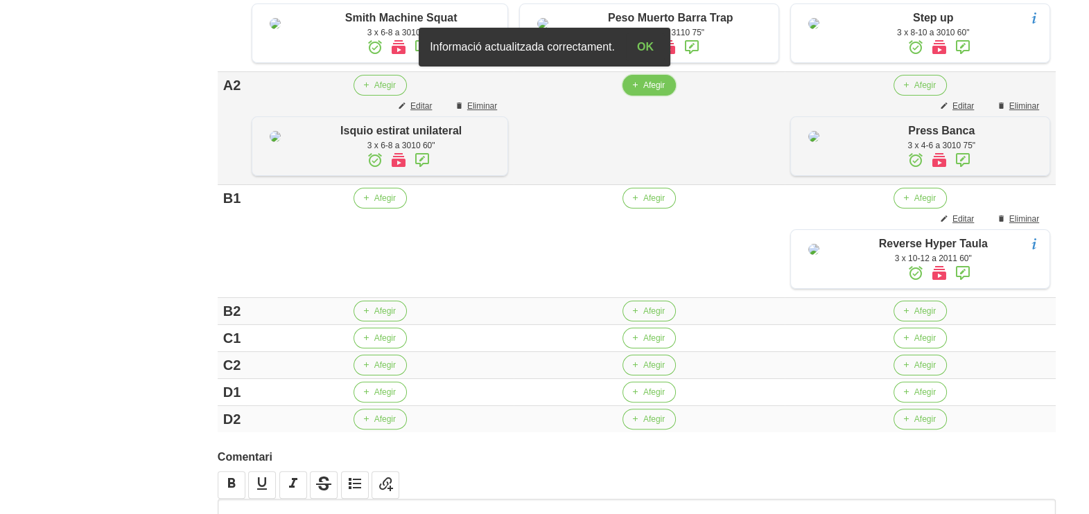
click at [656, 92] on span "Afegir" at bounding box center [653, 85] width 21 height 12
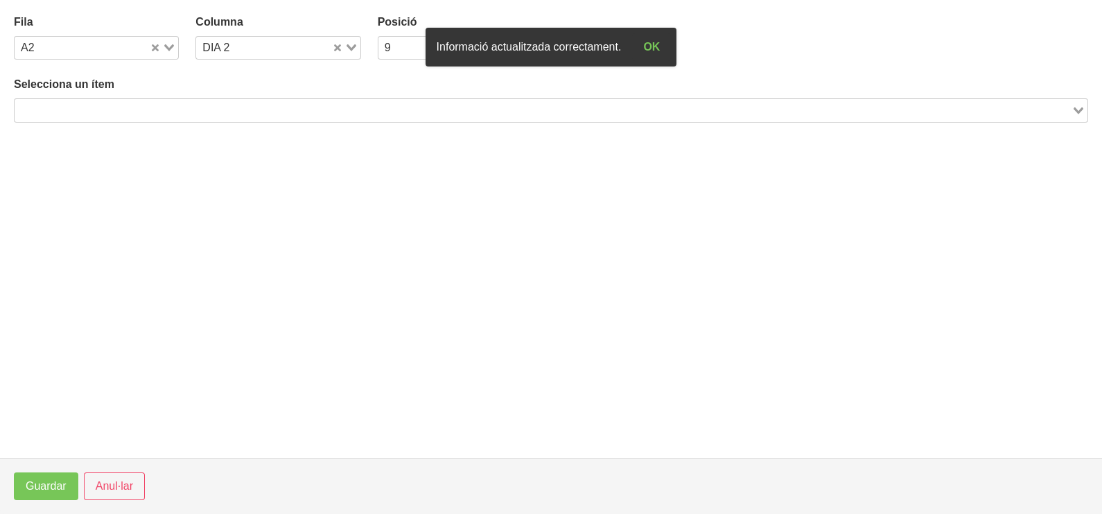
click at [157, 102] on input "Search for option" at bounding box center [543, 110] width 1054 height 17
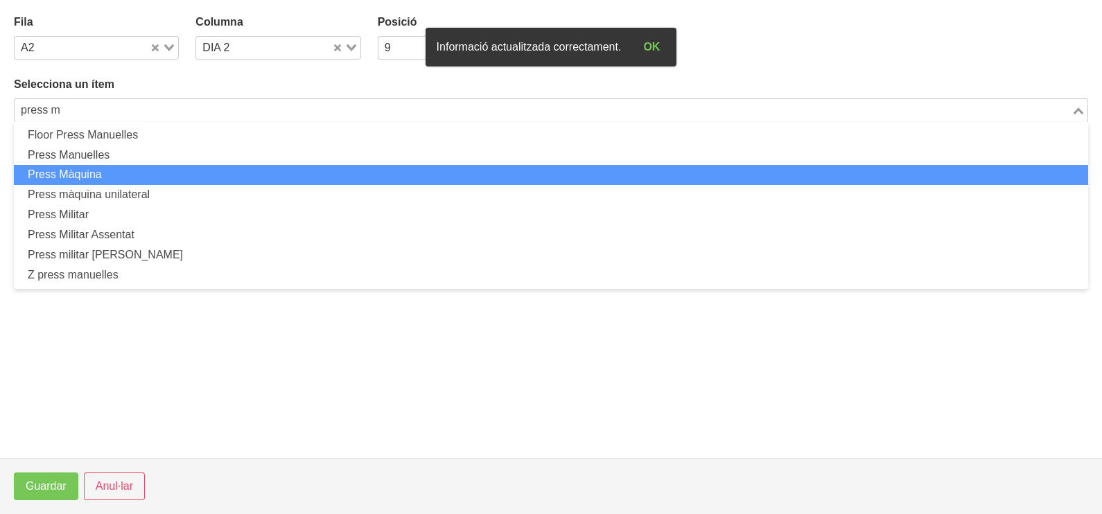
click at [146, 170] on li "Press Màquina" at bounding box center [551, 175] width 1075 height 20
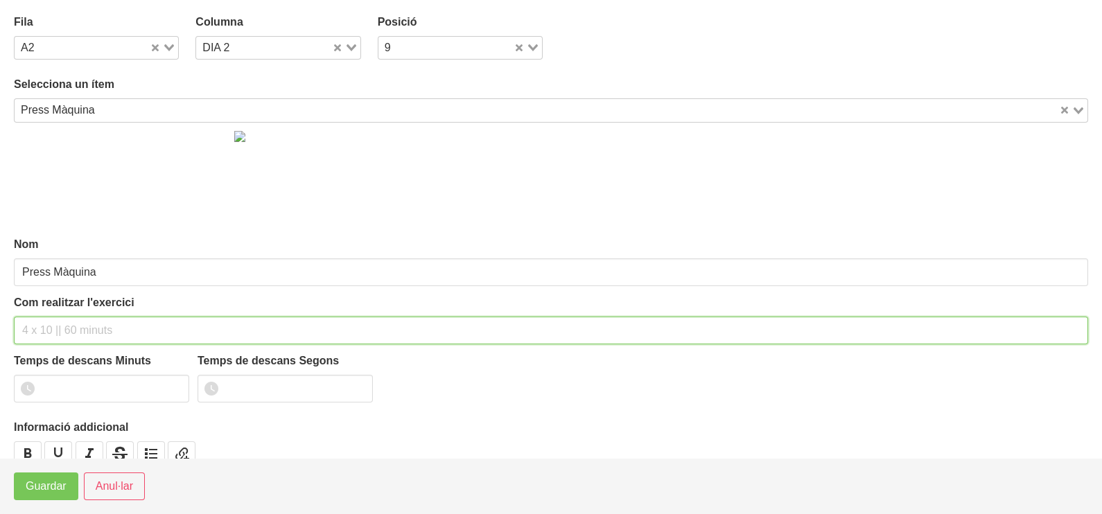
click at [78, 323] on input "text" at bounding box center [551, 331] width 1075 height 28
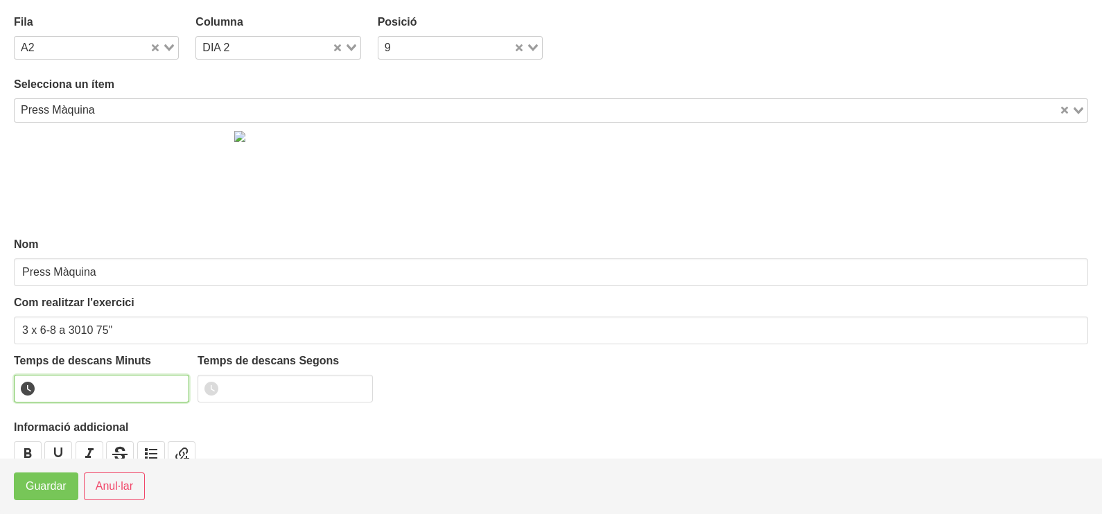
click at [80, 385] on input "number" at bounding box center [101, 389] width 175 height 28
click at [55, 489] on span "Guardar" at bounding box center [46, 486] width 41 height 17
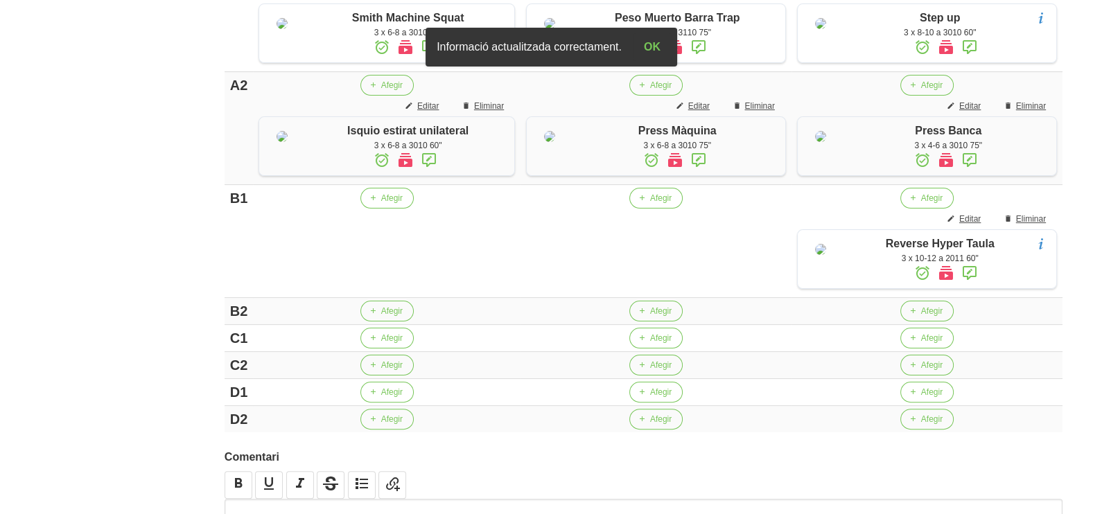
scroll to position [520, 0]
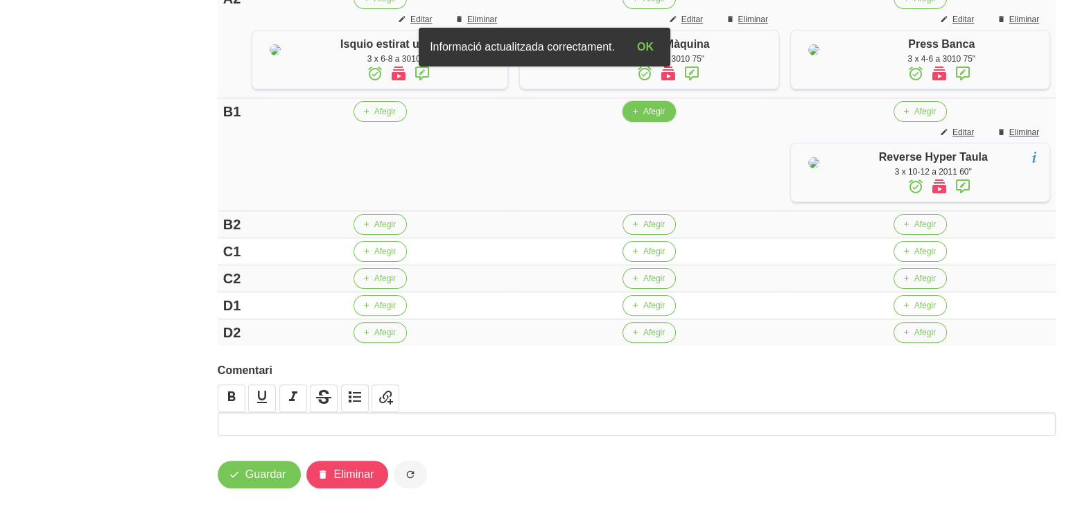
click at [652, 122] on button "Afegir" at bounding box center [649, 111] width 53 height 21
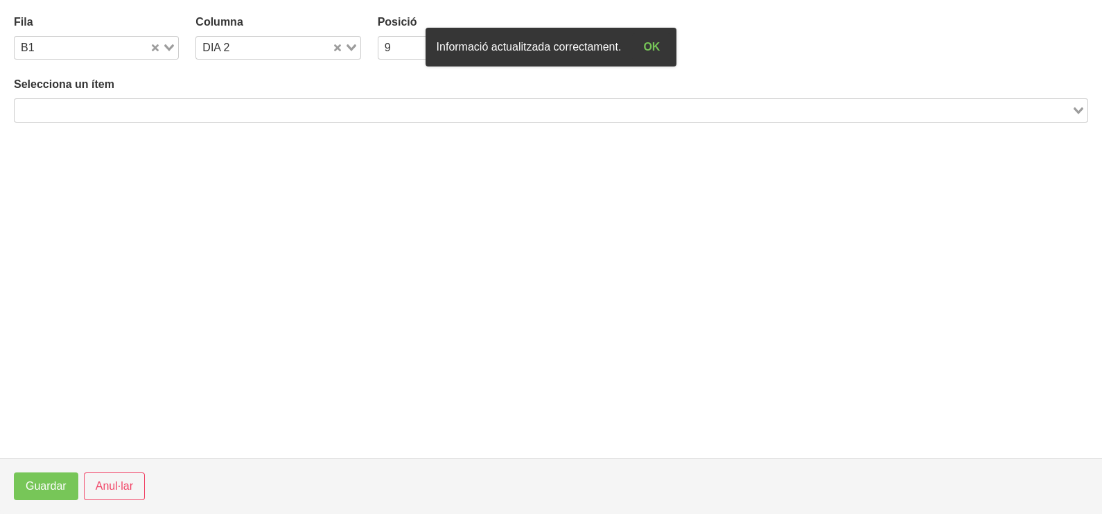
click at [191, 111] on input "Search for option" at bounding box center [543, 110] width 1054 height 17
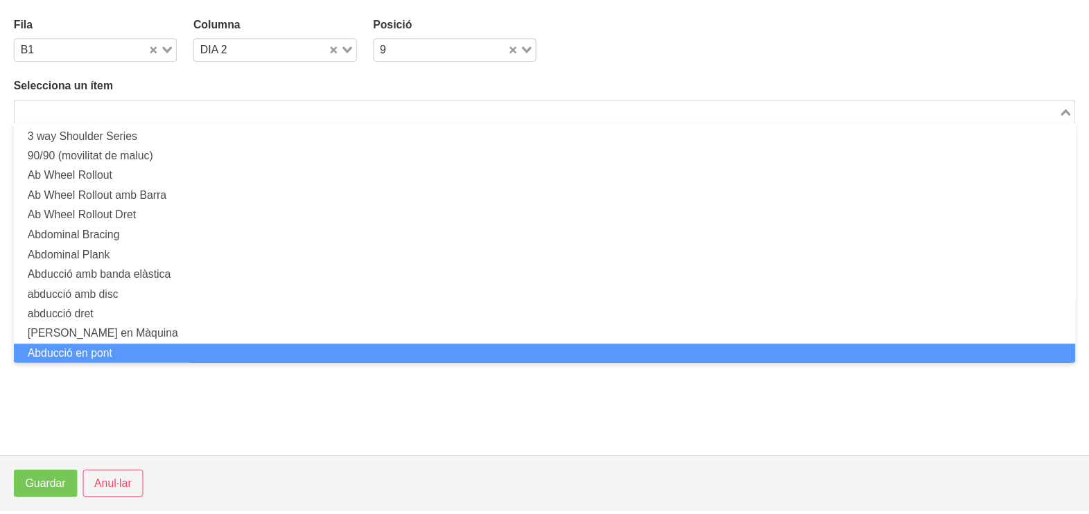
scroll to position [0, 0]
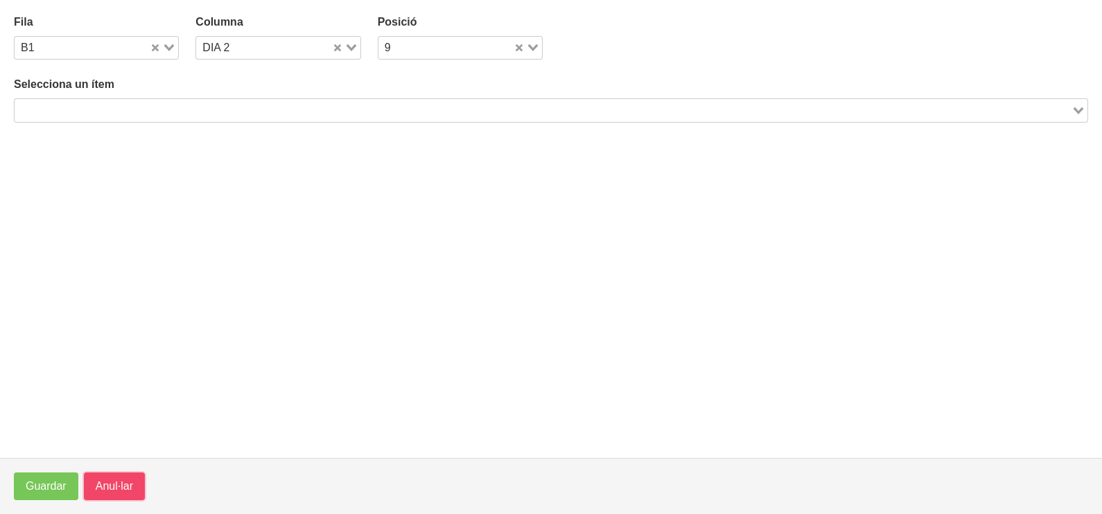
click at [103, 489] on span "Anul·lar" at bounding box center [114, 486] width 37 height 17
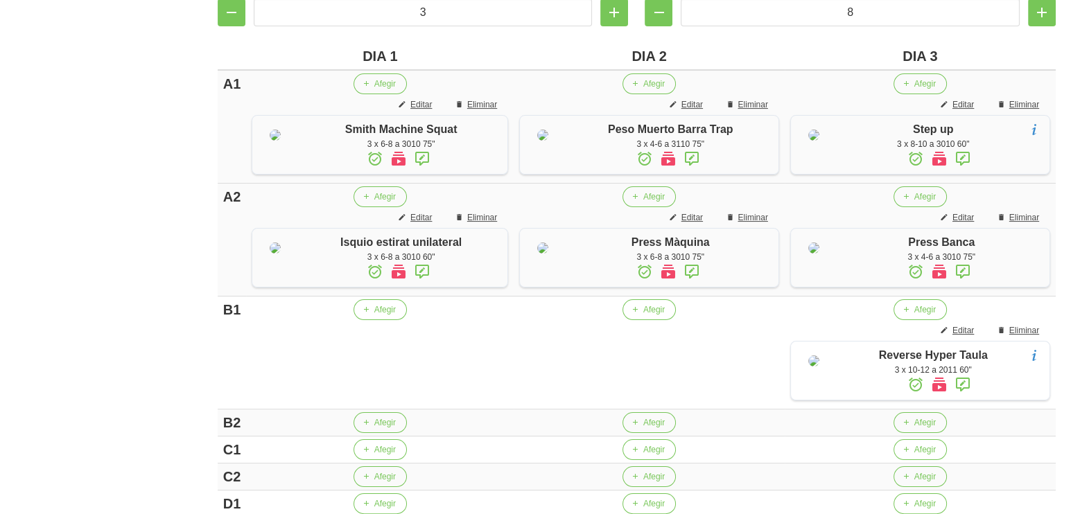
scroll to position [433, 0]
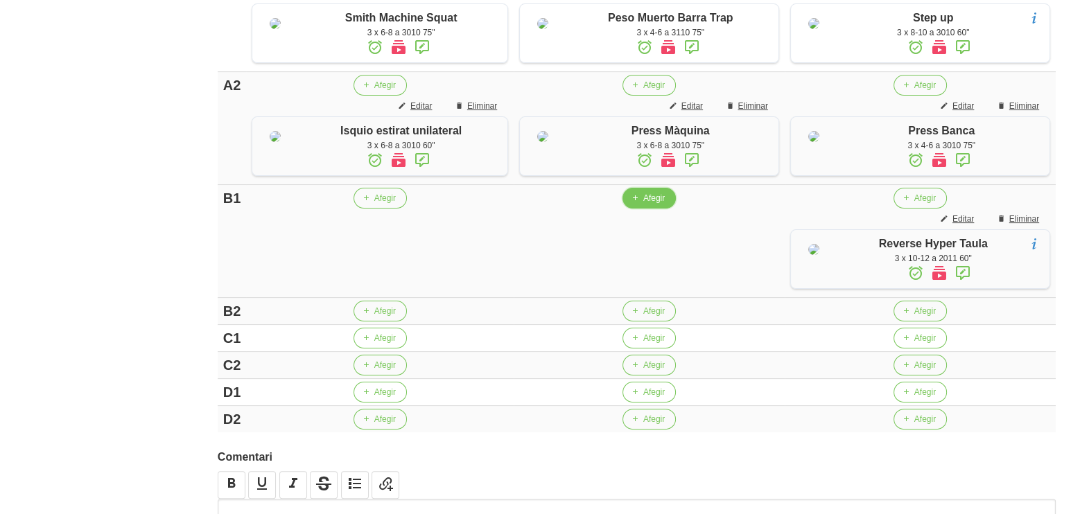
click at [644, 205] on span "Afegir" at bounding box center [653, 198] width 21 height 12
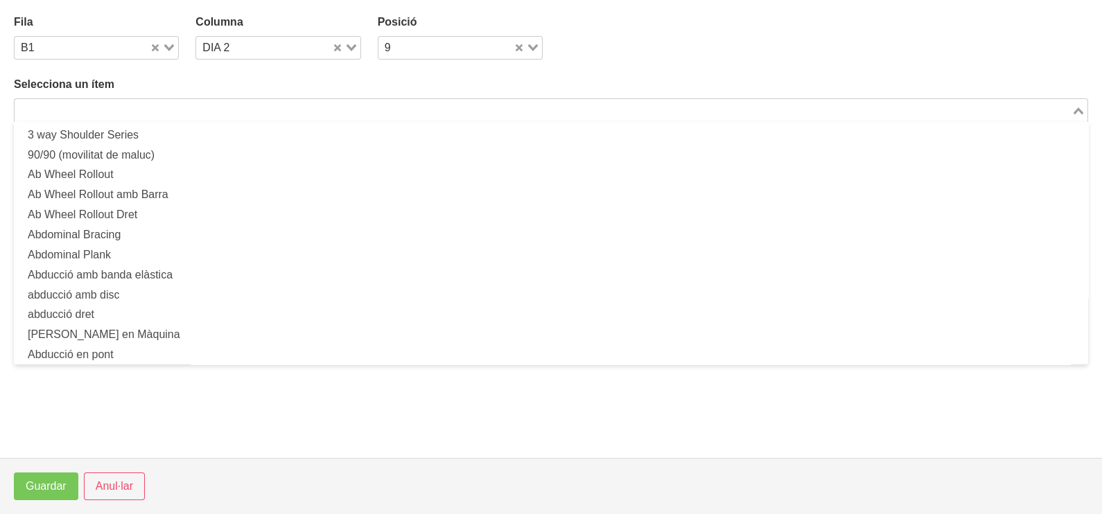
click at [99, 107] on input "Search for option" at bounding box center [543, 110] width 1054 height 17
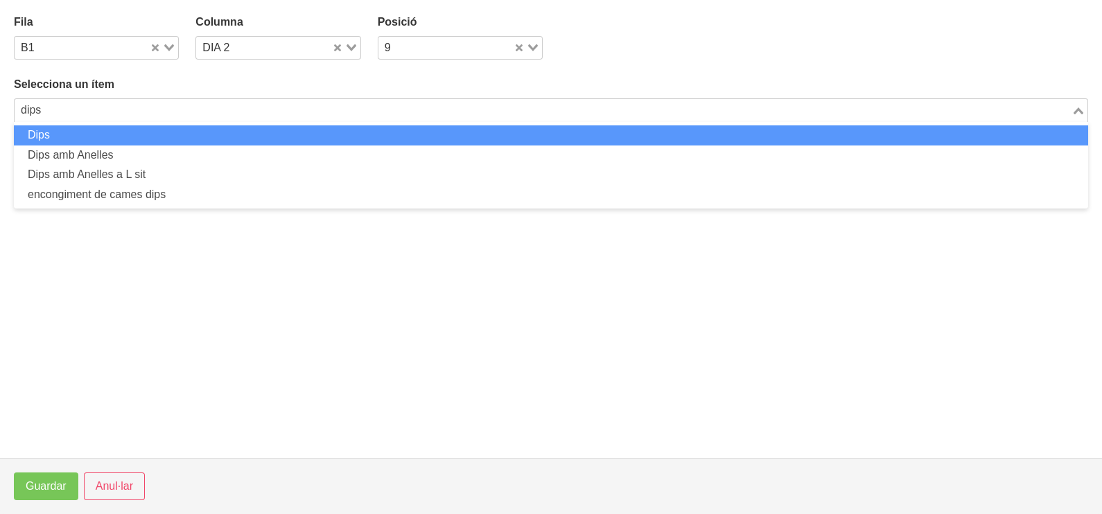
click at [284, 134] on li "Dips" at bounding box center [551, 135] width 1075 height 20
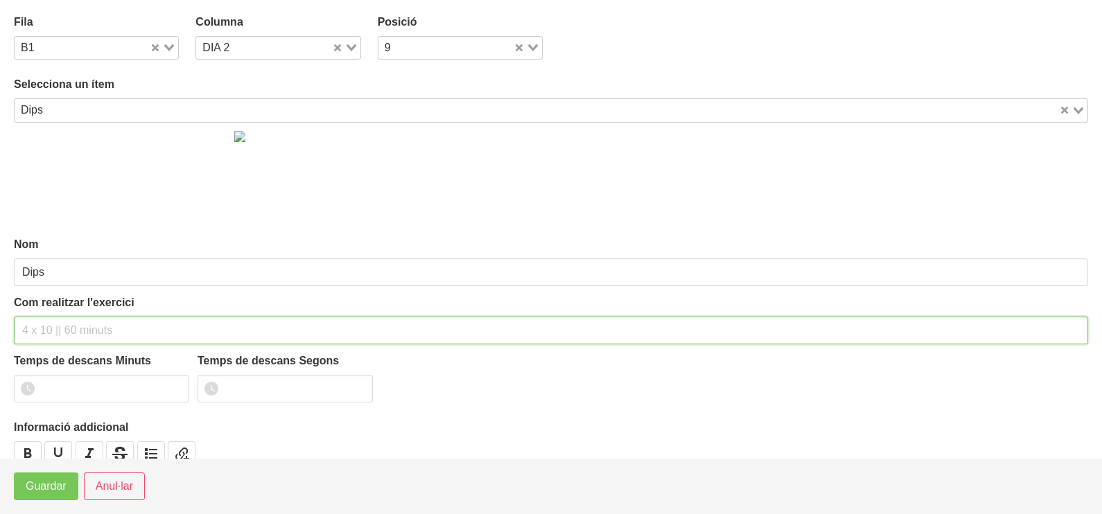
click at [59, 340] on input "text" at bounding box center [551, 331] width 1075 height 28
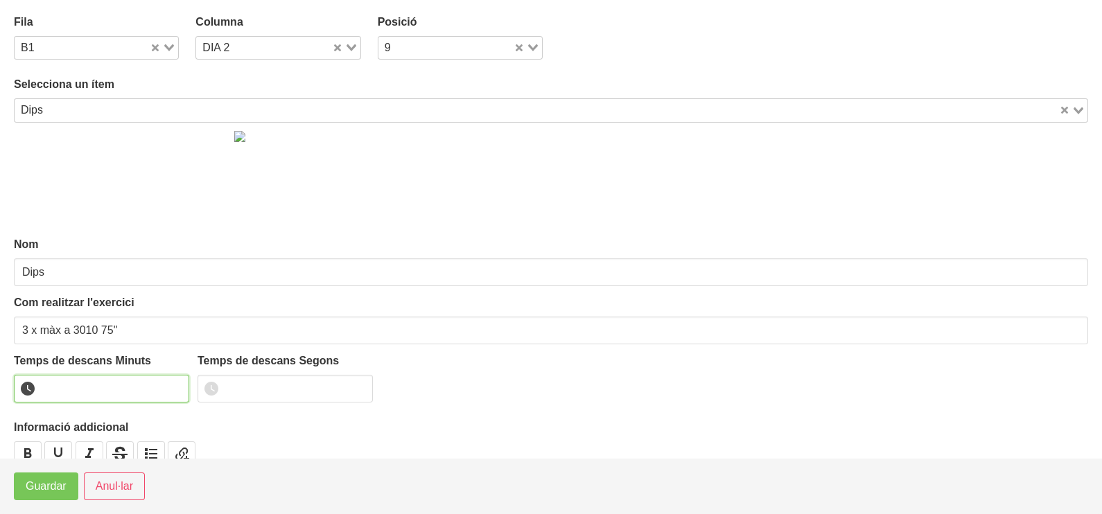
click at [100, 388] on input "number" at bounding box center [101, 389] width 175 height 28
click at [41, 499] on button "Guardar" at bounding box center [46, 487] width 64 height 28
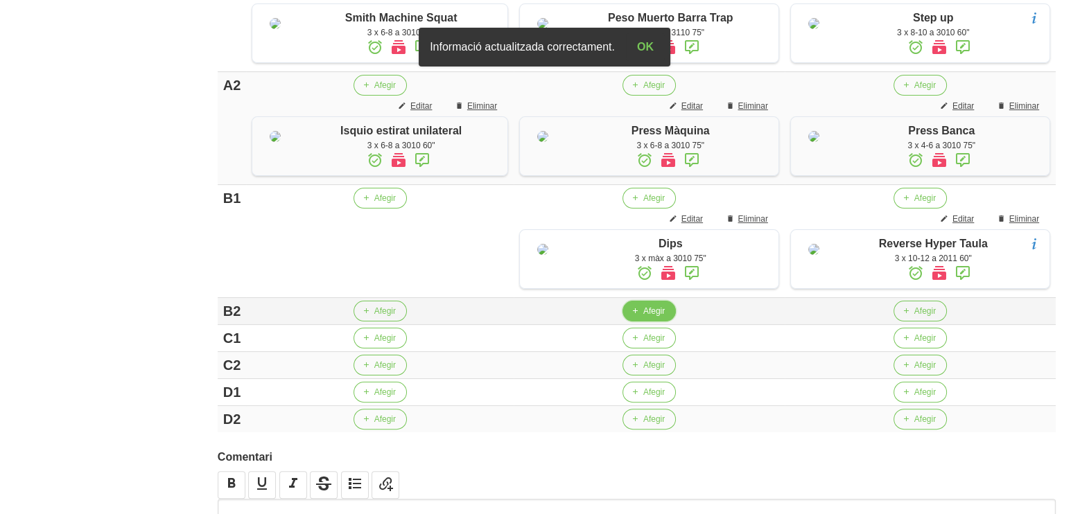
click at [654, 317] on span "Afegir" at bounding box center [653, 311] width 21 height 12
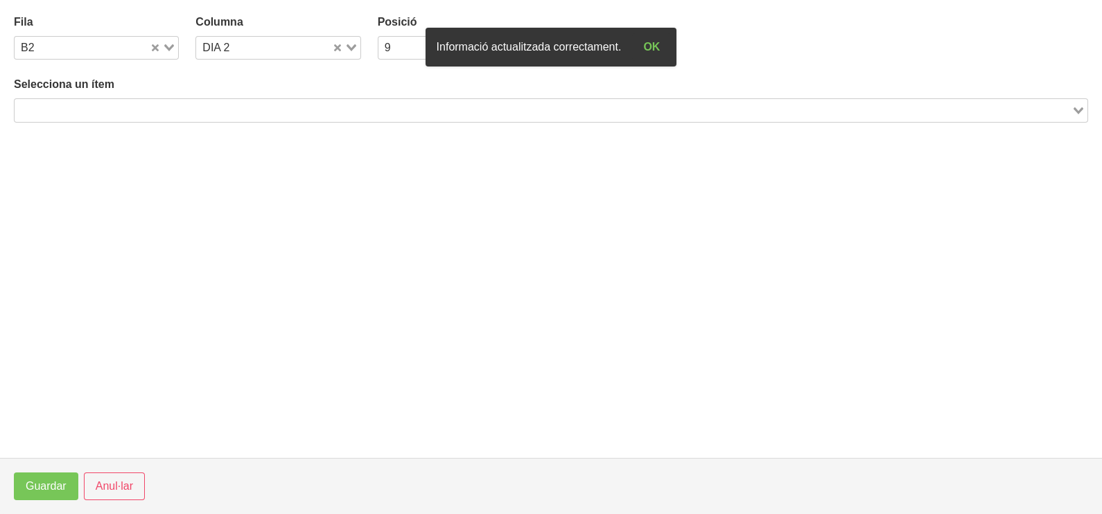
click at [276, 105] on input "Search for option" at bounding box center [543, 110] width 1054 height 17
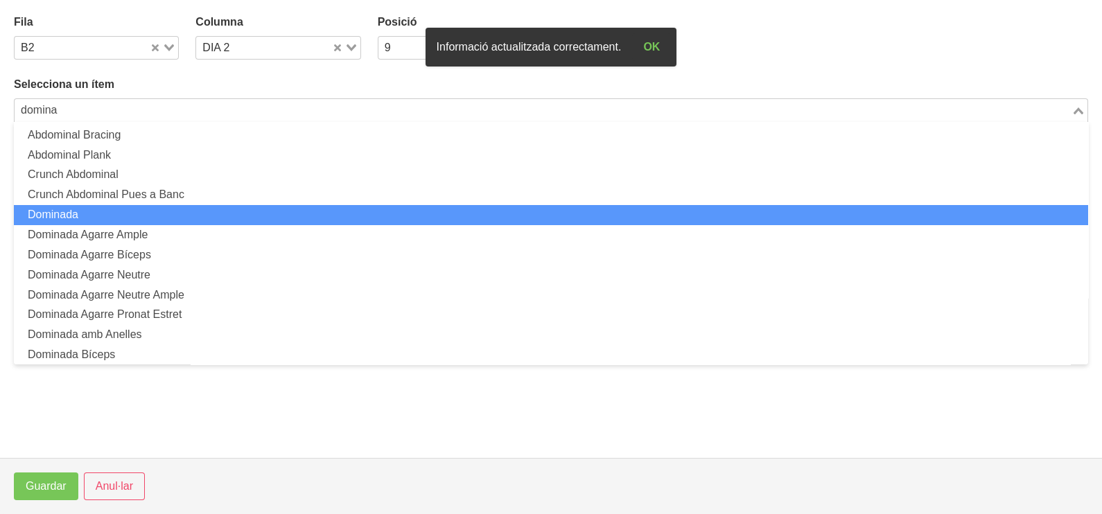
click at [127, 222] on li "Dominada" at bounding box center [551, 215] width 1075 height 20
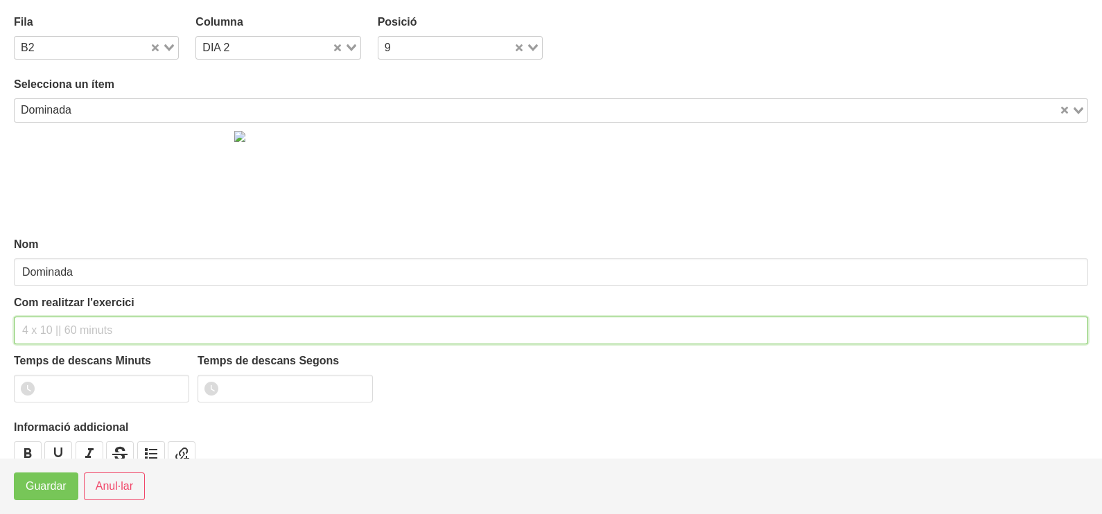
click at [72, 323] on input "text" at bounding box center [551, 331] width 1075 height 28
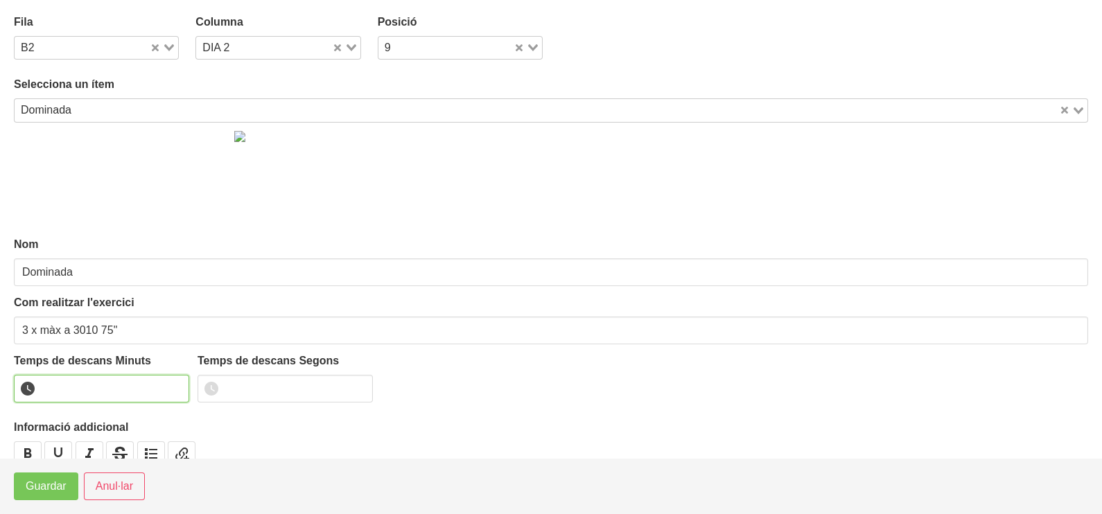
click at [90, 386] on input "number" at bounding box center [101, 389] width 175 height 28
click at [58, 485] on span "Guardar" at bounding box center [46, 486] width 41 height 17
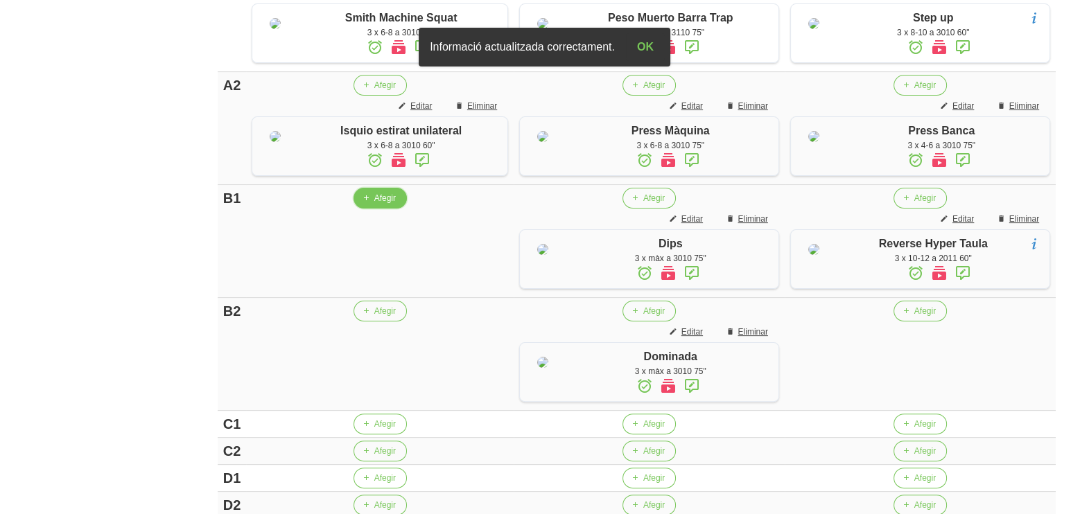
click at [373, 209] on button "Afegir" at bounding box center [380, 198] width 53 height 21
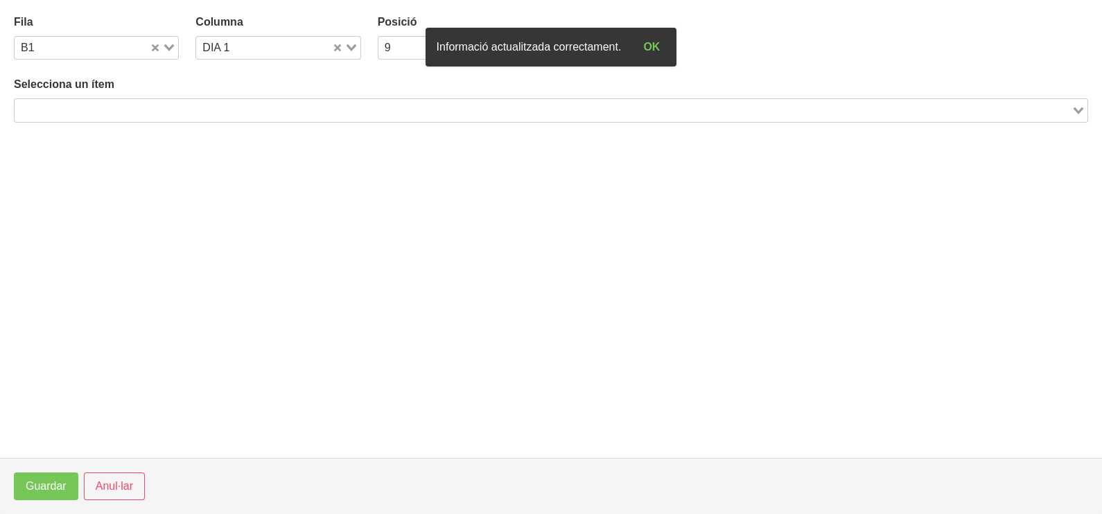
click at [122, 109] on input "Search for option" at bounding box center [543, 110] width 1054 height 17
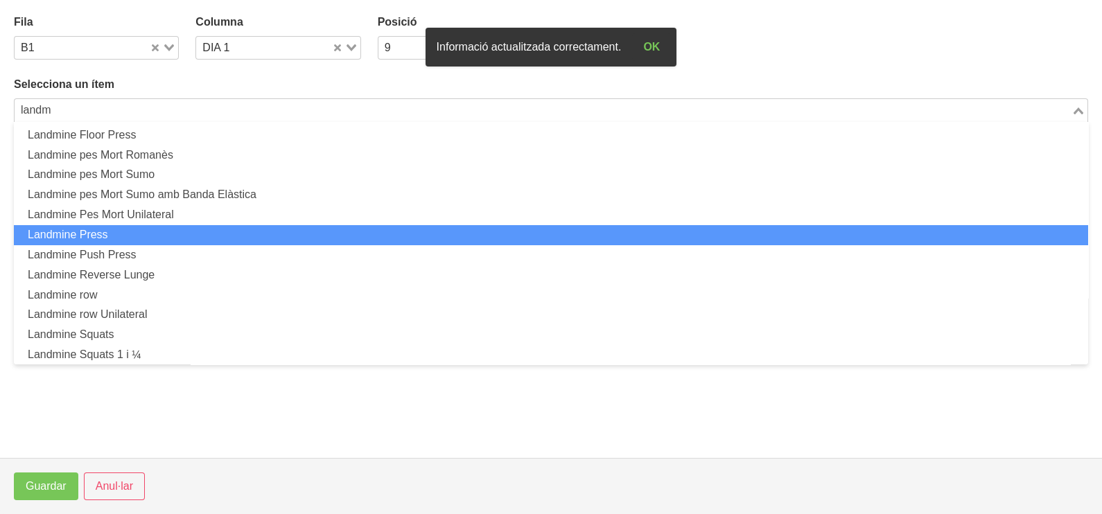
click at [131, 225] on li "Landmine Press" at bounding box center [551, 235] width 1075 height 20
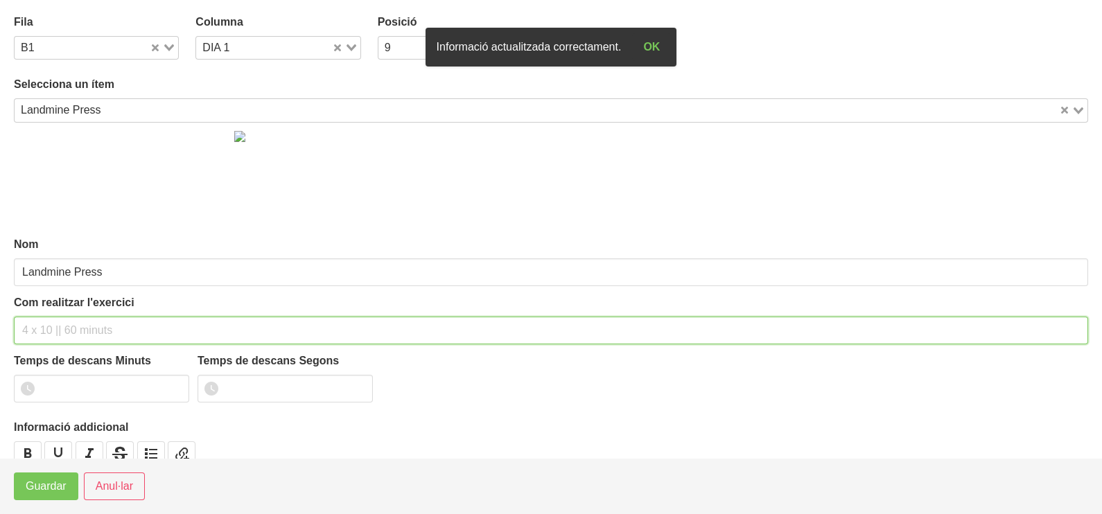
click at [62, 320] on input "text" at bounding box center [551, 331] width 1075 height 28
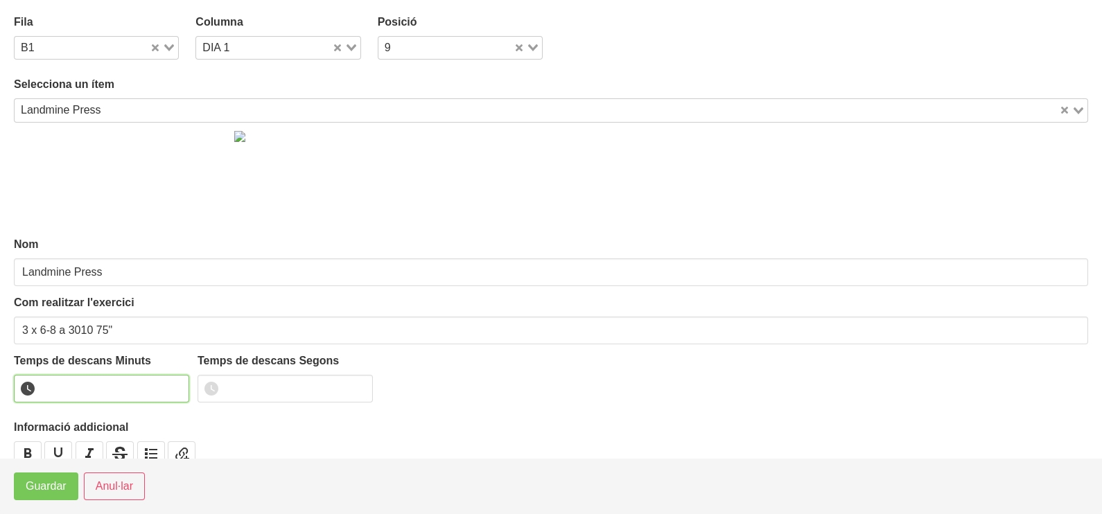
click at [87, 390] on input "number" at bounding box center [101, 389] width 175 height 28
click at [59, 489] on span "Guardar" at bounding box center [46, 486] width 41 height 17
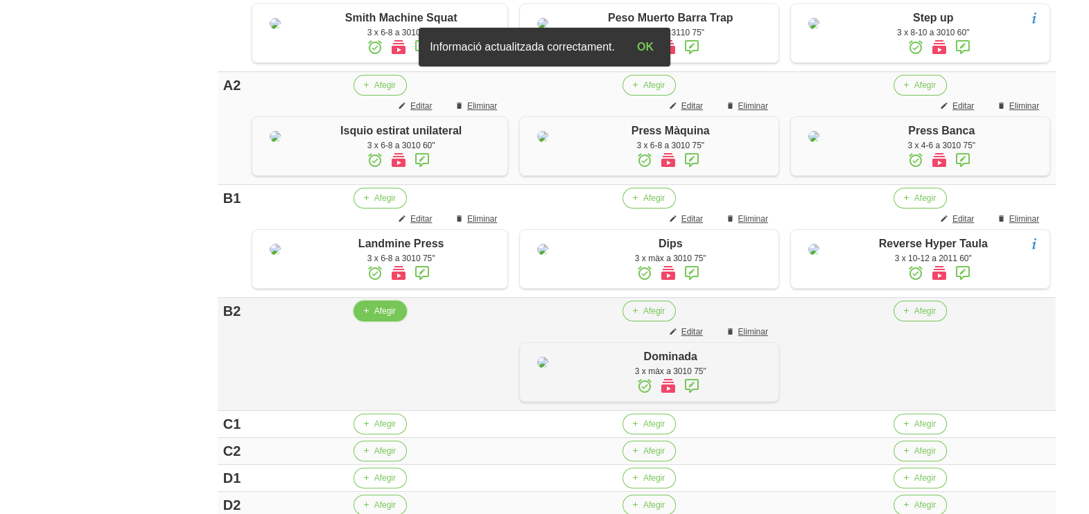
click at [374, 317] on span "Afegir" at bounding box center [384, 311] width 21 height 12
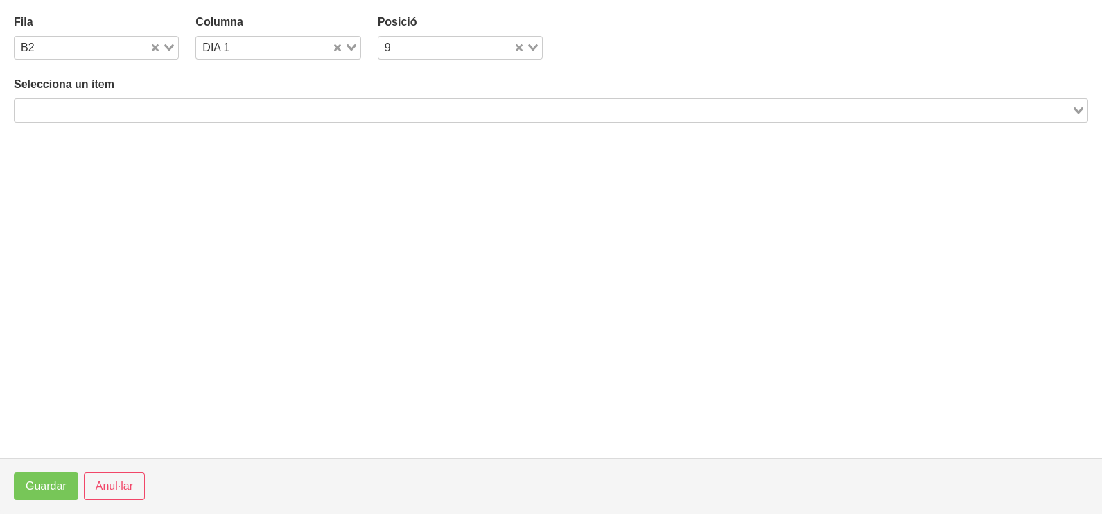
click at [288, 102] on input "Search for option" at bounding box center [543, 110] width 1054 height 17
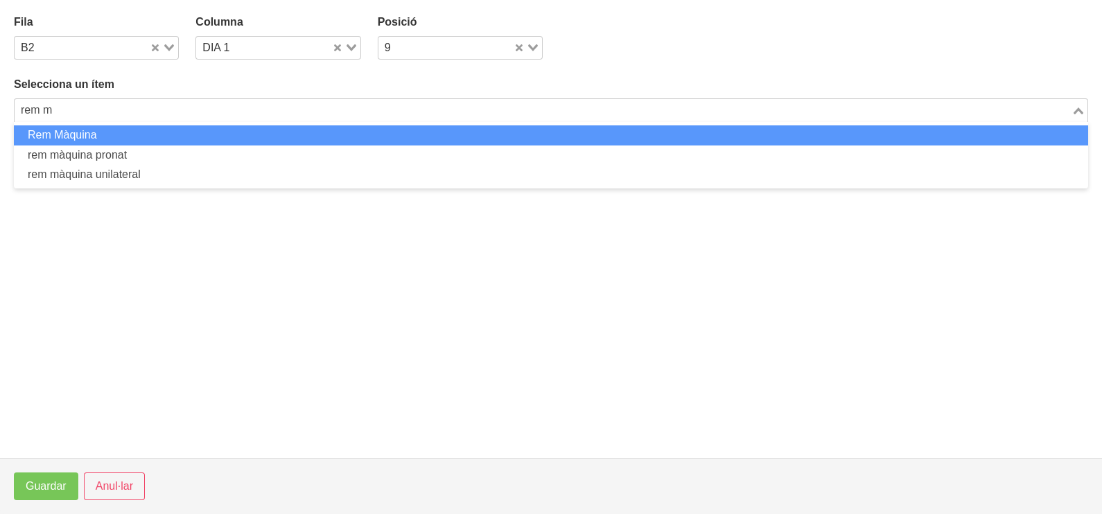
click at [279, 130] on li "Rem Màquina" at bounding box center [551, 135] width 1075 height 20
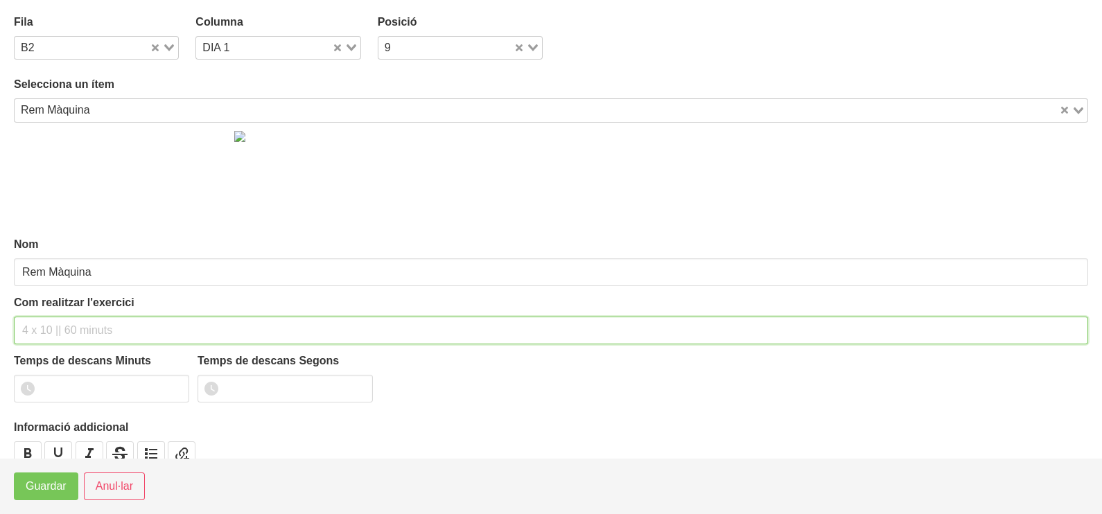
click at [62, 322] on input "text" at bounding box center [551, 331] width 1075 height 28
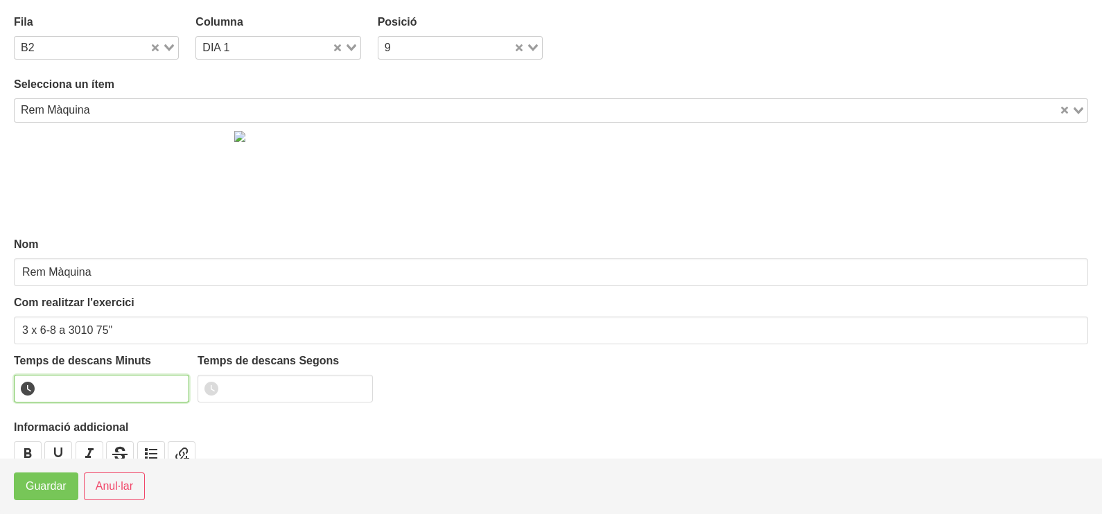
click at [78, 395] on input "number" at bounding box center [101, 389] width 175 height 28
click at [45, 492] on span "Guardar" at bounding box center [46, 486] width 41 height 17
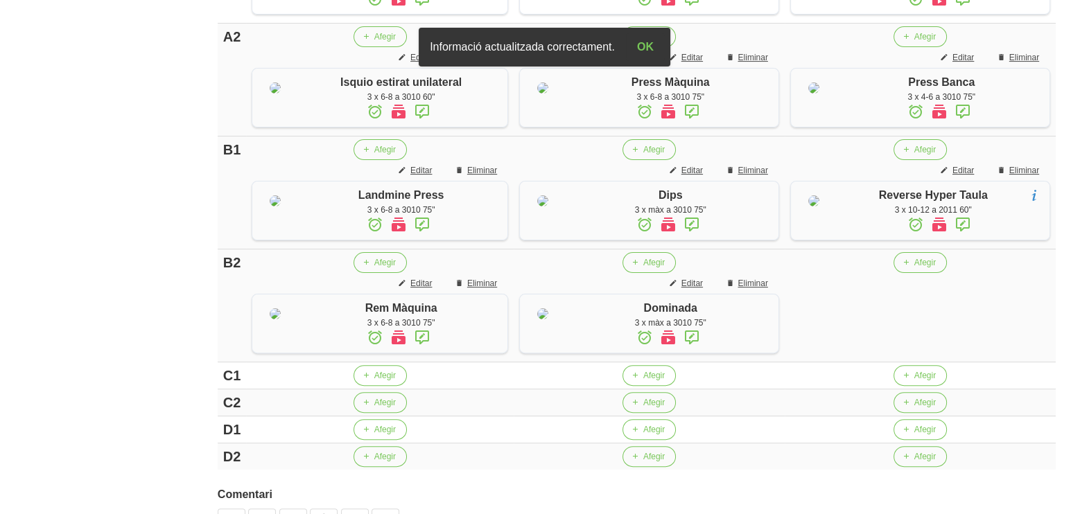
scroll to position [520, 0]
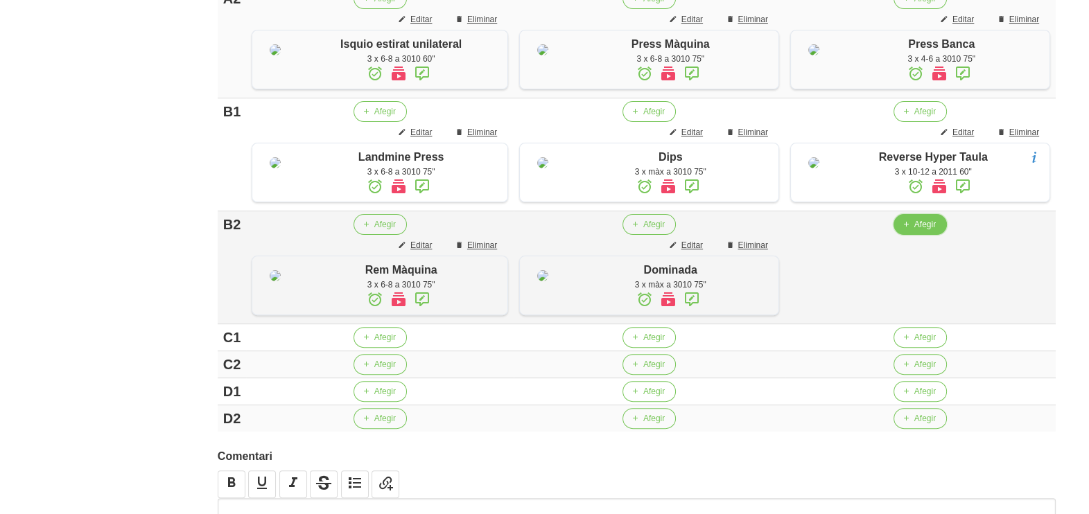
click at [912, 231] on span "button" at bounding box center [906, 224] width 12 height 12
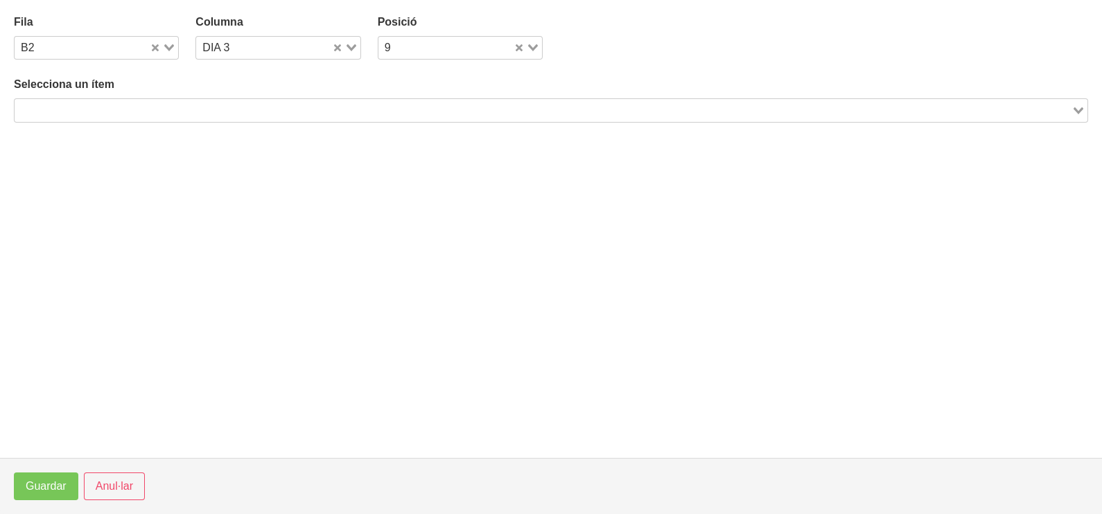
click at [200, 110] on input "Search for option" at bounding box center [543, 110] width 1054 height 17
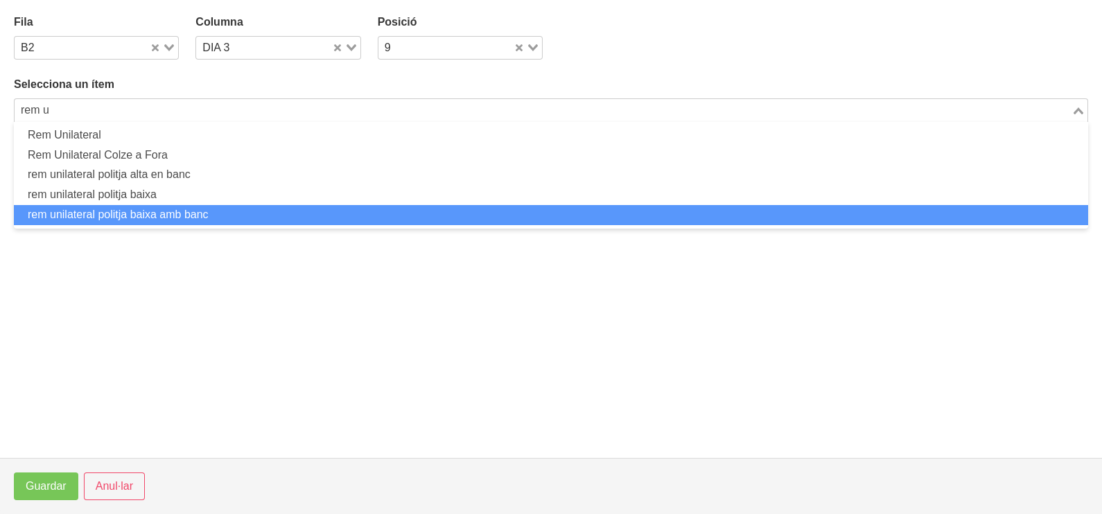
click at [184, 207] on li "rem unilateral politja baixa amb banc" at bounding box center [551, 215] width 1075 height 20
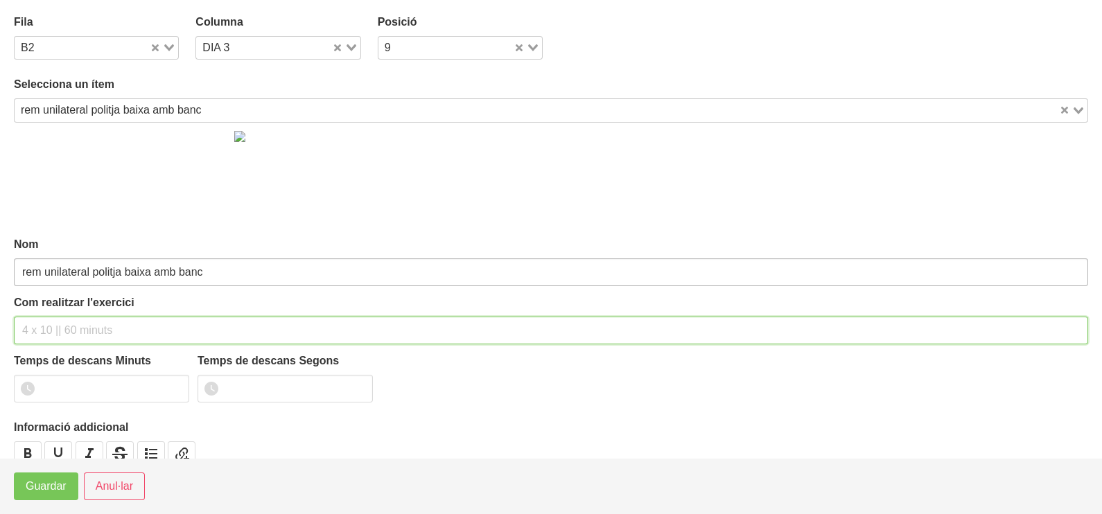
drag, startPoint x: 93, startPoint y: 328, endPoint x: 119, endPoint y: 258, distance: 74.8
click at [94, 326] on input "text" at bounding box center [551, 331] width 1075 height 28
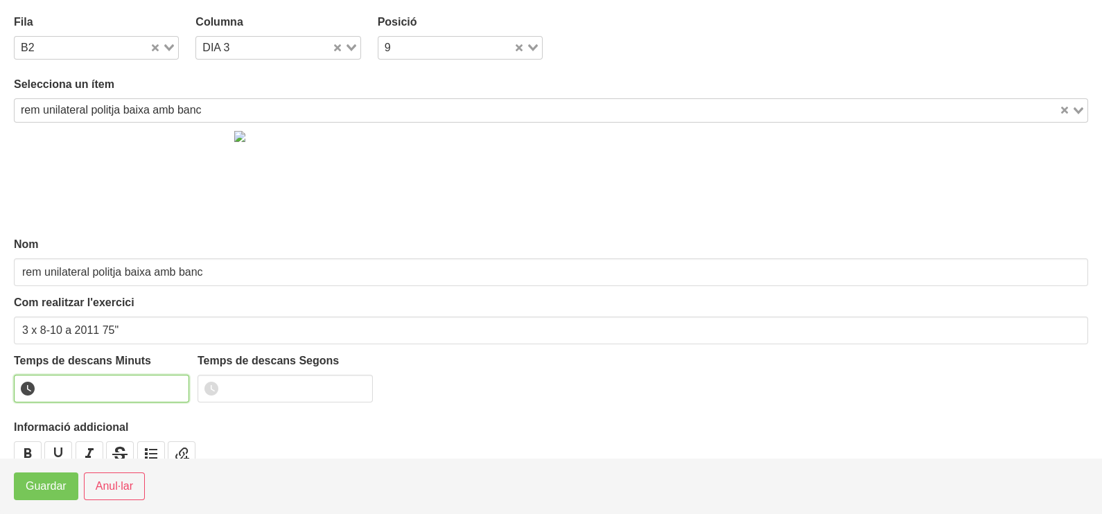
click at [91, 376] on input "number" at bounding box center [101, 389] width 175 height 28
click at [53, 486] on span "Guardar" at bounding box center [46, 486] width 41 height 17
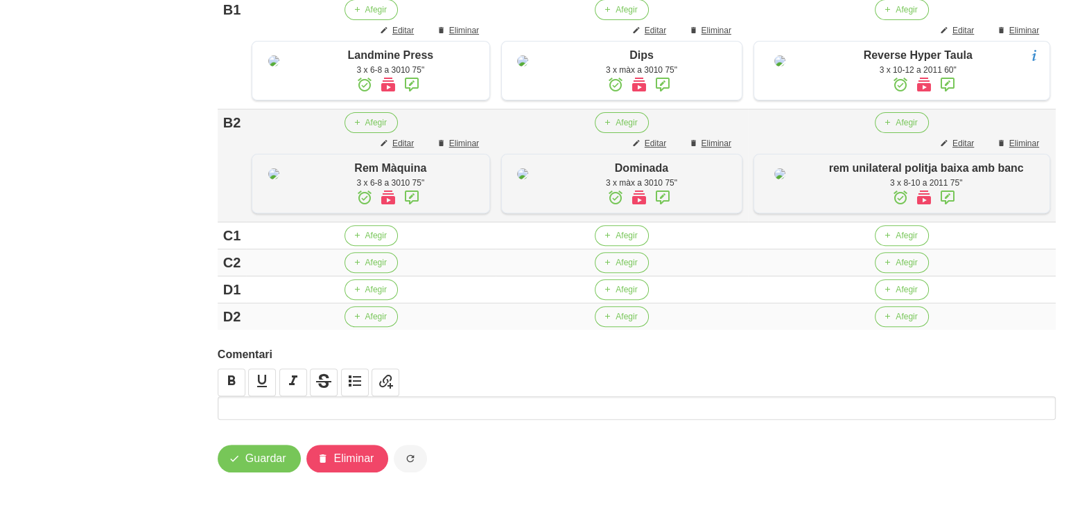
scroll to position [775, 0]
click at [633, 237] on span "Afegir" at bounding box center [626, 235] width 21 height 12
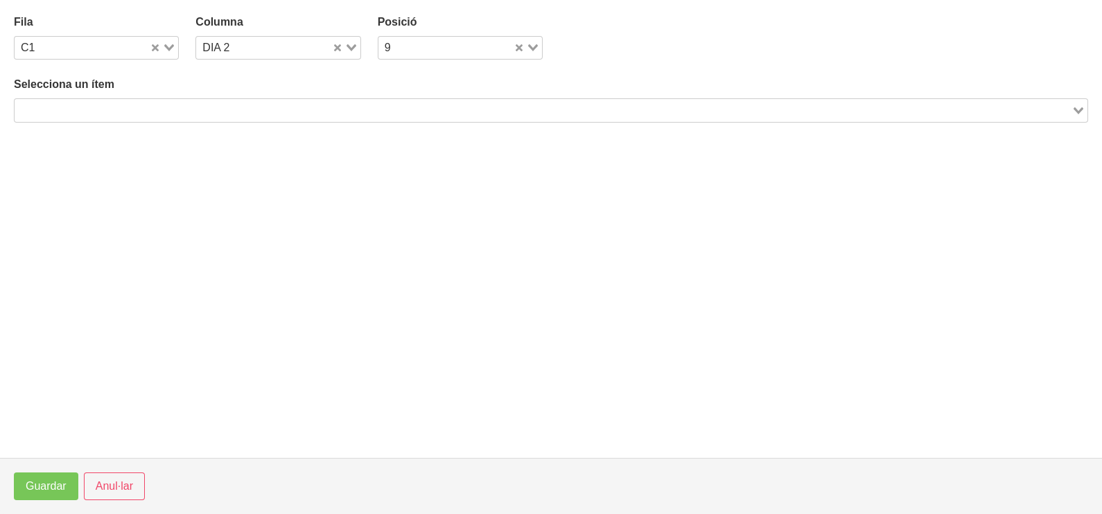
click at [179, 110] on input "Search for option" at bounding box center [543, 110] width 1054 height 17
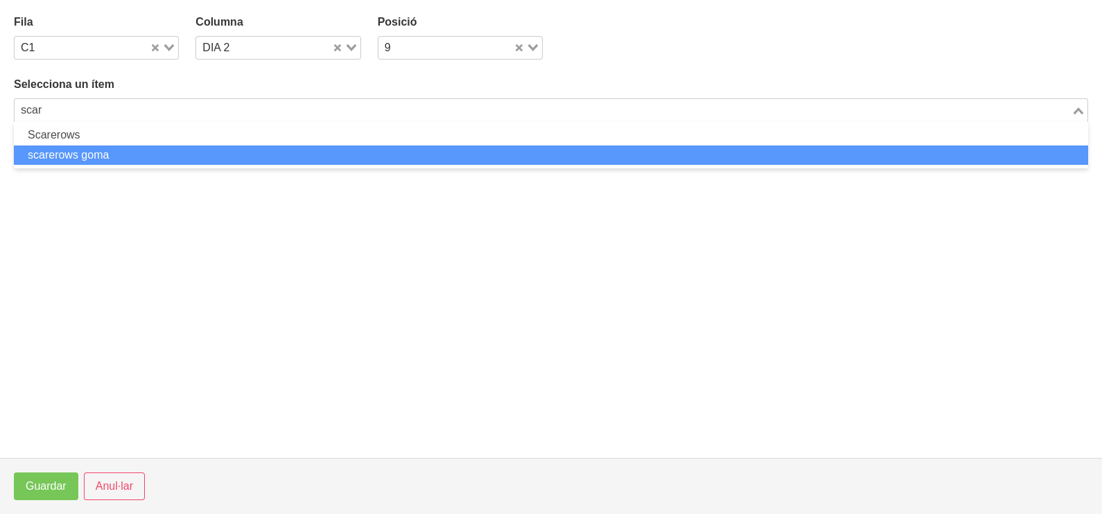
click at [139, 155] on li "scarerows goma" at bounding box center [551, 156] width 1075 height 20
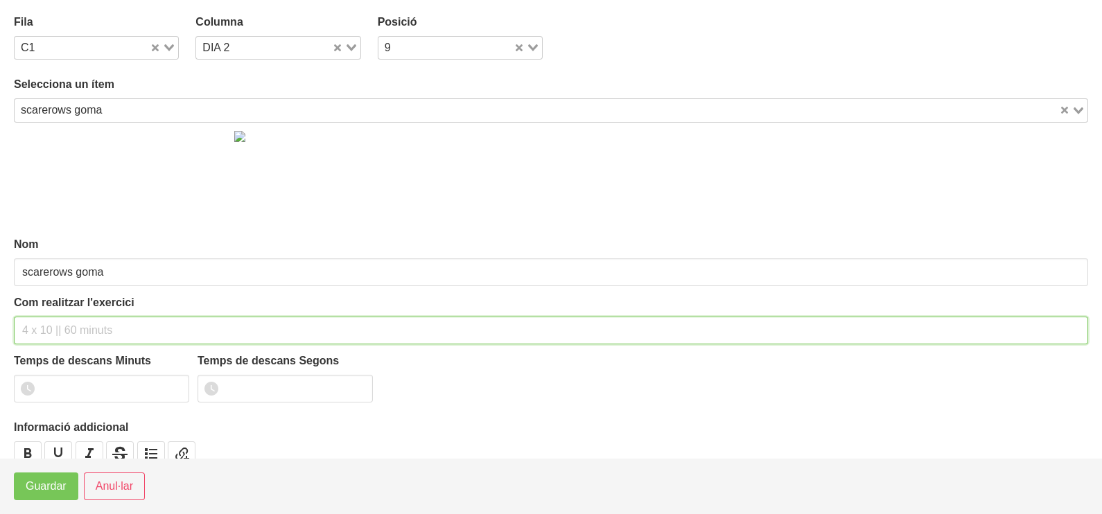
click at [56, 329] on input "text" at bounding box center [551, 331] width 1075 height 28
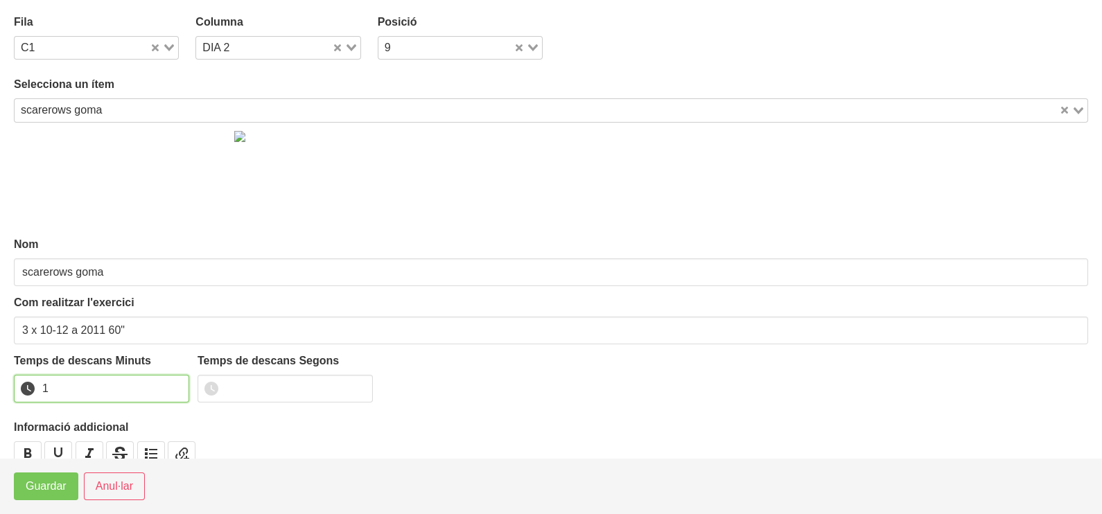
click at [176, 381] on input "1" at bounding box center [101, 389] width 175 height 28
click at [24, 491] on button "Guardar" at bounding box center [46, 487] width 64 height 28
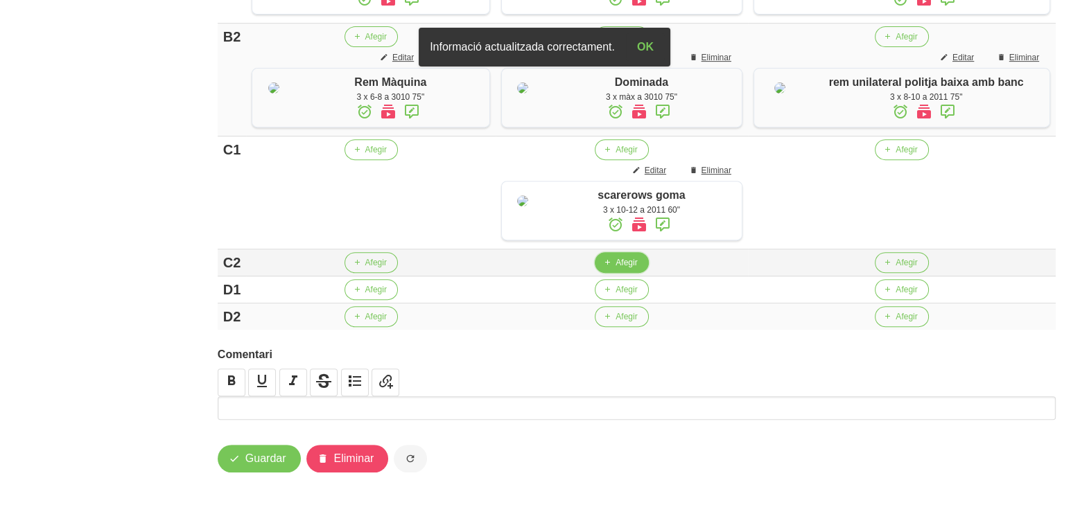
click at [622, 273] on button "Afegir" at bounding box center [621, 262] width 53 height 21
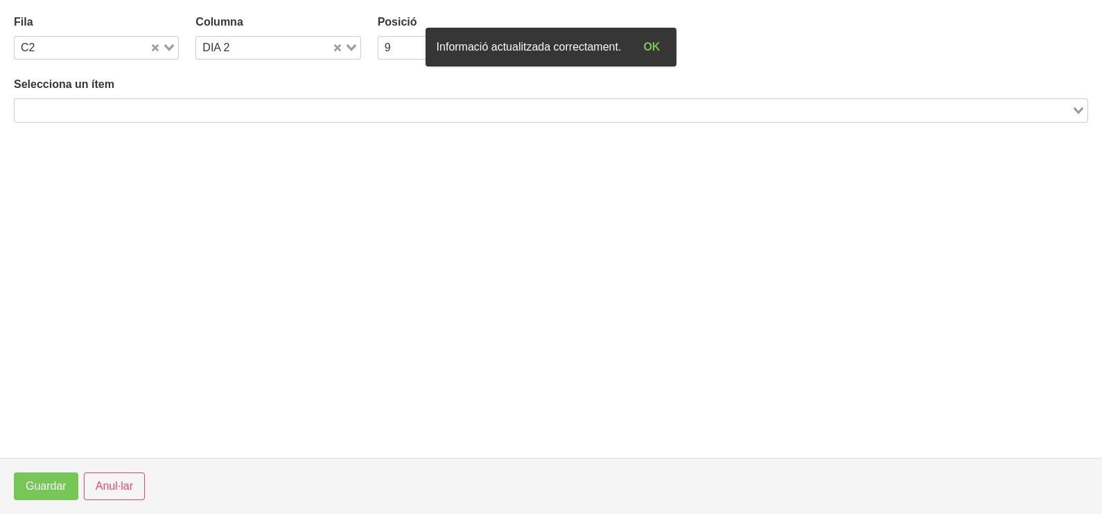
click at [258, 114] on input "Search for option" at bounding box center [543, 110] width 1054 height 17
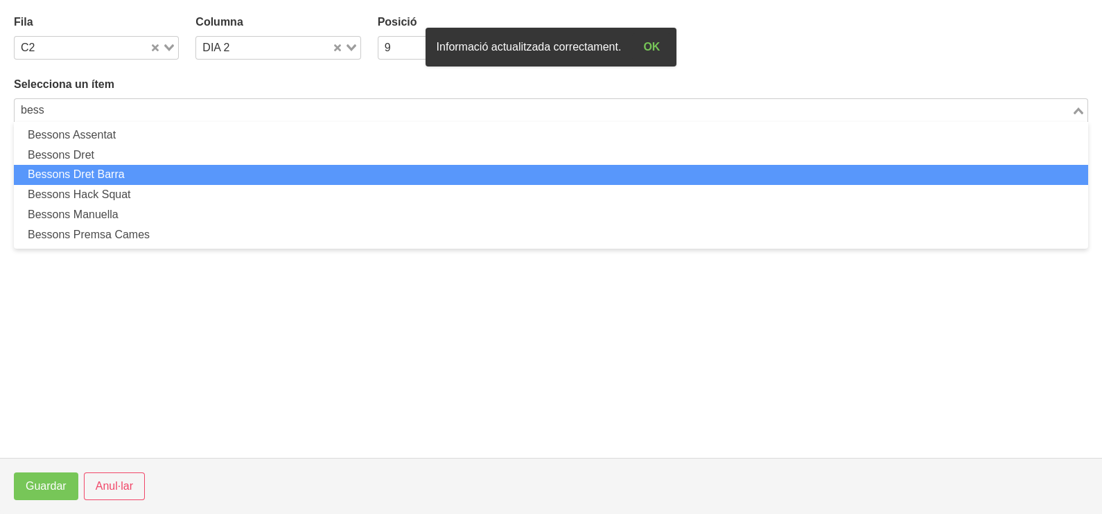
click at [181, 180] on li "Bessons Dret Barra" at bounding box center [551, 175] width 1075 height 20
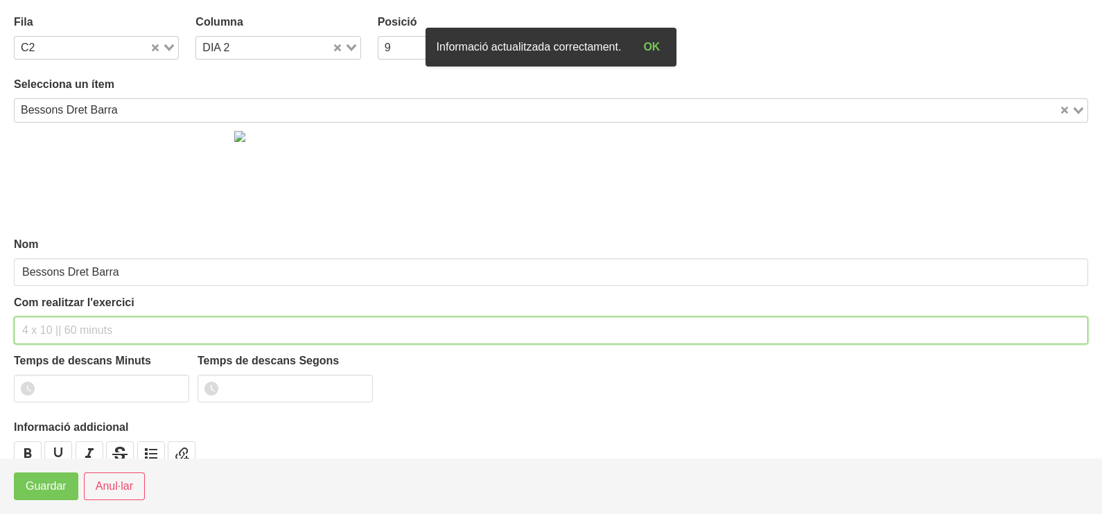
click at [82, 328] on input "text" at bounding box center [551, 331] width 1075 height 28
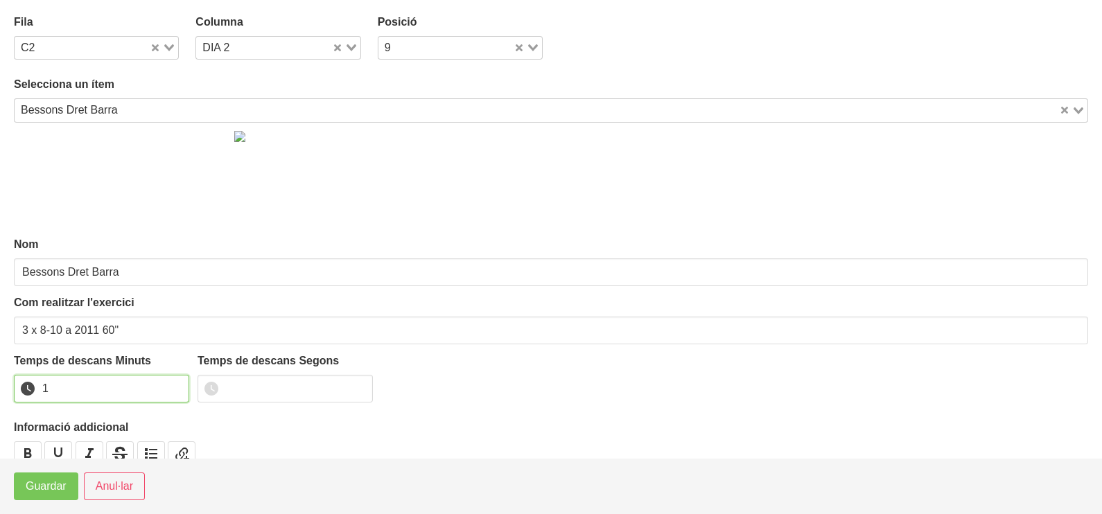
click at [173, 381] on input "1" at bounding box center [101, 389] width 175 height 28
click at [34, 503] on footer "Guardar Anul·lar" at bounding box center [551, 486] width 1102 height 56
click at [40, 496] on button "Guardar" at bounding box center [46, 487] width 64 height 28
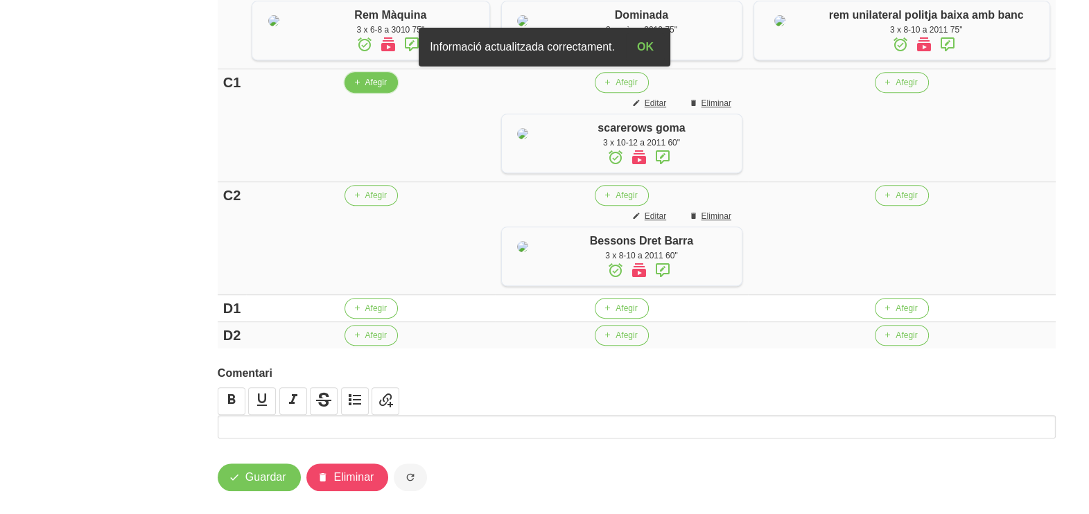
click at [377, 89] on span "Afegir" at bounding box center [375, 82] width 21 height 12
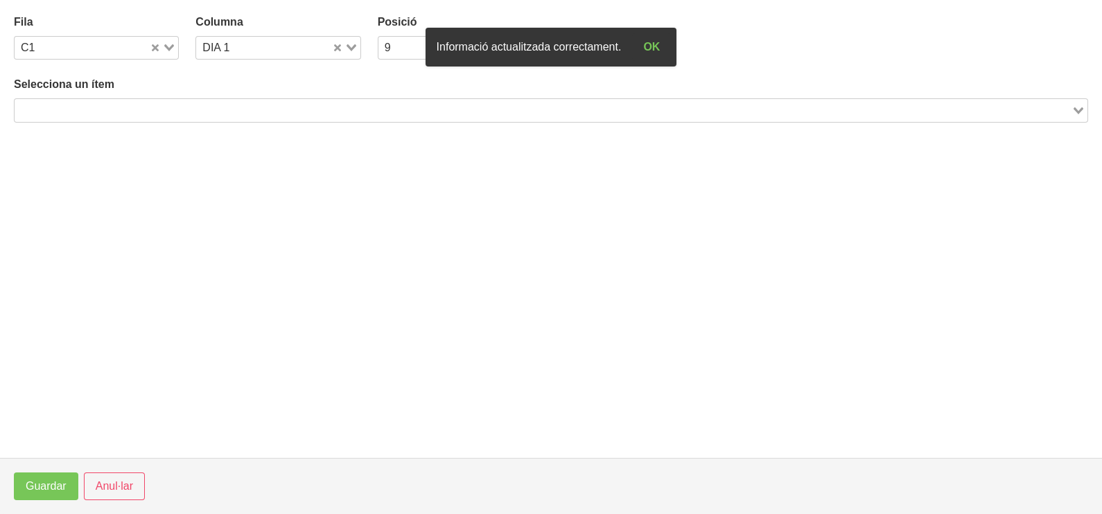
click at [218, 114] on input "Search for option" at bounding box center [543, 110] width 1054 height 17
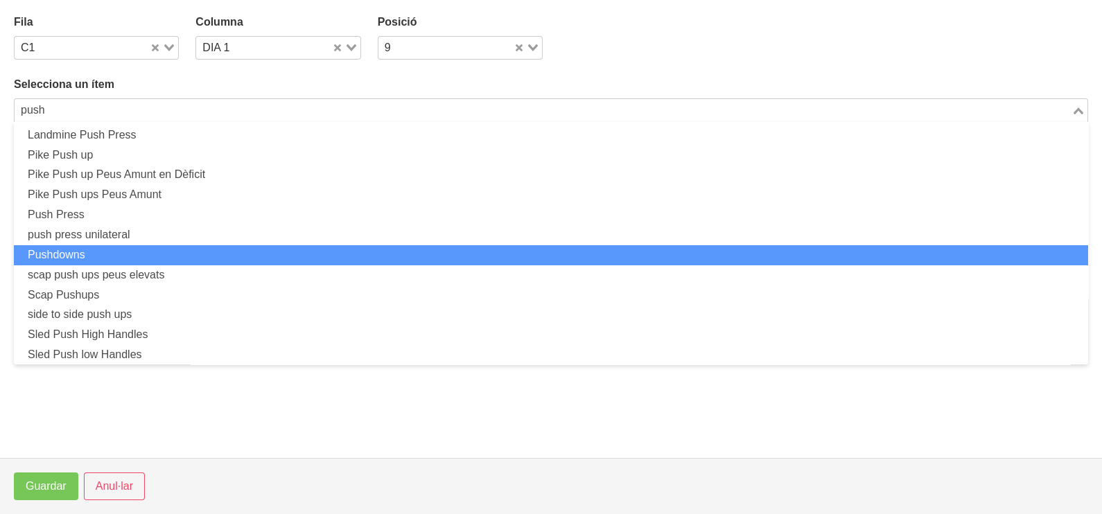
click at [127, 256] on li "Pushdowns" at bounding box center [551, 255] width 1075 height 20
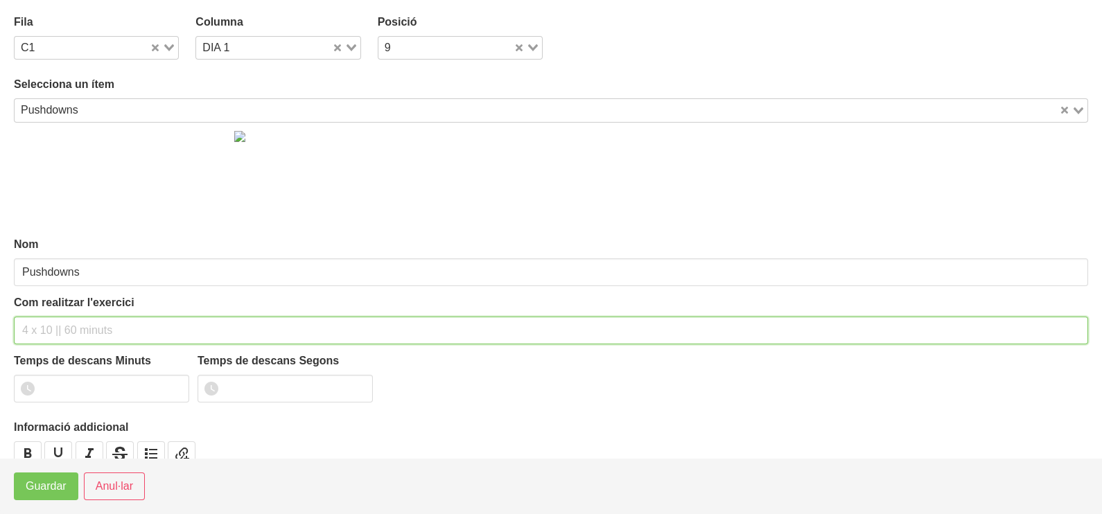
click at [69, 328] on input "text" at bounding box center [551, 331] width 1075 height 28
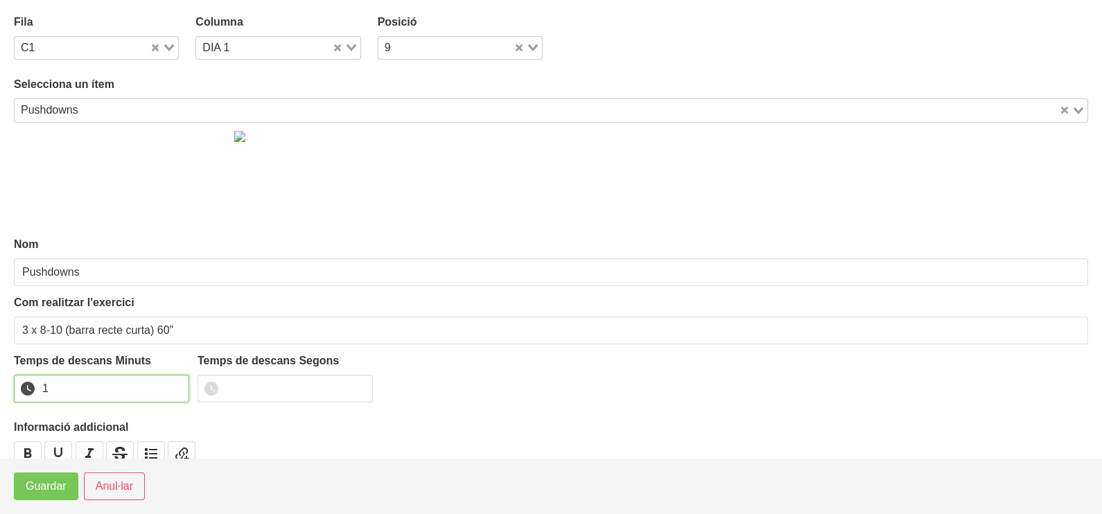
click at [177, 383] on input "1" at bounding box center [101, 389] width 175 height 28
click at [51, 484] on span "Guardar" at bounding box center [46, 486] width 41 height 17
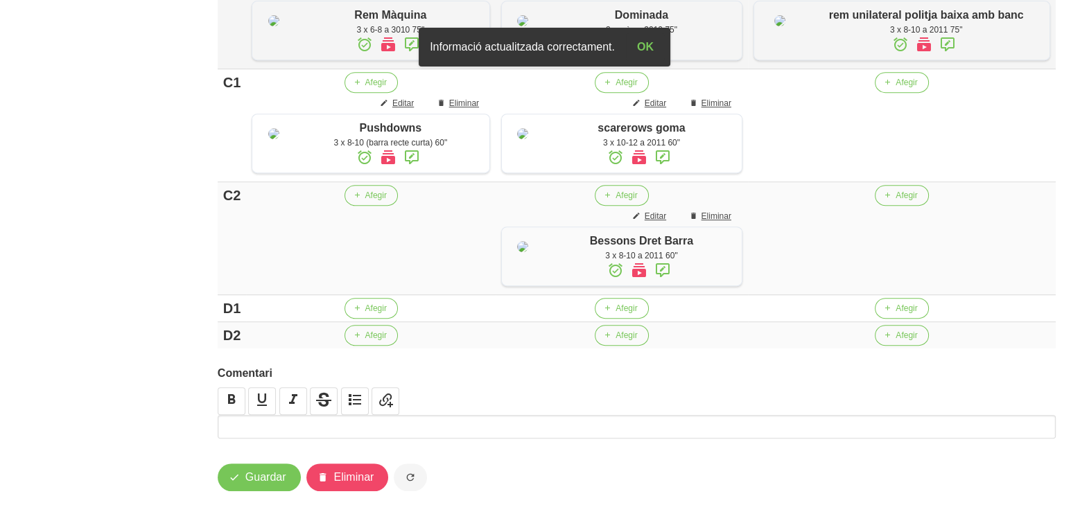
scroll to position [862, 0]
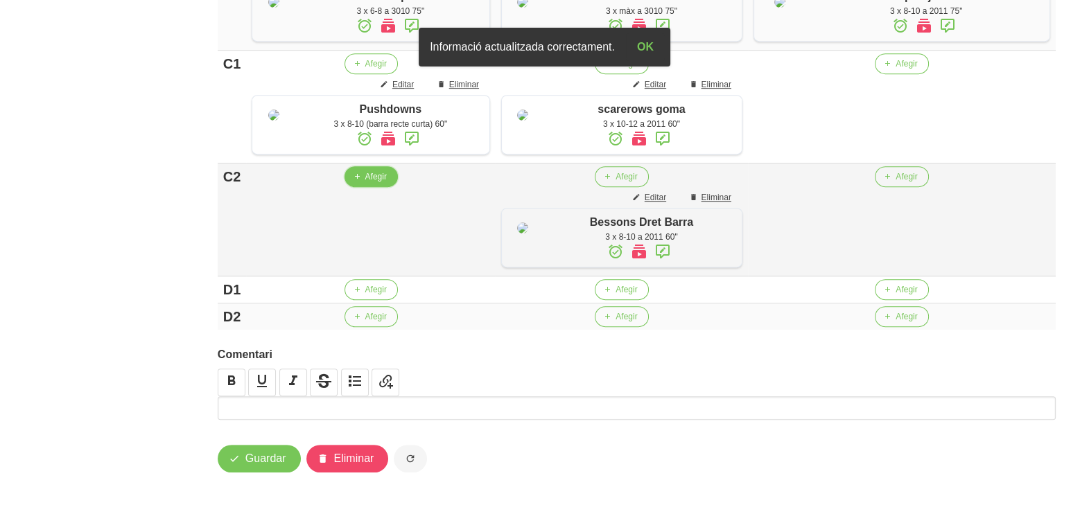
click at [376, 183] on span "Afegir" at bounding box center [375, 177] width 21 height 12
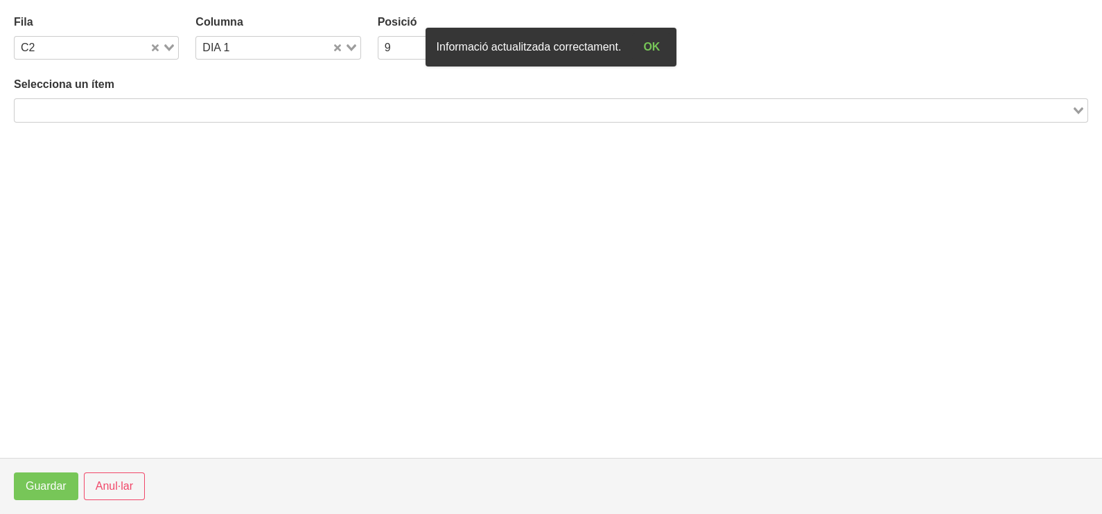
drag, startPoint x: 146, startPoint y: 94, endPoint x: 141, endPoint y: 104, distance: 11.5
click at [144, 96] on div "Selecciona un ítem Loading..." at bounding box center [551, 99] width 1075 height 46
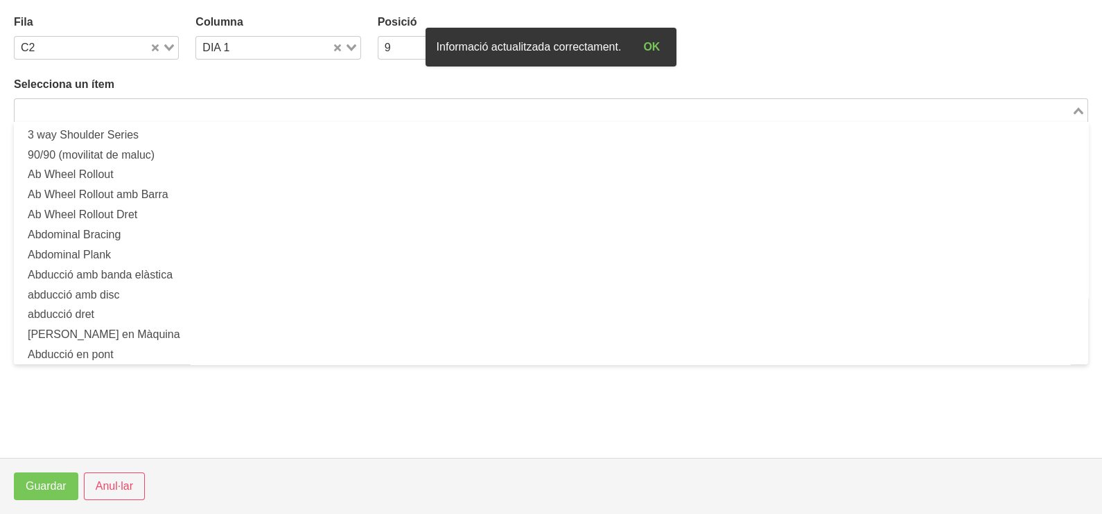
click at [141, 104] on input "Search for option" at bounding box center [543, 110] width 1054 height 17
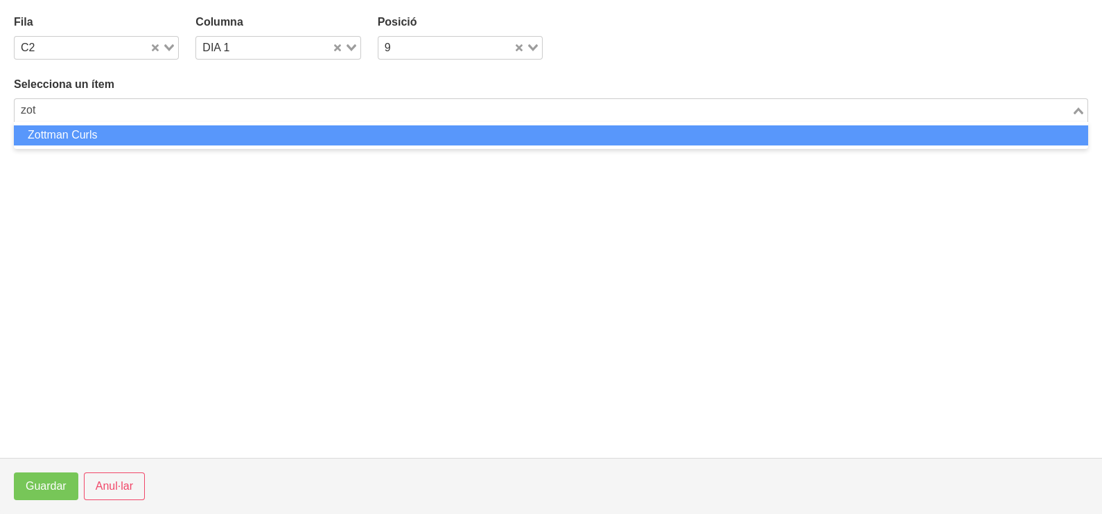
click at [138, 130] on li "Zottman Curls" at bounding box center [551, 135] width 1075 height 20
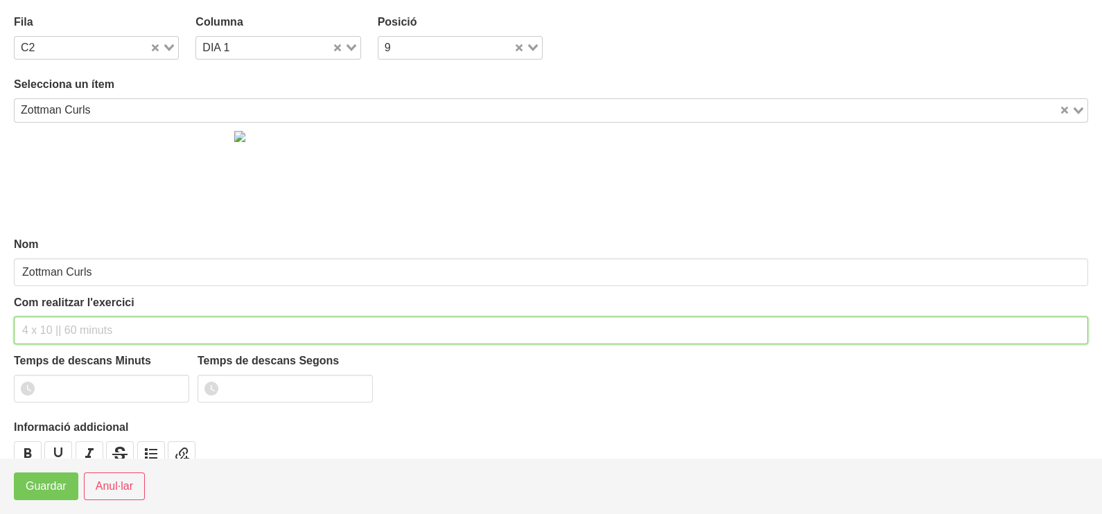
click at [52, 328] on input "text" at bounding box center [551, 331] width 1075 height 28
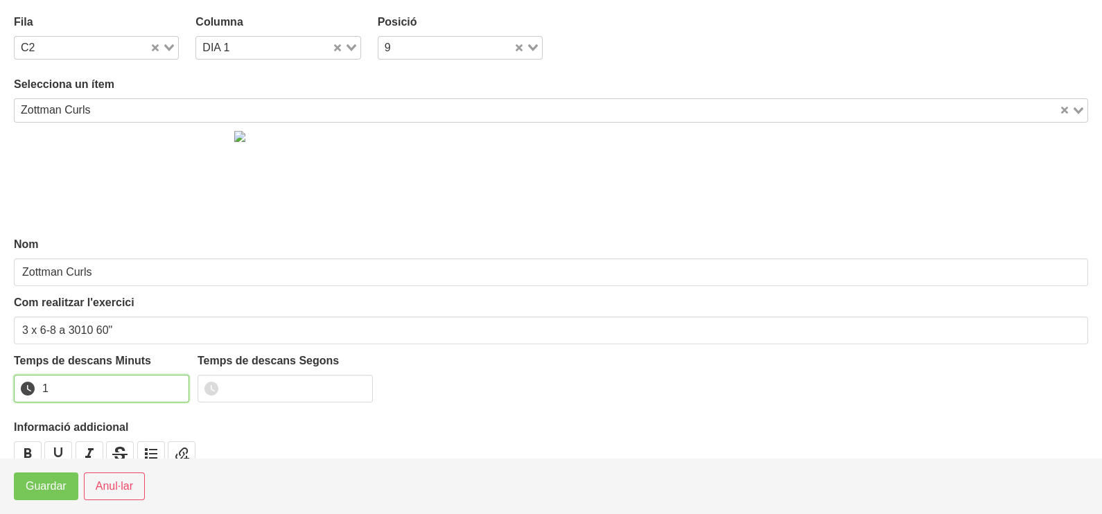
click at [177, 382] on input "1" at bounding box center [101, 389] width 175 height 28
click at [55, 478] on span "Guardar" at bounding box center [46, 486] width 41 height 17
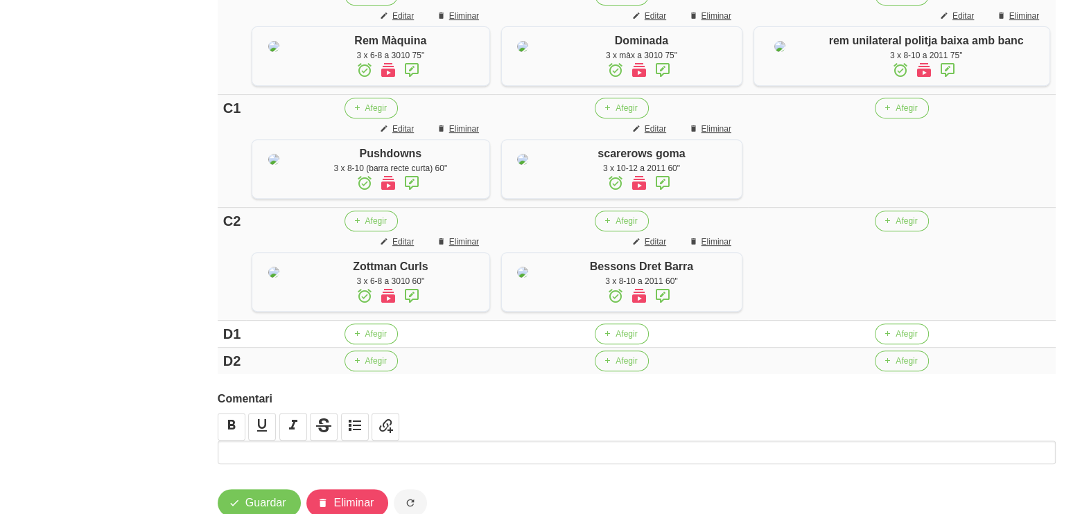
scroll to position [775, 0]
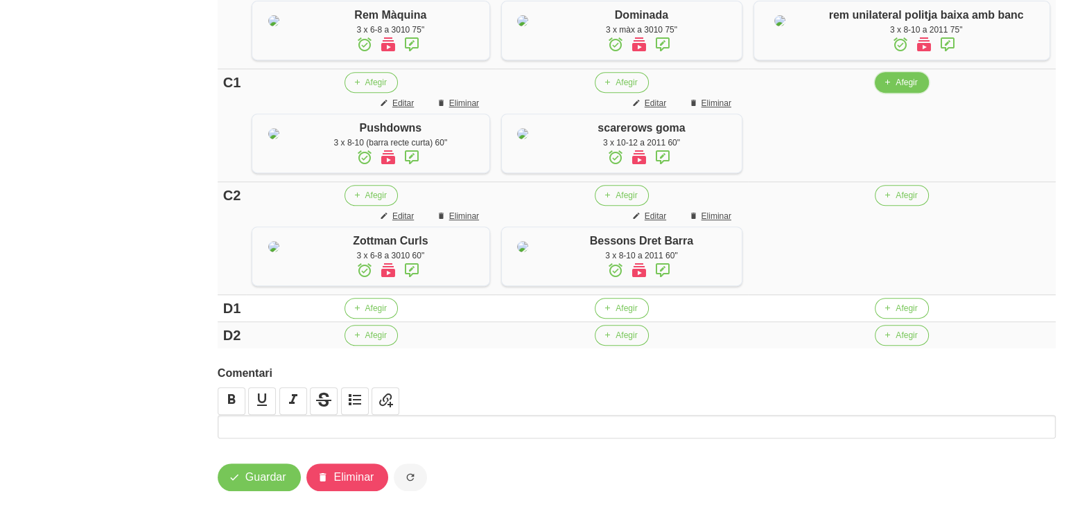
click at [911, 89] on span "Afegir" at bounding box center [906, 82] width 21 height 12
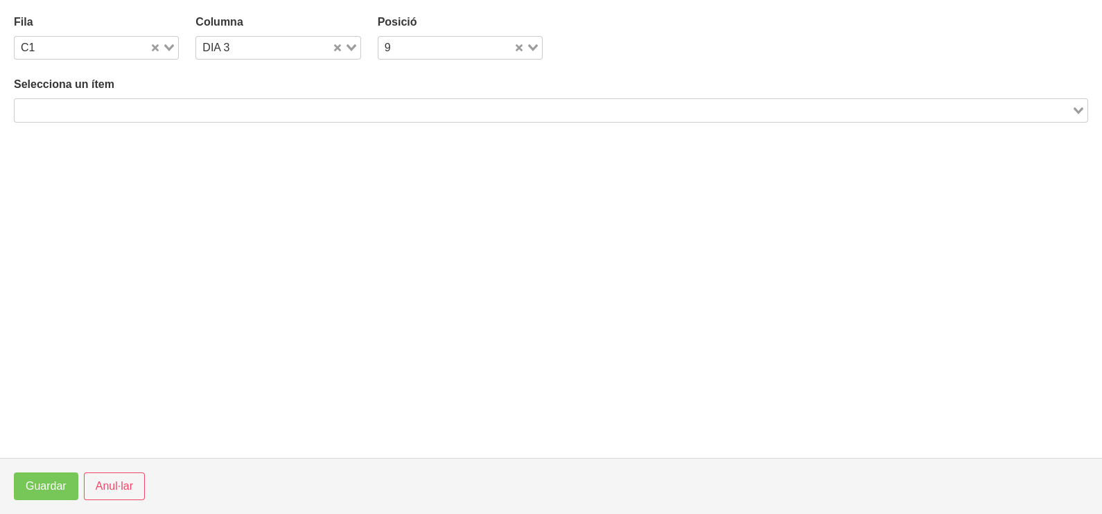
click at [256, 114] on input "Search for option" at bounding box center [543, 110] width 1054 height 17
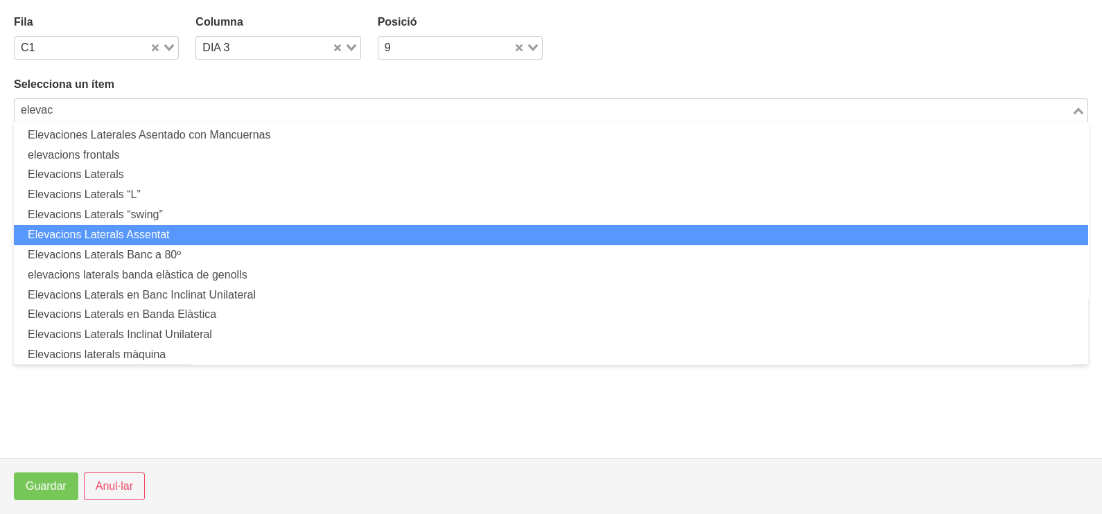
click at [215, 242] on li "Elevacions Laterals Assentat" at bounding box center [551, 235] width 1075 height 20
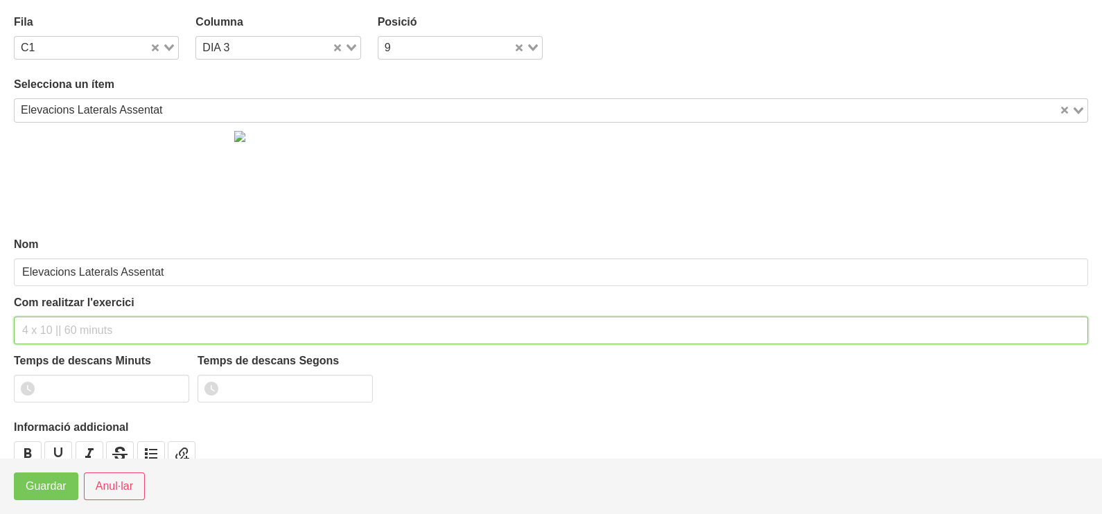
click at [67, 326] on input "text" at bounding box center [551, 331] width 1075 height 28
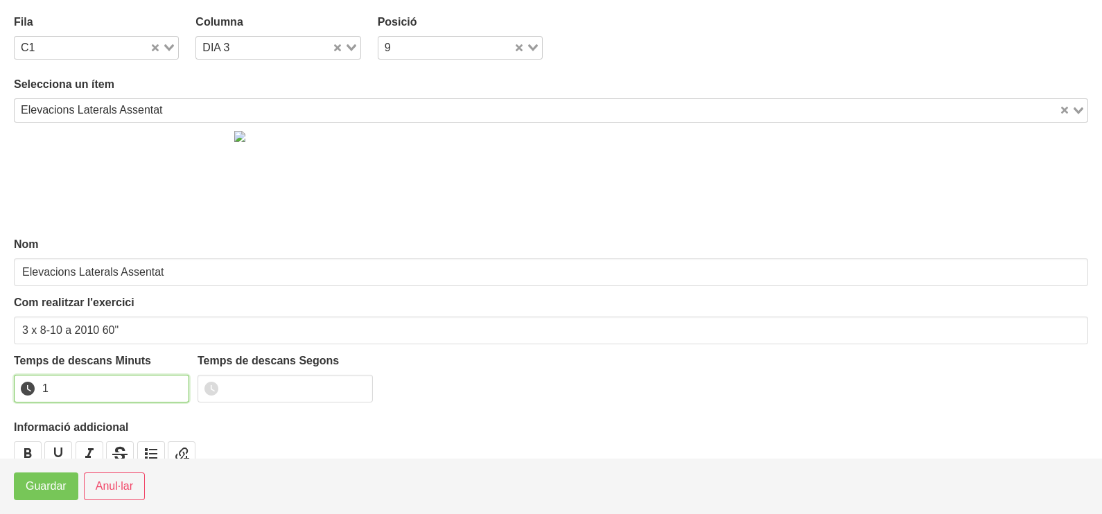
click at [175, 386] on input "1" at bounding box center [101, 389] width 175 height 28
click at [56, 492] on span "Guardar" at bounding box center [46, 486] width 41 height 17
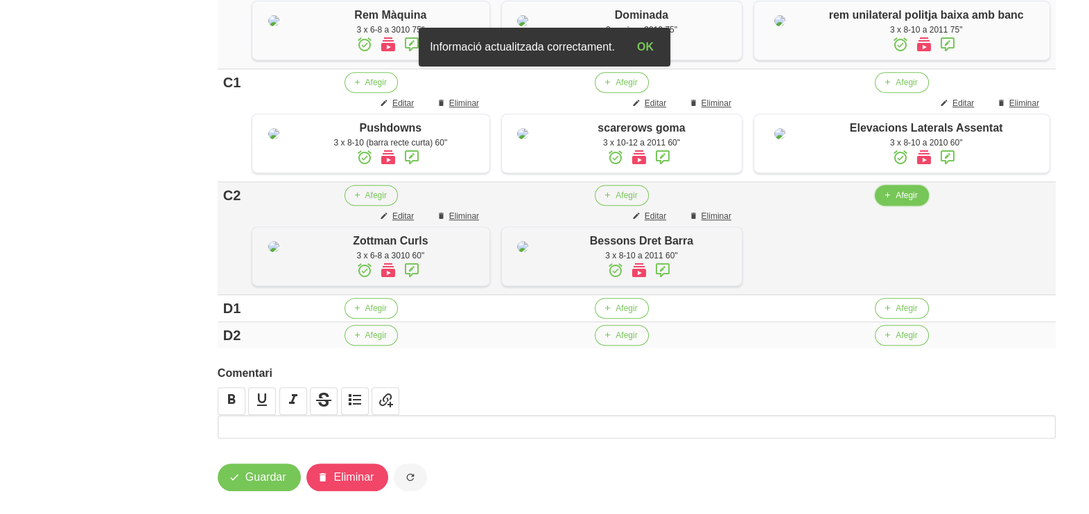
click at [910, 202] on span "Afegir" at bounding box center [906, 195] width 21 height 12
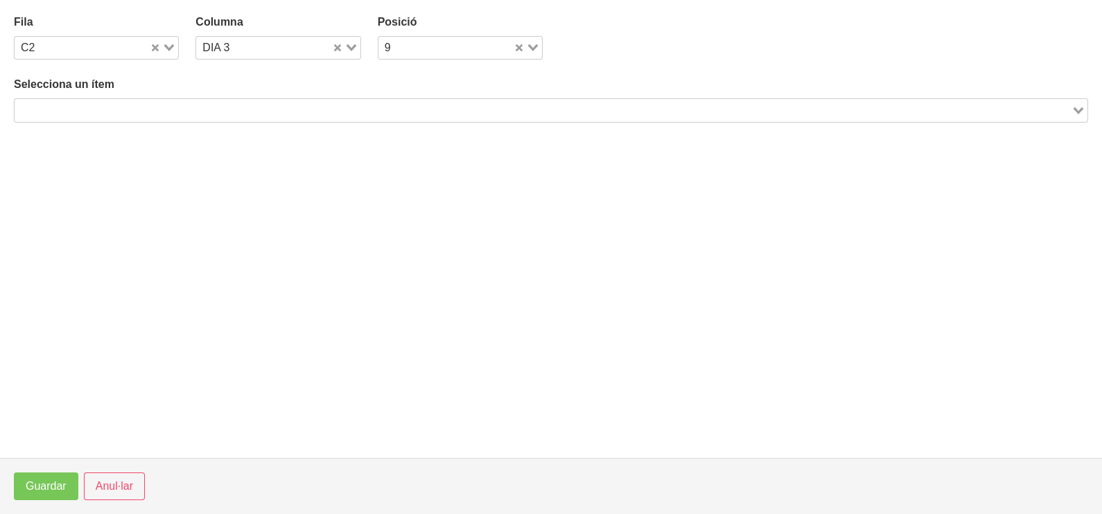
click at [417, 112] on input "Search for option" at bounding box center [543, 110] width 1054 height 17
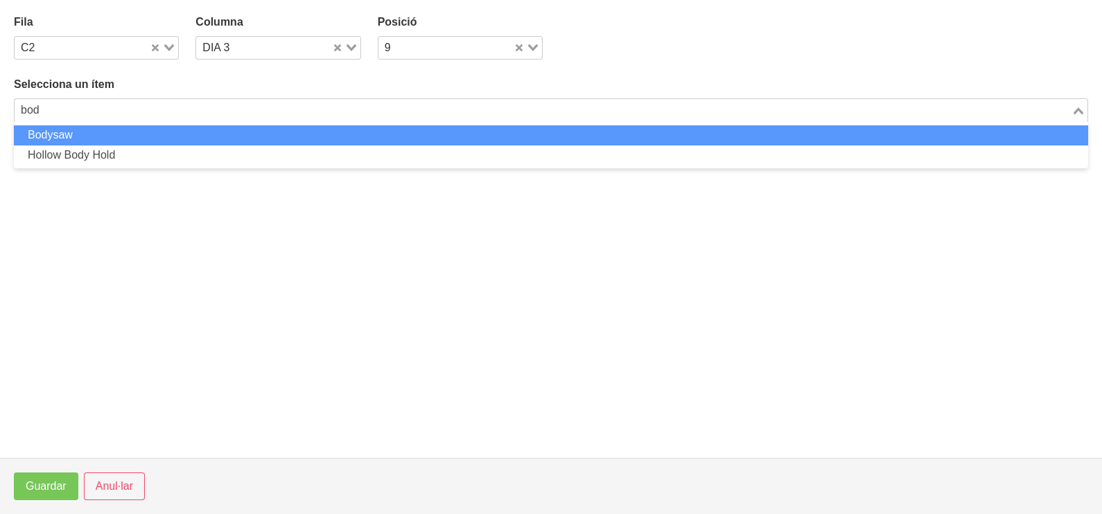
click at [407, 130] on li "Bodysaw" at bounding box center [551, 135] width 1075 height 20
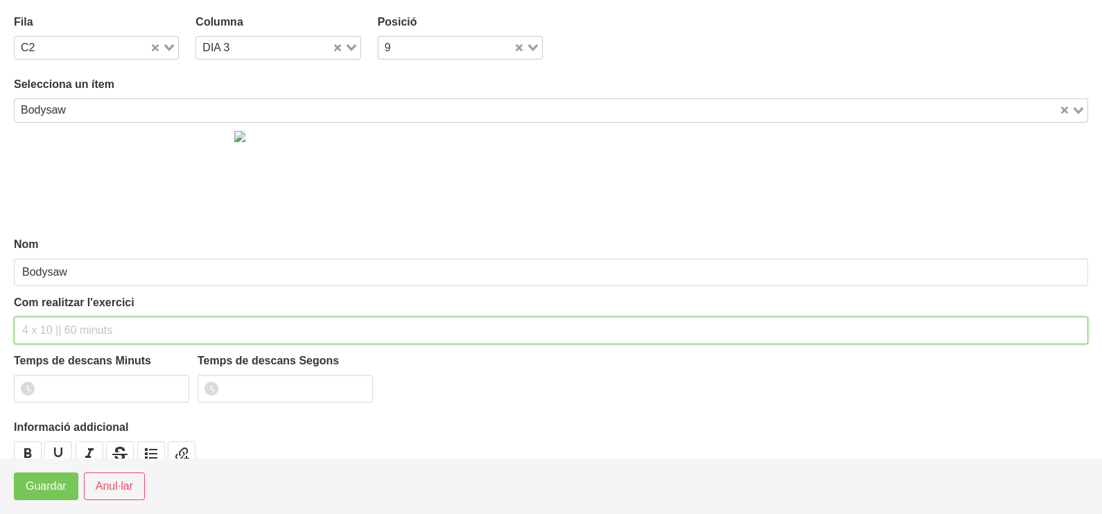
click at [115, 339] on input "text" at bounding box center [551, 331] width 1075 height 28
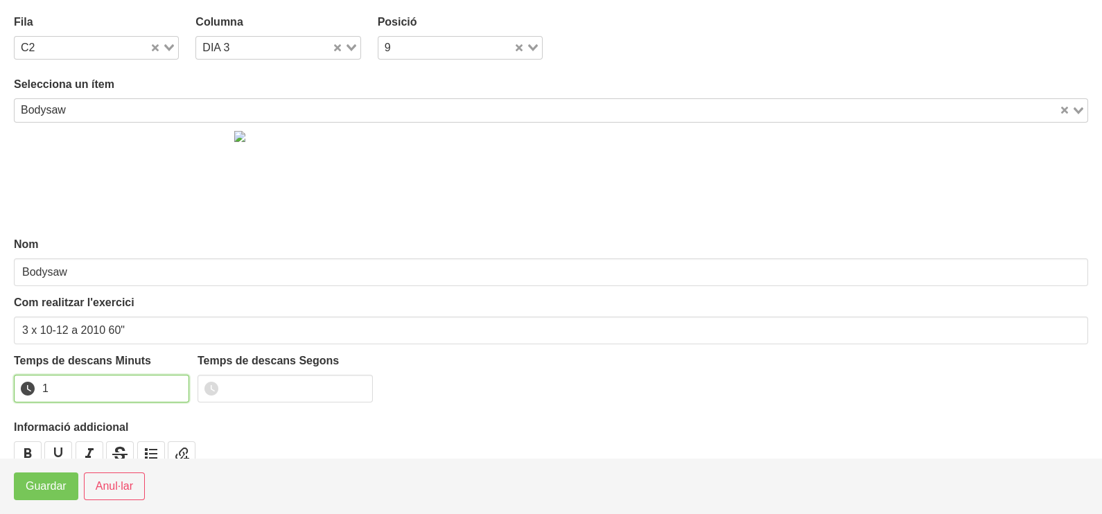
click at [173, 383] on input "1" at bounding box center [101, 389] width 175 height 28
click at [53, 500] on button "Guardar" at bounding box center [46, 487] width 64 height 28
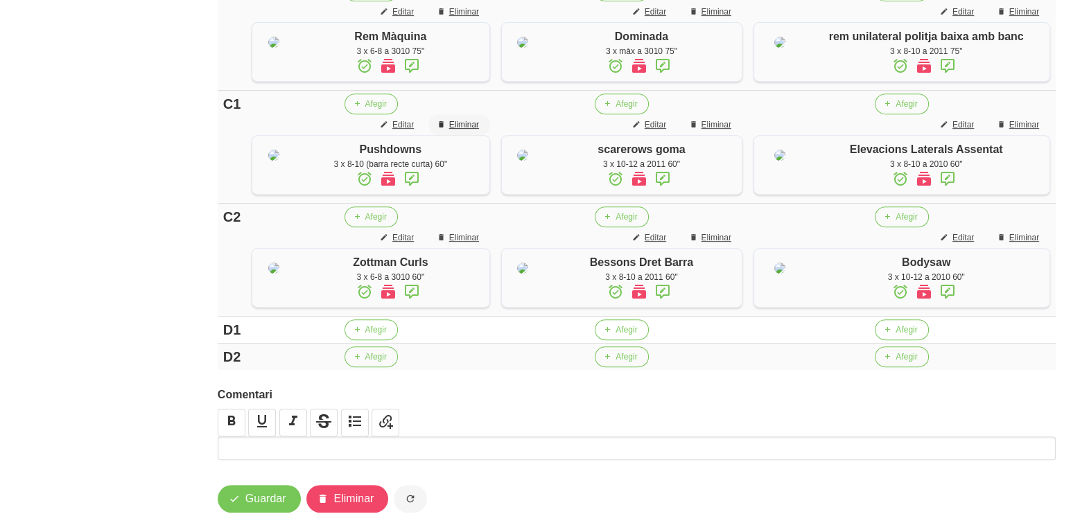
scroll to position [1013, 0]
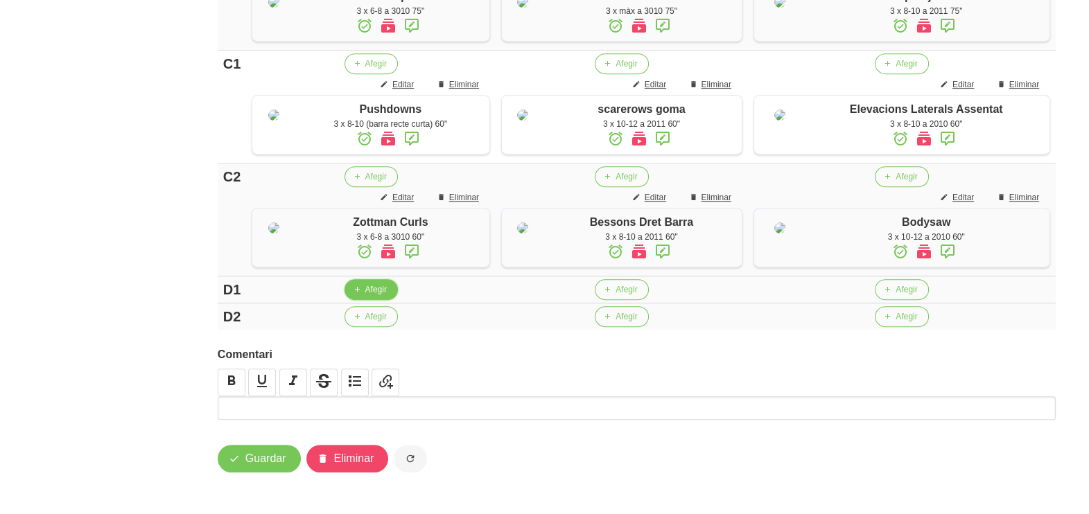
click at [363, 296] on span "button" at bounding box center [357, 290] width 12 height 12
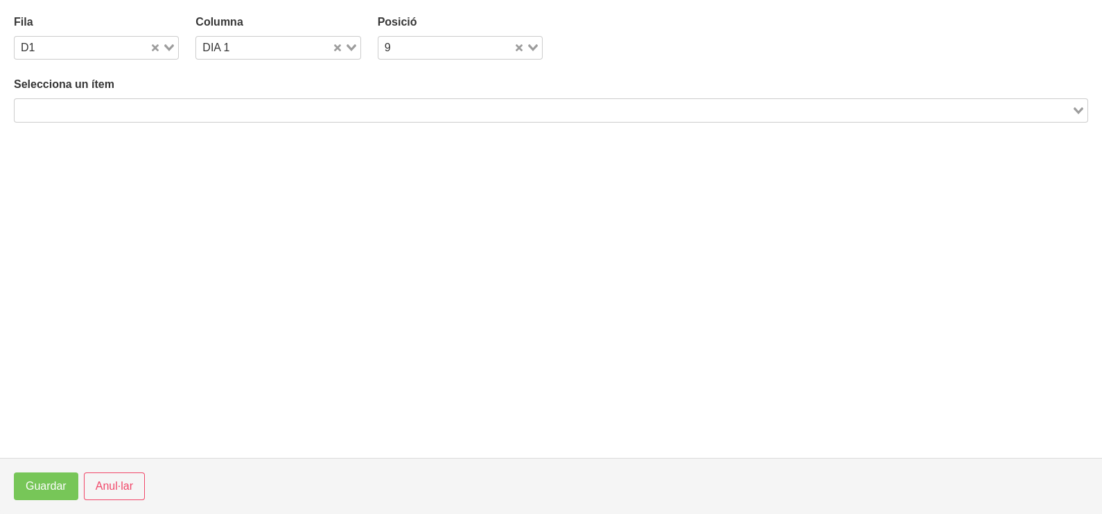
click at [158, 114] on input "Search for option" at bounding box center [543, 110] width 1054 height 17
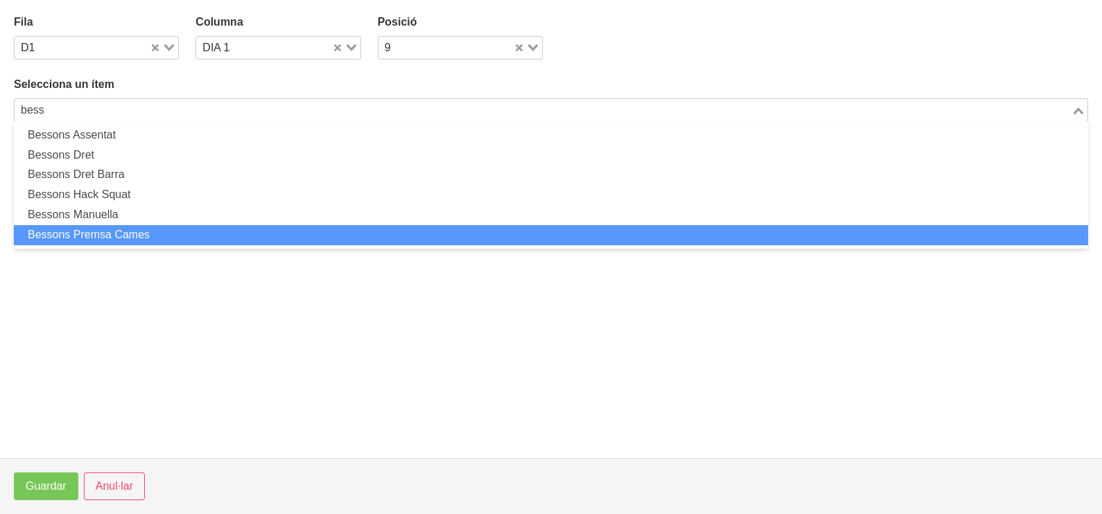
click at [167, 229] on li "Bessons Premsa Cames" at bounding box center [551, 235] width 1075 height 20
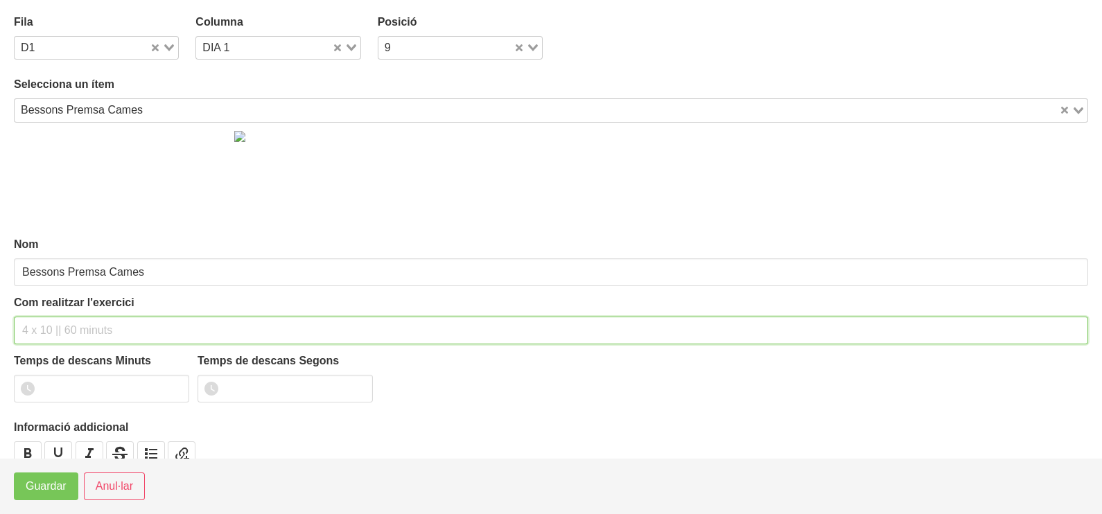
click at [68, 329] on input "text" at bounding box center [551, 331] width 1075 height 28
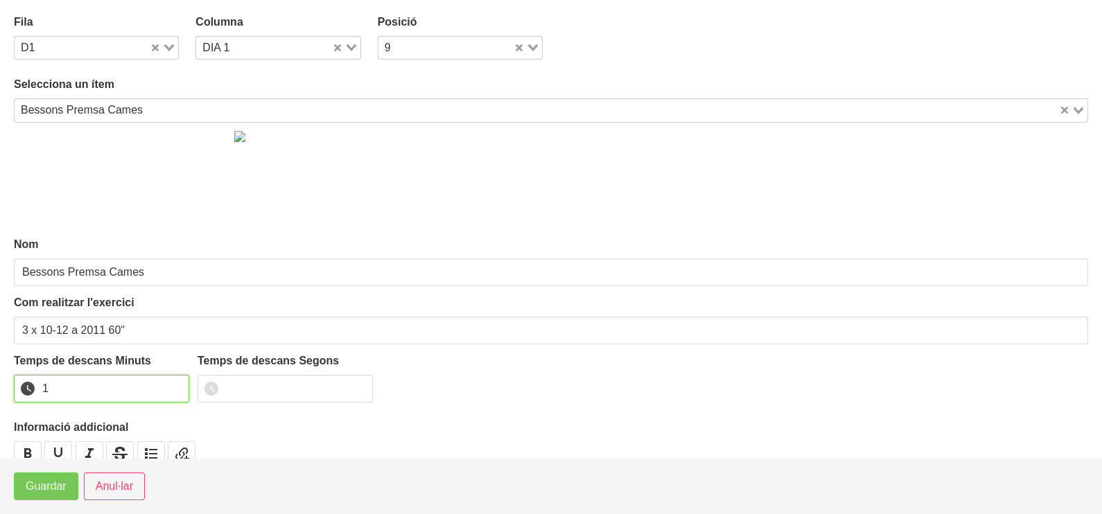
click at [176, 381] on input "1" at bounding box center [101, 389] width 175 height 28
click at [54, 489] on span "Guardar" at bounding box center [46, 486] width 41 height 17
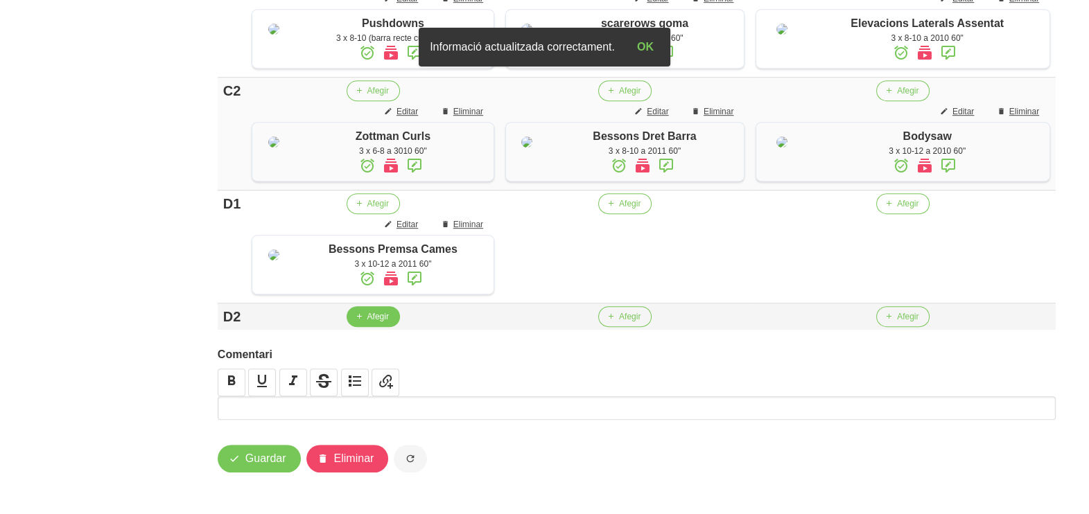
click at [367, 327] on button "Afegir" at bounding box center [373, 316] width 53 height 21
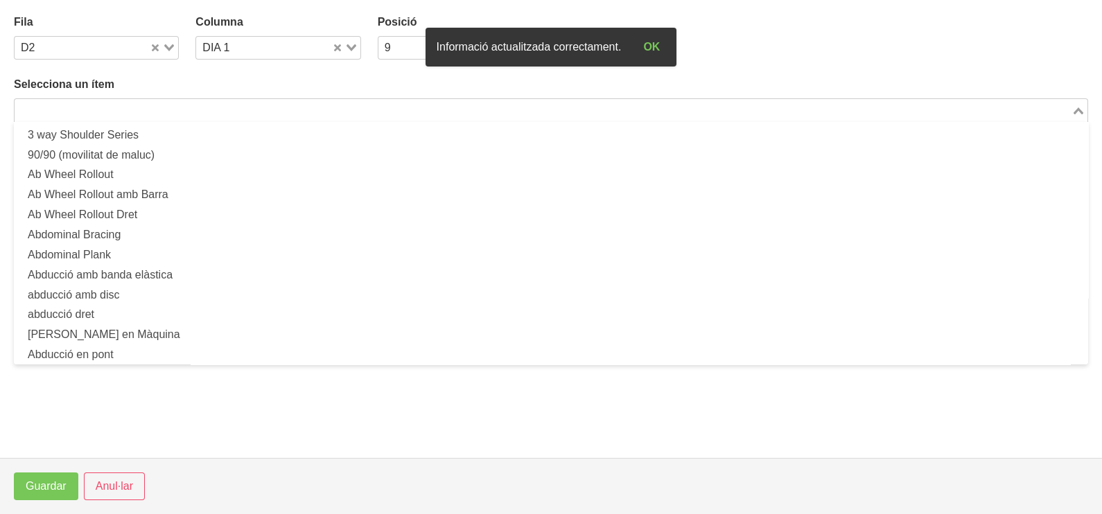
click at [153, 110] on input "Search for option" at bounding box center [543, 110] width 1054 height 17
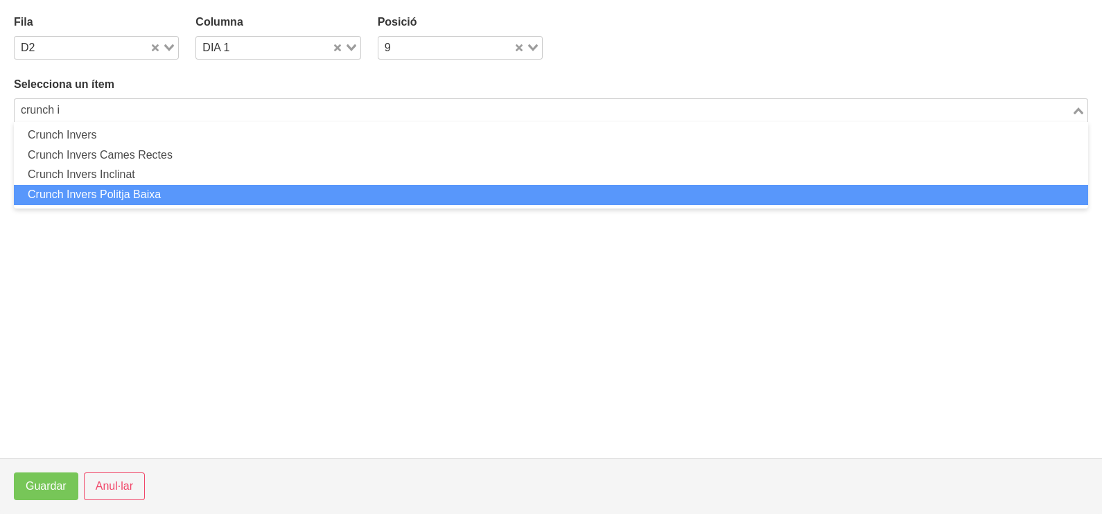
click at [146, 193] on li "Crunch Invers Politja Baixa" at bounding box center [551, 195] width 1075 height 20
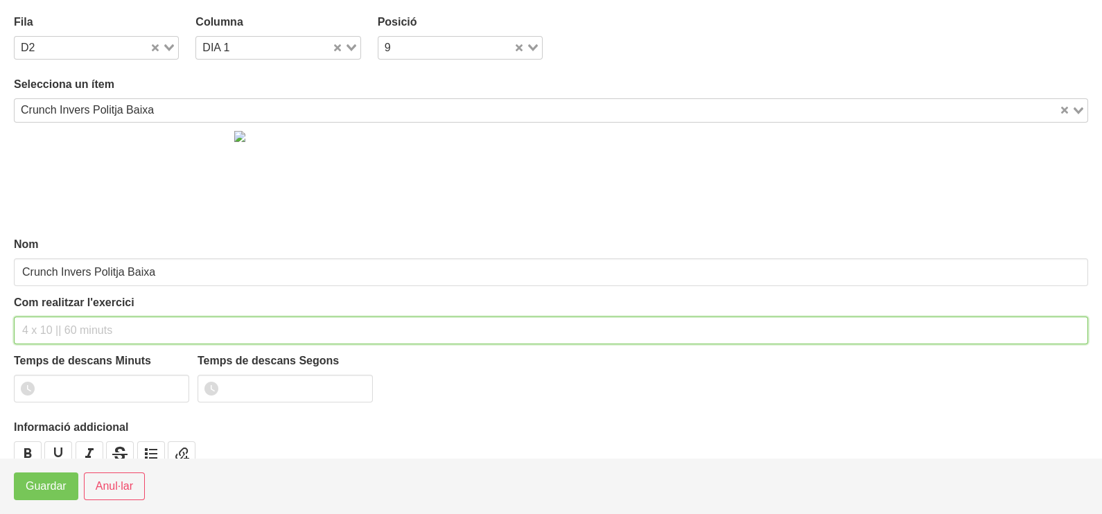
click at [70, 325] on input "text" at bounding box center [551, 331] width 1075 height 28
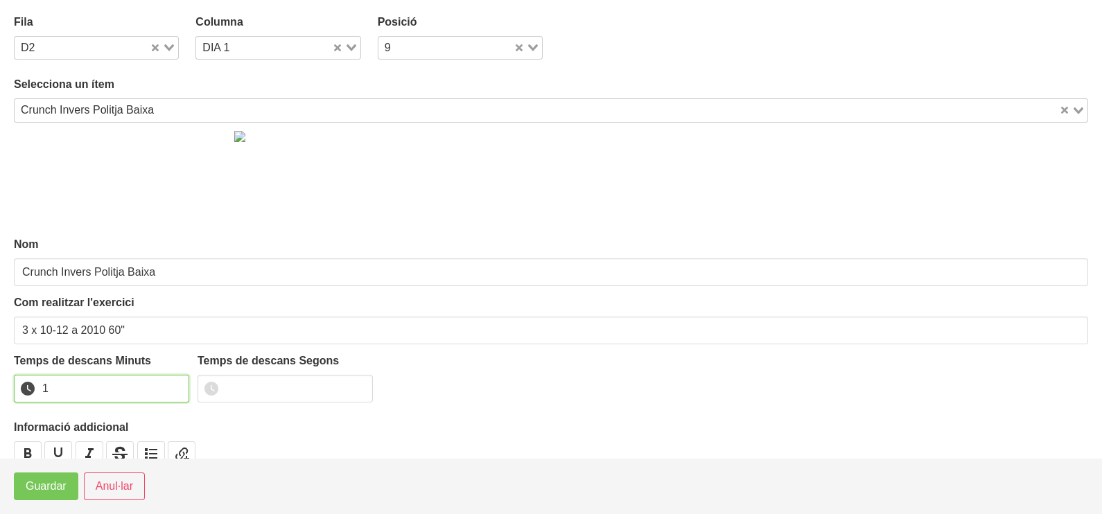
click at [174, 383] on input "1" at bounding box center [101, 389] width 175 height 28
click at [31, 496] on button "Guardar" at bounding box center [46, 487] width 64 height 28
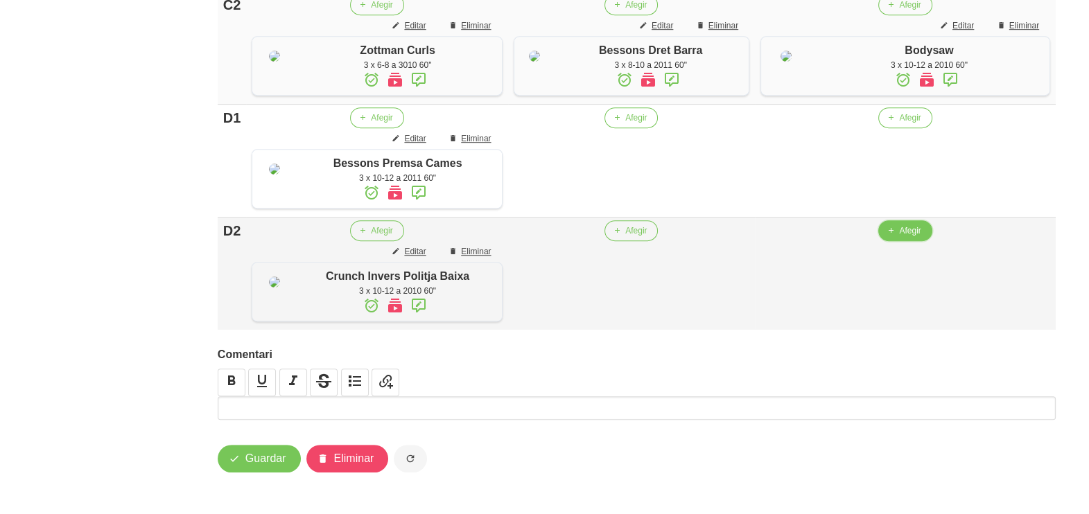
click at [932, 241] on button "Afegir" at bounding box center [904, 230] width 53 height 21
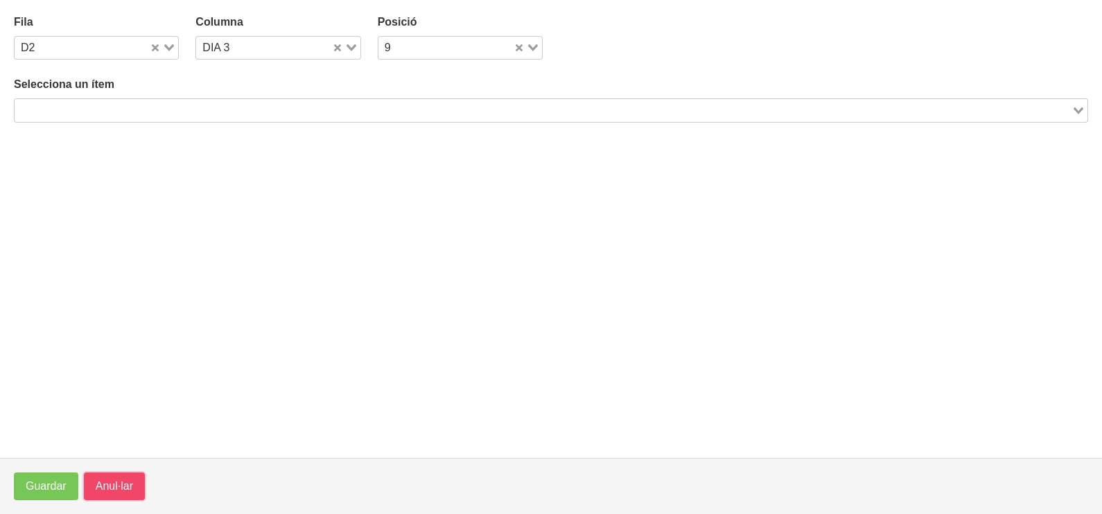
click at [121, 480] on span "Anul·lar" at bounding box center [114, 486] width 37 height 17
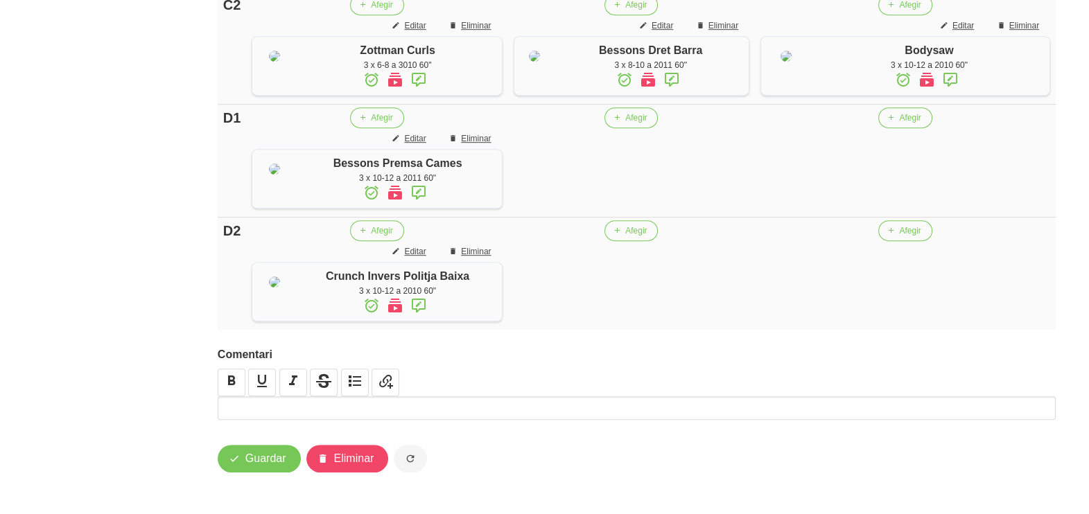
scroll to position [1209, 0]
click at [912, 112] on span "Afegir" at bounding box center [909, 118] width 21 height 12
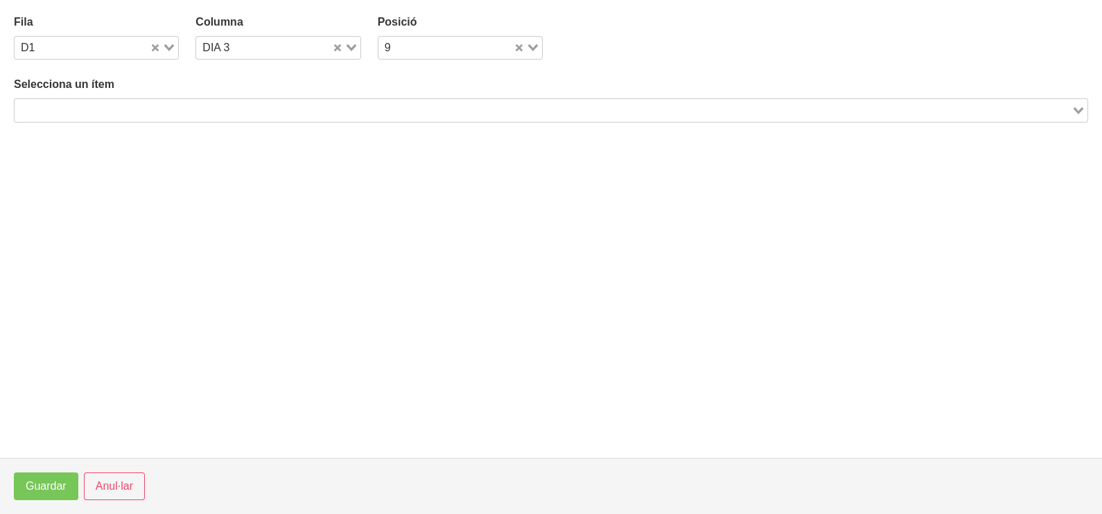
click at [333, 116] on input "Search for option" at bounding box center [543, 110] width 1054 height 17
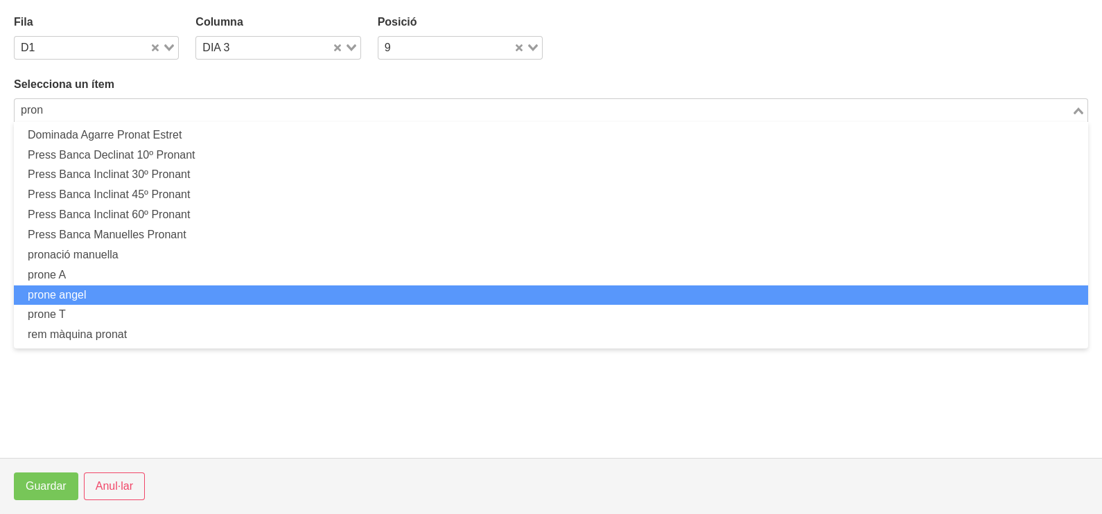
click at [162, 294] on li "prone angel" at bounding box center [551, 296] width 1075 height 20
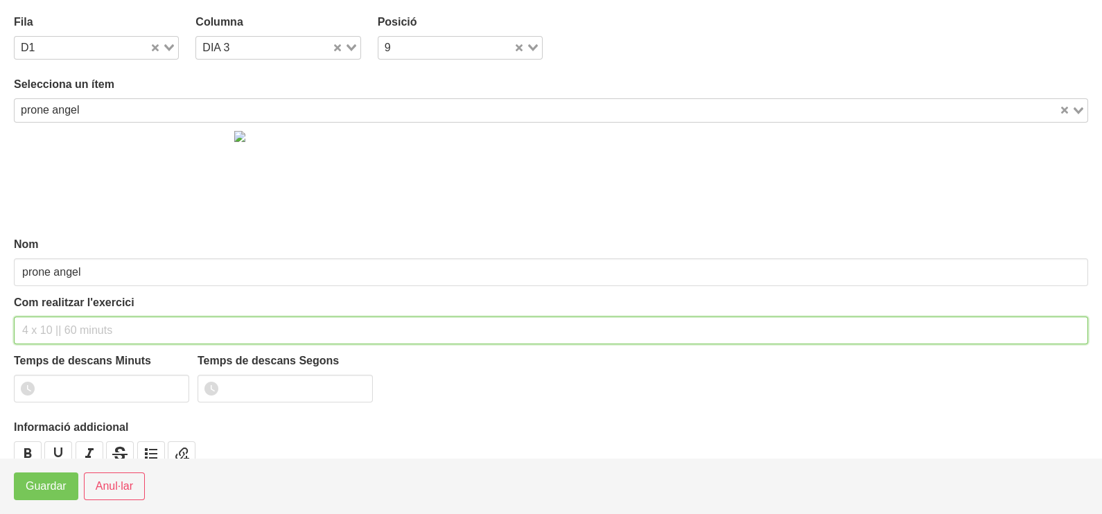
click at [66, 326] on input "text" at bounding box center [551, 331] width 1075 height 28
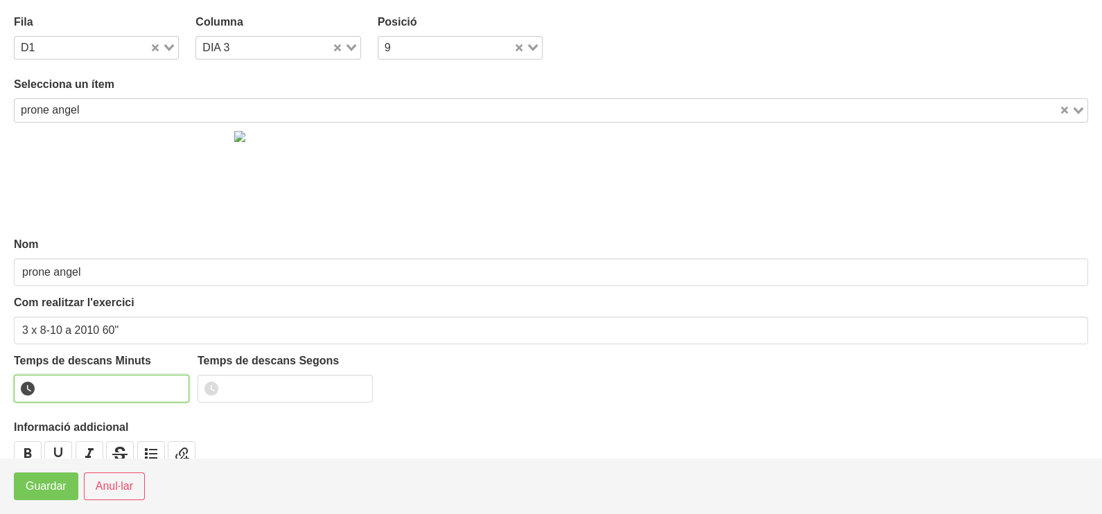
click at [177, 380] on input "number" at bounding box center [101, 389] width 175 height 28
click at [177, 383] on input "1" at bounding box center [101, 389] width 175 height 28
click at [48, 483] on span "Guardar" at bounding box center [46, 486] width 41 height 17
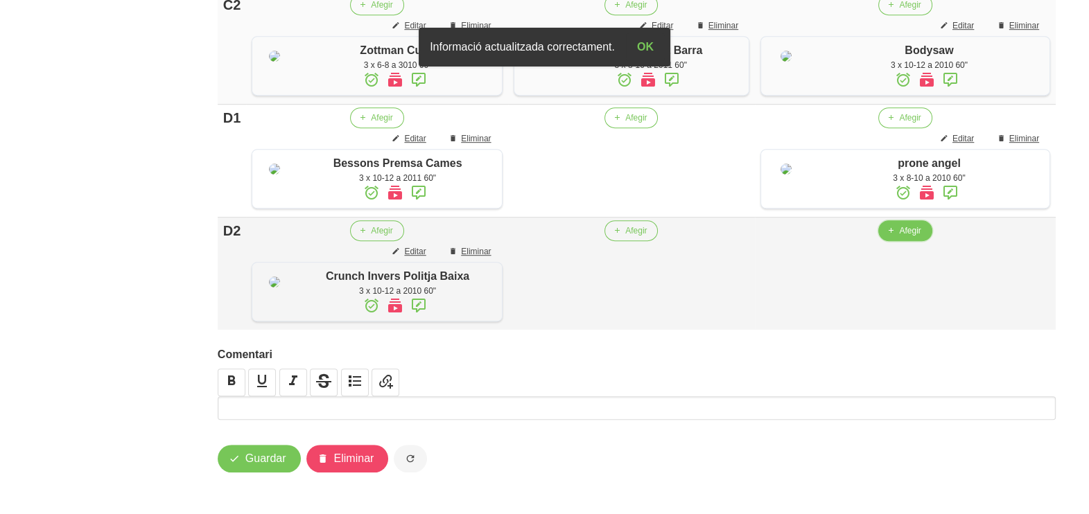
click at [894, 228] on icon "button" at bounding box center [891, 231] width 8 height 12
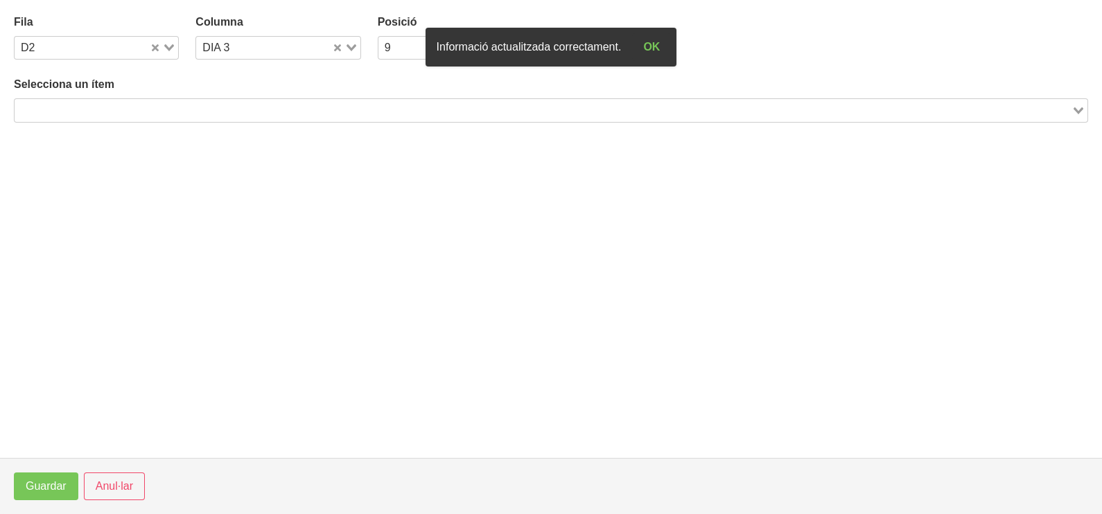
click at [287, 114] on input "Search for option" at bounding box center [543, 110] width 1054 height 17
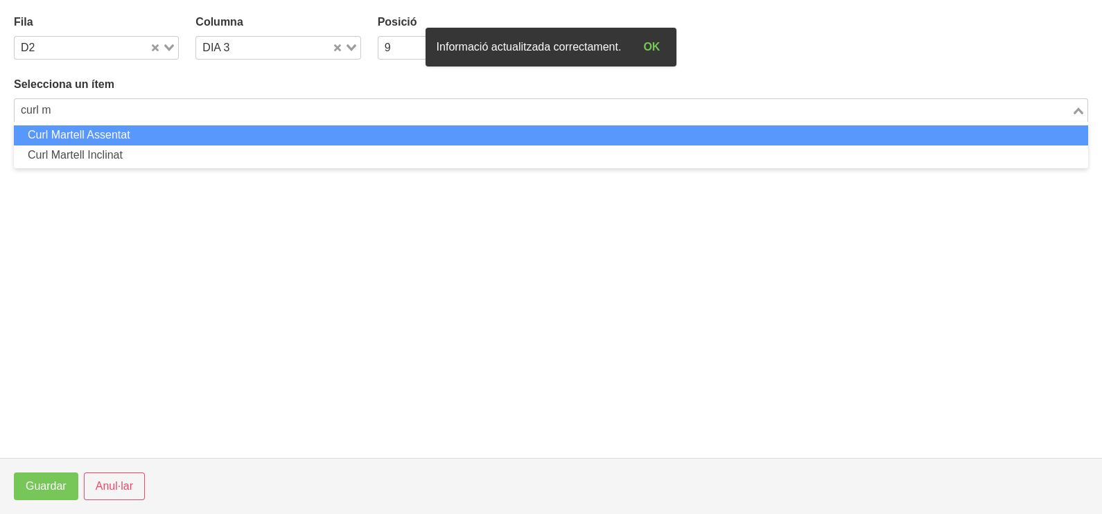
click at [283, 130] on li "Curl Martell Assentat" at bounding box center [551, 135] width 1075 height 20
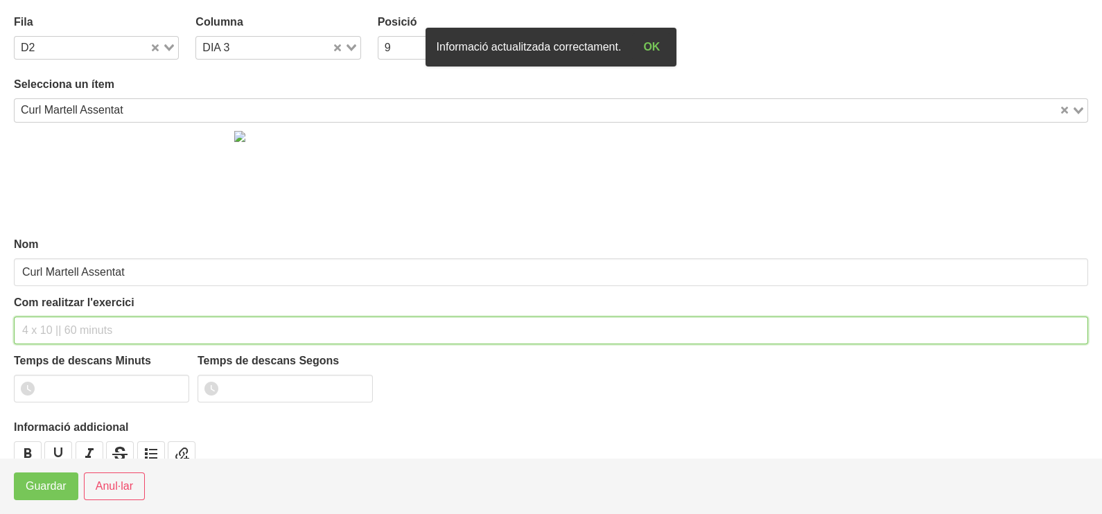
click at [67, 336] on input "text" at bounding box center [551, 331] width 1075 height 28
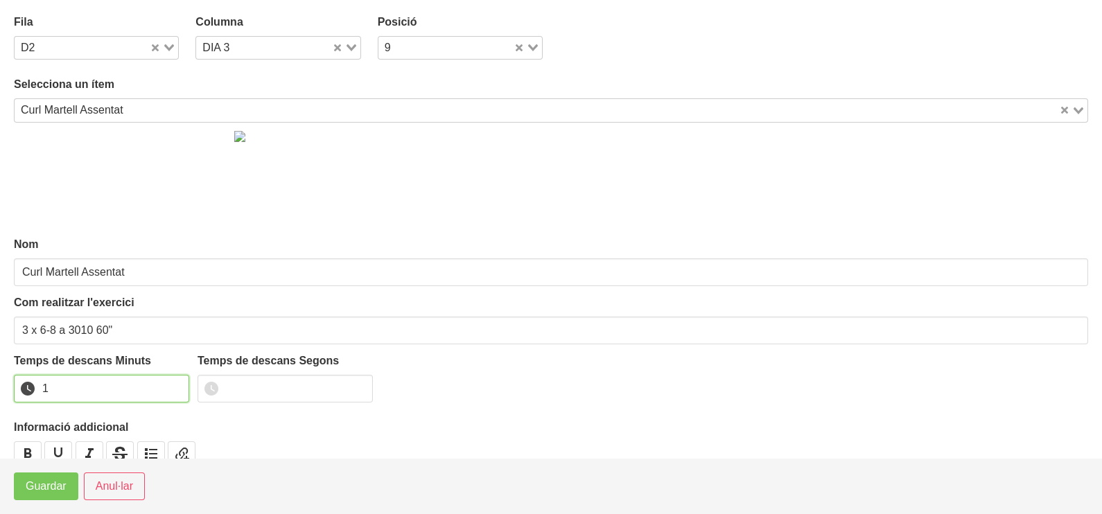
click at [174, 386] on input "1" at bounding box center [101, 389] width 175 height 28
click at [41, 489] on span "Guardar" at bounding box center [46, 486] width 41 height 17
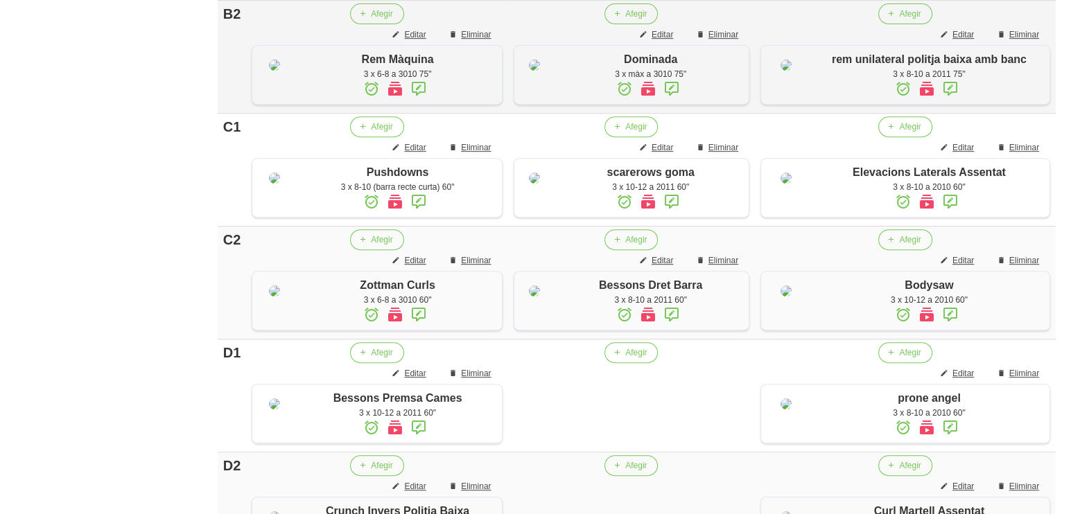
scroll to position [863, 0]
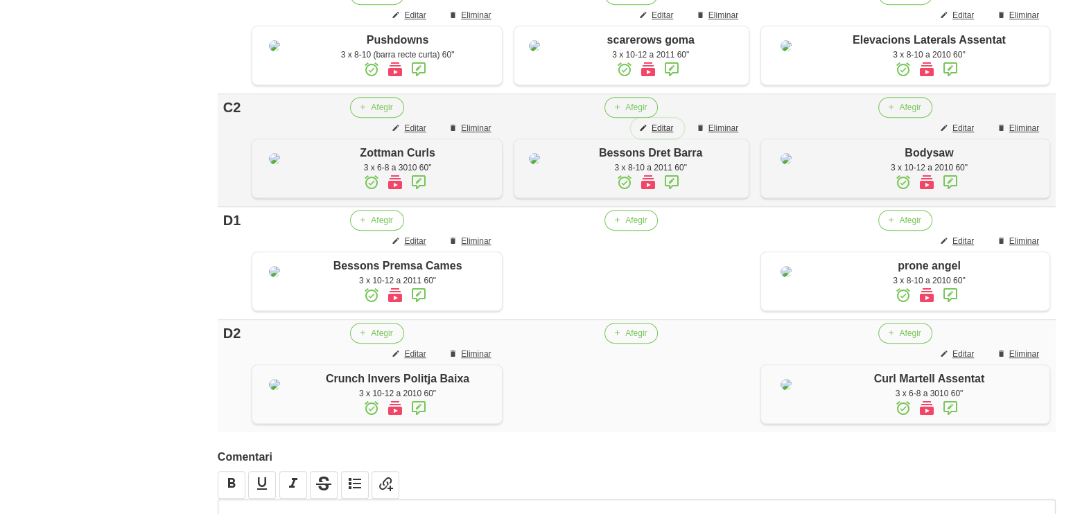
click at [673, 134] on span "Editar" at bounding box center [662, 128] width 21 height 12
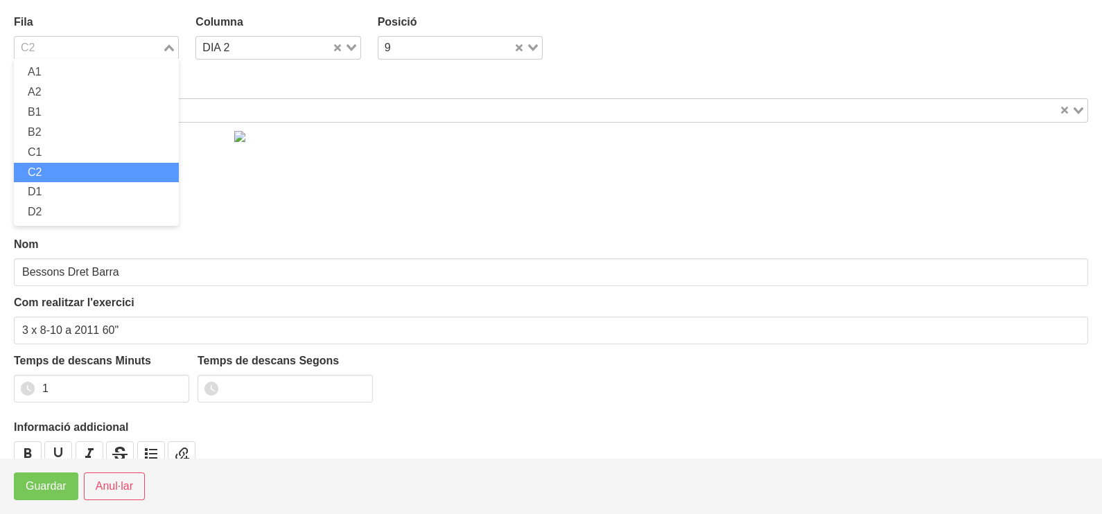
click at [168, 49] on icon "Search for option" at bounding box center [169, 47] width 10 height 7
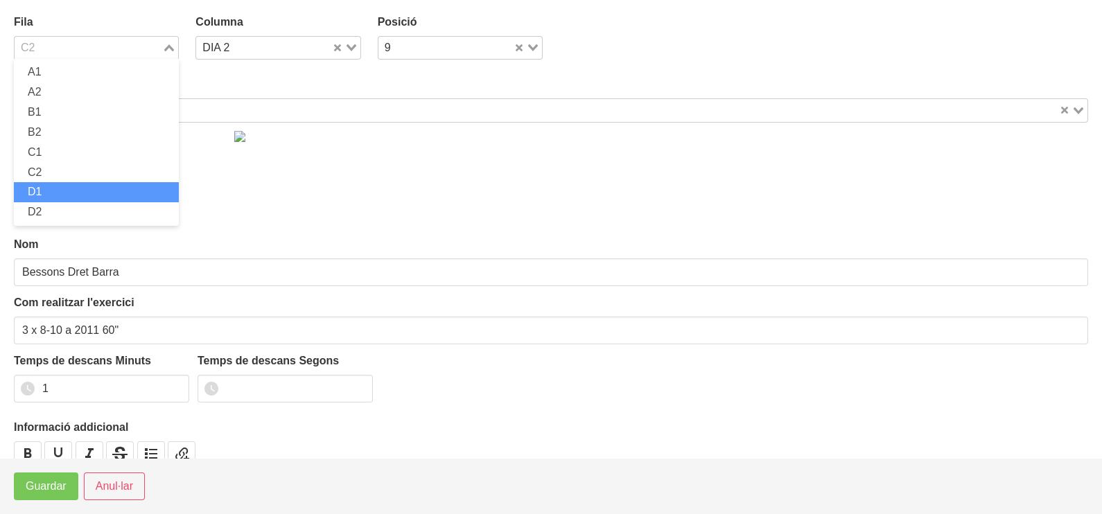
click at [80, 186] on li "D1" at bounding box center [96, 192] width 165 height 20
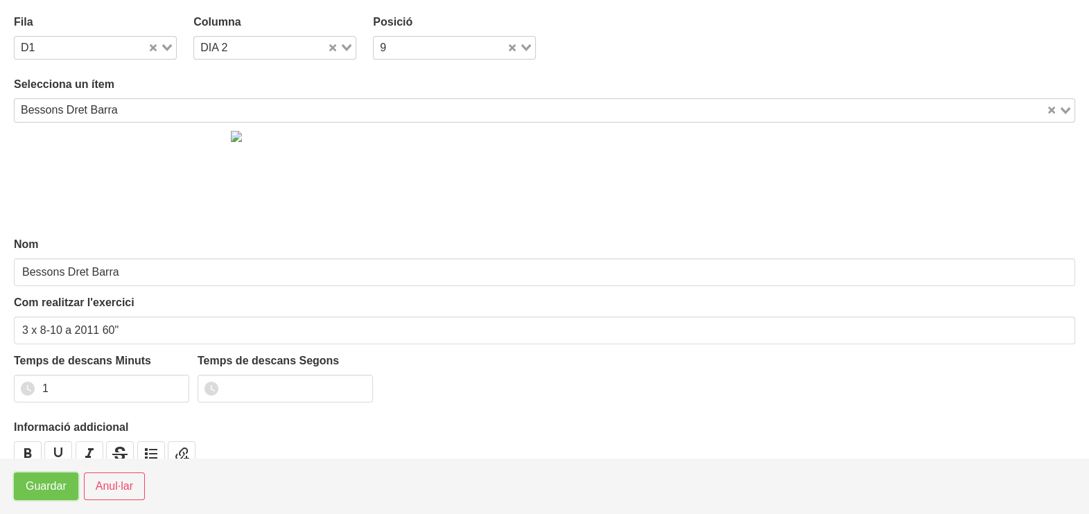
click at [39, 487] on span "Guardar" at bounding box center [46, 486] width 41 height 17
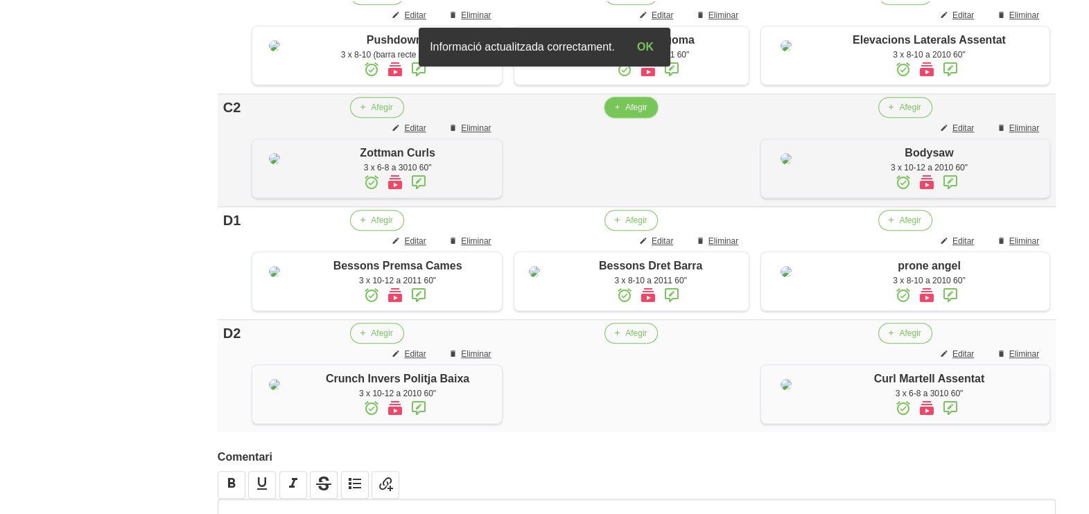
click at [640, 114] on span "Afegir" at bounding box center [635, 107] width 21 height 12
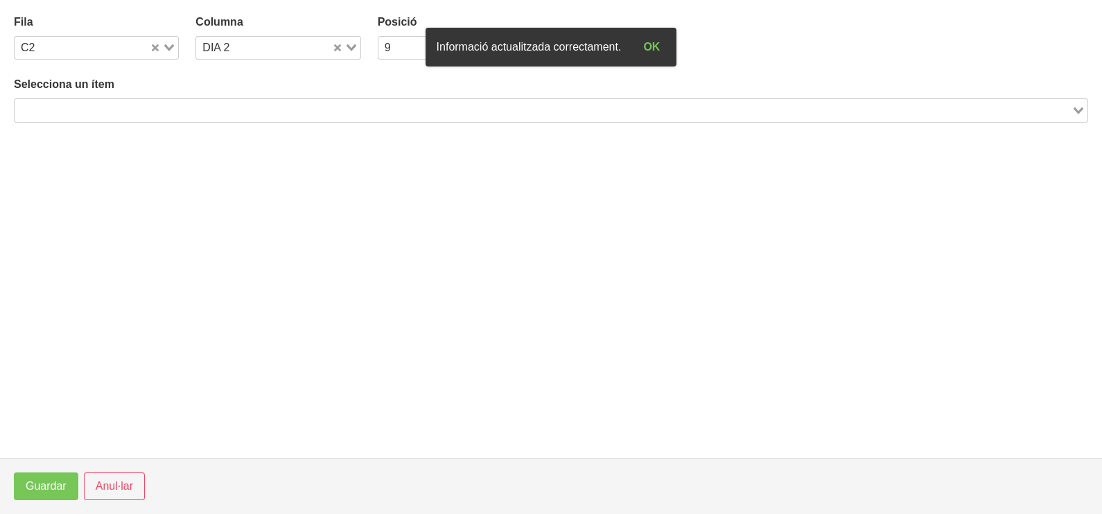
click at [210, 103] on input "Search for option" at bounding box center [543, 110] width 1054 height 17
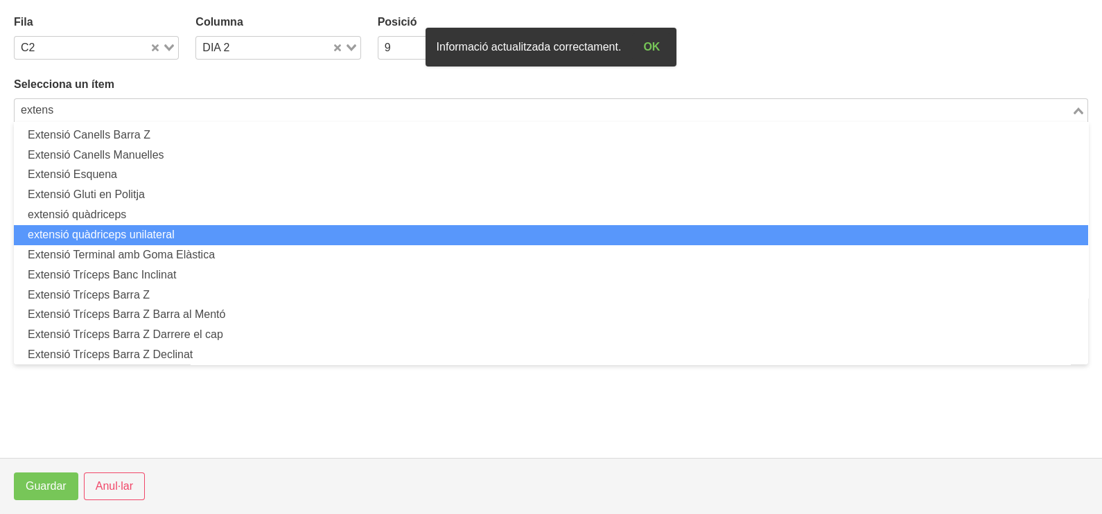
click at [177, 231] on li "extensió quàdriceps unilateral" at bounding box center [551, 235] width 1075 height 20
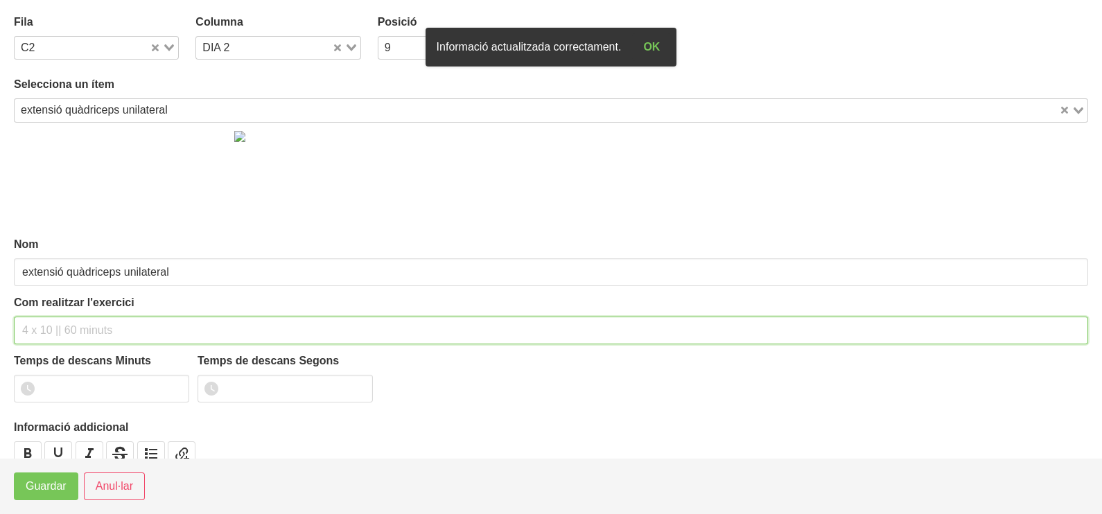
click at [73, 331] on input "text" at bounding box center [551, 331] width 1075 height 28
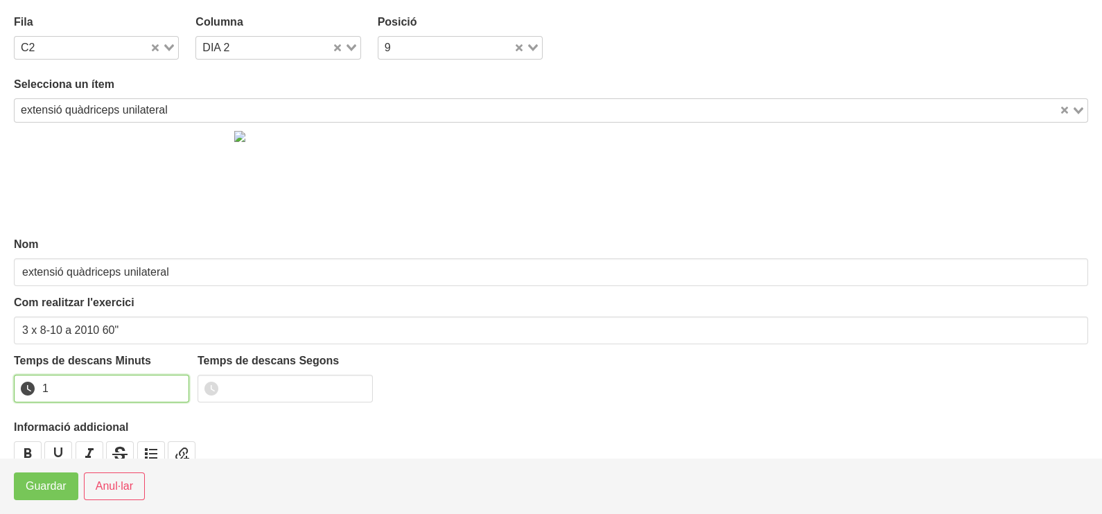
click at [175, 382] on input "1" at bounding box center [101, 389] width 175 height 28
click at [50, 482] on span "Guardar" at bounding box center [46, 486] width 41 height 17
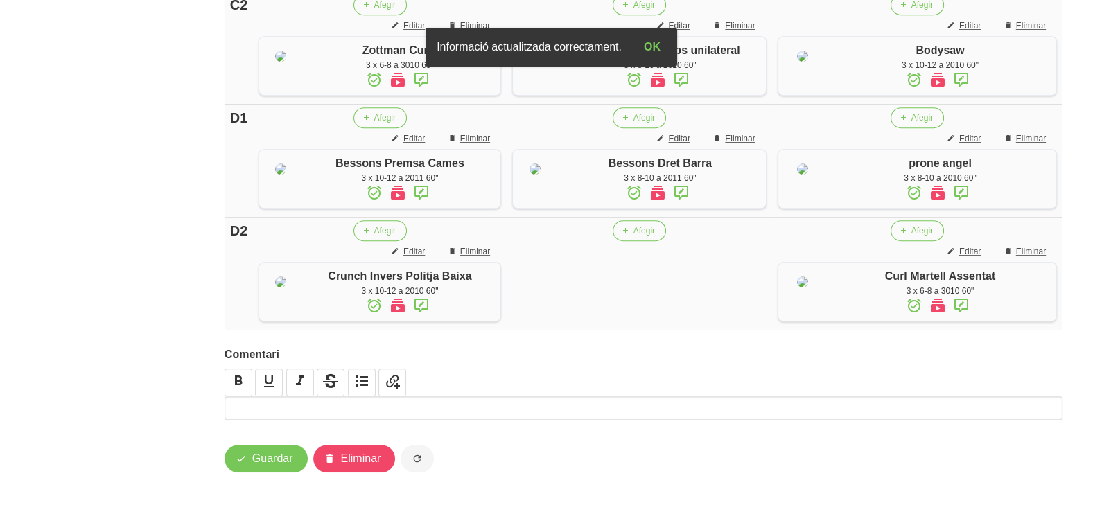
scroll to position [1219, 0]
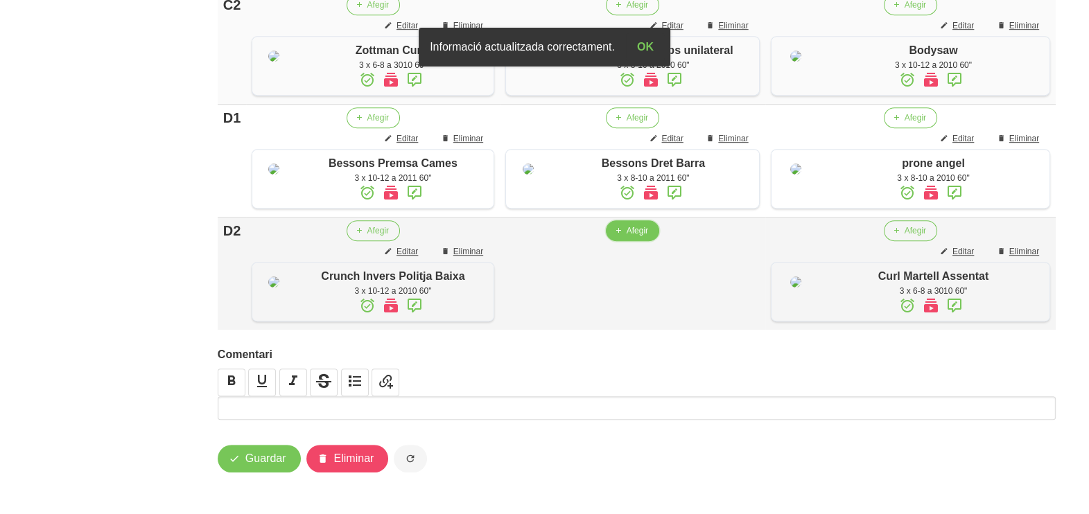
click at [634, 226] on span "Afegir" at bounding box center [637, 231] width 21 height 12
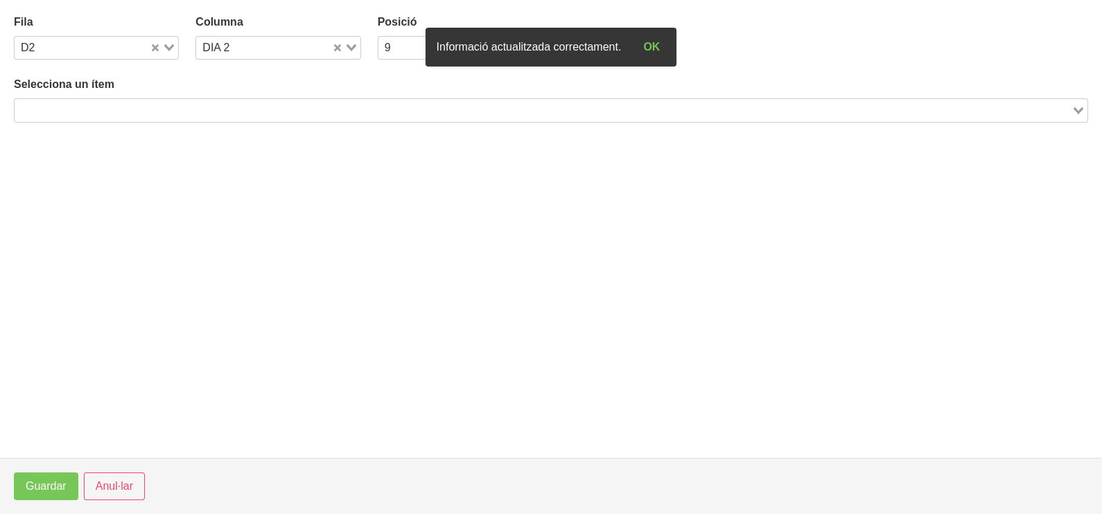
click at [105, 112] on input "Search for option" at bounding box center [543, 110] width 1054 height 17
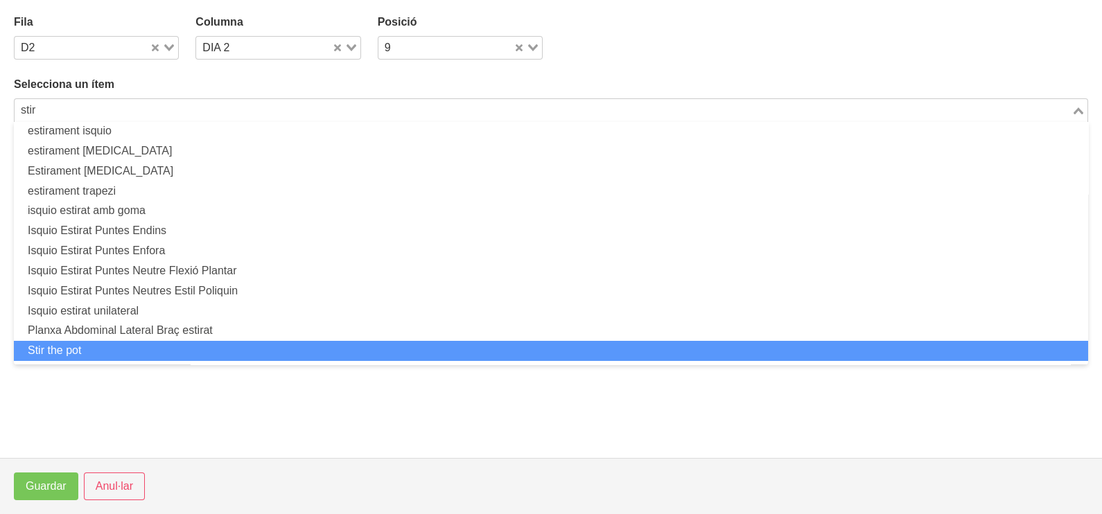
click at [129, 345] on li "Stir the pot" at bounding box center [551, 351] width 1075 height 20
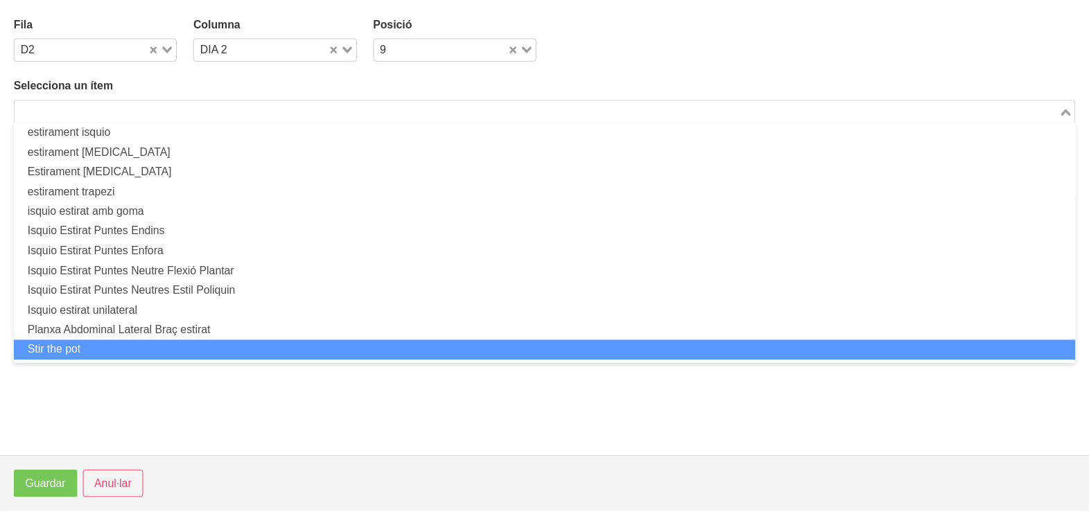
scroll to position [3, 0]
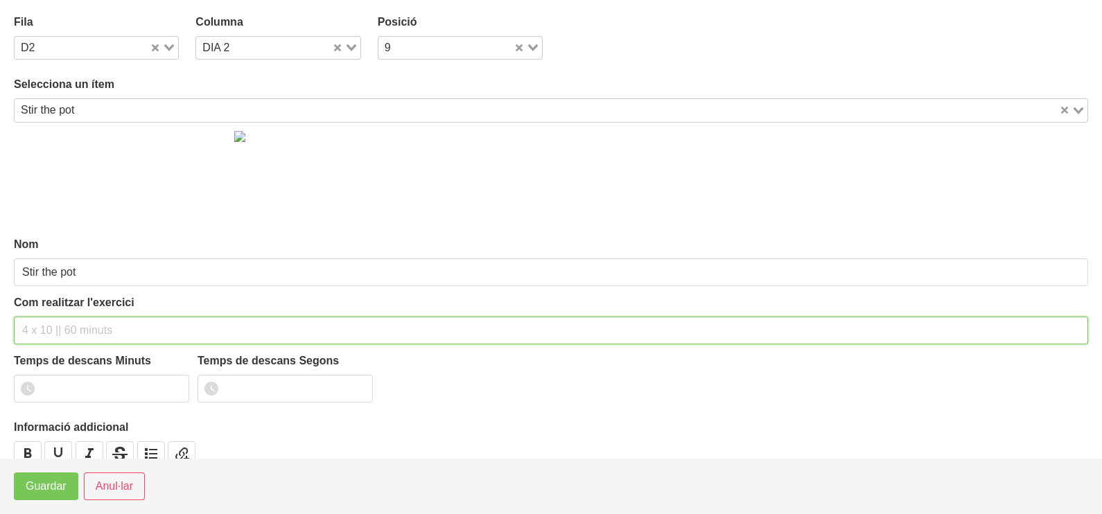
click at [62, 319] on input "text" at bounding box center [551, 331] width 1075 height 28
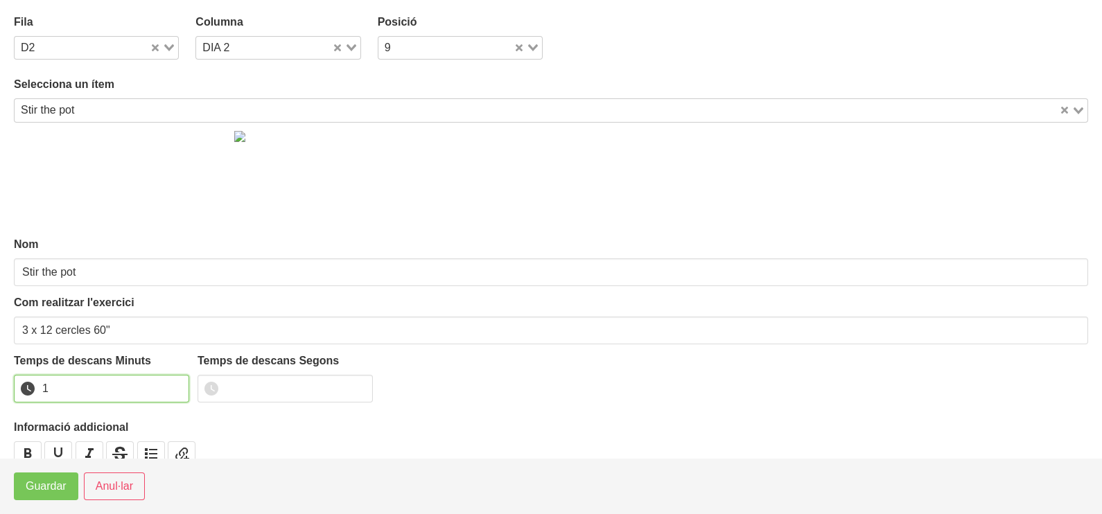
click at [180, 381] on input "1" at bounding box center [101, 389] width 175 height 28
click at [59, 478] on span "Guardar" at bounding box center [46, 486] width 41 height 17
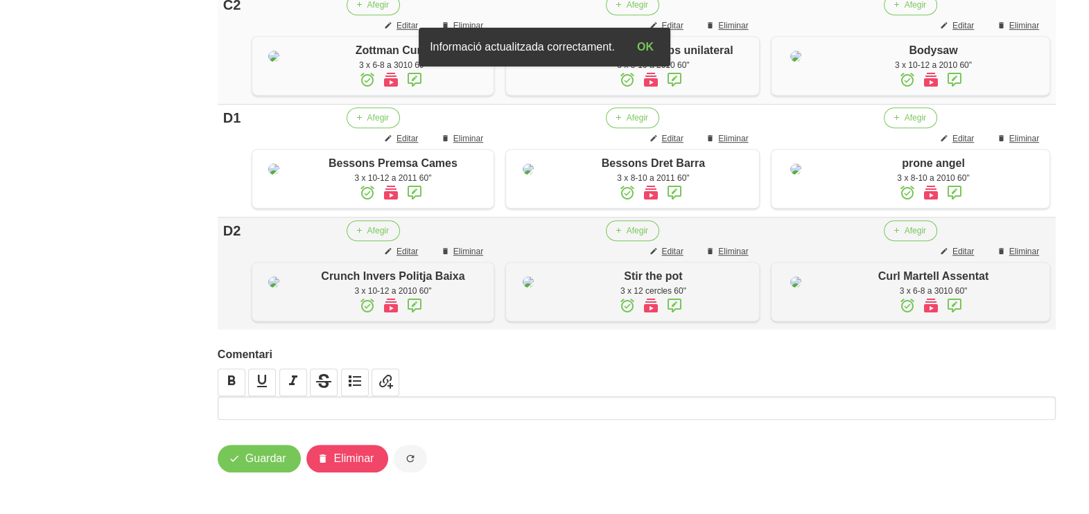
scroll to position [1242, 0]
click at [250, 467] on span "Guardar" at bounding box center [265, 459] width 41 height 17
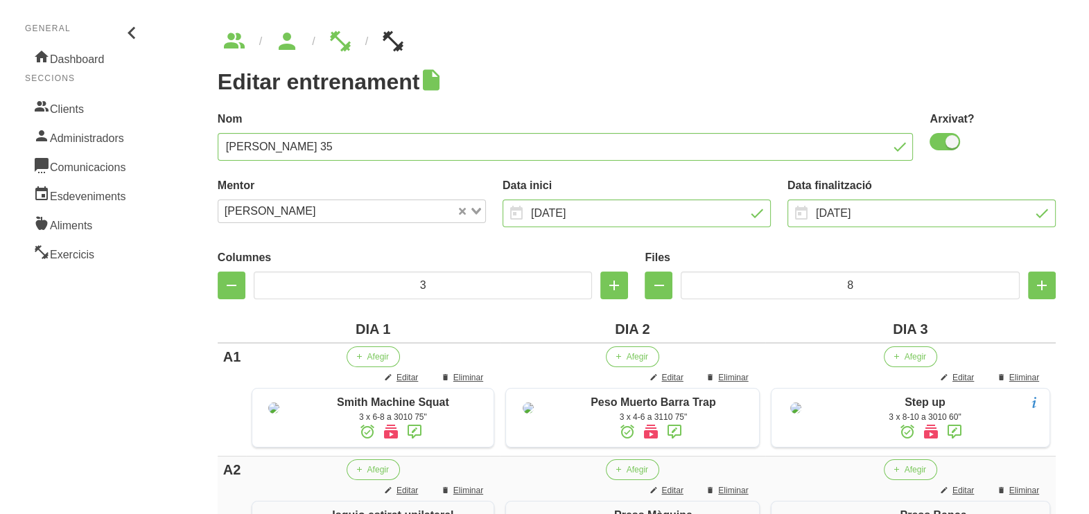
scroll to position [0, 0]
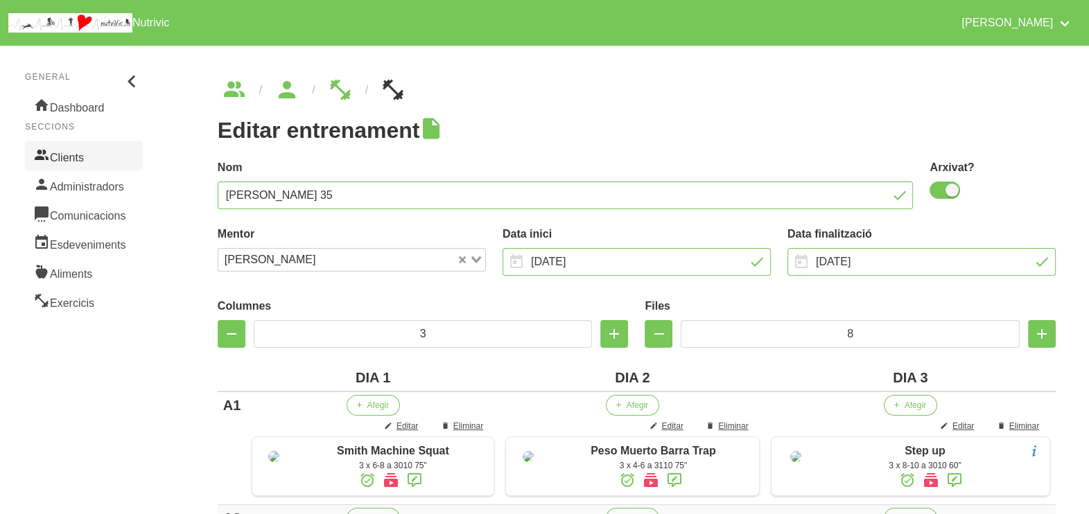
click at [73, 158] on link "Clients" at bounding box center [84, 155] width 118 height 29
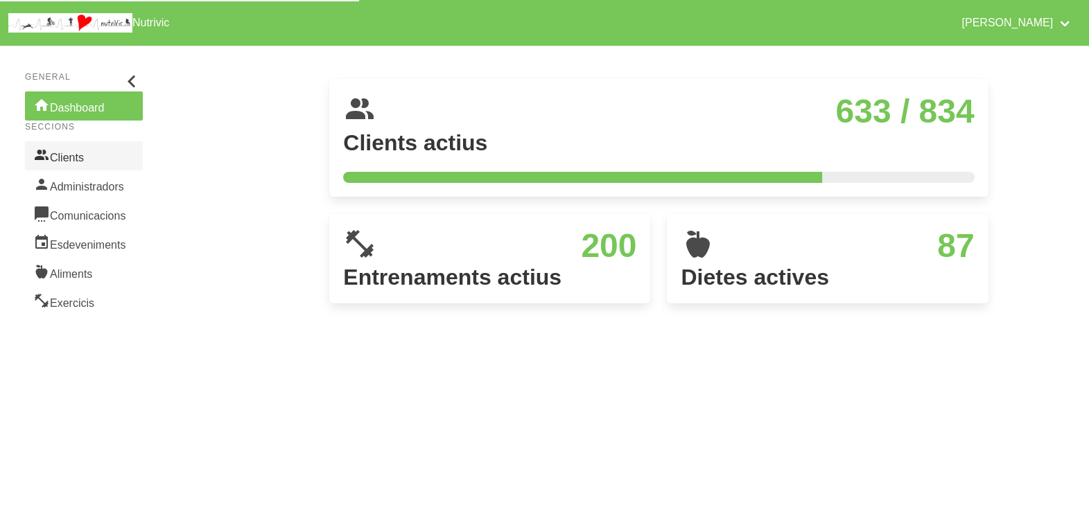
click at [71, 166] on link "Clients" at bounding box center [84, 155] width 118 height 29
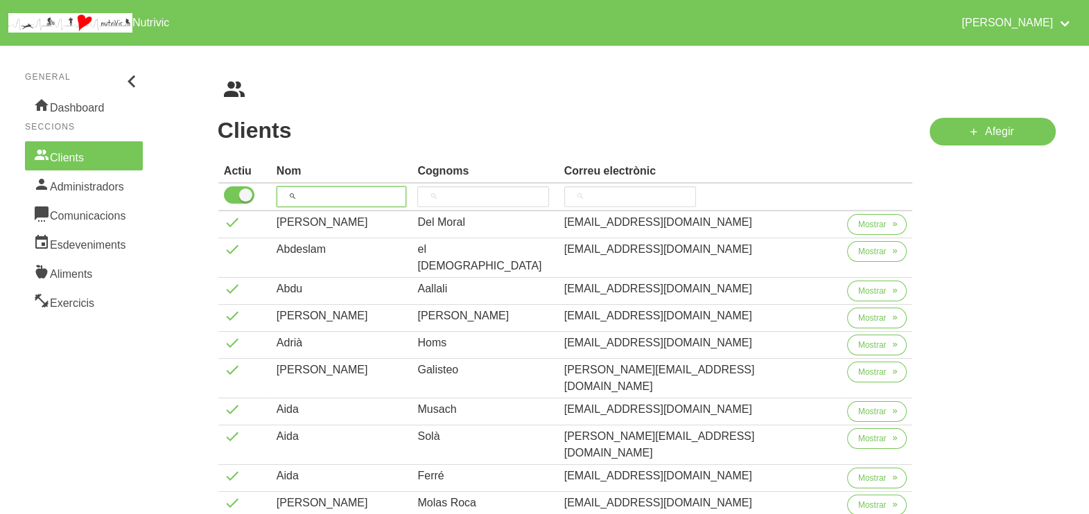
click at [315, 191] on input "search" at bounding box center [342, 196] width 130 height 21
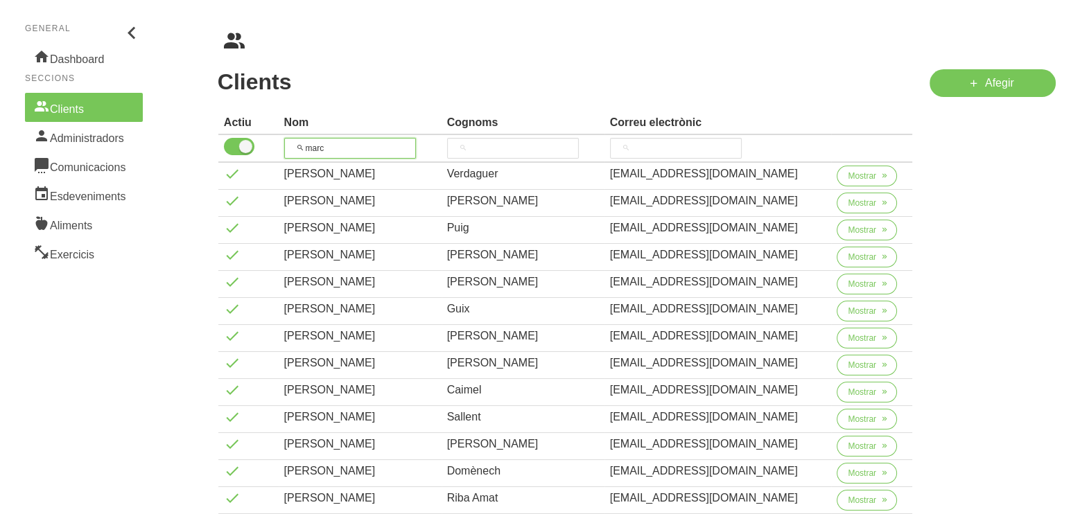
scroll to position [86, 0]
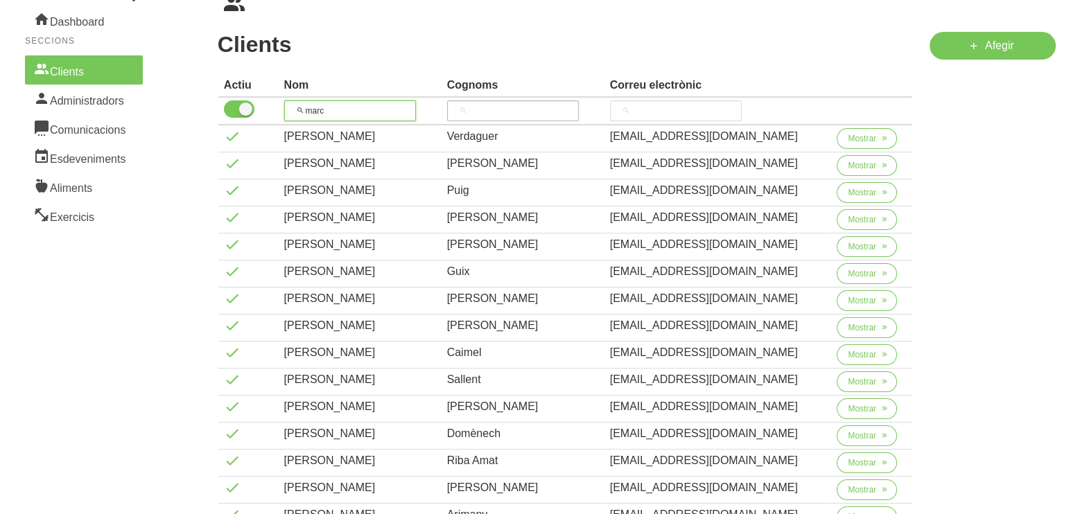
type input "marc"
click at [498, 107] on input "search" at bounding box center [513, 111] width 132 height 21
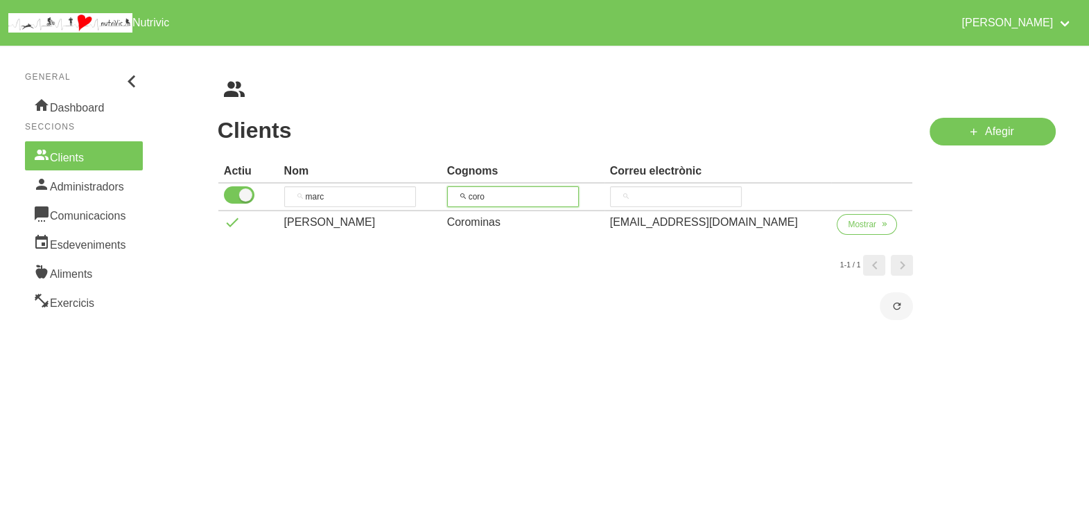
scroll to position [0, 0]
type input "coro"
click at [860, 227] on span "Mostrar" at bounding box center [862, 224] width 28 height 12
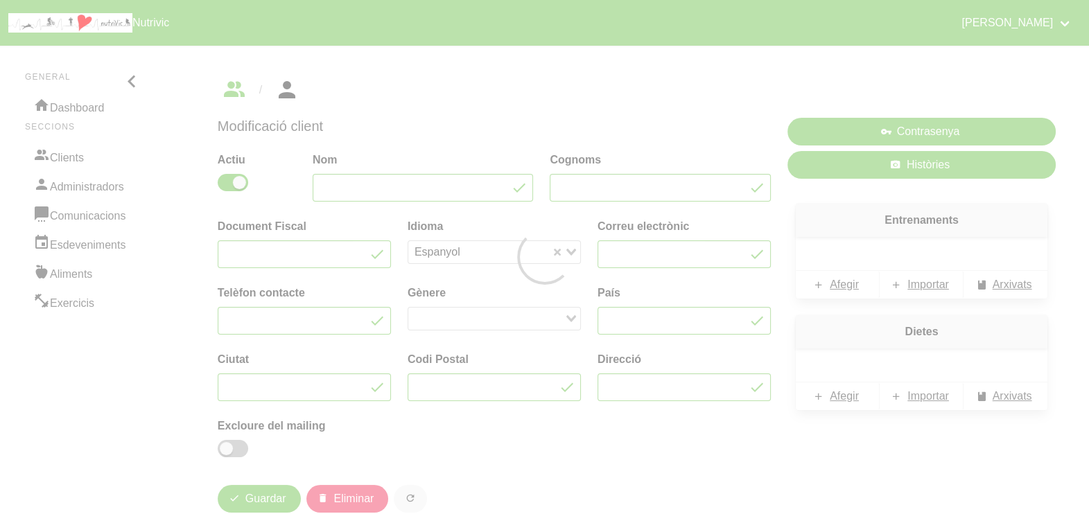
type input "[PERSON_NAME]"
type input "Corominas"
type input "[EMAIL_ADDRESS][DOMAIN_NAME]"
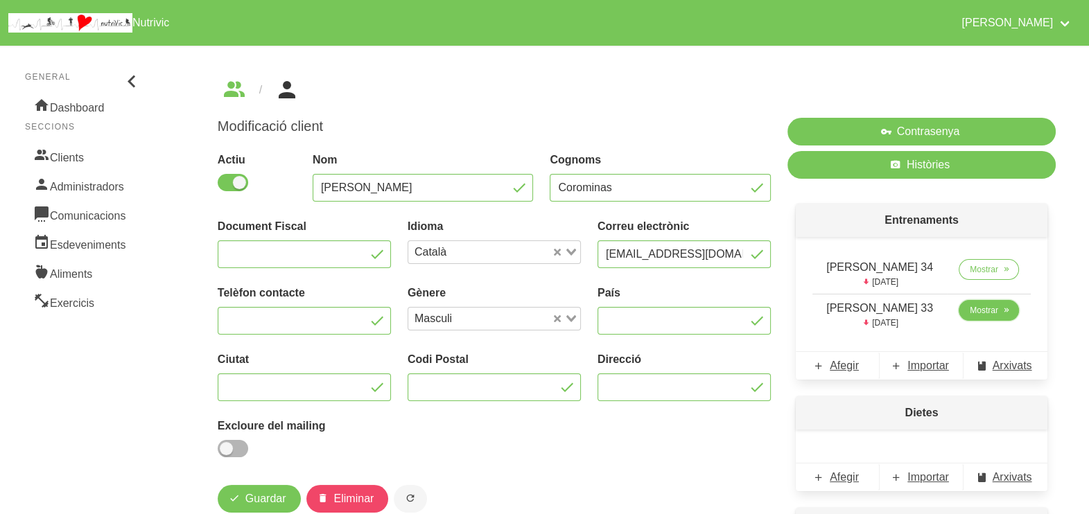
click at [985, 311] on span "Mostrar" at bounding box center [984, 310] width 28 height 12
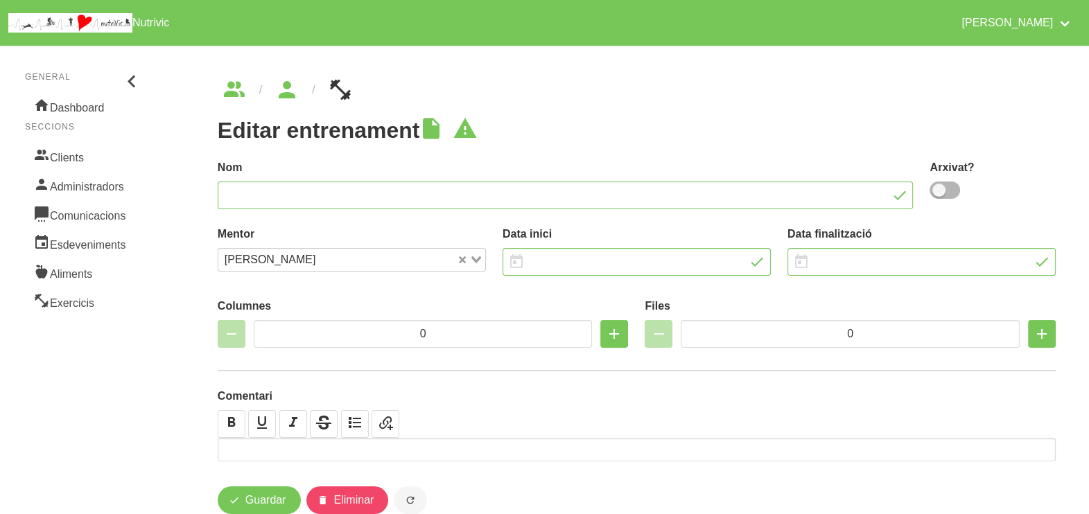
type input "[PERSON_NAME] 33"
type input "27/7/2025"
type input "[DATE]"
type input "3"
type input "8"
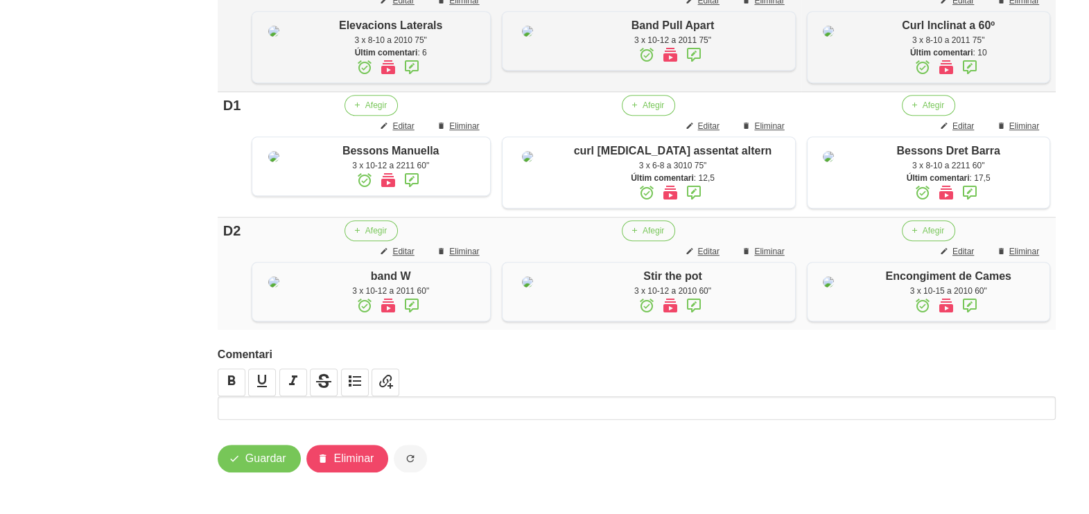
scroll to position [977, 0]
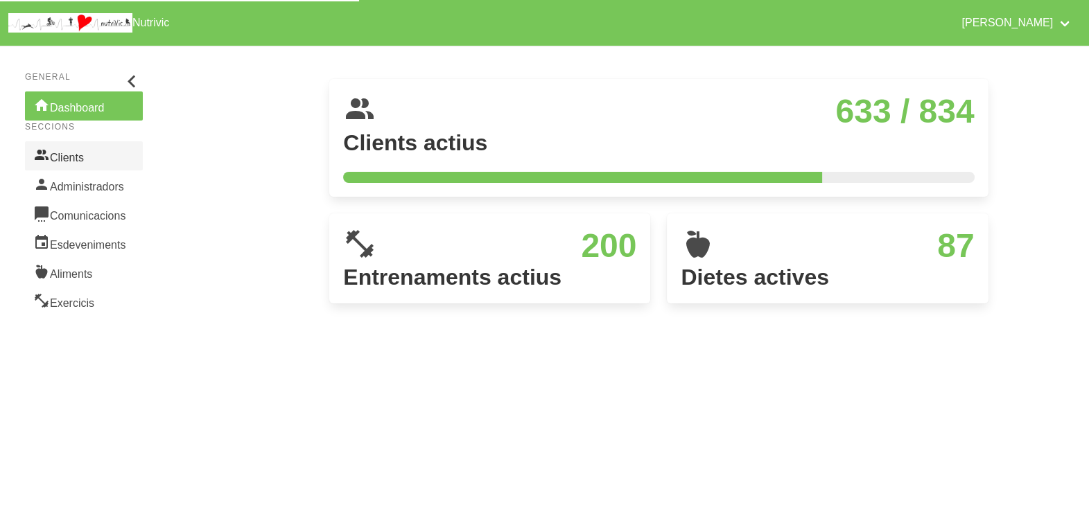
click at [82, 156] on link "Clients" at bounding box center [84, 155] width 118 height 29
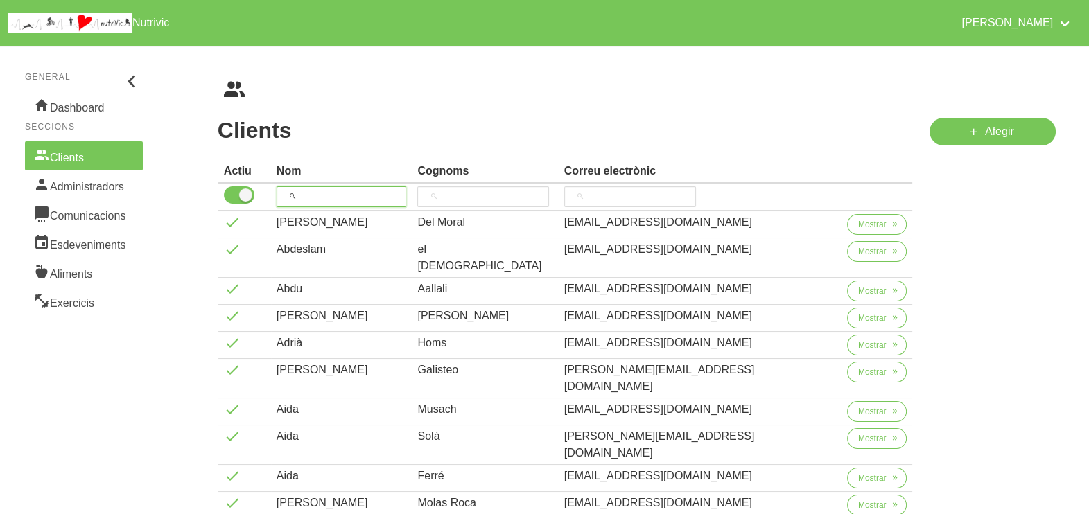
click at [336, 196] on input "search" at bounding box center [342, 196] width 130 height 21
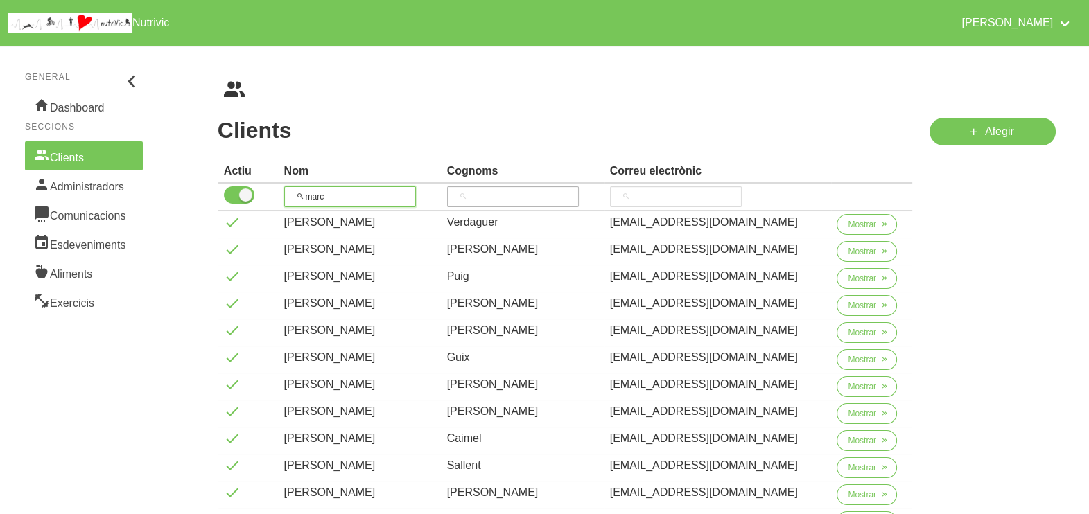
type input "marc"
click at [526, 187] on input "search" at bounding box center [513, 196] width 132 height 21
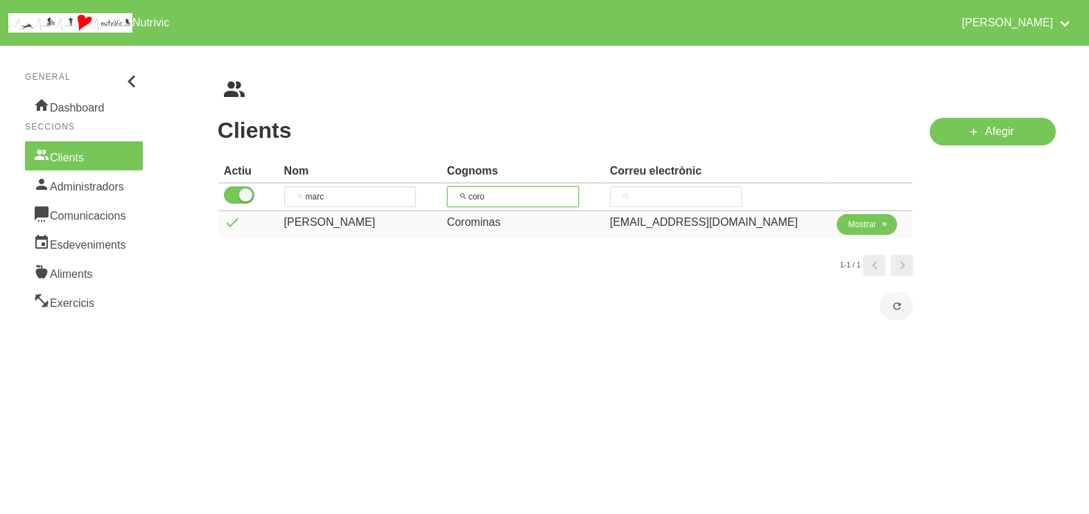
type input "coro"
click at [861, 232] on button "Mostrar" at bounding box center [867, 224] width 60 height 21
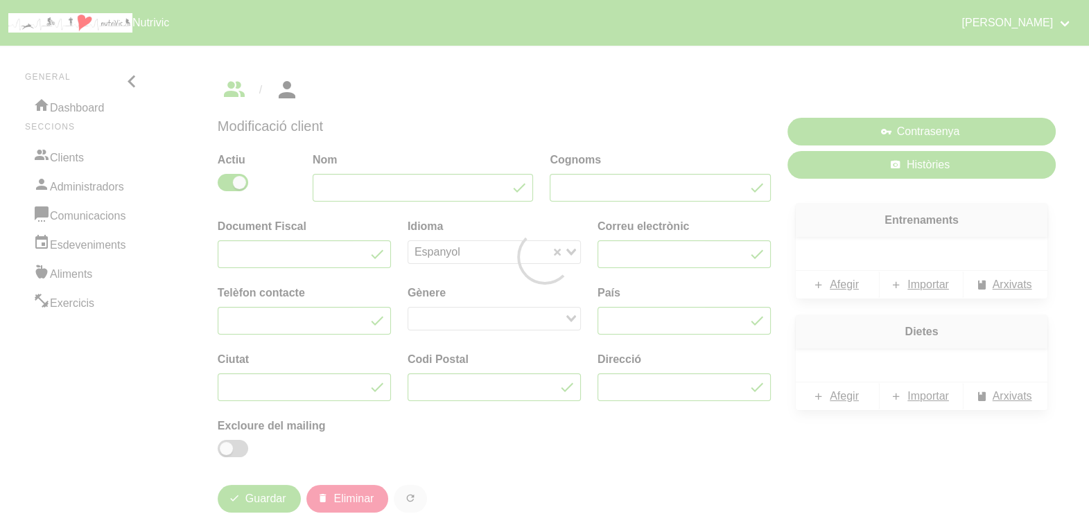
type input "[PERSON_NAME]"
type input "Corominas"
type input "[EMAIL_ADDRESS][DOMAIN_NAME]"
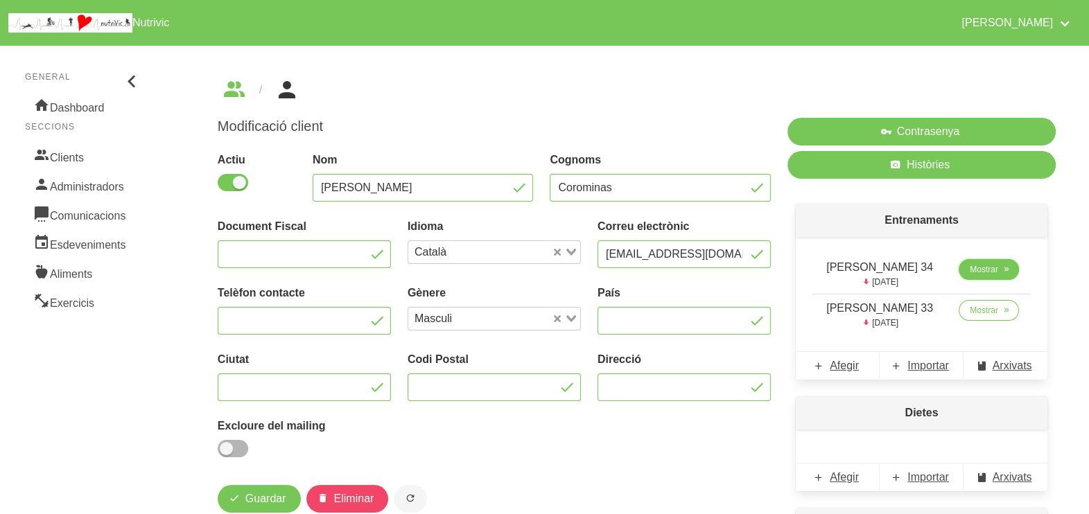
click at [987, 267] on span "Mostrar" at bounding box center [984, 269] width 28 height 12
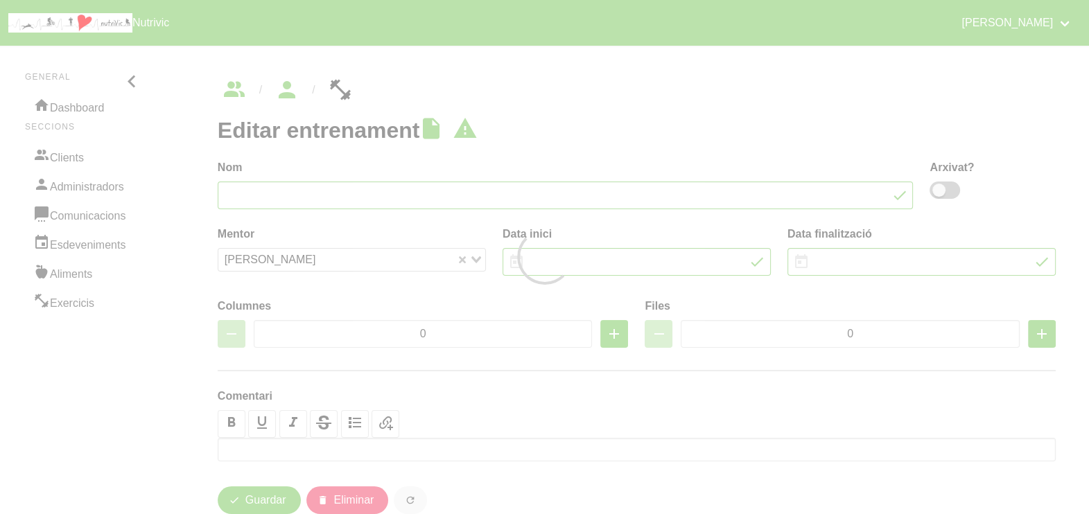
type input "[PERSON_NAME] 34"
type input "[DATE]"
type input "3"
type input "8"
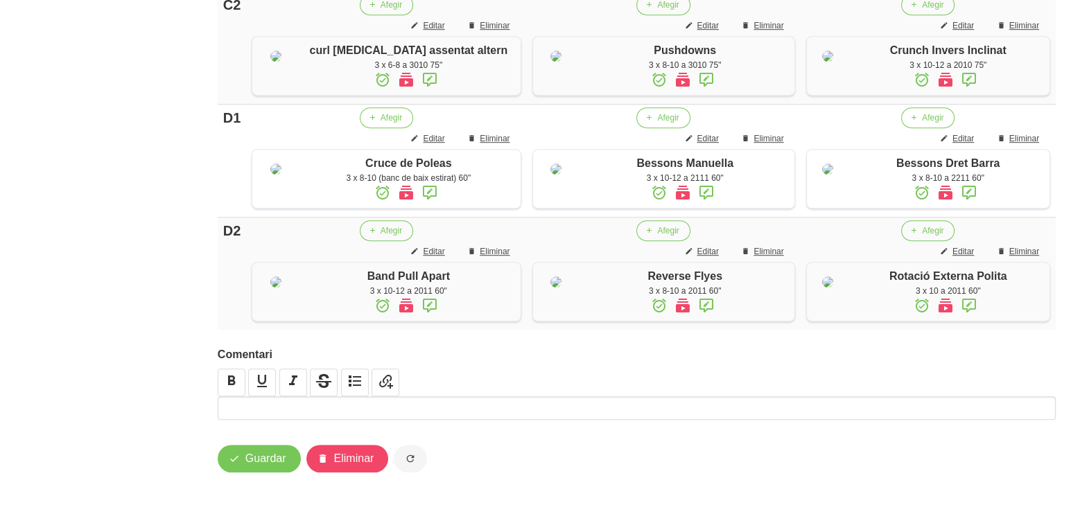
scroll to position [1164, 0]
